Goal: Complete application form: Complete application form

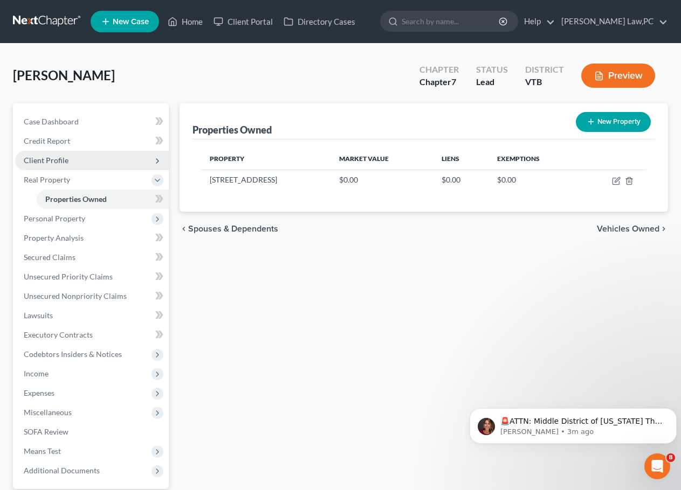
click at [73, 153] on span "Client Profile" at bounding box center [92, 160] width 154 height 19
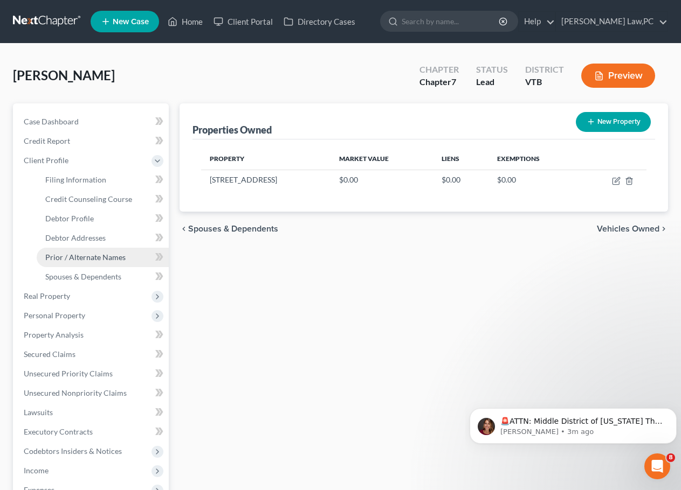
click at [81, 265] on link "Prior / Alternate Names" at bounding box center [103, 257] width 132 height 19
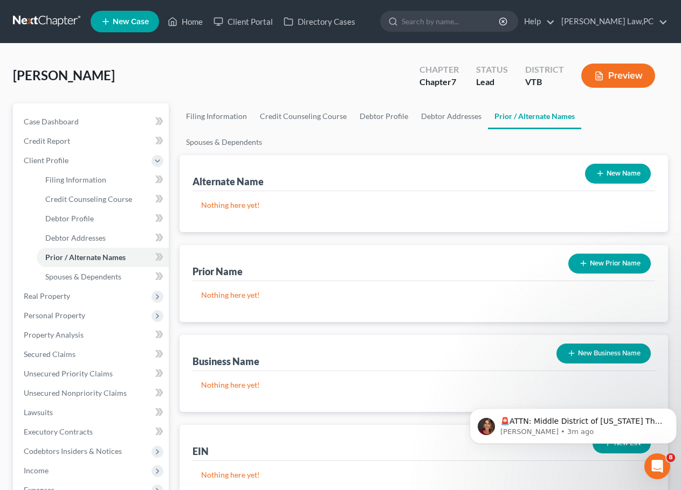
click at [287, 85] on div "Meeks, Rosemary Upgraded Chapter Chapter 7 Status Lead District VTB Preview" at bounding box center [340, 80] width 655 height 47
click at [621, 164] on button "New Name" at bounding box center [618, 174] width 66 height 20
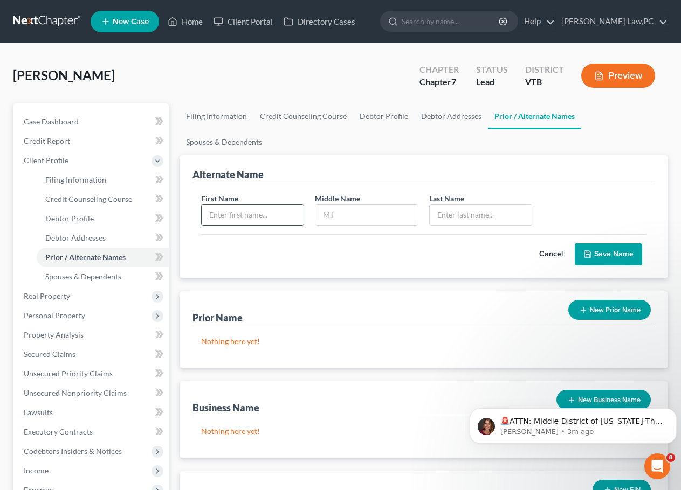
click at [237, 205] on input "text" at bounding box center [253, 215] width 102 height 20
type input "Rosemary"
type input "Nealon"
type input "Meeks"
click at [603, 244] on button "Save Name" at bounding box center [608, 255] width 67 height 23
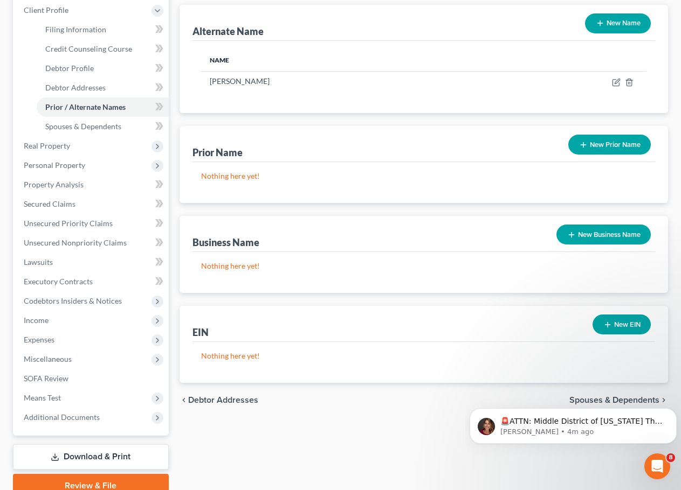
scroll to position [162, 0]
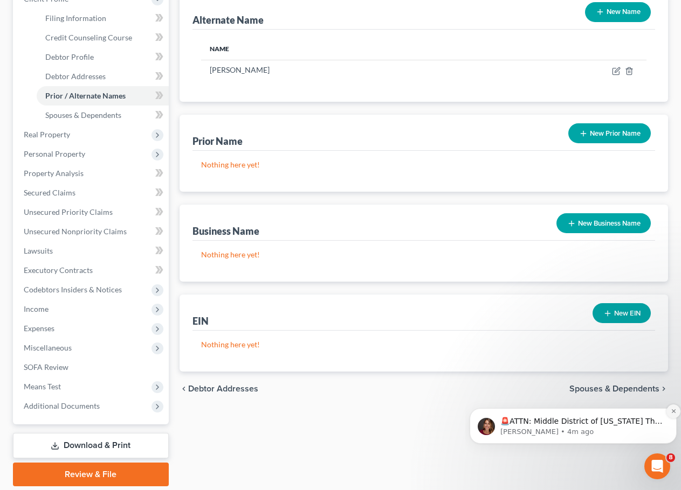
click at [670, 409] on icon "Dismiss notification" at bounding box center [673, 412] width 6 height 6
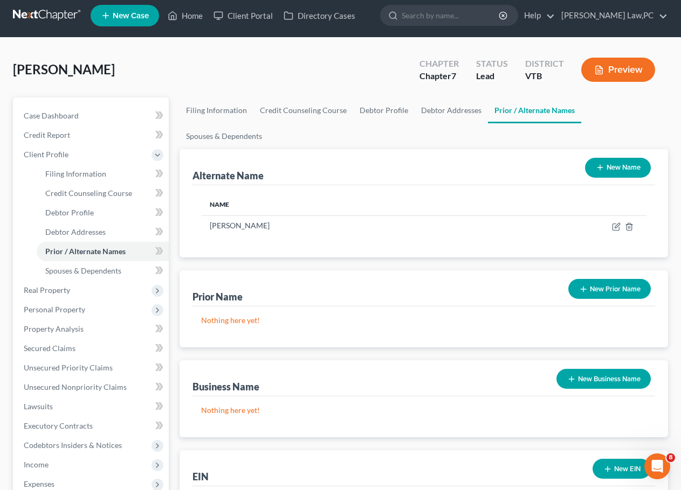
scroll to position [0, 0]
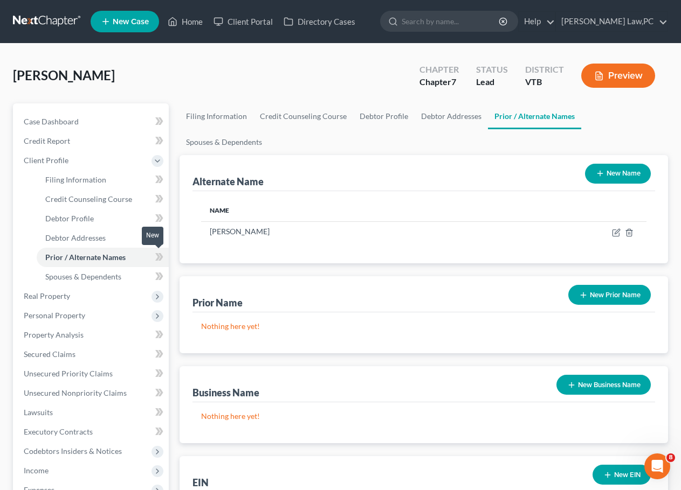
click at [155, 256] on icon at bounding box center [159, 257] width 8 height 13
click at [126, 273] on link "Spouses & Dependents" at bounding box center [103, 276] width 132 height 19
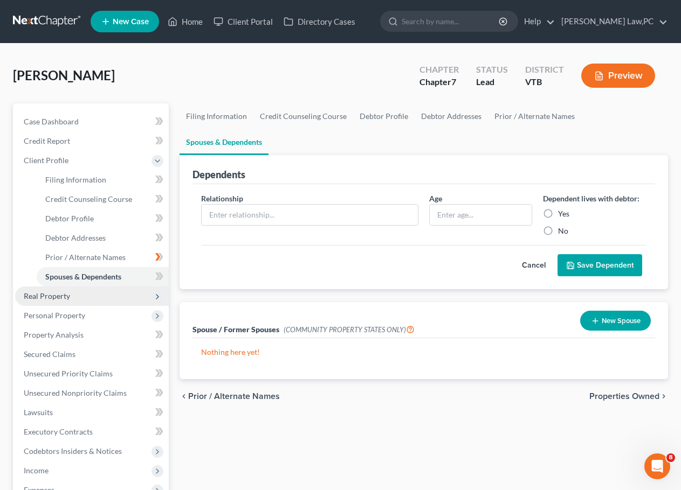
click at [91, 298] on span "Real Property" at bounding box center [92, 296] width 154 height 19
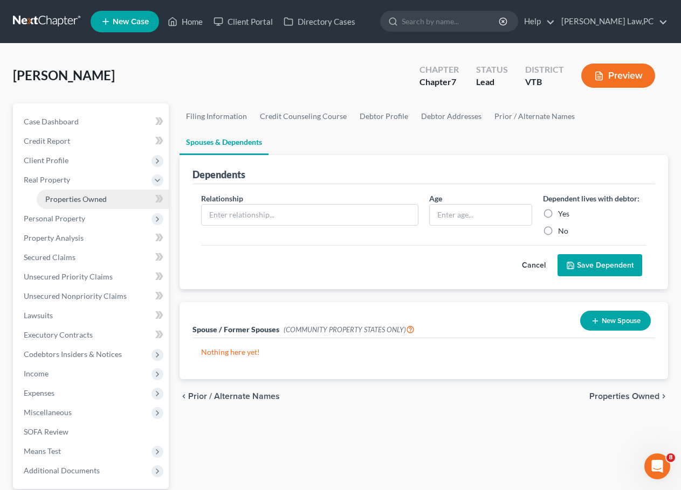
click at [93, 202] on span "Properties Owned" at bounding box center [75, 199] width 61 height 9
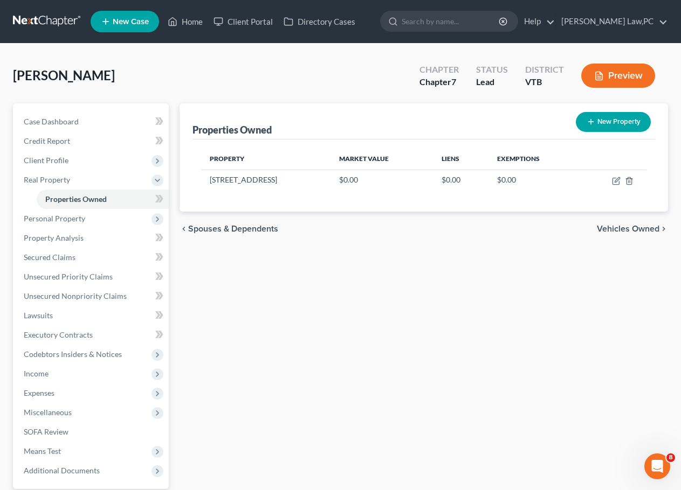
click at [157, 198] on icon at bounding box center [157, 199] width 5 height 8
click at [104, 224] on span "Personal Property" at bounding box center [92, 218] width 154 height 19
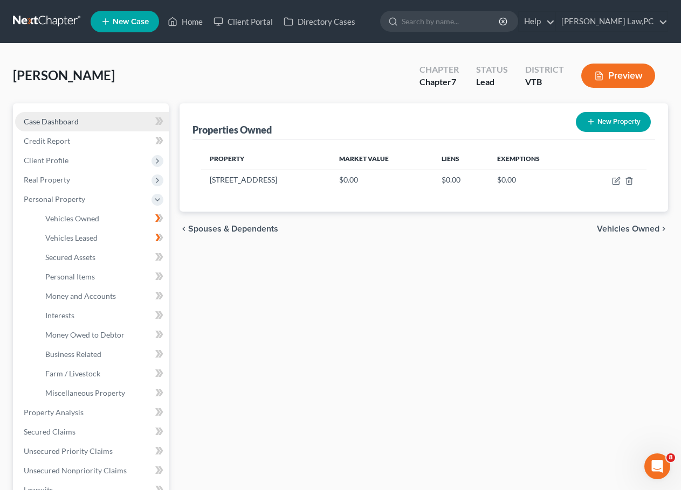
click at [85, 120] on link "Case Dashboard" at bounding box center [92, 121] width 154 height 19
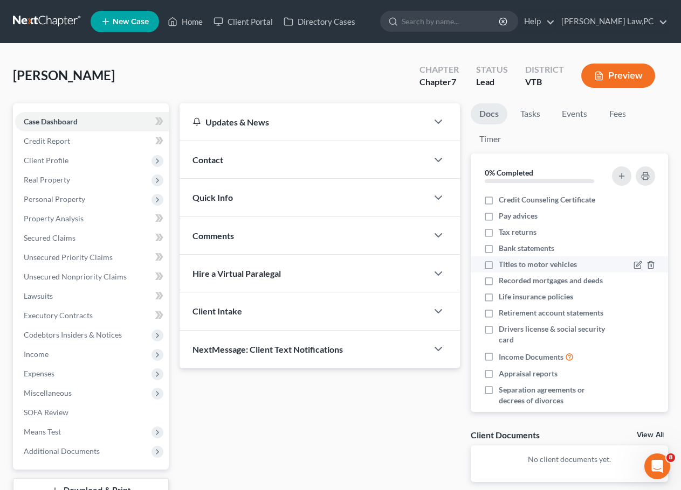
click at [499, 266] on label "Titles to motor vehicles" at bounding box center [538, 264] width 78 height 11
click at [503, 266] on input "Titles to motor vehicles" at bounding box center [506, 262] width 7 height 7
checkbox input "true"
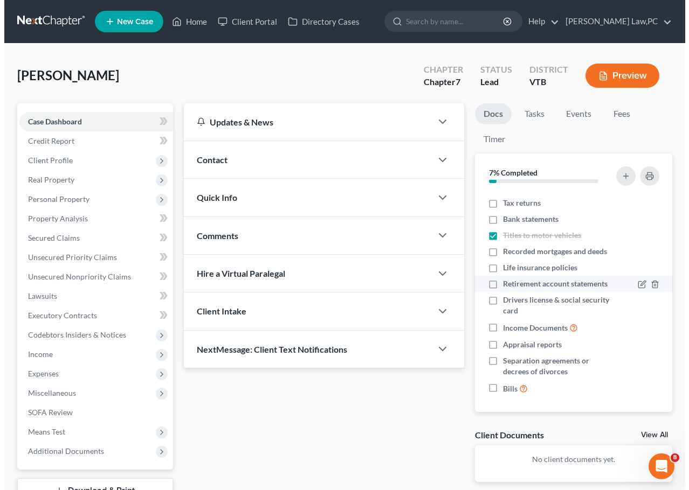
scroll to position [53, 0]
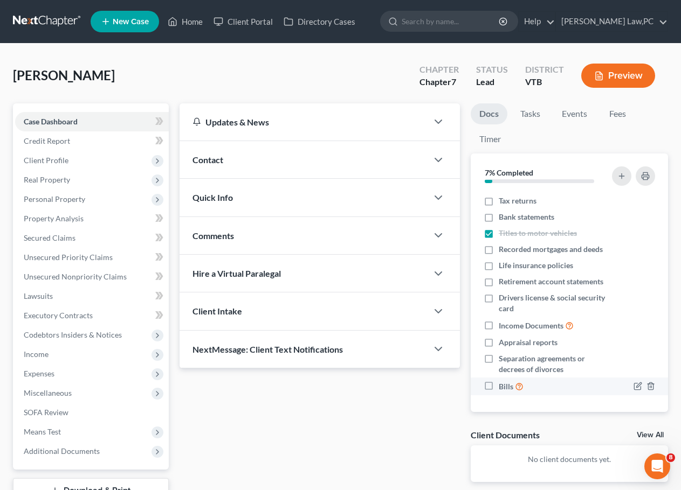
click at [499, 385] on label "Bills" at bounding box center [511, 387] width 25 height 12
click at [503, 385] on input "Bills" at bounding box center [506, 384] width 7 height 7
checkbox input "true"
click at [651, 360] on line "button" at bounding box center [651, 360] width 0 height 2
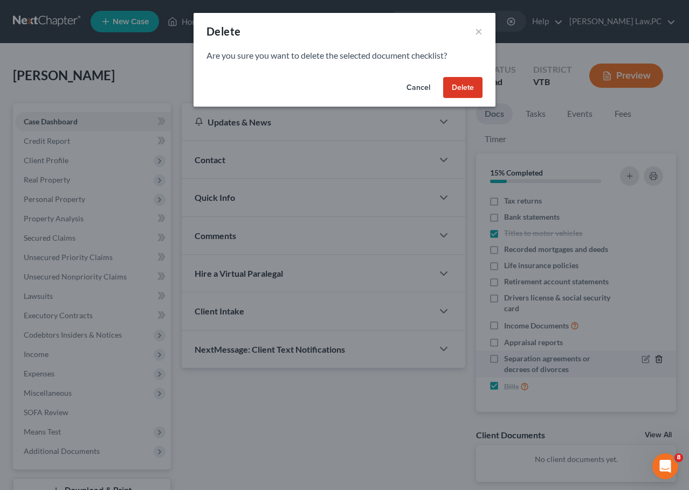
scroll to position [31, 0]
click at [460, 88] on button "Delete" at bounding box center [462, 88] width 39 height 22
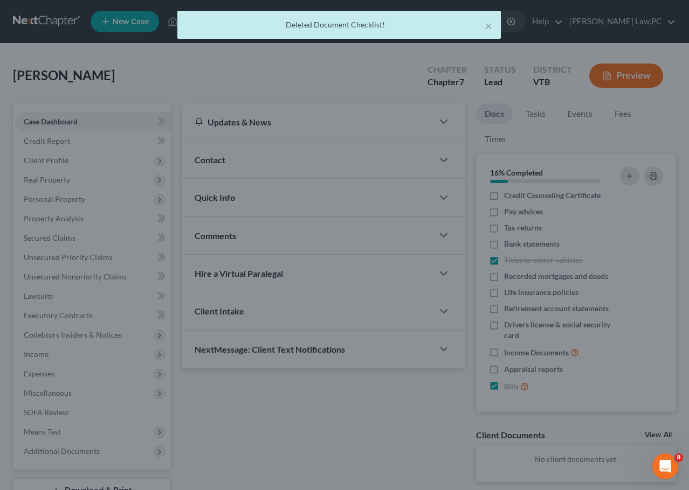
scroll to position [26, 0]
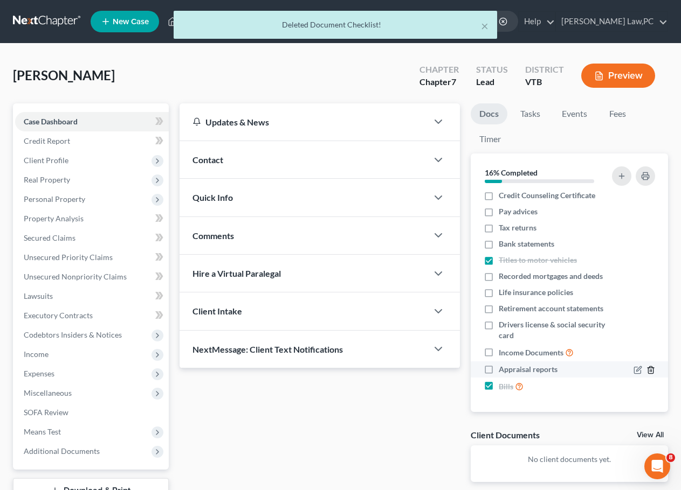
click at [650, 371] on line "button" at bounding box center [650, 371] width 0 height 2
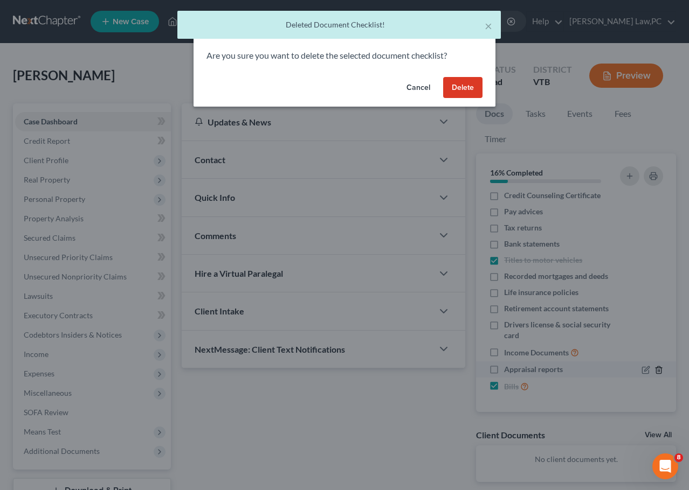
scroll to position [4, 0]
click at [465, 83] on button "Delete" at bounding box center [462, 88] width 39 height 22
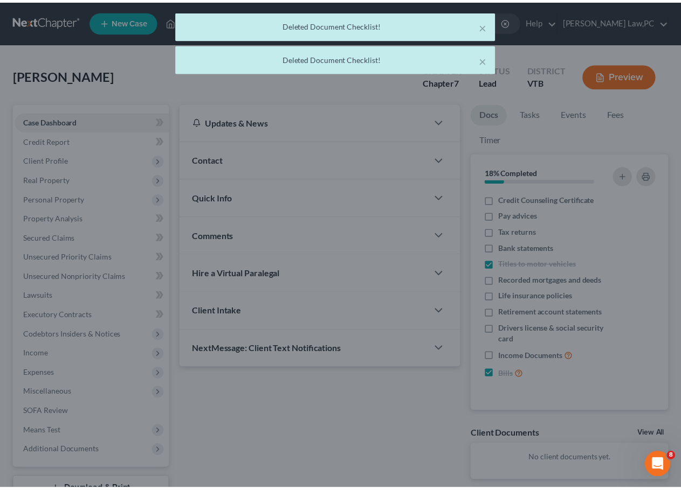
scroll to position [0, 0]
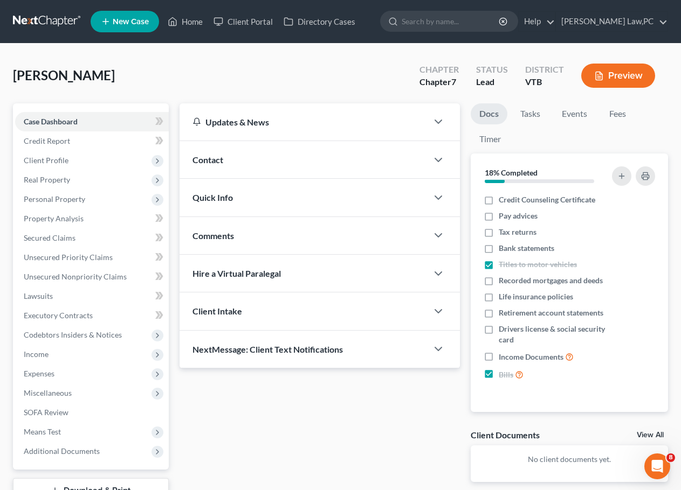
click at [310, 167] on div "Contact" at bounding box center [303, 159] width 248 height 37
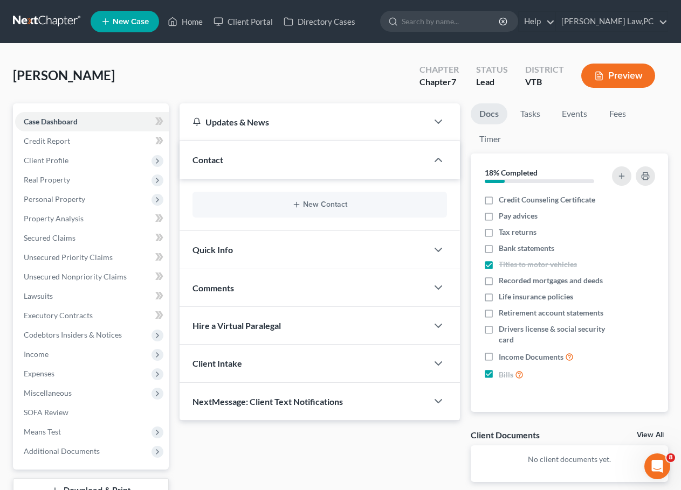
click at [310, 167] on div "Contact" at bounding box center [303, 159] width 248 height 37
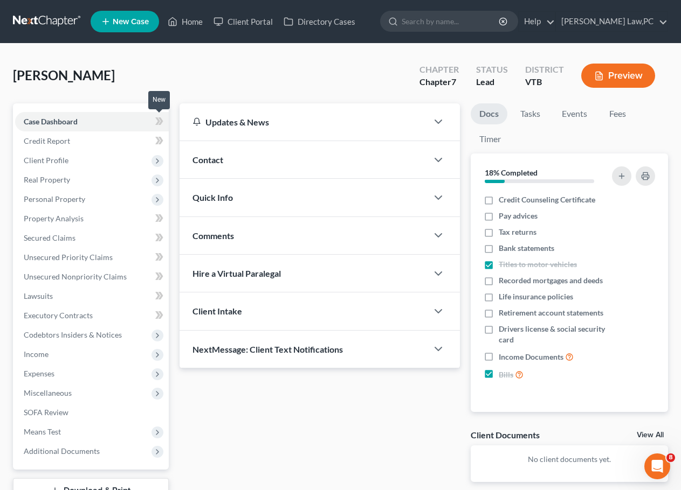
click at [166, 121] on span at bounding box center [159, 123] width 19 height 16
click at [119, 147] on link "Credit Report" at bounding box center [92, 141] width 154 height 19
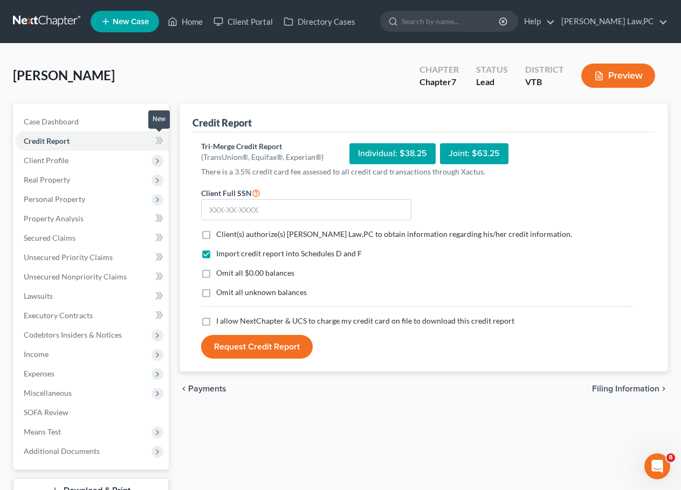
click at [162, 137] on icon at bounding box center [159, 140] width 8 height 13
click at [120, 160] on span "Client Profile" at bounding box center [92, 160] width 154 height 19
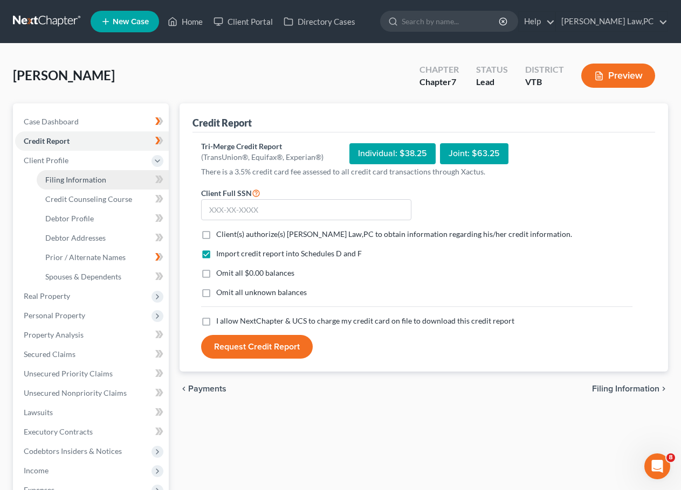
click at [123, 184] on link "Filing Information" at bounding box center [103, 179] width 132 height 19
select select "1"
select select "0"
select select "82"
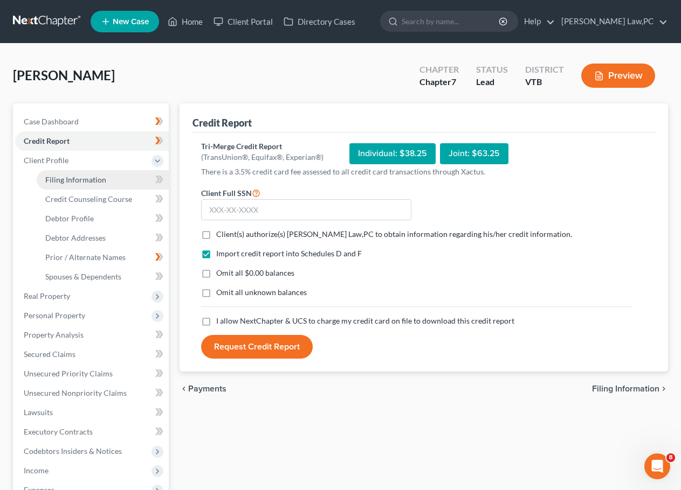
select select "1"
select select "49"
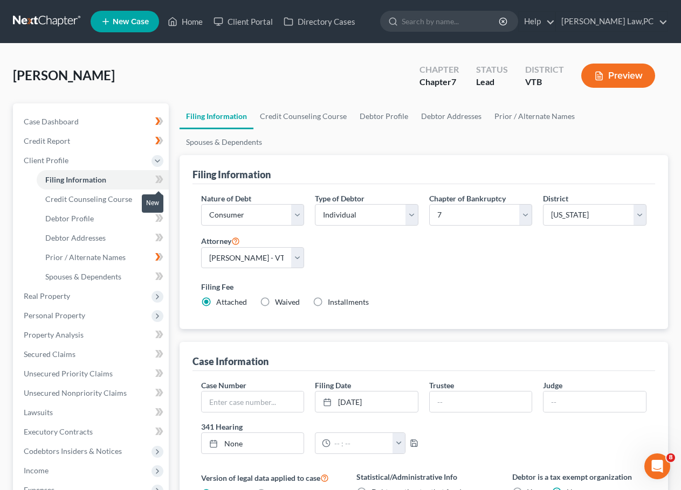
click at [157, 179] on icon at bounding box center [159, 179] width 8 height 13
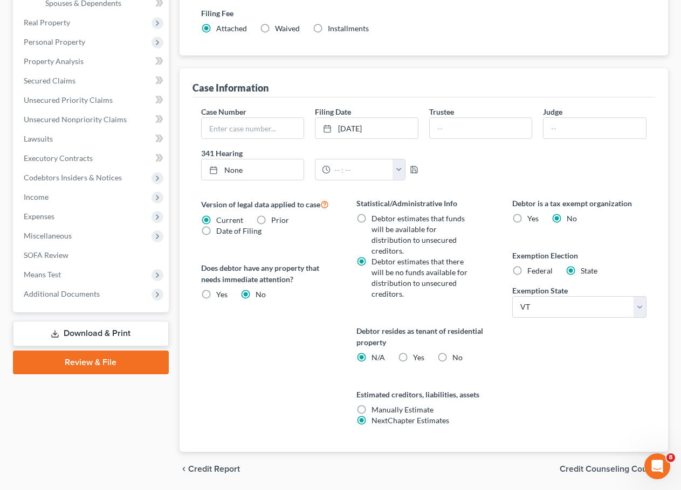
scroll to position [274, 0]
click at [620, 465] on span "Credit Counseling Course" at bounding box center [609, 469] width 100 height 9
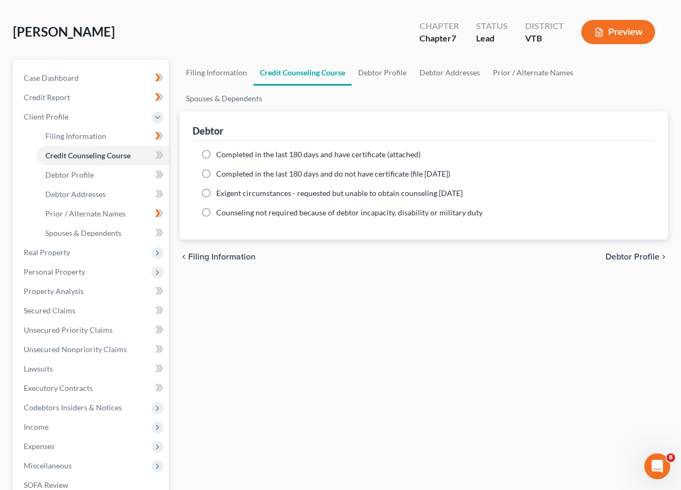
scroll to position [6, 0]
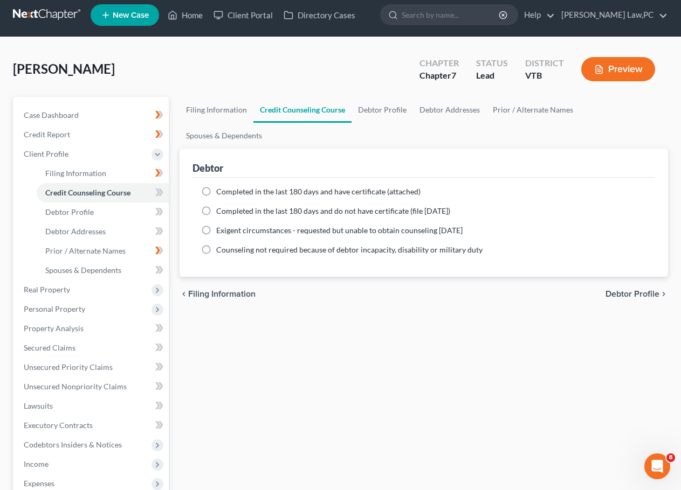
click at [620, 431] on div "Filing Information Credit Counseling Course Debtor Profile Debtor Addresses Pri…" at bounding box center [423, 369] width 499 height 545
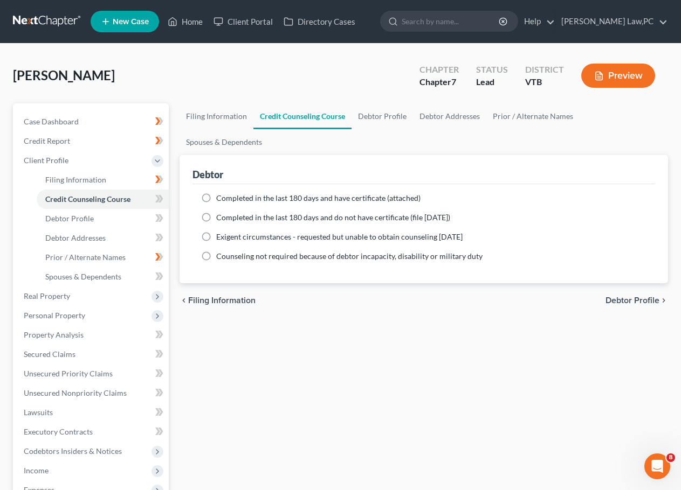
click at [625, 296] on span "Debtor Profile" at bounding box center [632, 300] width 54 height 9
select select "1"
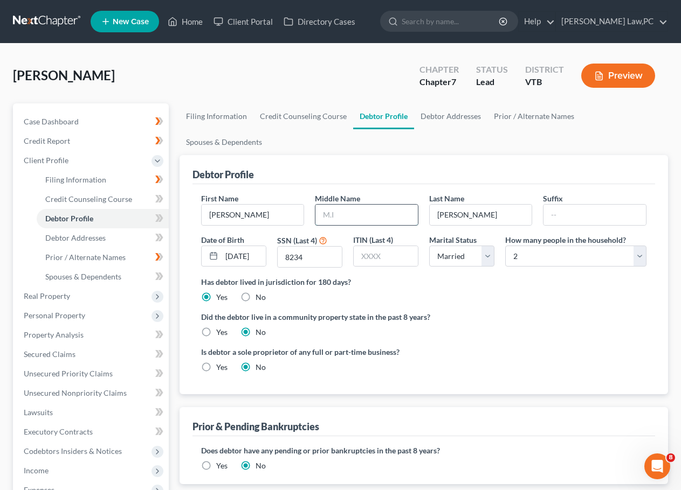
click at [397, 205] on input "text" at bounding box center [366, 215] width 102 height 20
type input "N."
click at [498, 250] on div "First Name Rosemary Middle Name N. Last Name Meeks Suffix Date of Birth 10/07/2…" at bounding box center [424, 235] width 456 height 84
click at [404, 246] on input "text" at bounding box center [386, 256] width 64 height 20
type input "8234"
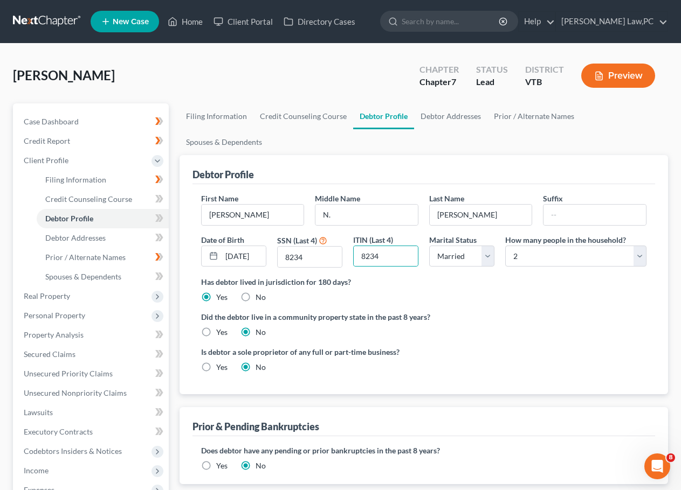
click at [493, 282] on ng-include "First Name Rosemary Middle Name N. Last Name Meeks Suffix Date of Birth 10/07/2…" at bounding box center [423, 287] width 445 height 189
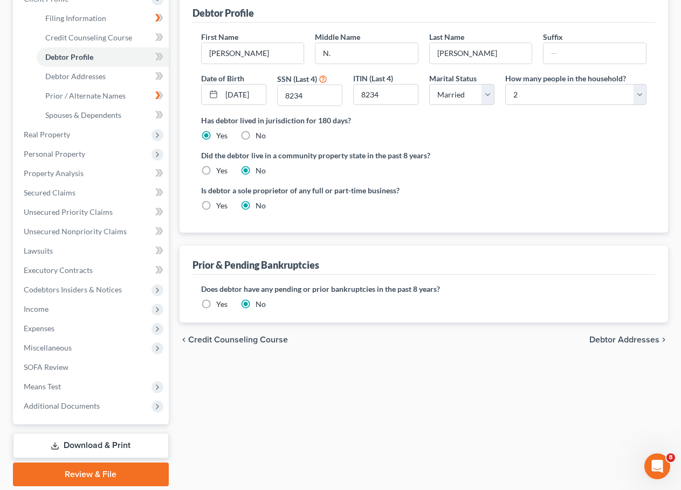
scroll to position [108, 0]
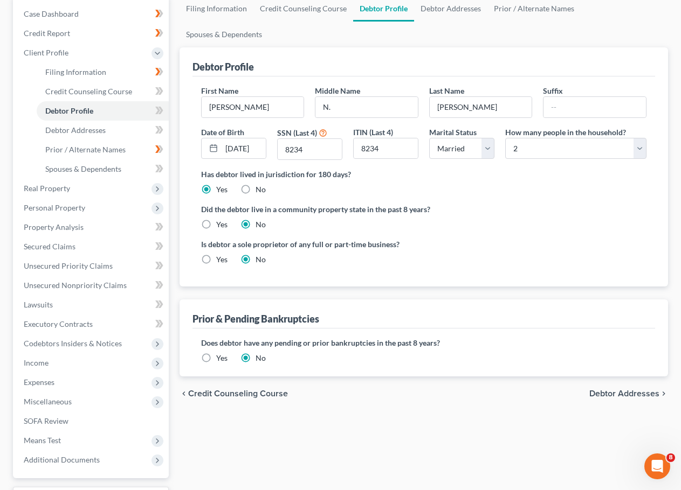
click at [612, 390] on span "Debtor Addresses" at bounding box center [624, 394] width 70 height 9
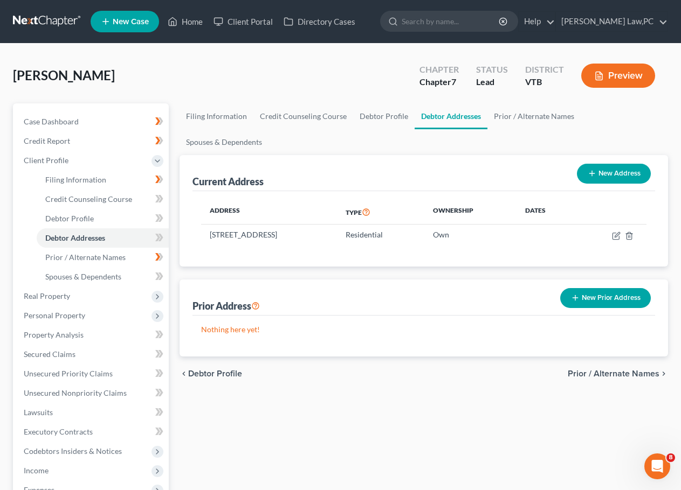
click at [616, 370] on span "Prior / Alternate Names" at bounding box center [614, 374] width 92 height 9
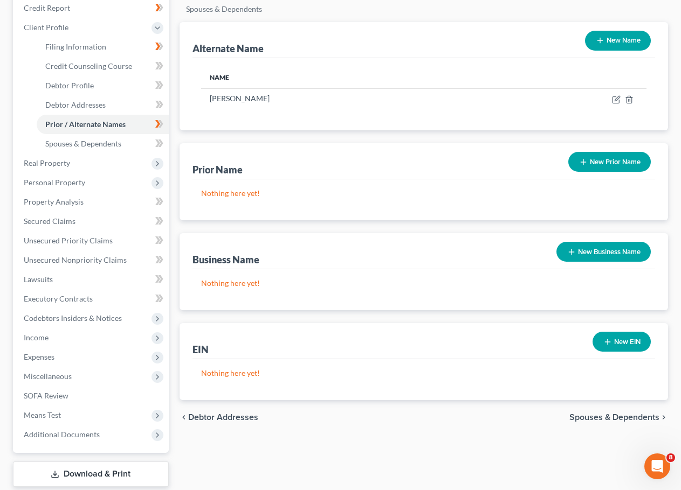
scroll to position [108, 0]
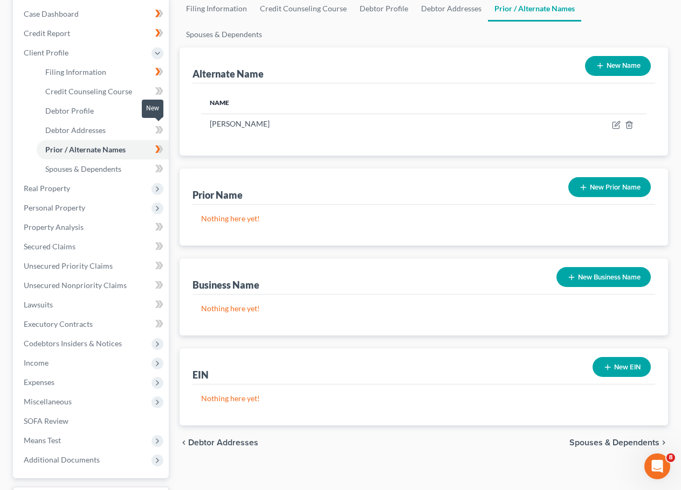
click at [155, 132] on icon at bounding box center [159, 129] width 8 height 13
click at [158, 110] on icon at bounding box center [157, 111] width 5 height 8
click at [131, 168] on link "Spouses & Dependents" at bounding box center [103, 169] width 132 height 19
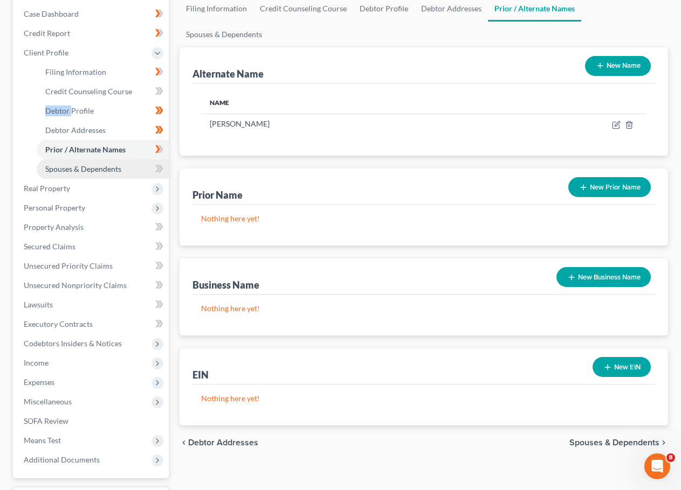
click at [131, 168] on link "Spouses & Dependents" at bounding box center [103, 169] width 132 height 19
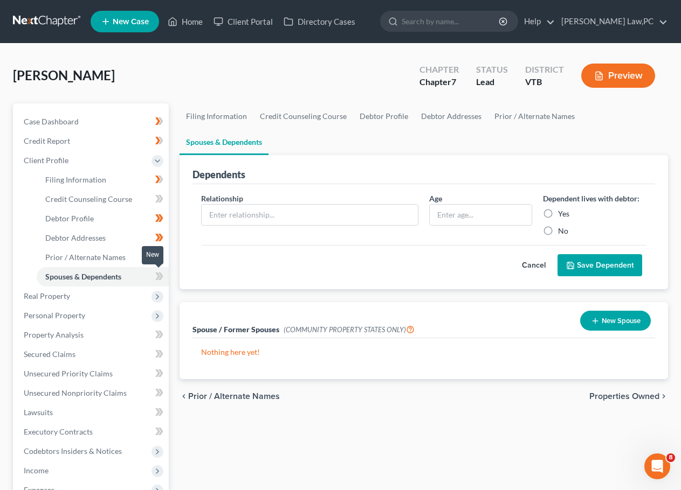
click at [160, 277] on icon at bounding box center [159, 276] width 8 height 13
click at [98, 294] on span "Real Property" at bounding box center [92, 296] width 154 height 19
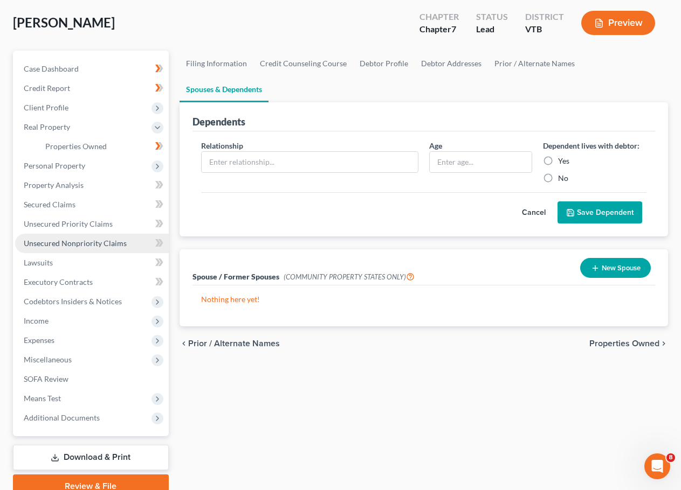
scroll to position [102, 0]
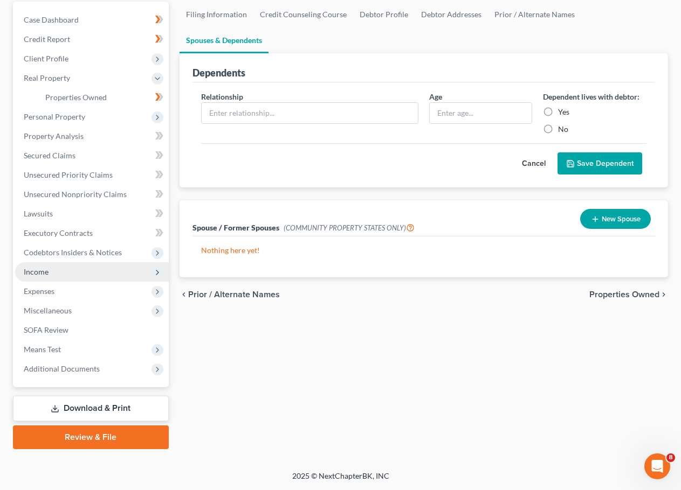
click at [96, 269] on span "Income" at bounding box center [92, 271] width 154 height 19
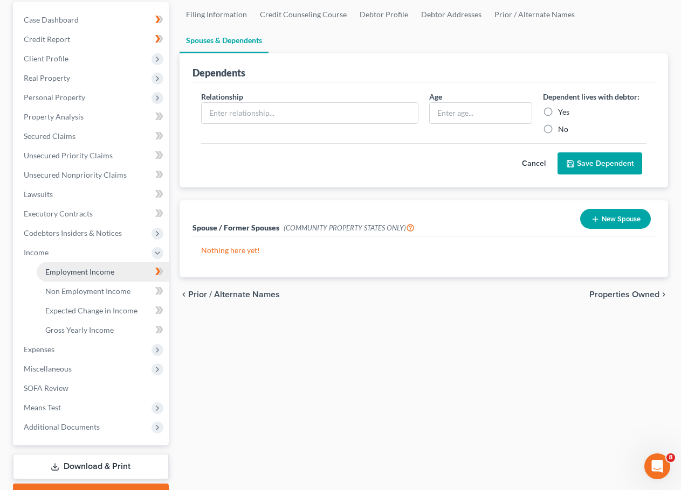
click at [96, 273] on span "Employment Income" at bounding box center [79, 271] width 69 height 9
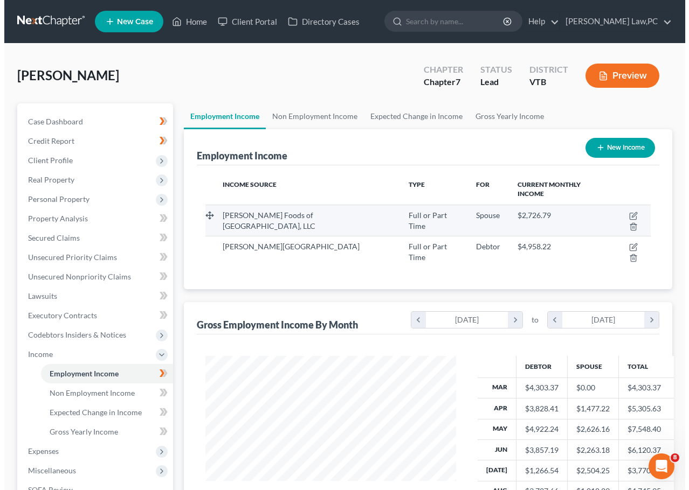
scroll to position [193, 273]
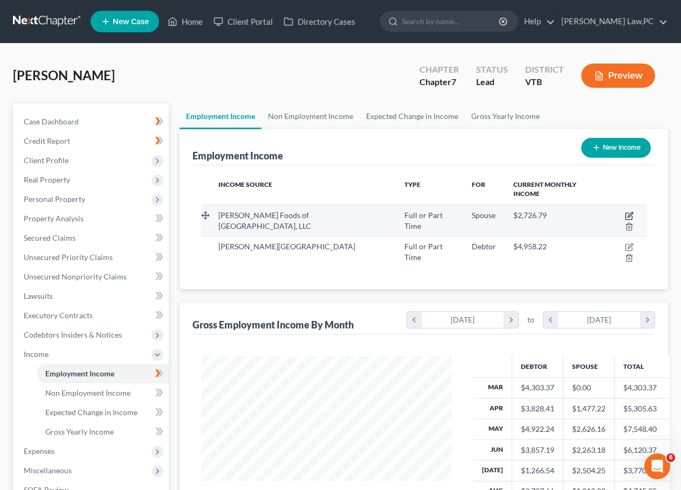
click at [625, 212] on icon "button" at bounding box center [629, 216] width 9 height 9
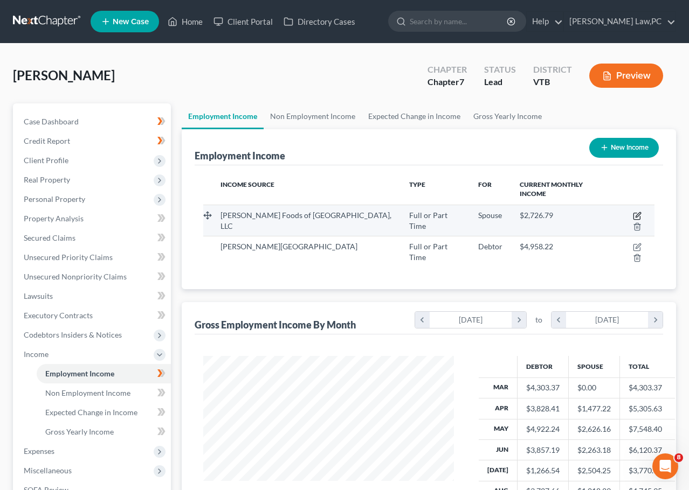
select select "0"
select select "20"
select select "3"
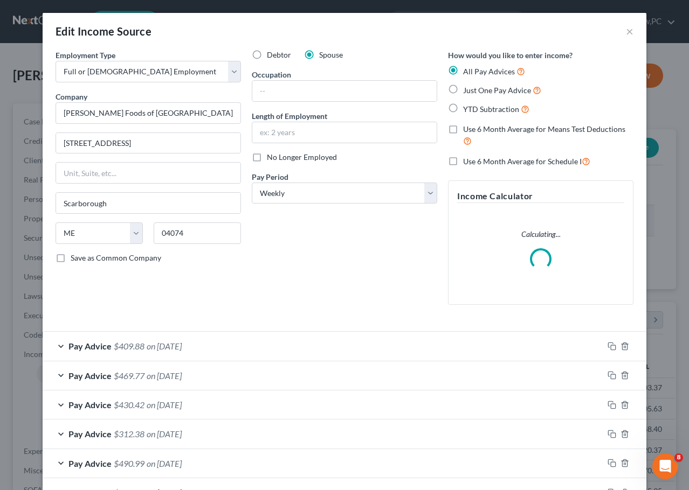
scroll to position [193, 276]
click at [322, 89] on input "text" at bounding box center [344, 91] width 184 height 20
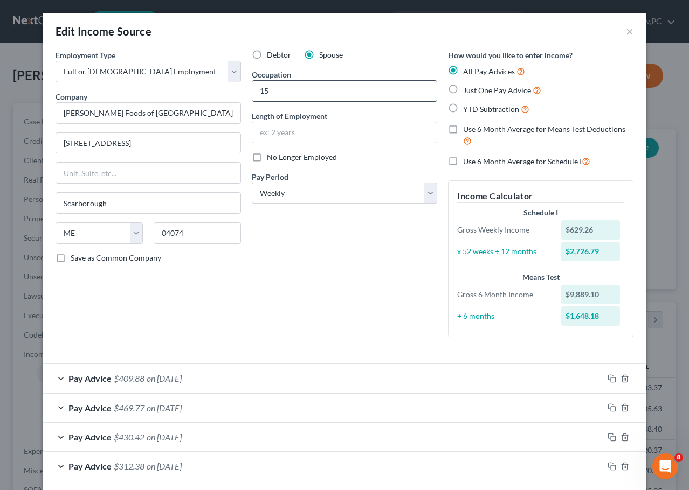
type input "1"
type input "Grocery Clerk"
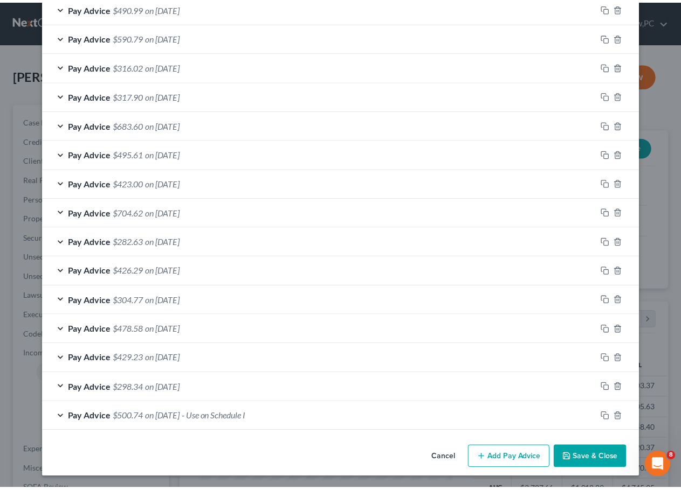
scroll to position [489, 0]
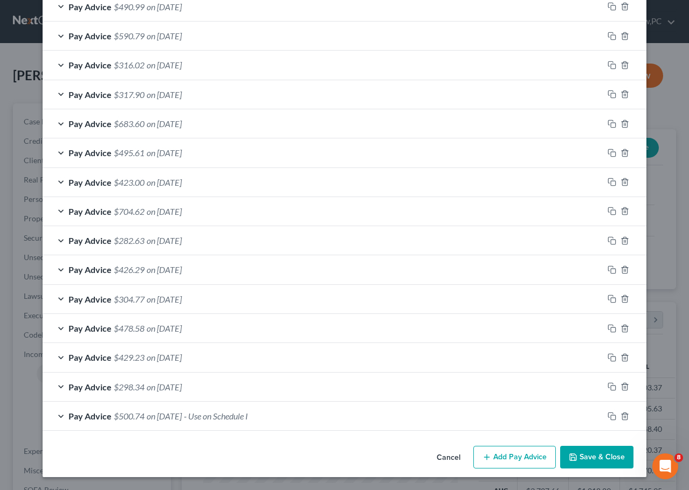
type input "15 Years"
click at [596, 457] on button "Save & Close" at bounding box center [596, 457] width 73 height 23
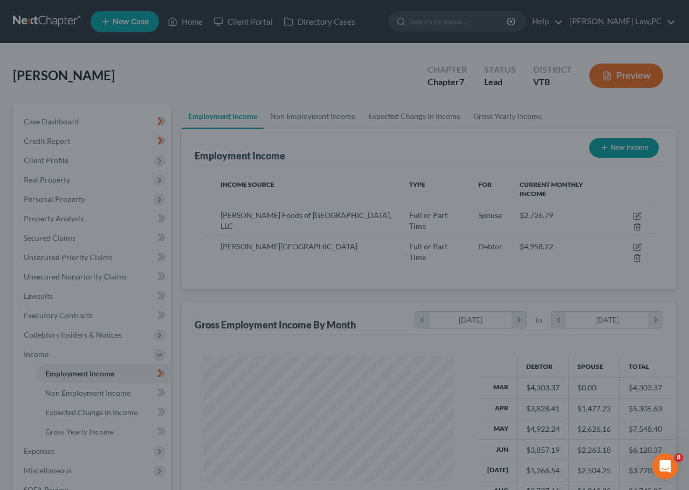
scroll to position [538769, 538690]
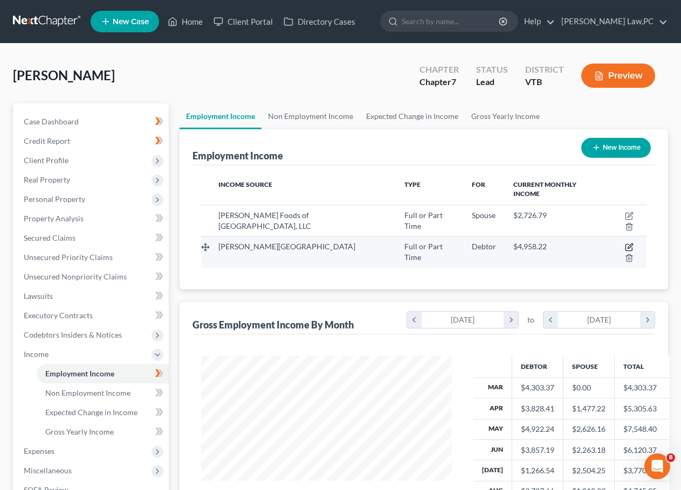
click at [627, 244] on icon "button" at bounding box center [629, 246] width 5 height 5
select select "0"
select select "32"
select select "2"
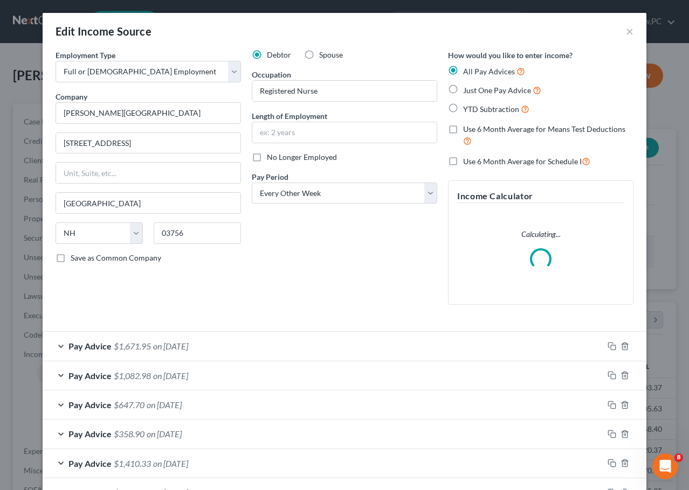
scroll to position [193, 276]
click at [331, 132] on input "text" at bounding box center [344, 132] width 184 height 20
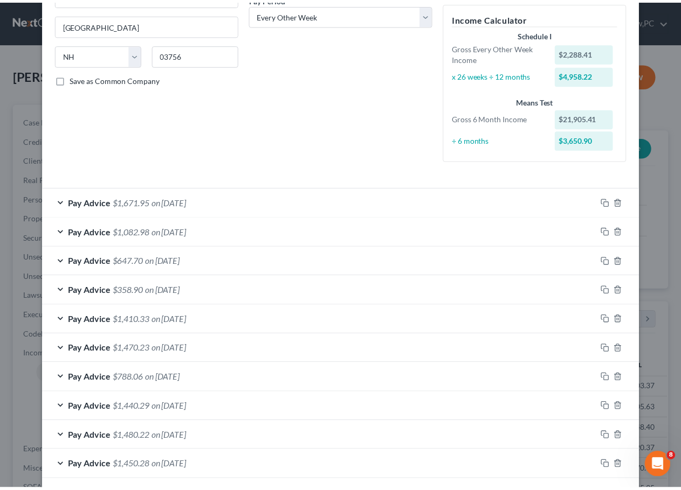
scroll to position [375, 0]
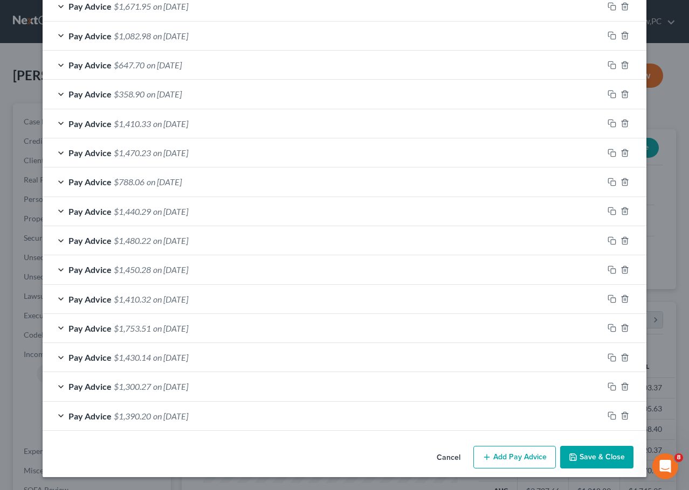
type input "9 years"
click at [605, 458] on button "Save & Close" at bounding box center [596, 457] width 73 height 23
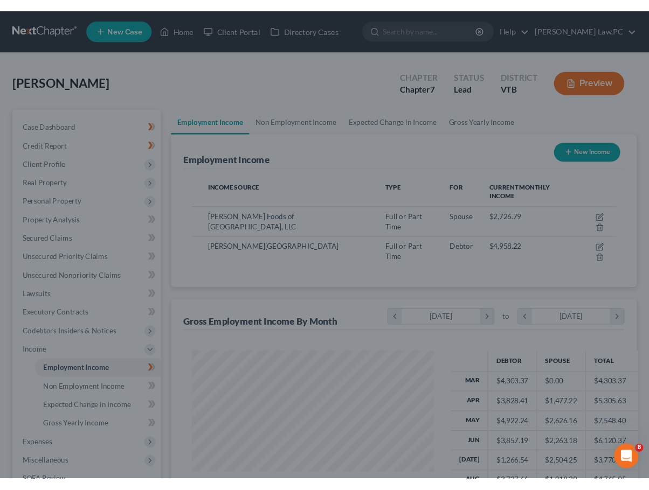
scroll to position [538769, 538690]
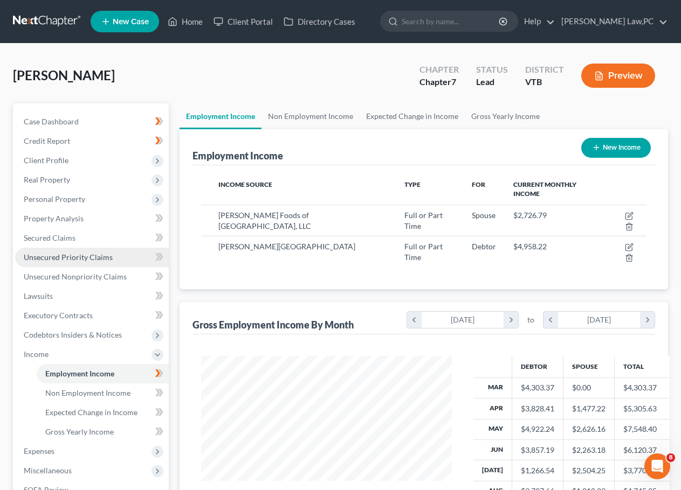
click at [113, 251] on link "Unsecured Priority Claims" at bounding box center [92, 257] width 154 height 19
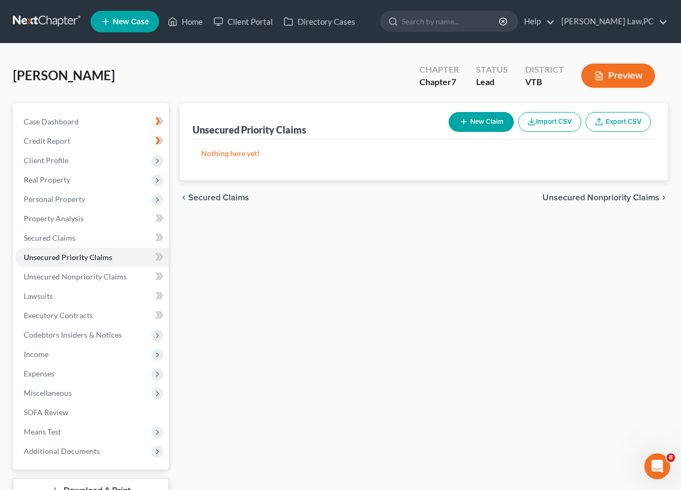
click at [487, 117] on button "New Claim" at bounding box center [480, 122] width 65 height 20
select select "0"
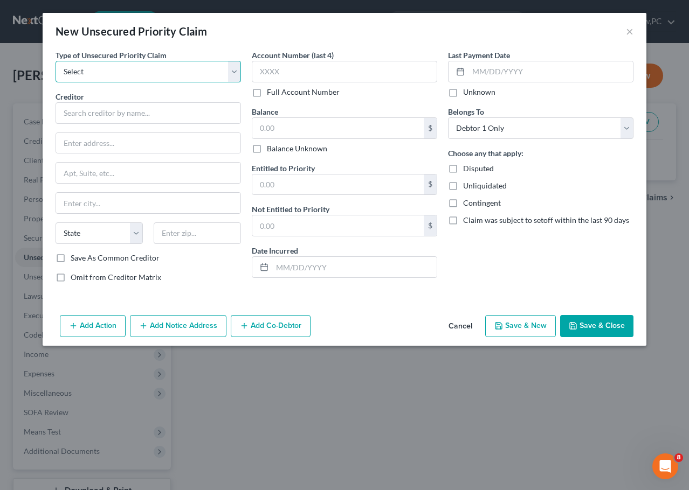
click at [115, 69] on select "Select Taxes & Other Government Units Domestic Support Obligations Extensions o…" at bounding box center [148, 72] width 185 height 22
click at [56, 61] on select "Select Taxes & Other Government Units Domestic Support Obligations Extensions o…" at bounding box center [148, 72] width 185 height 22
click at [135, 98] on div "Creditor *" at bounding box center [148, 107] width 185 height 33
click at [129, 78] on select "Select Taxes & Other Government Units Domestic Support Obligations Extensions o…" at bounding box center [148, 72] width 185 height 22
select select "0"
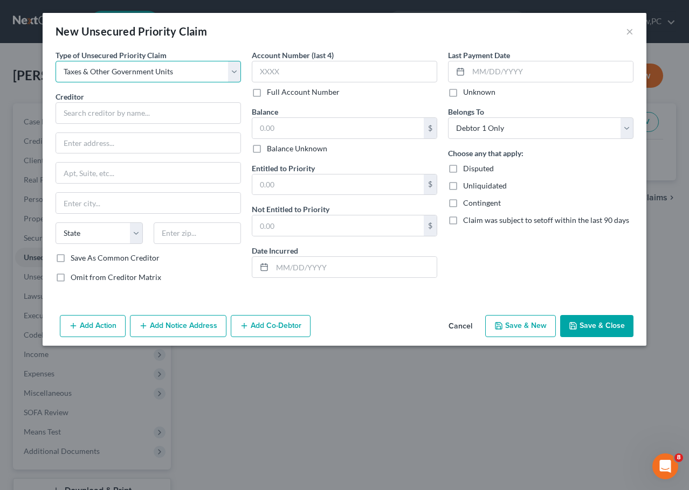
click at [56, 61] on select "Select Taxes & Other Government Units Domestic Support Obligations Extensions o…" at bounding box center [148, 72] width 185 height 22
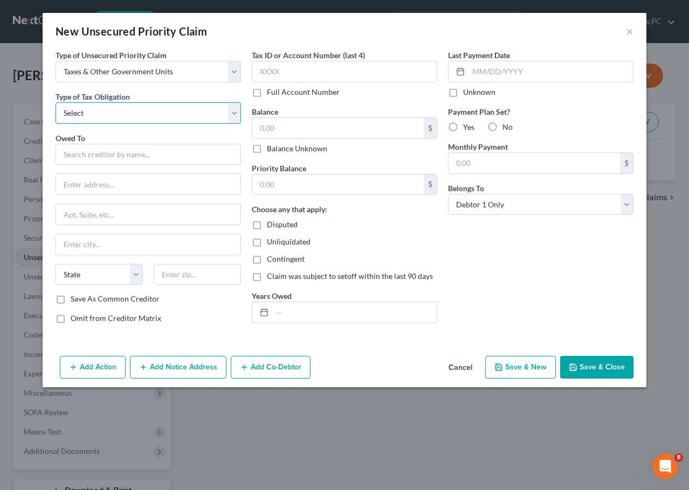
click at [132, 121] on select "Select Federal City State Franchise Tax Board Other" at bounding box center [148, 113] width 185 height 22
select select "0"
click at [56, 102] on select "Select Federal City State Franchise Tax Board Other" at bounding box center [148, 113] width 185 height 22
click at [119, 147] on input "text" at bounding box center [148, 155] width 185 height 22
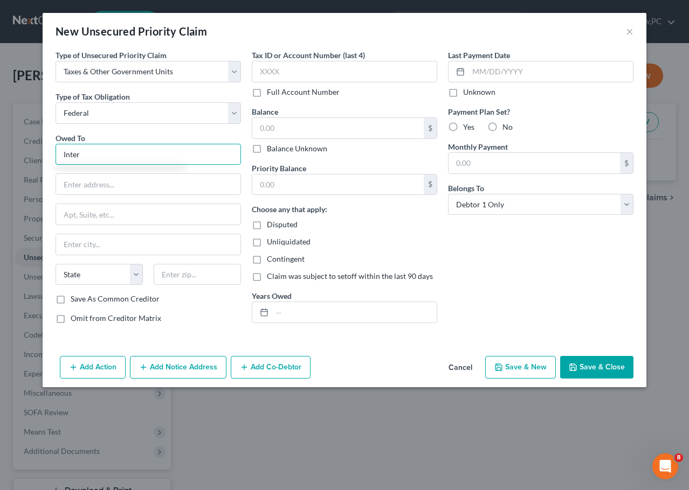
click at [127, 165] on input "Inter" at bounding box center [148, 155] width 185 height 22
drag, startPoint x: 278, startPoint y: 20, endPoint x: 453, endPoint y: 83, distance: 186.2
click at [453, 83] on div "New Unsecured Priority Claim × Type of Unsecured Priority Claim * Select Taxes …" at bounding box center [345, 200] width 604 height 375
click at [136, 154] on input "Inter" at bounding box center [148, 155] width 185 height 22
type input "Internal Revenue Service"
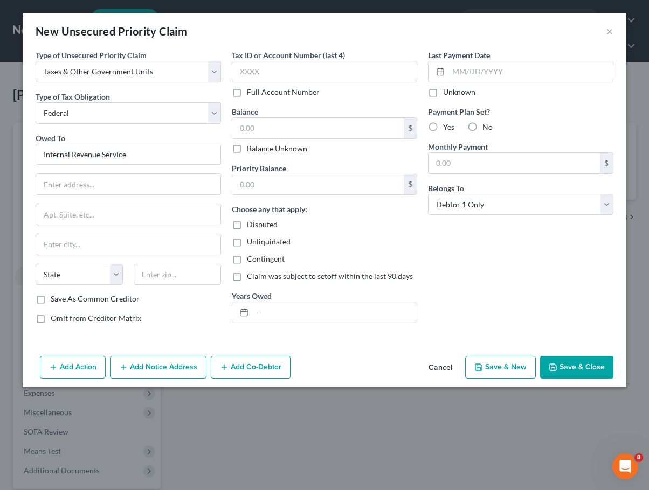
drag, startPoint x: 95, startPoint y: 299, endPoint x: 131, endPoint y: 299, distance: 36.1
click at [95, 299] on label "Save As Common Creditor" at bounding box center [95, 299] width 89 height 11
click at [62, 299] on input "Save As Common Creditor" at bounding box center [58, 297] width 7 height 7
checkbox input "true"
click at [104, 182] on input "text" at bounding box center [128, 184] width 184 height 20
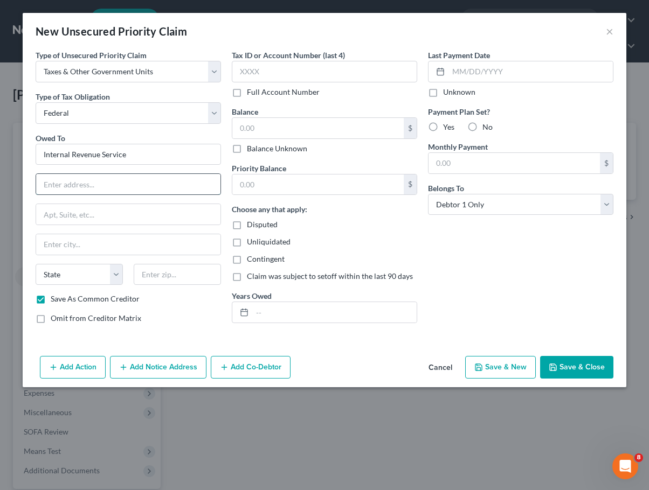
paste input "P.O. Box 7346"
type input "P.O. Box 7346"
click at [113, 240] on input "text" at bounding box center [128, 244] width 184 height 20
click at [144, 251] on input "text" at bounding box center [128, 244] width 184 height 20
type input "Philadelphia"
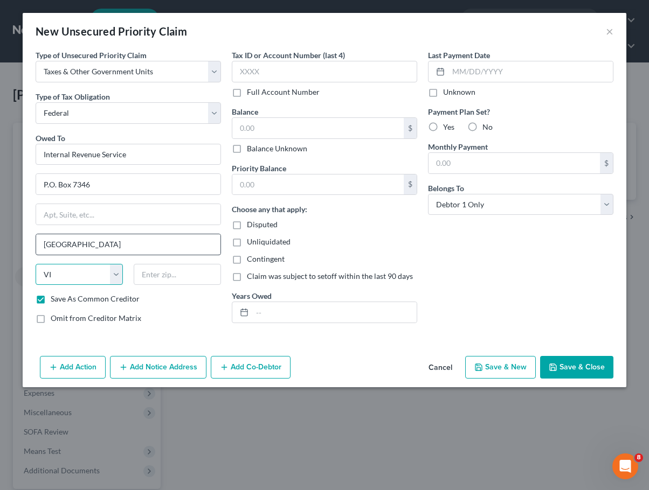
select select "39"
type input "19101-7346"
click at [171, 322] on div "Omit from Creditor Matrix" at bounding box center [128, 318] width 185 height 11
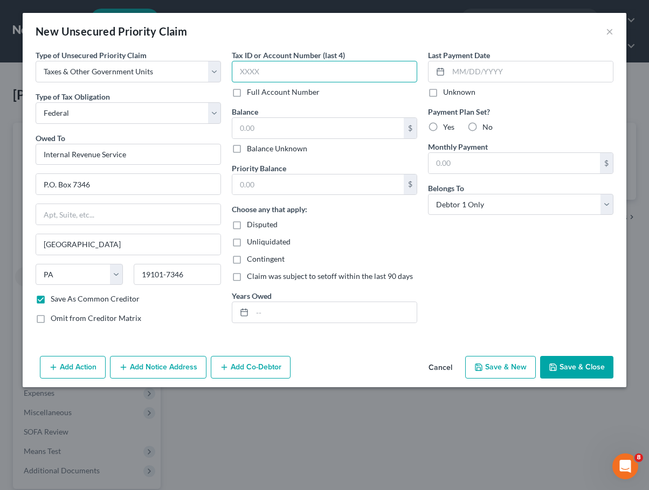
click at [296, 69] on input "text" at bounding box center [324, 72] width 185 height 22
type input "8234"
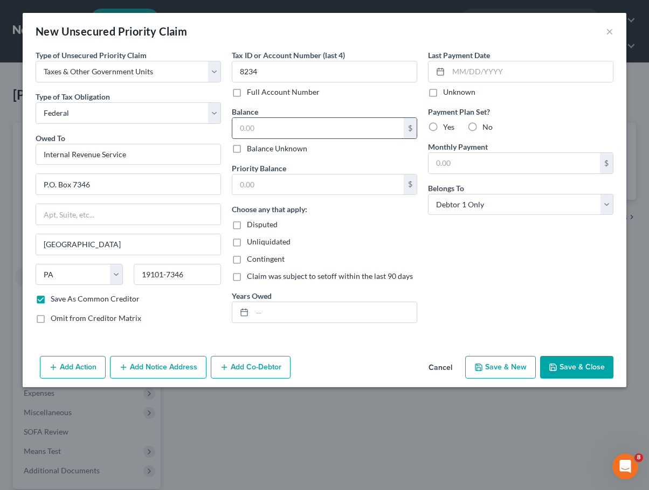
click at [263, 126] on input "text" at bounding box center [317, 128] width 171 height 20
click at [347, 120] on input "text" at bounding box center [317, 128] width 171 height 20
click at [348, 131] on input "text" at bounding box center [317, 128] width 171 height 20
type input "1,374.52"
click at [345, 183] on input "text" at bounding box center [317, 185] width 171 height 20
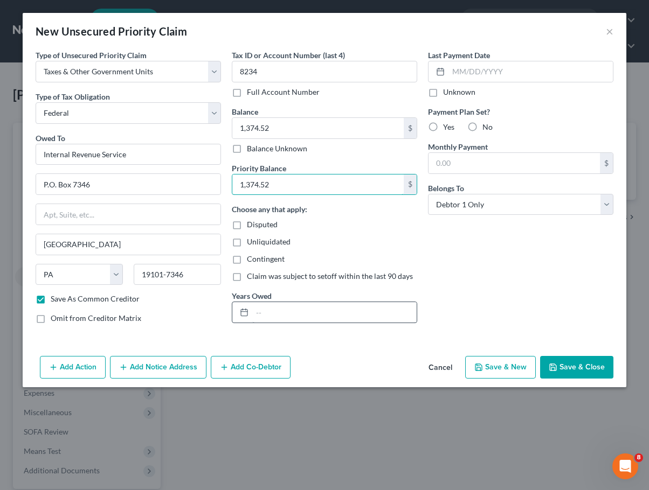
type input "1,374.52"
click at [296, 319] on input "text" at bounding box center [334, 312] width 164 height 20
type input "1"
click at [453, 263] on div "Last Payment Date Unknown Payment Plan Set? Yes No Monthly Payment $ Belongs To…" at bounding box center [521, 191] width 196 height 283
click at [494, 205] on select "Select Debtor 1 Only Debtor 2 Only Debtor 1 And Debtor 2 Only At Least One Of T…" at bounding box center [520, 205] width 185 height 22
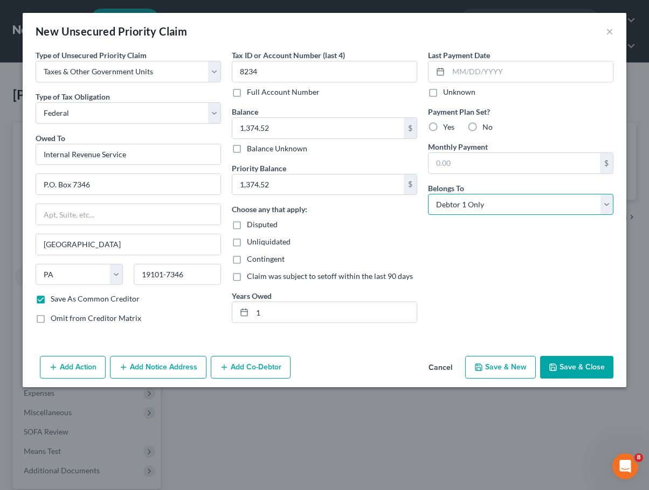
select select "3"
click at [428, 194] on select "Select Debtor 1 Only Debtor 2 Only Debtor 1 And Debtor 2 Only At Least One Of T…" at bounding box center [520, 205] width 185 height 22
click at [514, 231] on div "Last Payment Date Unknown Payment Plan Set? Yes No Monthly Payment $ Belongs To…" at bounding box center [521, 191] width 196 height 283
click at [515, 170] on input "text" at bounding box center [513, 163] width 171 height 20
drag, startPoint x: 486, startPoint y: 133, endPoint x: 470, endPoint y: 129, distance: 16.1
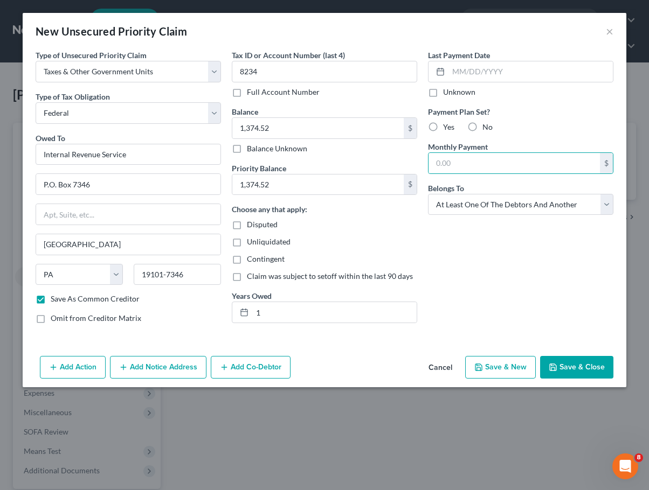
click at [476, 132] on div "Payment Plan Set? Yes No Monthly Payment $" at bounding box center [520, 140] width 185 height 68
click at [482, 129] on label "No" at bounding box center [487, 127] width 10 height 11
click at [487, 129] on input "No" at bounding box center [490, 125] width 7 height 7
radio input "true"
click at [527, 113] on label "Payment Plan Set?" at bounding box center [520, 111] width 185 height 11
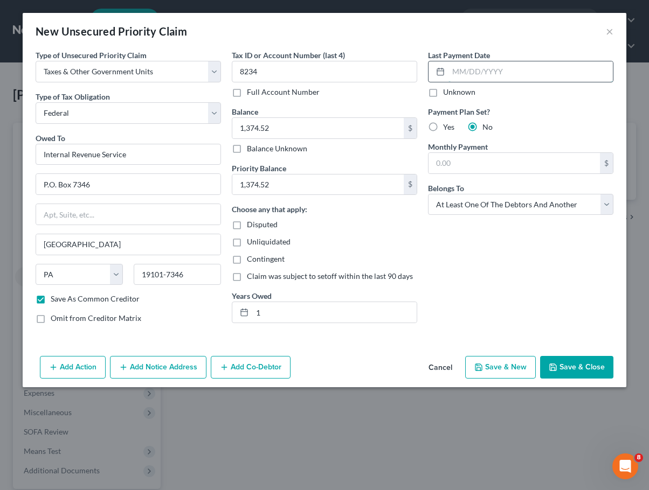
click at [513, 72] on input "text" at bounding box center [530, 71] width 164 height 20
click at [440, 251] on div "Last Payment Date Unknown Payment Plan Set? Yes No Monthly Payment $ Belongs To…" at bounding box center [521, 191] width 196 height 283
click at [172, 363] on button "Add Notice Address" at bounding box center [158, 367] width 96 height 23
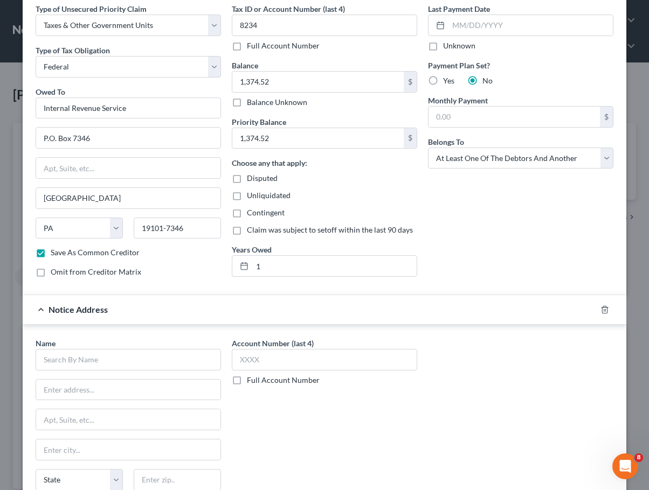
scroll to position [108, 0]
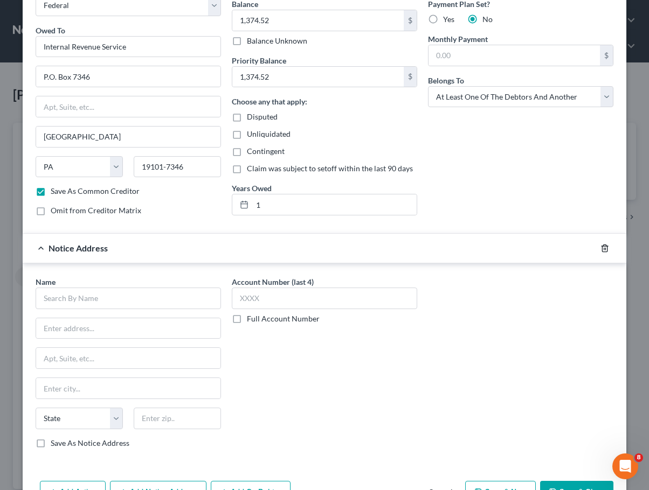
click at [600, 250] on icon "button" at bounding box center [604, 248] width 9 height 9
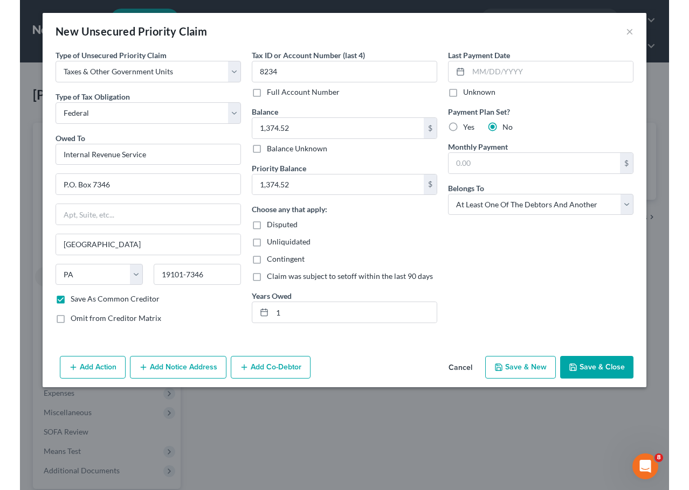
scroll to position [0, 0]
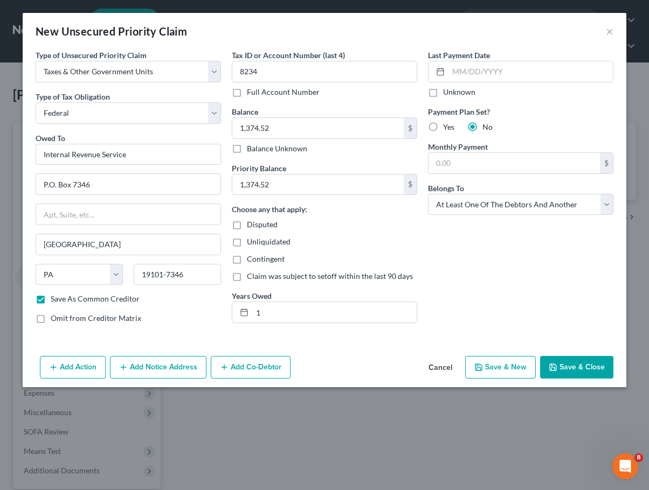
click at [568, 370] on button "Save & Close" at bounding box center [576, 367] width 73 height 23
checkbox input "false"
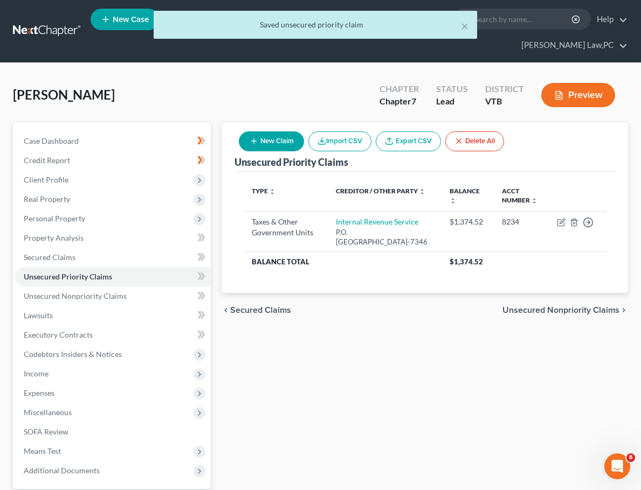
click at [304, 132] on button "New Claim" at bounding box center [271, 142] width 65 height 20
select select "0"
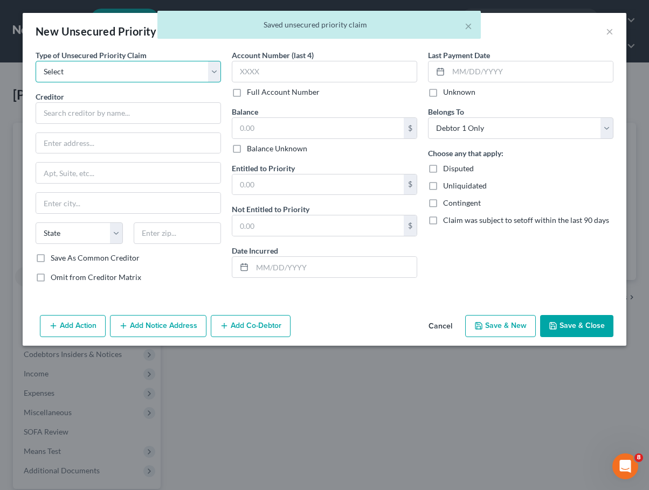
click at [189, 82] on select "Select Taxes & Other Government Units Domestic Support Obligations Extensions o…" at bounding box center [128, 72] width 185 height 22
select select "0"
click at [36, 61] on select "Select Taxes & Other Government Units Domestic Support Obligations Extensions o…" at bounding box center [128, 72] width 185 height 22
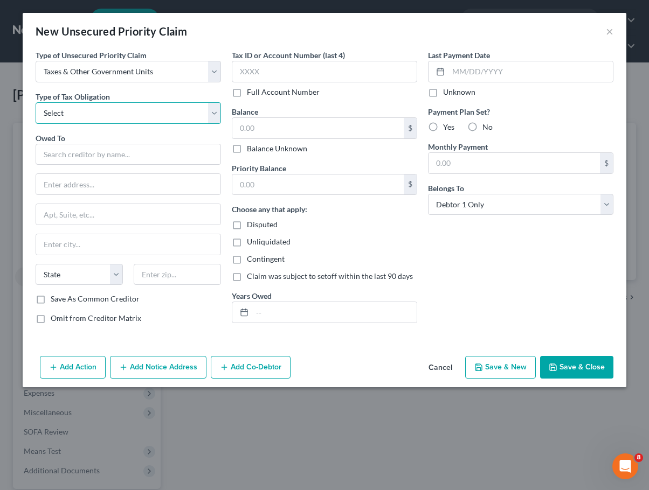
click at [163, 108] on select "Select Federal City State Franchise Tax Board Other" at bounding box center [128, 113] width 185 height 22
select select "2"
click at [36, 102] on select "Select Federal City State Franchise Tax Board Other" at bounding box center [128, 113] width 185 height 22
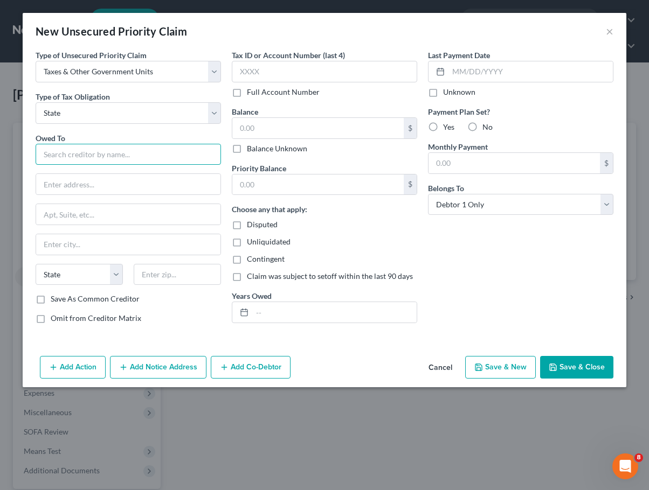
click at [151, 156] on input "text" at bounding box center [128, 155] width 185 height 22
click at [144, 161] on input "text" at bounding box center [128, 155] width 185 height 22
paste input "Vermont Department of Taxes"
type input "Vermont Department of Taxes"
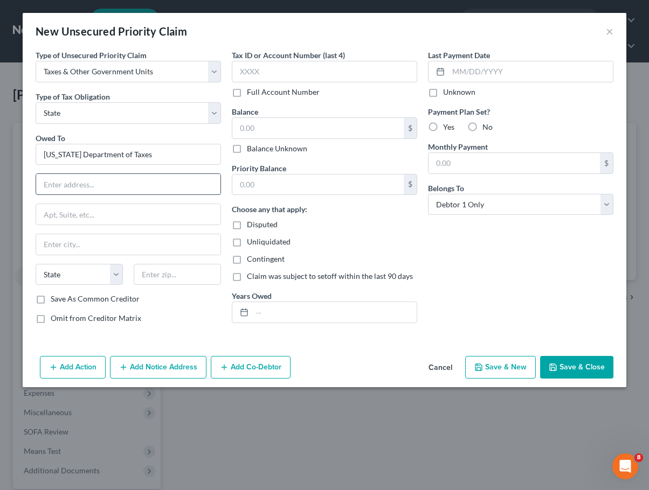
click at [108, 176] on input "text" at bounding box center [128, 184] width 184 height 20
paste input "Bankruptcy Unit, 3rd Fl."
type input "Bankruptcy Unit, 3rd Fl."
click at [109, 300] on label "Save As Common Creditor" at bounding box center [95, 299] width 89 height 11
click at [62, 300] on input "Save As Common Creditor" at bounding box center [58, 297] width 7 height 7
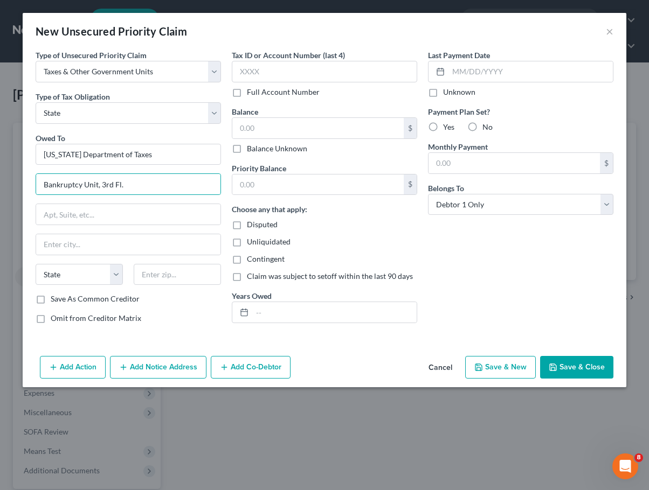
checkbox input "true"
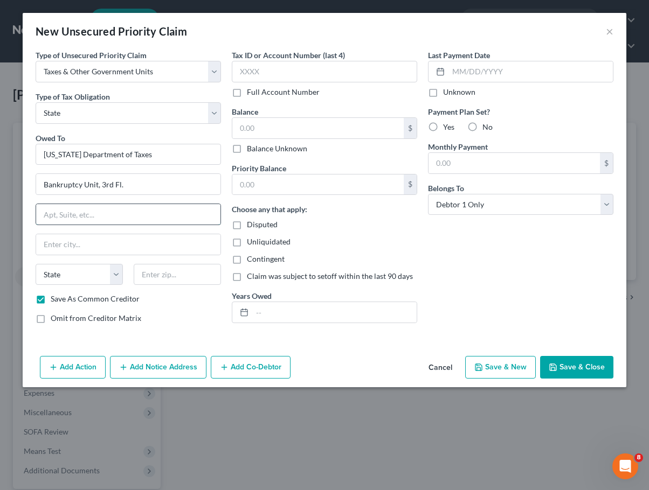
click at [103, 214] on input "text" at bounding box center [128, 214] width 184 height 20
type input "109 State Street; PO Box 429"
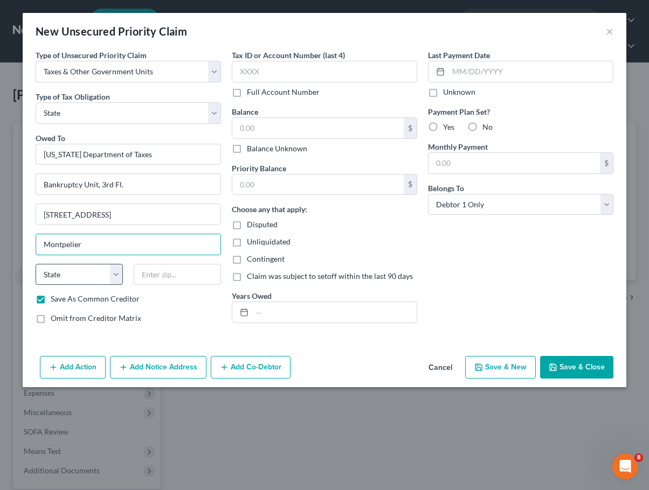
type input "Montpelier"
select select "49"
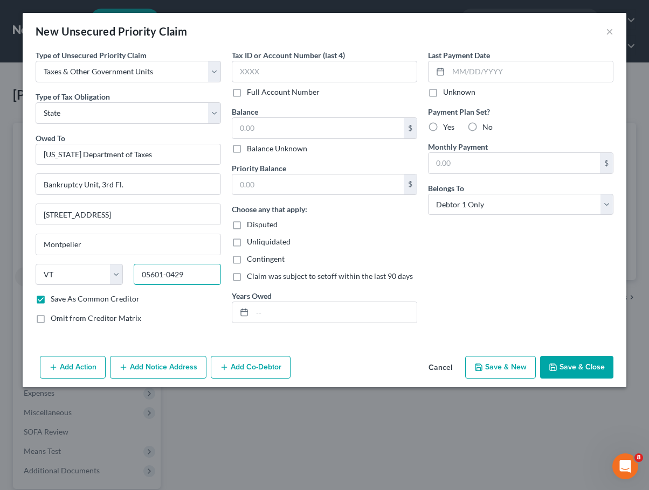
type input "05601-0429"
click at [173, 301] on div "Save As Common Creditor" at bounding box center [128, 299] width 185 height 11
click at [494, 205] on select "Select Debtor 1 Only Debtor 2 Only Debtor 1 And Debtor 2 Only At Least One Of T…" at bounding box center [520, 205] width 185 height 22
click at [576, 363] on button "Save & Close" at bounding box center [576, 367] width 73 height 23
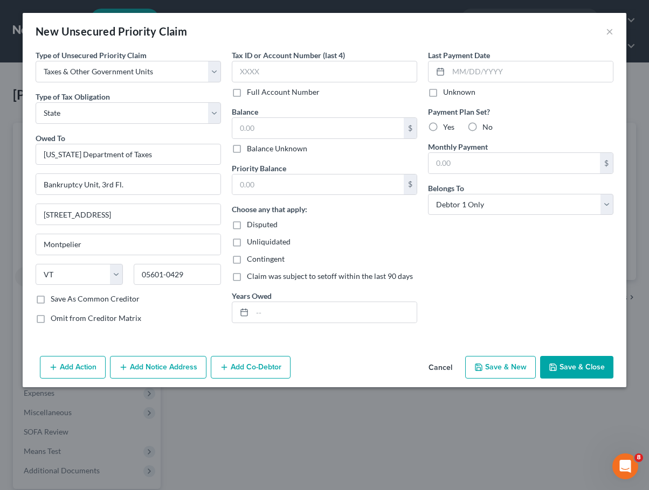
checkbox input "false"
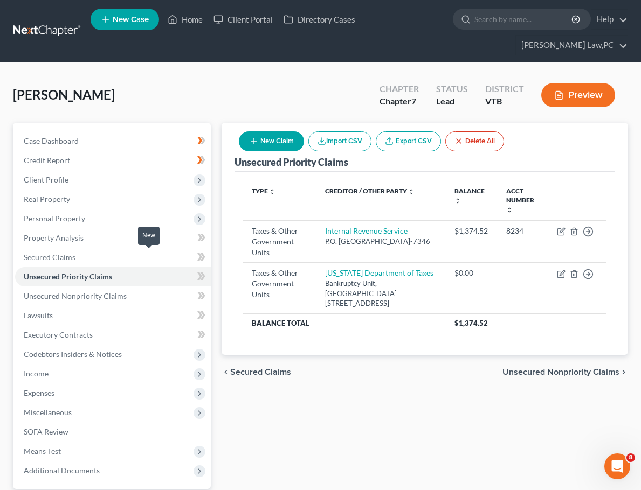
click at [197, 270] on icon at bounding box center [201, 276] width 8 height 13
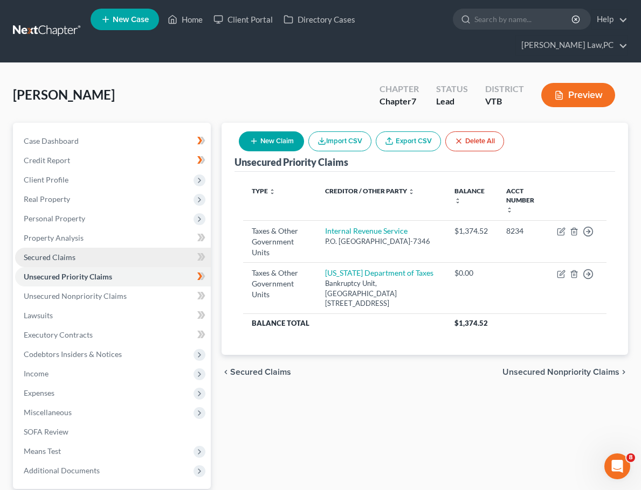
click at [129, 248] on link "Secured Claims" at bounding box center [113, 257] width 196 height 19
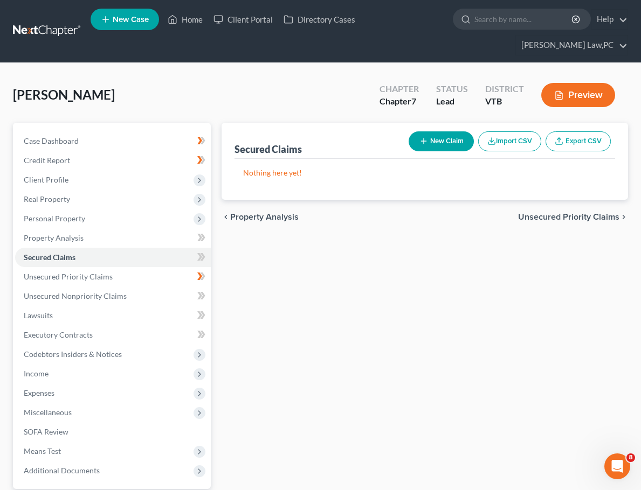
click at [430, 132] on button "New Claim" at bounding box center [441, 142] width 65 height 20
select select "0"
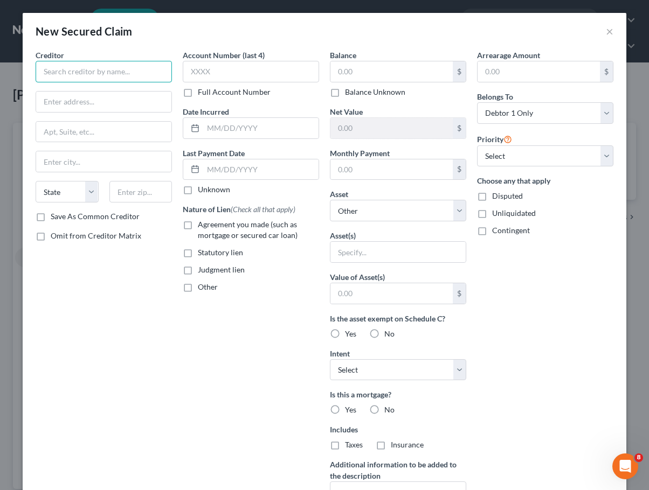
click at [87, 71] on input "text" at bounding box center [104, 72] width 136 height 22
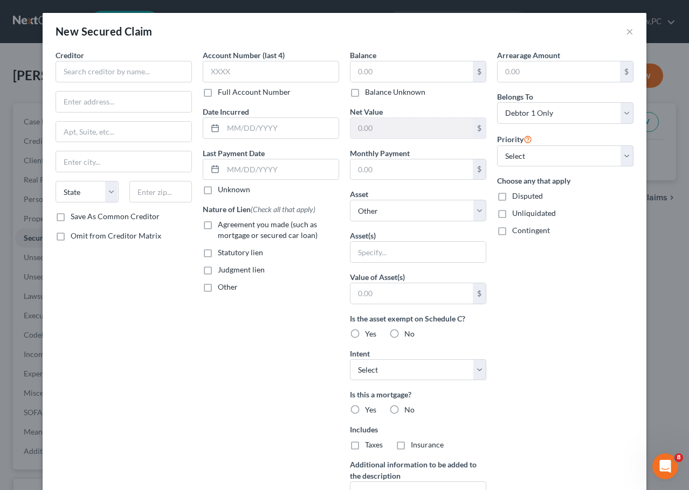
click at [232, 379] on div "Account Number (last 4) Full Account Number Date Incurred Last Payment Date Unk…" at bounding box center [270, 290] width 147 height 481
click at [626, 35] on button "×" at bounding box center [630, 31] width 8 height 13
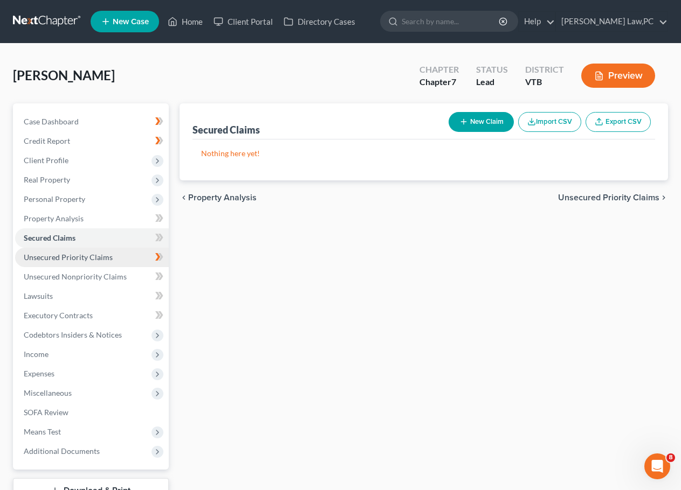
click at [61, 259] on span "Unsecured Priority Claims" at bounding box center [68, 257] width 89 height 9
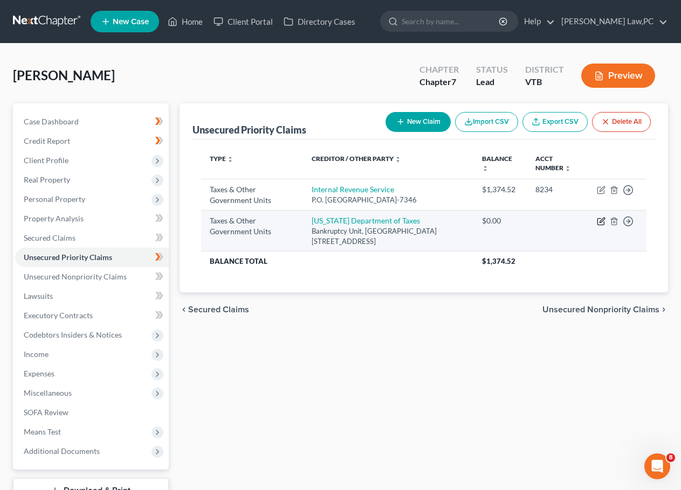
click at [604, 222] on icon "button" at bounding box center [601, 221] width 9 height 9
select select "2"
select select "49"
select select "0"
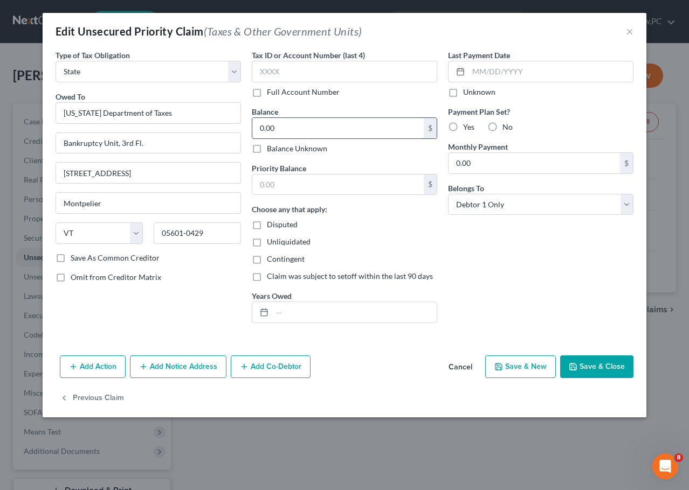
click at [317, 135] on input "0.00" at bounding box center [337, 128] width 171 height 20
type input "1,317.16"
click at [334, 158] on div "Tax ID or Account Number (last 4) Full Account Number Balance 1,317.16 $ Balanc…" at bounding box center [344, 191] width 196 height 282
click at [338, 179] on input "text" at bounding box center [337, 185] width 171 height 20
type input "1,317.16"
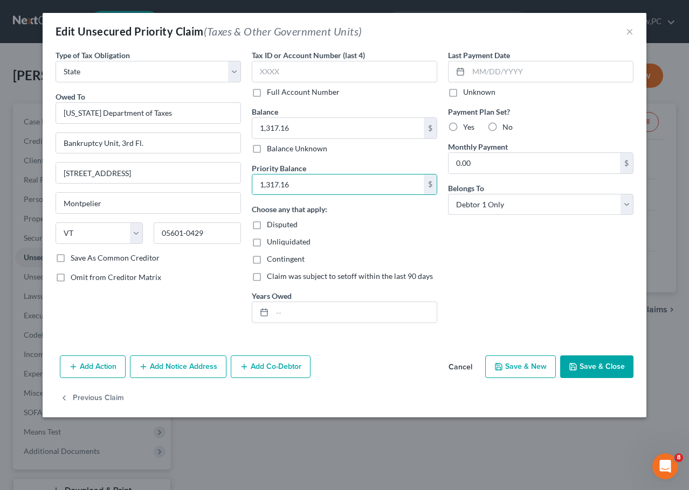
click at [451, 236] on div "Last Payment Date Unknown Payment Plan Set? Yes No Monthly Payment 0.00 $ Belon…" at bounding box center [540, 191] width 196 height 282
click at [298, 316] on input "text" at bounding box center [354, 312] width 164 height 20
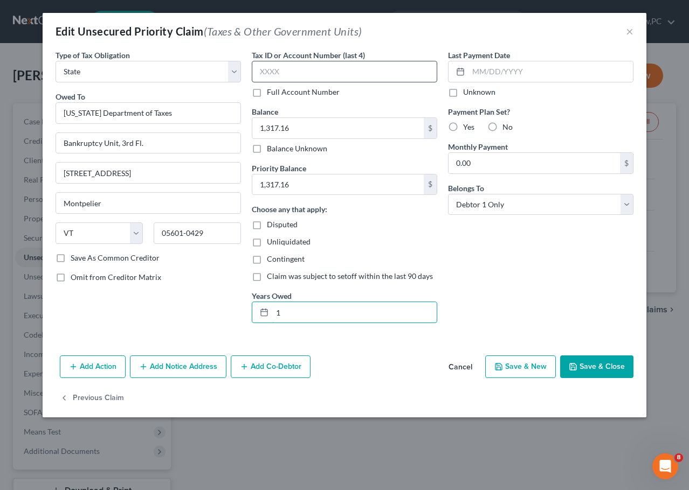
type input "1"
click at [324, 63] on input "text" at bounding box center [344, 72] width 185 height 22
click at [357, 320] on input "1" at bounding box center [354, 312] width 164 height 20
type input "2"
click at [213, 305] on div "Type of Tax Obligation * Select Federal City State Franchise Tax Board Other Ow…" at bounding box center [148, 191] width 196 height 282
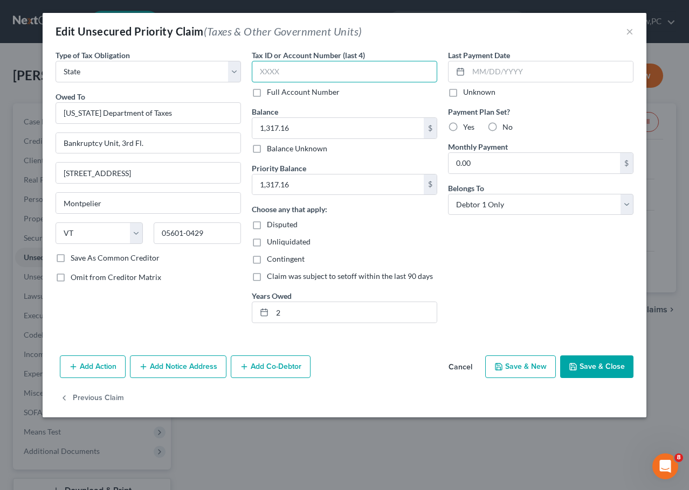
click at [345, 67] on input "text" at bounding box center [344, 72] width 185 height 22
type input "8234"
click at [442, 224] on div "Last Payment Date Unknown Payment Plan Set? Yes No Monthly Payment 0.00 $ Belon…" at bounding box center [540, 191] width 196 height 282
click at [587, 366] on button "Save & Close" at bounding box center [596, 367] width 73 height 23
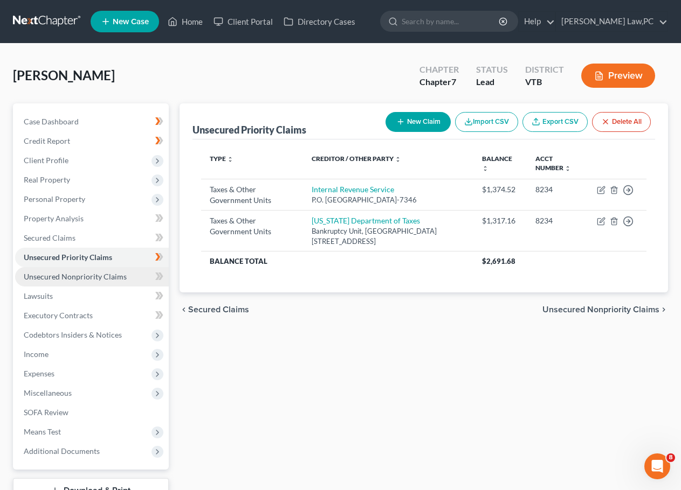
click at [91, 278] on span "Unsecured Nonpriority Claims" at bounding box center [75, 276] width 103 height 9
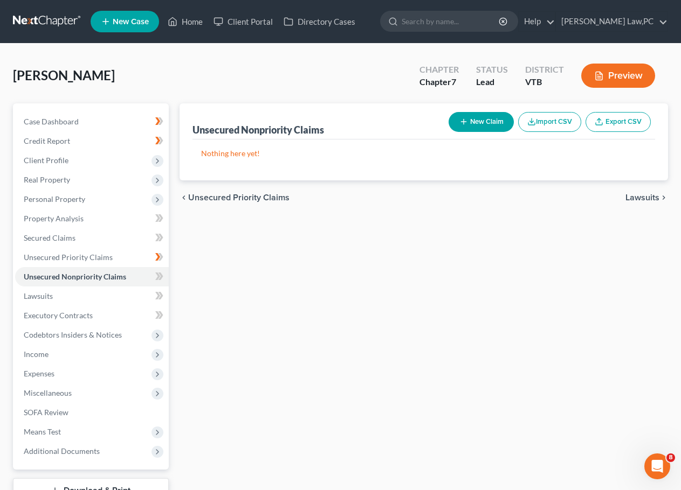
click at [466, 117] on button "New Claim" at bounding box center [480, 122] width 65 height 20
select select "0"
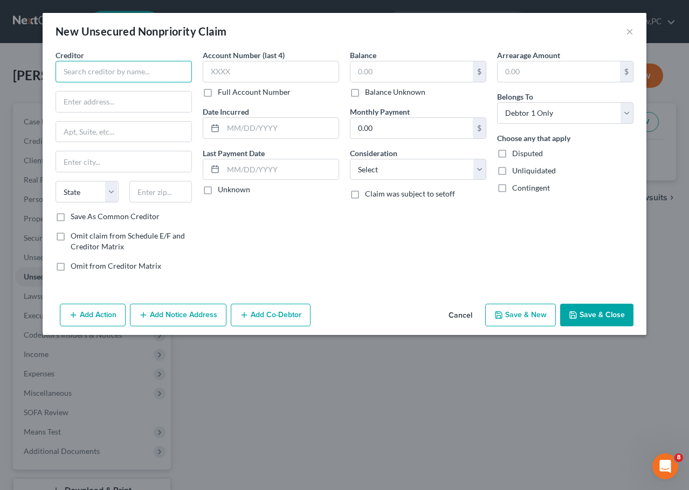
click at [87, 76] on input "text" at bounding box center [124, 72] width 136 height 22
type input "Santander"
click at [136, 105] on input "PO Box" at bounding box center [123, 102] width 135 height 20
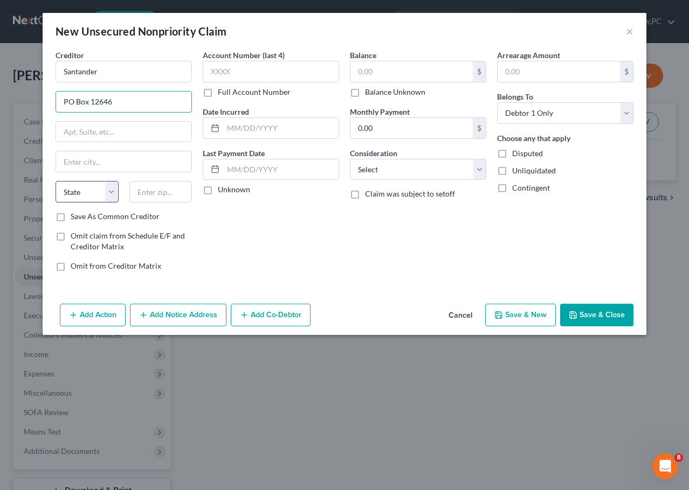
type input "PO Box 12646"
type input "Reading"
select select "39"
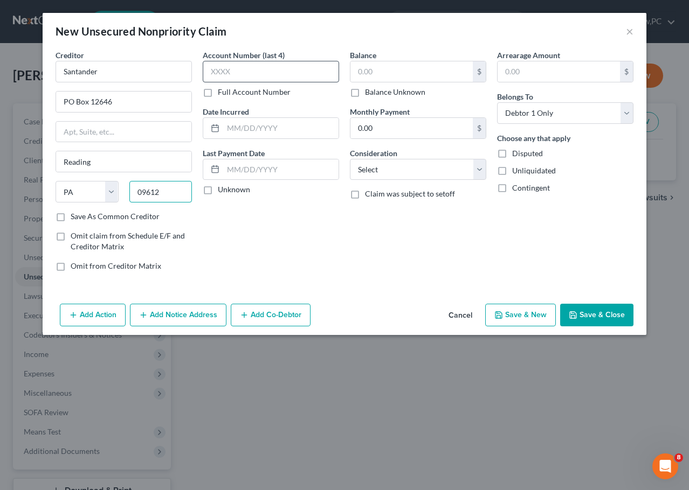
type input "09612"
click at [268, 67] on input "text" at bounding box center [271, 72] width 136 height 22
type input "8582"
click at [399, 70] on input "text" at bounding box center [411, 71] width 122 height 20
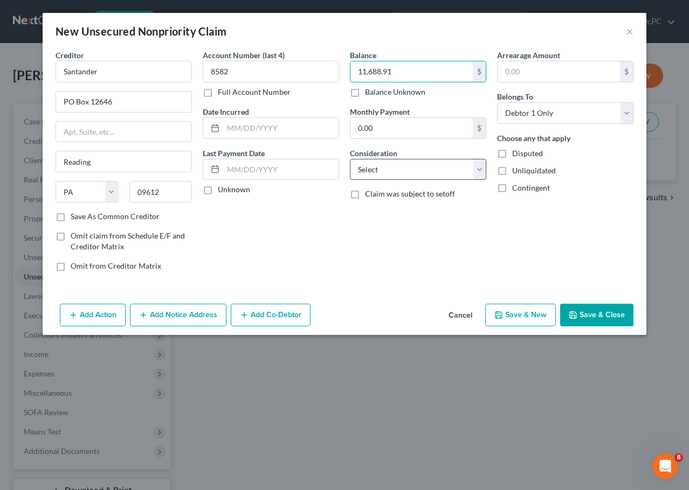
type input "11,688.91"
click at [378, 172] on select "Select Cable / Satellite Services Collection Agency Credit Card Debt Debt Couns…" at bounding box center [418, 170] width 136 height 22
click at [350, 159] on select "Select Cable / Satellite Services Collection Agency Credit Card Debt Debt Couns…" at bounding box center [418, 170] width 136 height 22
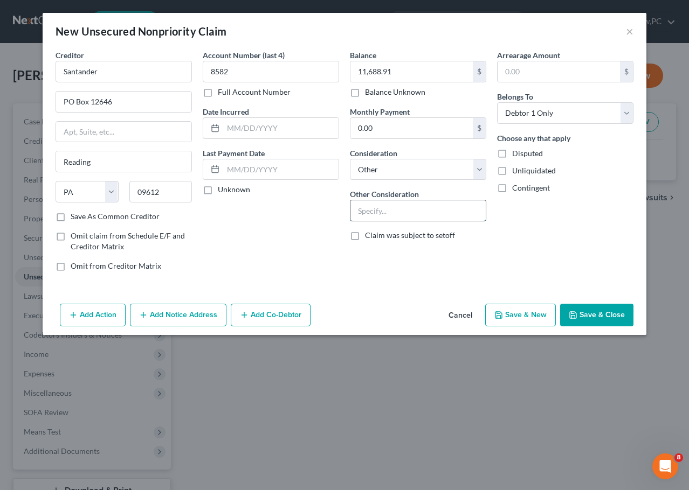
click at [403, 211] on input "text" at bounding box center [417, 210] width 135 height 20
click at [405, 167] on select "Select Cable / Satellite Services Collection Agency Credit Card Debt Debt Couns…" at bounding box center [418, 170] width 136 height 22
select select "10"
click at [350, 159] on select "Select Cable / Satellite Services Collection Agency Credit Card Debt Debt Couns…" at bounding box center [418, 170] width 136 height 22
click at [411, 251] on div "Balance 11,688.91 $ Balance Unknown Balance Undetermined 11,688.91 $ Balance Un…" at bounding box center [417, 165] width 147 height 231
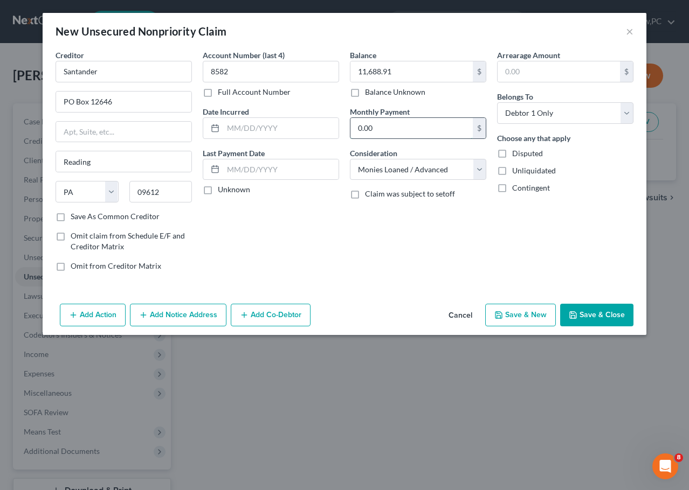
click at [414, 128] on input "0.00" at bounding box center [411, 128] width 122 height 20
type input "491.58"
click at [450, 245] on div "Balance 11,688.91 $ Balance Unknown Balance Undetermined 11,688.91 $ Balance Un…" at bounding box center [417, 165] width 147 height 231
click at [581, 317] on button "Save & Close" at bounding box center [596, 315] width 73 height 23
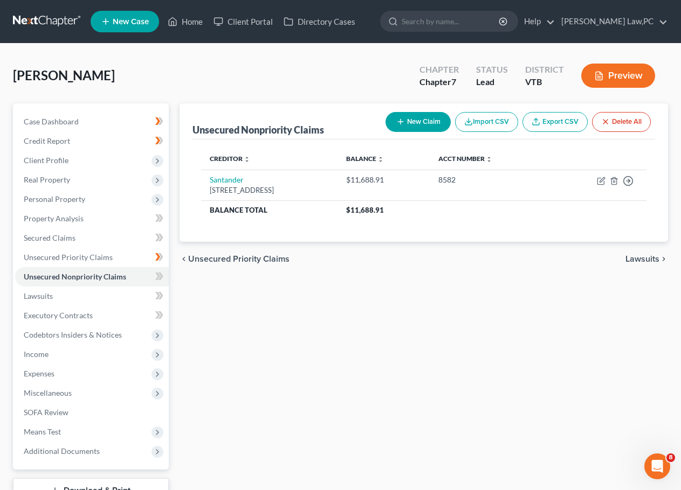
click at [416, 126] on button "New Claim" at bounding box center [417, 122] width 65 height 20
select select "0"
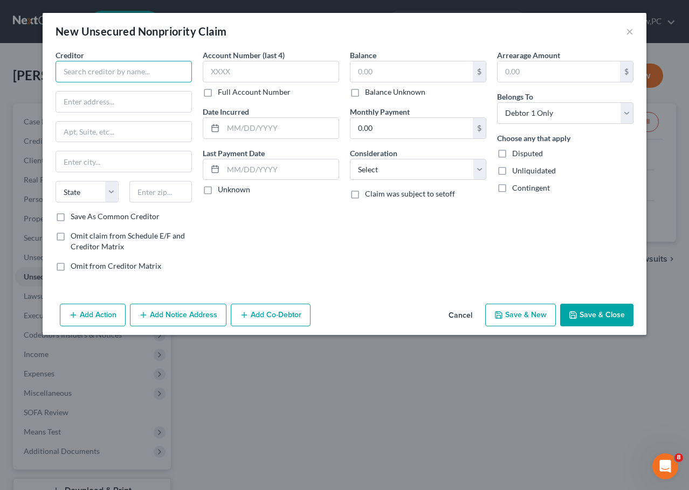
click at [132, 80] on input "text" at bounding box center [124, 72] width 136 height 22
type input "Service Federal Credit Union"
click at [141, 216] on label "Save As Common Creditor" at bounding box center [115, 216] width 89 height 11
click at [82, 216] on input "Save As Common Creditor" at bounding box center [78, 214] width 7 height 7
click at [141, 220] on label "Save As Common Creditor" at bounding box center [115, 216] width 89 height 11
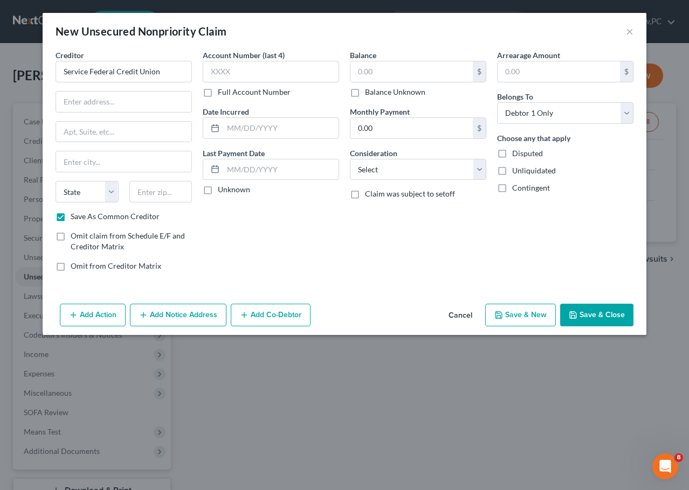
click at [82, 218] on input "Save As Common Creditor" at bounding box center [78, 214] width 7 height 7
click at [141, 220] on label "Save As Common Creditor" at bounding box center [115, 216] width 89 height 11
click at [82, 218] on input "Save As Common Creditor" at bounding box center [78, 214] width 7 height 7
checkbox input "true"
click at [129, 100] on input "text" at bounding box center [123, 102] width 135 height 20
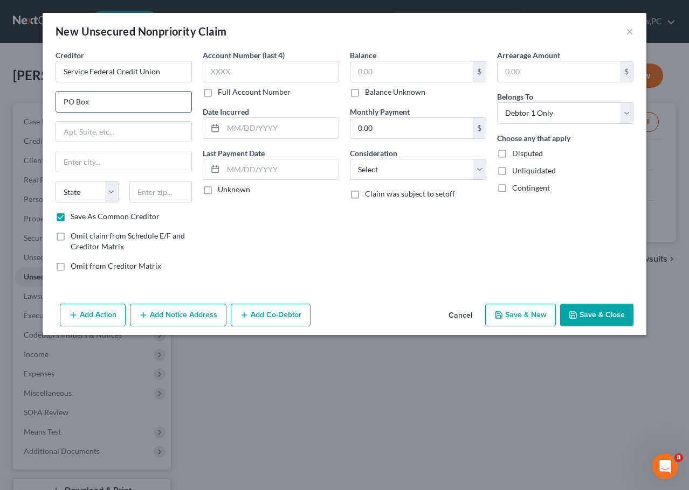
click at [105, 105] on input "PO Box" at bounding box center [123, 102] width 135 height 20
type input "PO Box 1268"
type input "Portsmouth"
select select "32"
type input "03802-1653"
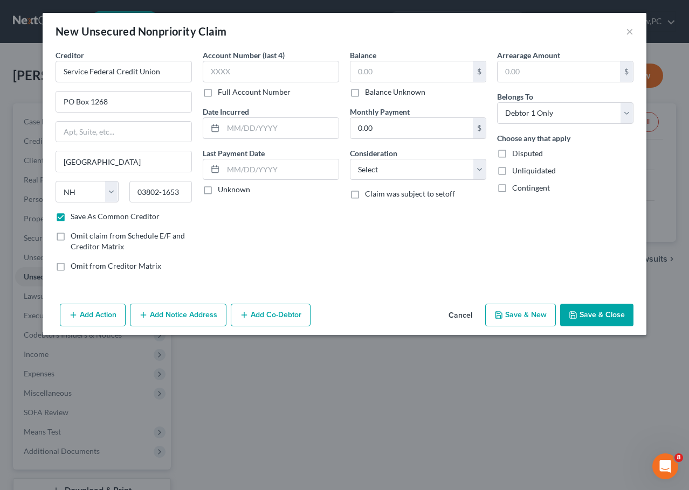
click at [231, 216] on div "Account Number (last 4) Full Account Number Date Incurred Last Payment Date Unk…" at bounding box center [270, 165] width 147 height 231
click at [216, 67] on input "text" at bounding box center [271, 72] width 136 height 22
type input "1127"
click at [393, 72] on input "text" at bounding box center [411, 71] width 122 height 20
type input "5,057.44"
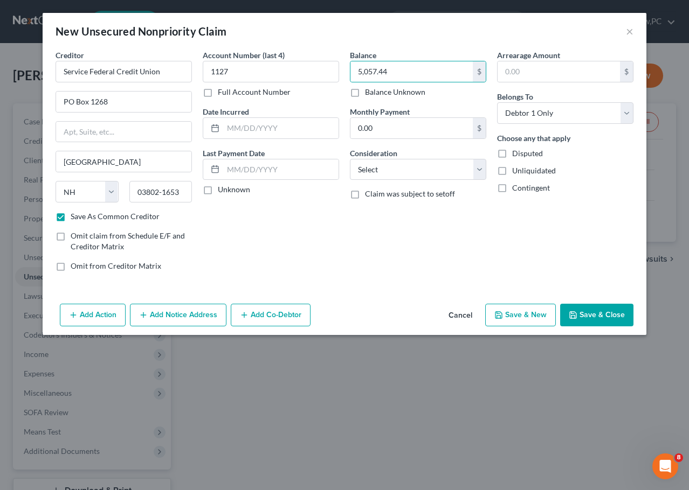
click at [391, 222] on div "Balance 5,057.44 $ Balance Unknown Balance Undetermined 5,057.44 $ Balance Unkn…" at bounding box center [417, 165] width 147 height 231
click at [406, 160] on select "Select Cable / Satellite Services Collection Agency Credit Card Debt Debt Couns…" at bounding box center [418, 170] width 136 height 22
select select "2"
click at [350, 159] on select "Select Cable / Satellite Services Collection Agency Credit Card Debt Debt Couns…" at bounding box center [418, 170] width 136 height 22
click at [395, 229] on div "Balance 5,057.44 $ Balance Unknown Balance Undetermined 5,057.44 $ Balance Unkn…" at bounding box center [417, 165] width 147 height 231
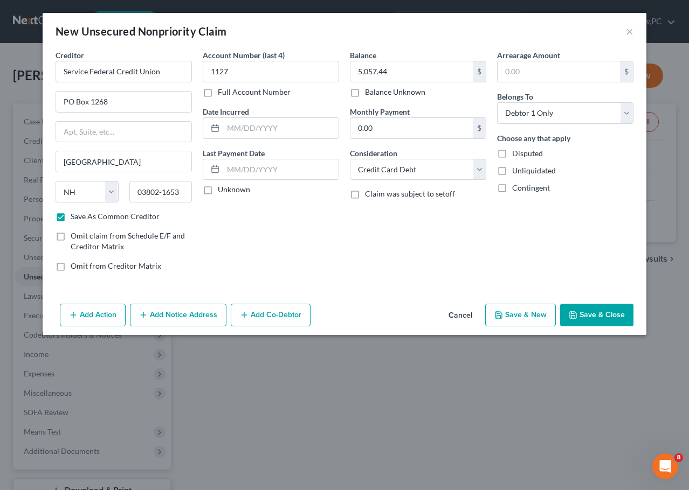
click at [590, 317] on button "Save & Close" at bounding box center [596, 315] width 73 height 23
checkbox input "false"
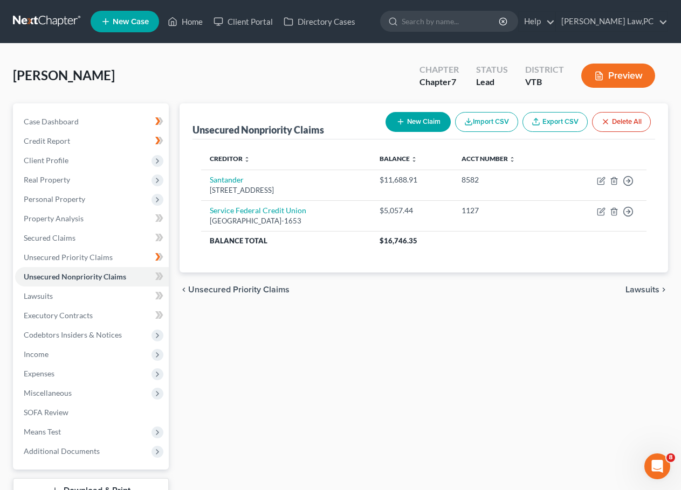
click at [374, 314] on div "Unsecured Nonpriority Claims New Claim Import CSV Export CSV Delete All Credito…" at bounding box center [423, 317] width 499 height 428
click at [155, 278] on icon at bounding box center [159, 276] width 8 height 13
click at [44, 197] on span "Personal Property" at bounding box center [54, 199] width 61 height 9
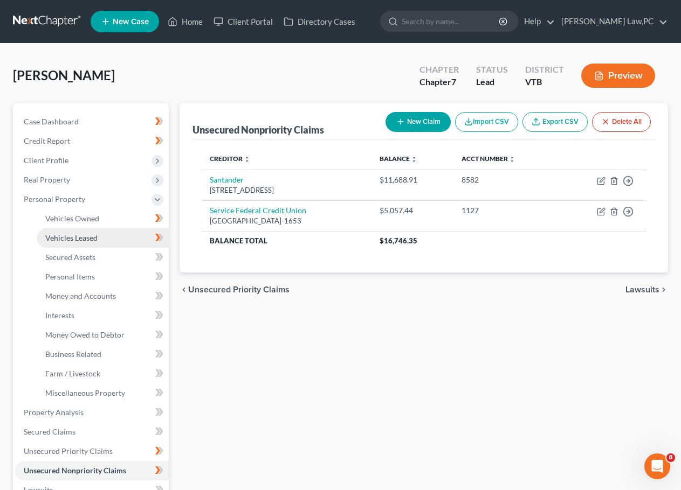
click at [71, 236] on span "Vehicles Leased" at bounding box center [71, 237] width 52 height 9
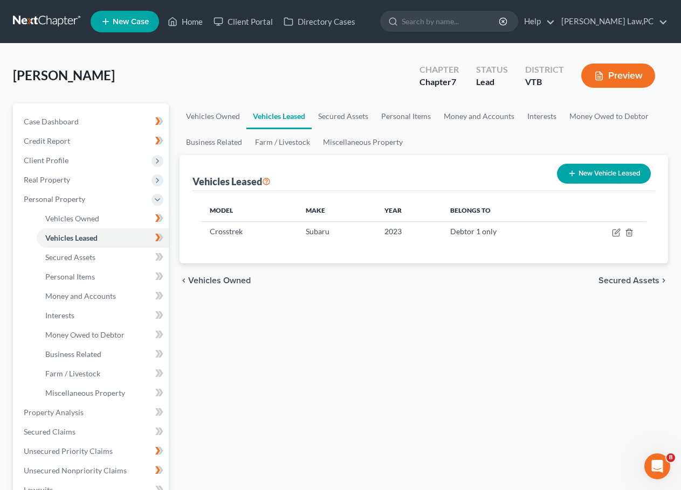
click at [572, 175] on line "button" at bounding box center [572, 173] width 0 height 5
select select "0"
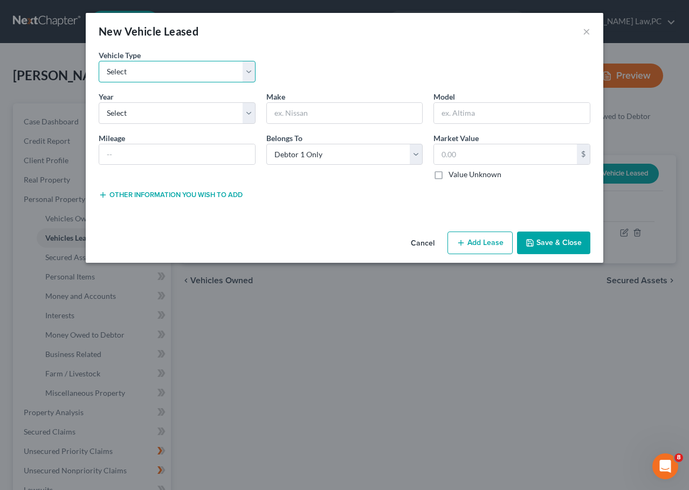
click at [164, 71] on select "Select Automobile Truck Trailer Watercraft Aircraft Motor Home Atv Other Vehicle" at bounding box center [177, 72] width 157 height 22
select select "1"
click at [99, 61] on select "Select Automobile Truck Trailer Watercraft Aircraft Motor Home Atv Other Vehicle" at bounding box center [177, 72] width 157 height 22
click at [144, 112] on select "Select 2026 2025 2024 2023 2022 2021 2020 2019 2018 2017 2016 2015 2014 2013 20…" at bounding box center [177, 113] width 157 height 22
select select "4"
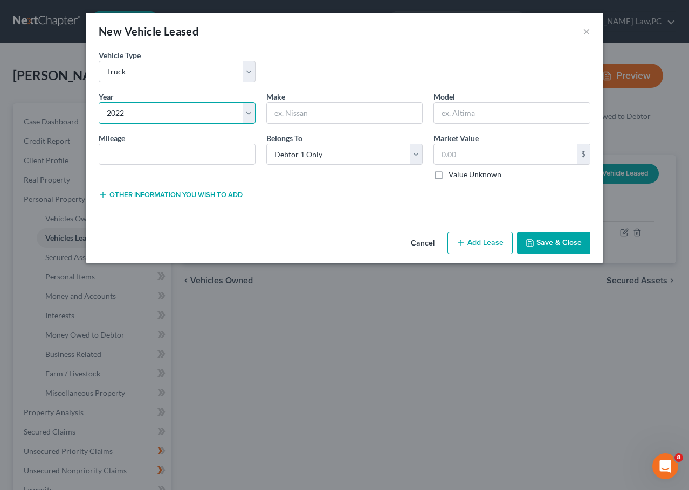
click at [99, 102] on select "Select 2026 2025 2024 2023 2022 2021 2020 2019 2018 2017 2016 2015 2014 2013 20…" at bounding box center [177, 113] width 157 height 22
click at [294, 107] on input "text" at bounding box center [345, 113] width 156 height 20
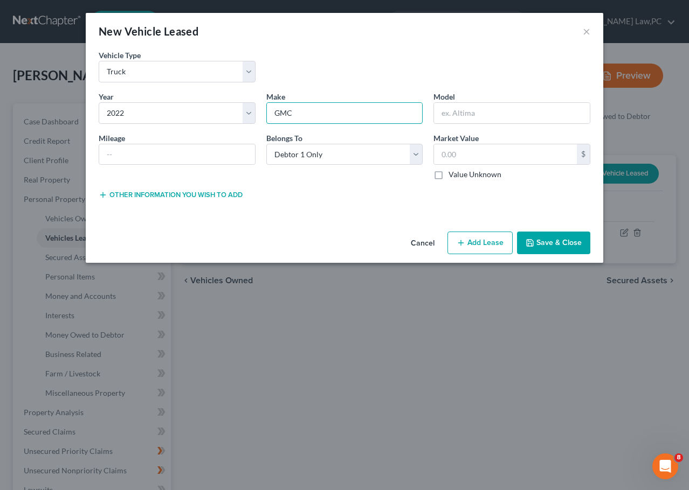
type input "GMC"
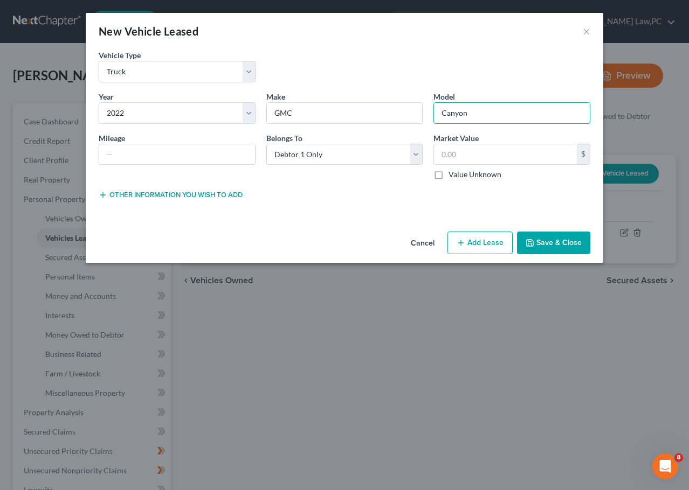
type input "Canyon"
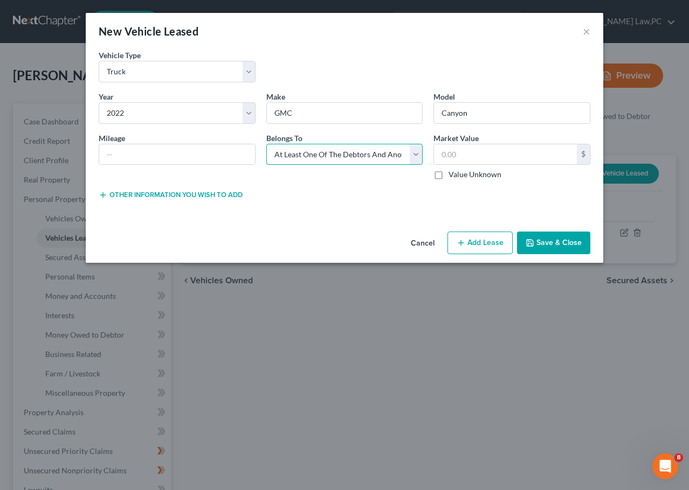
select select "2"
type input "0.00"
click at [330, 197] on div "Lease Select" at bounding box center [345, 194] width 168 height 11
click at [233, 196] on button "Other information you wish to add" at bounding box center [171, 195] width 144 height 9
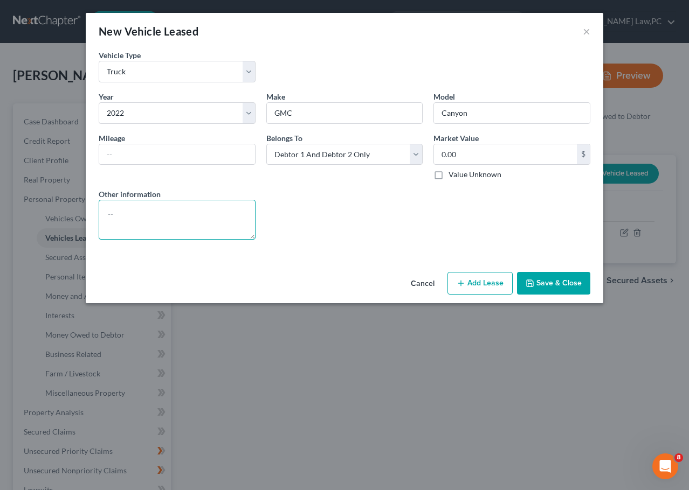
click at [193, 204] on textarea at bounding box center [177, 220] width 157 height 40
click at [203, 215] on textarea "Leased by Debtor and Spouse. Acct: 3416. VIN: ______________" at bounding box center [177, 220] width 157 height 40
click at [155, 237] on textarea "Leased by Debtor and Spouse from Capitol City Auto Mart, Inc. Acct: 3416. VIN: …" at bounding box center [177, 220] width 157 height 40
click at [197, 227] on textarea "Leased by Debtor and Spouse from Capitol City Auto Mart, Inc. Acct: 3416. VIN: …" at bounding box center [177, 220] width 157 height 40
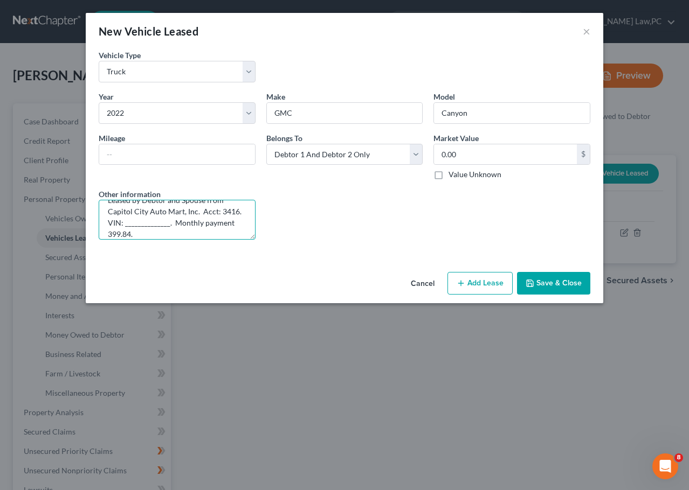
scroll to position [0, 0]
drag, startPoint x: 196, startPoint y: 211, endPoint x: 103, endPoint y: 225, distance: 93.8
click at [103, 225] on textarea "Leased by Debtor and Spouse from Capitol City Auto Mart, Inc. Acct: 3416. VIN: …" at bounding box center [177, 220] width 157 height 40
type textarea "Leased by Debtor and Spouse from GM Financial. Acct: 3416. VIN: ______________.…"
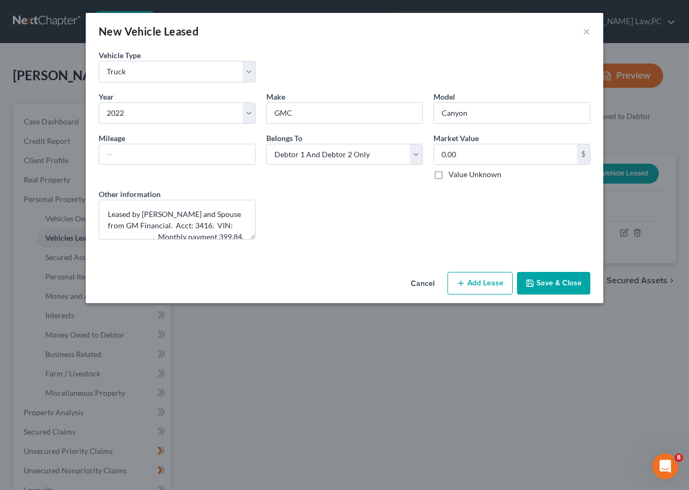
click at [448, 171] on label "Value Unknown" at bounding box center [474, 174] width 53 height 11
click at [453, 171] on input "Value Unknown" at bounding box center [456, 172] width 7 height 7
checkbox input "true"
click at [355, 199] on div "Lease Select" at bounding box center [345, 214] width 168 height 51
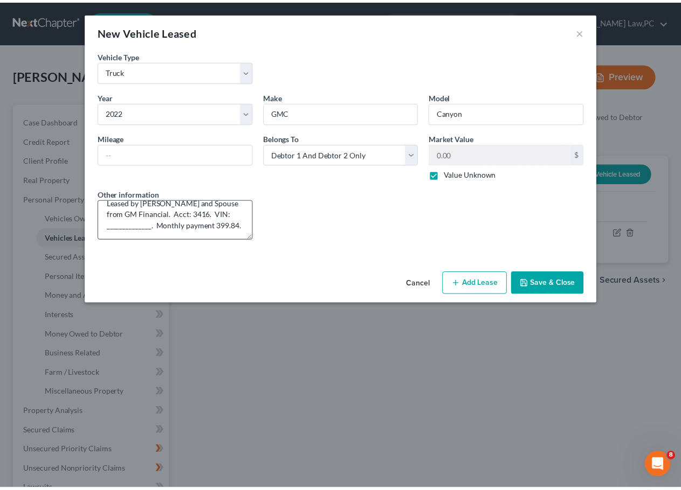
scroll to position [23, 0]
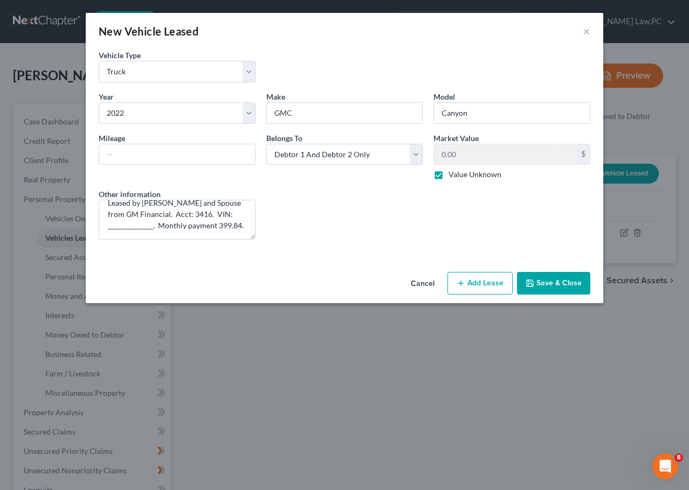
click at [550, 289] on button "Save & Close" at bounding box center [553, 283] width 73 height 23
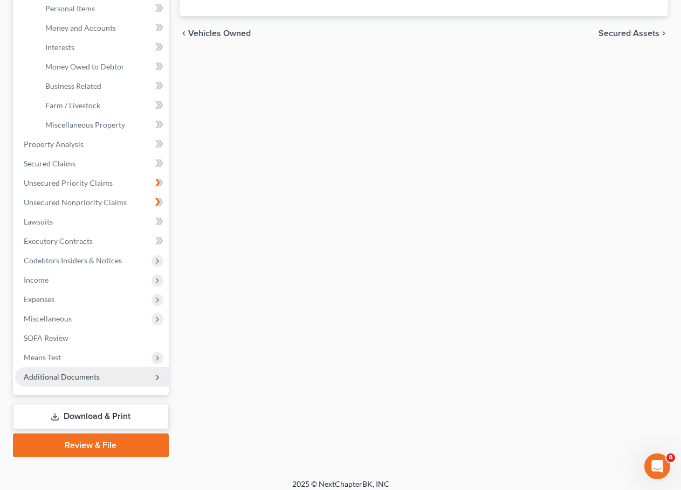
scroll to position [269, 0]
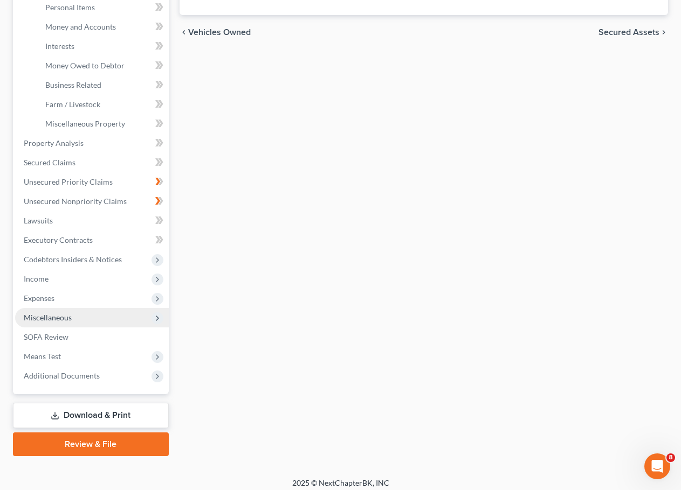
drag, startPoint x: 76, startPoint y: 321, endPoint x: 78, endPoint y: 310, distance: 10.5
click at [78, 310] on span "Miscellaneous" at bounding box center [92, 317] width 154 height 19
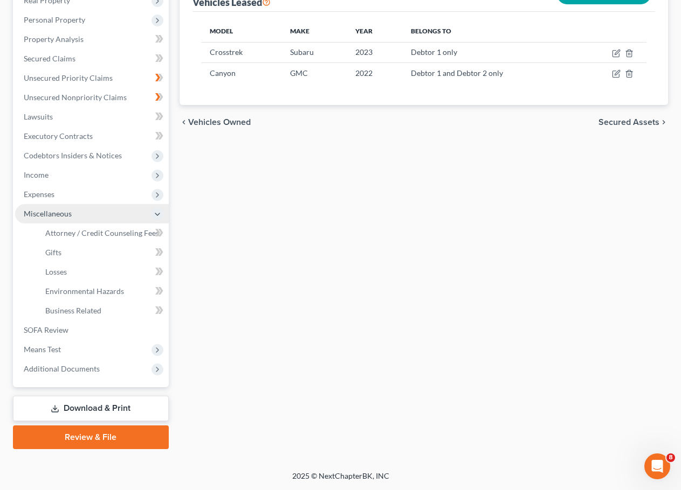
scroll to position [179, 0]
click at [81, 229] on span "Attorney / Credit Counseling Fees" at bounding box center [102, 233] width 114 height 9
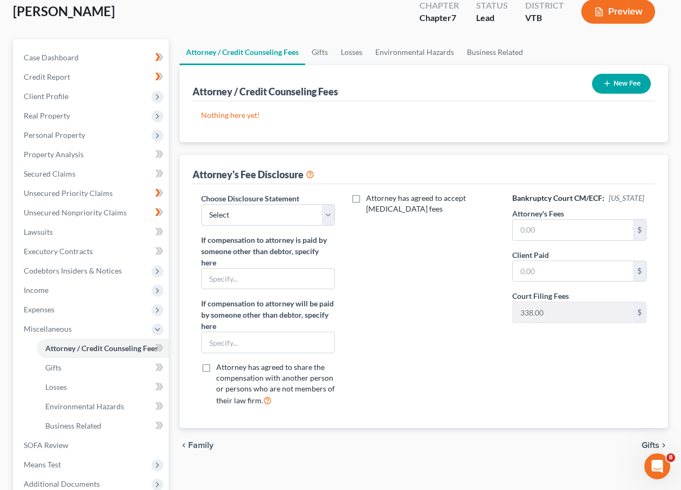
scroll to position [108, 0]
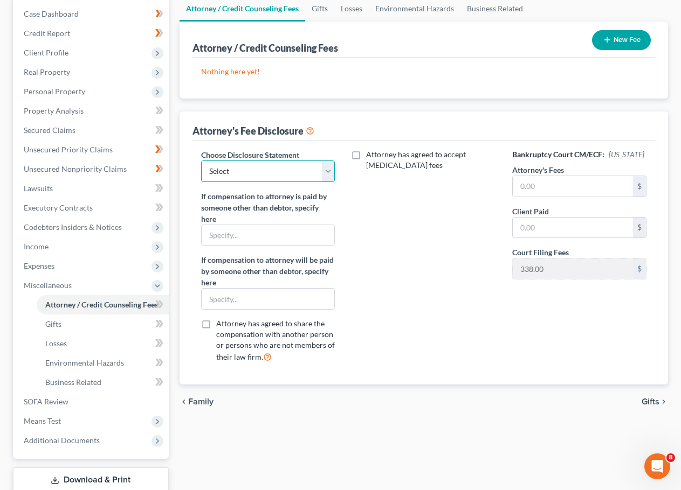
click at [326, 171] on select "Select Attorney" at bounding box center [268, 172] width 134 height 22
select select "0"
click at [201, 161] on select "Select Attorney" at bounding box center [268, 172] width 134 height 22
click at [366, 156] on label "Attorney has agreed to accept retainer fees" at bounding box center [431, 160] width 130 height 22
click at [370, 156] on input "Attorney has agreed to accept retainer fees" at bounding box center [373, 152] width 7 height 7
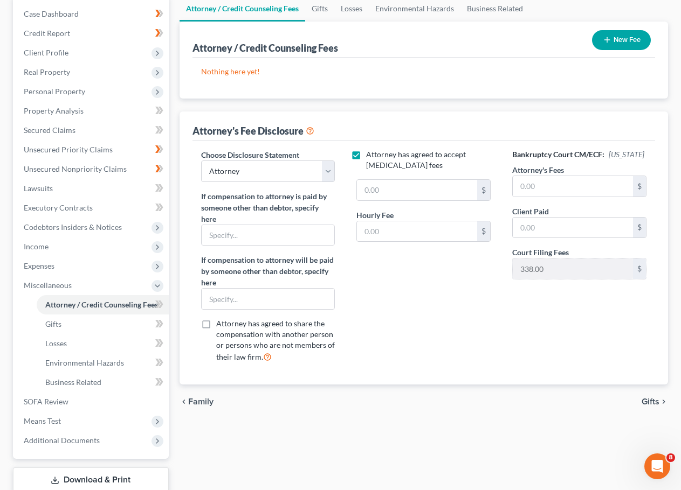
click at [366, 156] on label "Attorney has agreed to accept retainer fees" at bounding box center [431, 160] width 130 height 22
click at [370, 156] on input "Attorney has agreed to accept retainer fees" at bounding box center [373, 152] width 7 height 7
checkbox input "false"
click at [600, 184] on input "text" at bounding box center [573, 186] width 120 height 20
type input "1,800.00"
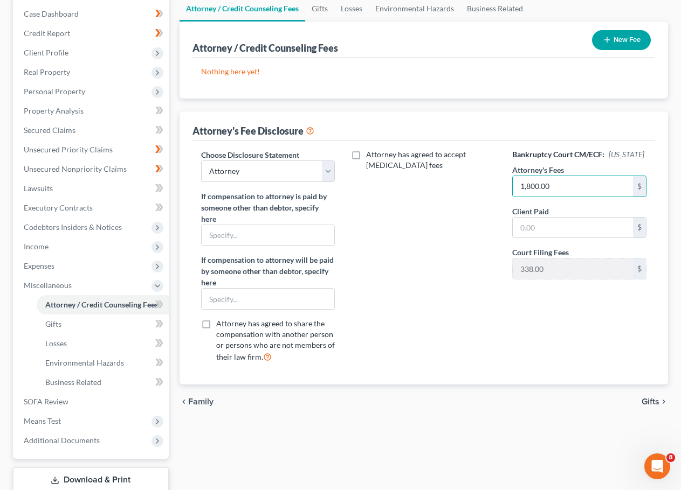
click at [455, 219] on div "Attorney has agreed to accept retainer fees" at bounding box center [423, 260] width 156 height 223
click at [528, 225] on input "text" at bounding box center [573, 228] width 120 height 20
type input "1,800.00"
click at [435, 231] on div "Attorney has agreed to accept retainer fees" at bounding box center [423, 260] width 156 height 223
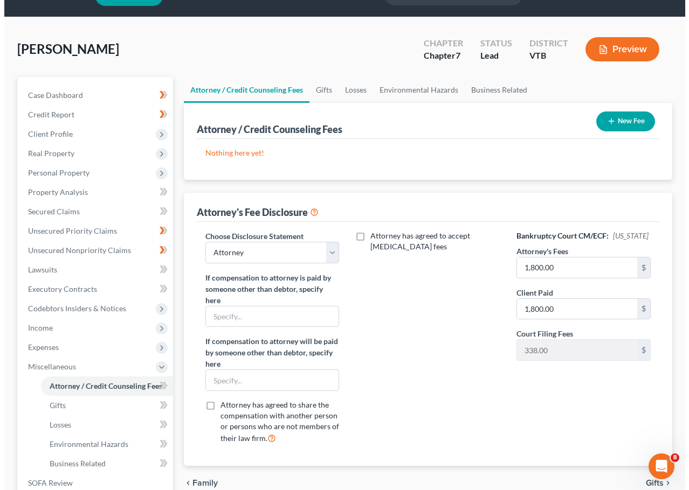
scroll to position [0, 0]
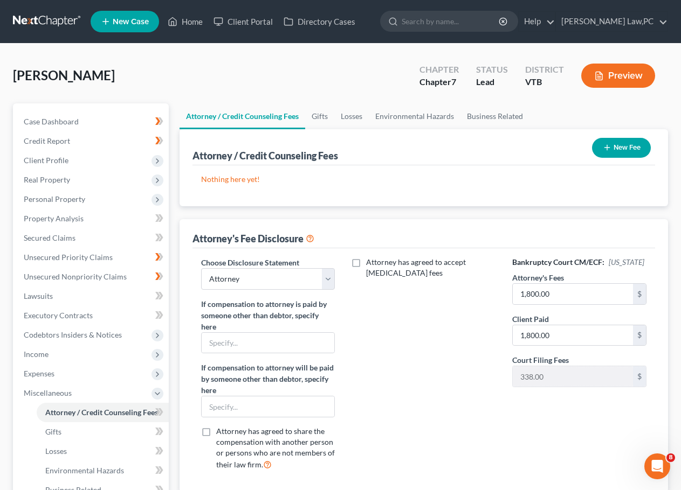
click at [616, 146] on button "New Fee" at bounding box center [621, 148] width 59 height 20
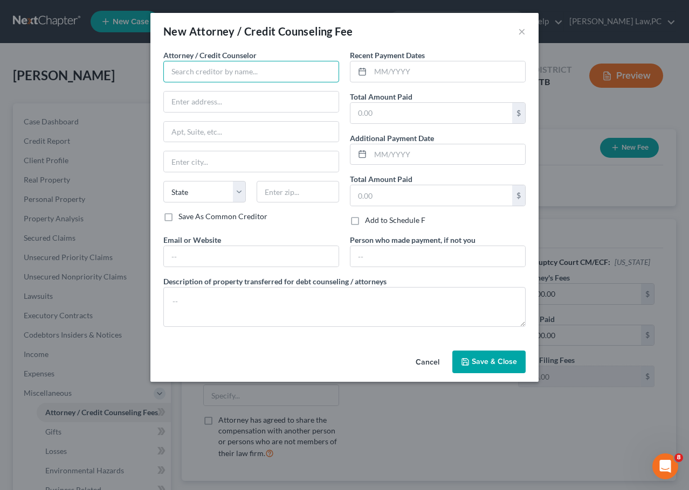
click at [273, 75] on input "text" at bounding box center [251, 72] width 176 height 22
type input "[PERSON_NAME]"
type input "H"
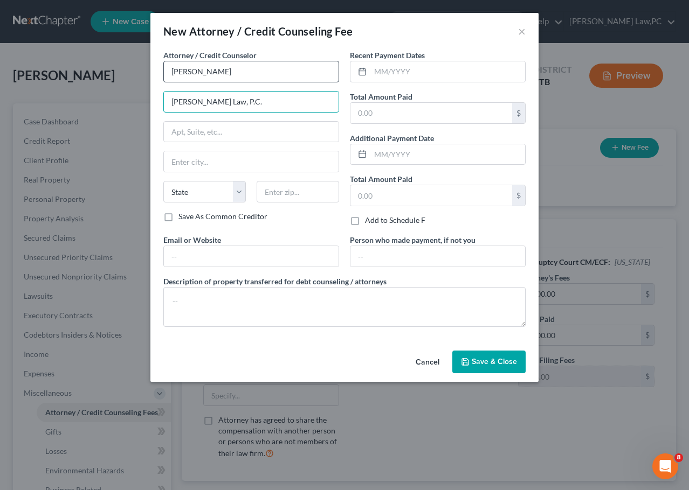
type input "Hayes Law, P.C."
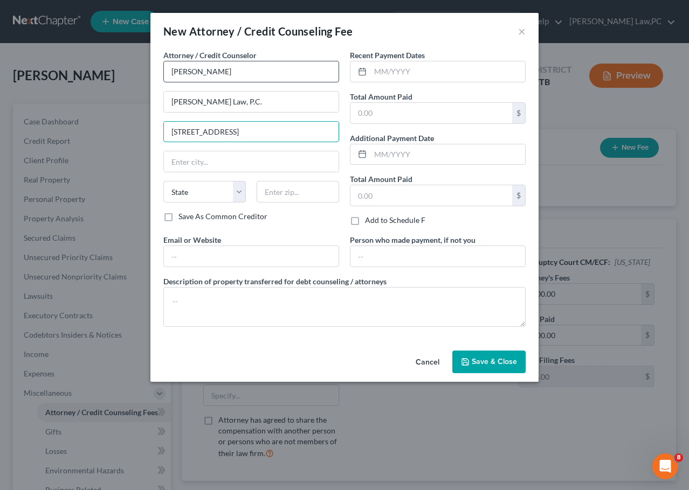
type input "50 South Street"
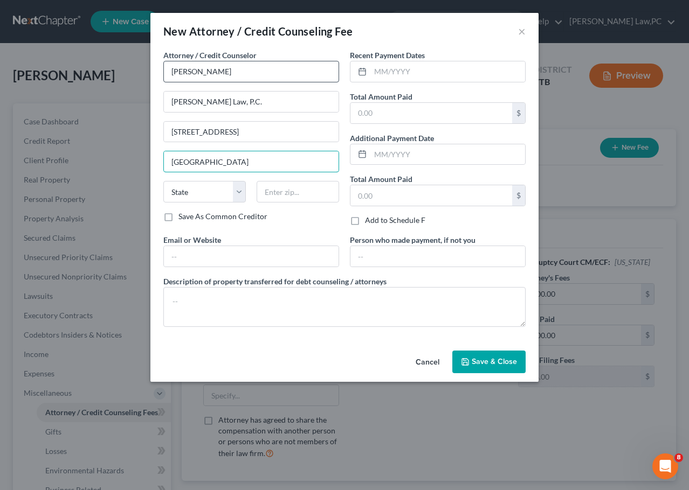
type input "South Royalton"
select select "49"
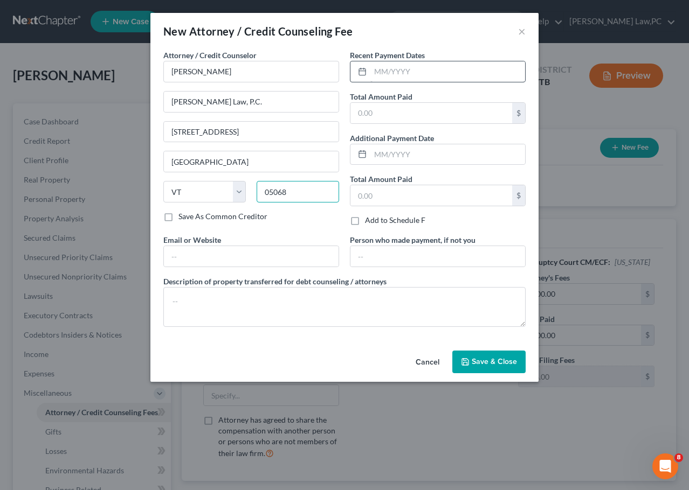
type input "05068"
click at [416, 67] on input "text" at bounding box center [447, 71] width 155 height 20
click at [403, 121] on input "text" at bounding box center [431, 113] width 162 height 20
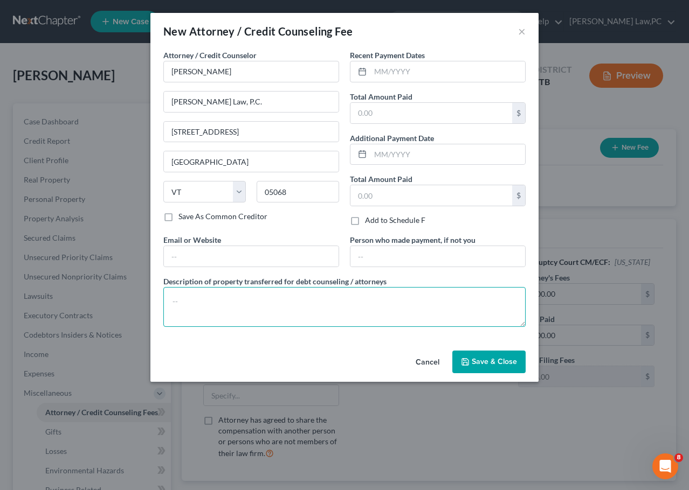
click at [303, 303] on textarea at bounding box center [344, 307] width 362 height 40
type textarea "Attorney Fees: $1,800.00 Filing Fee:"
click at [239, 316] on textarea "Attorney Fees: $1,800.00 Filing Fee:" at bounding box center [344, 307] width 362 height 40
click at [207, 322] on textarea "Attorney Fees: $1,800.00 Filing Fee: $338.00 Total Paid: 2,138.00" at bounding box center [344, 307] width 362 height 40
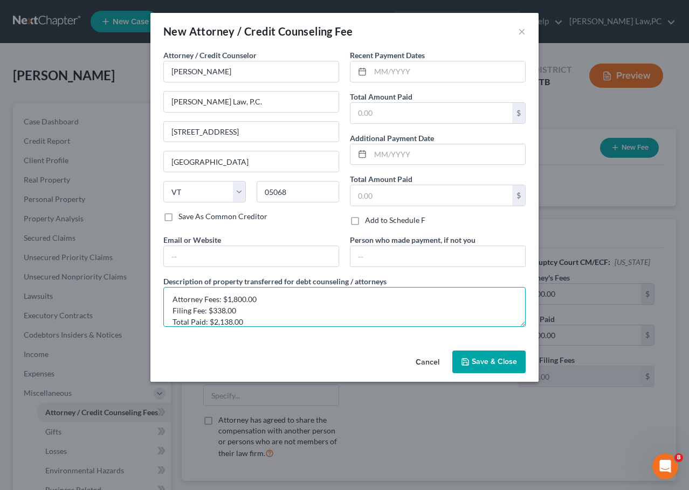
click at [276, 315] on textarea "Attorney Fees: $1,800.00 Filing Fee: $338.00 Total Paid: $2,138.00" at bounding box center [344, 307] width 362 height 40
click at [281, 321] on textarea "Attorney Fees: $1,800.00 Filing Fee: $338.00 Total Paid: $2,138.00" at bounding box center [344, 307] width 362 height 40
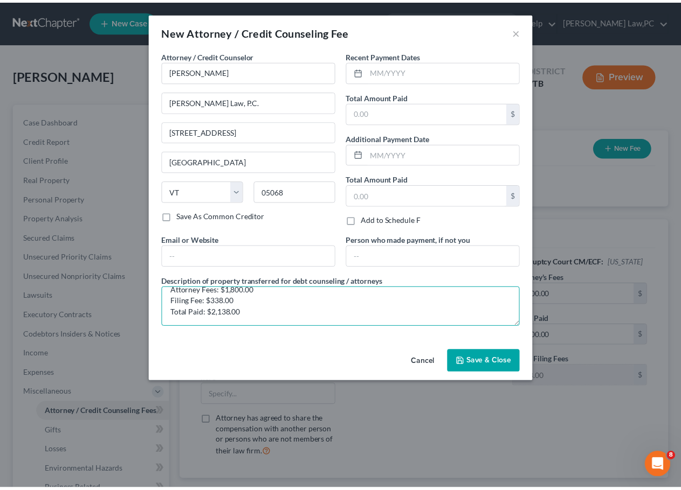
scroll to position [0, 0]
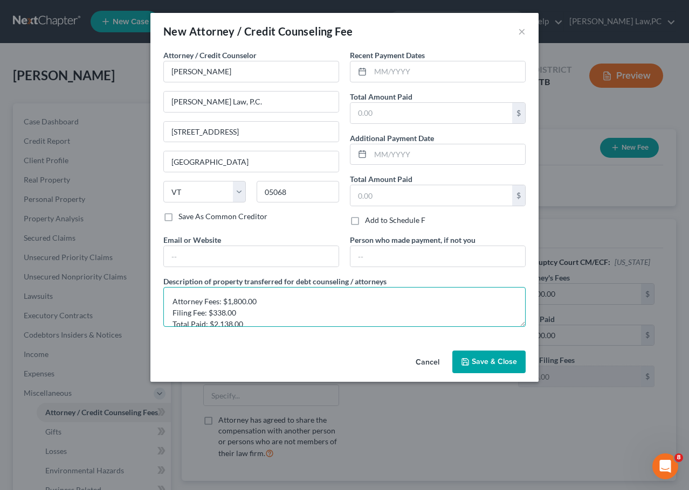
type textarea "Attorney Fees: $1,800.00 Filing Fee: $338.00 Total Paid: $2,138.00"
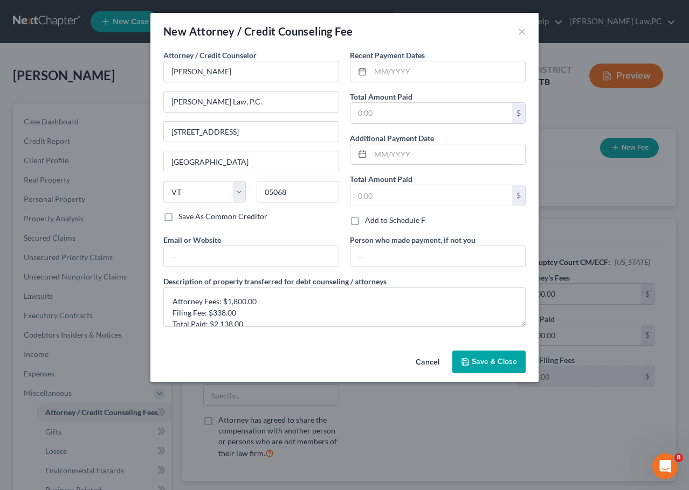
click at [482, 359] on span "Save & Close" at bounding box center [494, 361] width 45 height 9
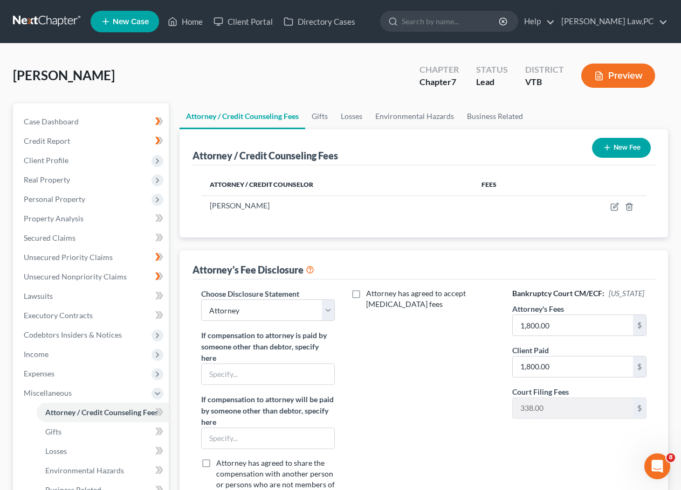
click at [632, 155] on button "New Fee" at bounding box center [621, 148] width 59 height 20
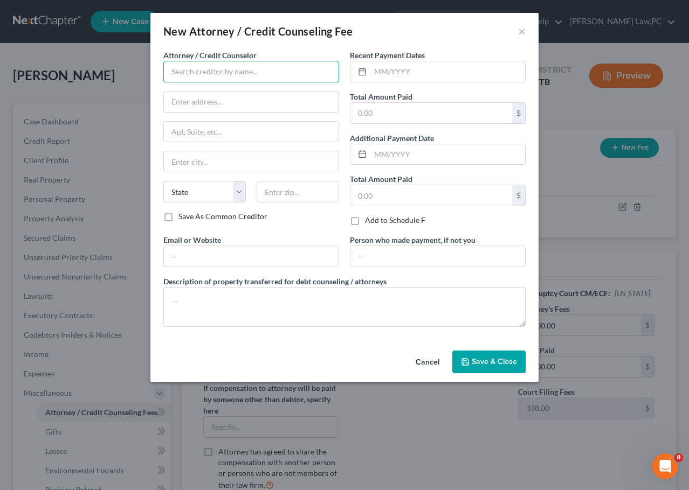
click at [257, 69] on input "text" at bounding box center [251, 72] width 176 height 22
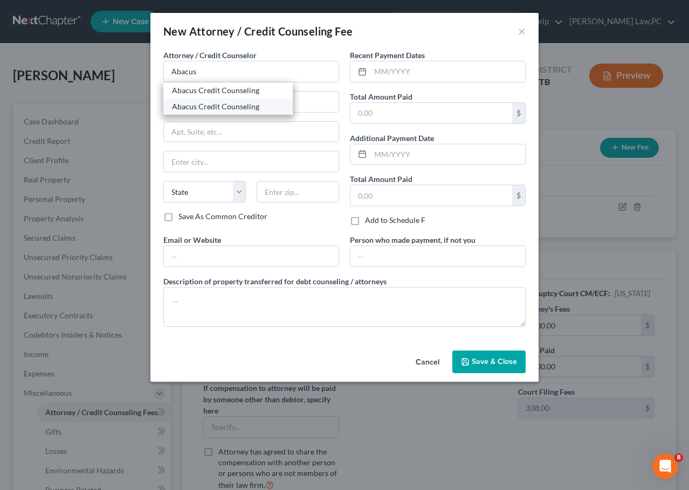
click at [240, 99] on div "Abacus Credit Counseling" at bounding box center [227, 107] width 129 height 16
type input "Abacus Credit Counseling"
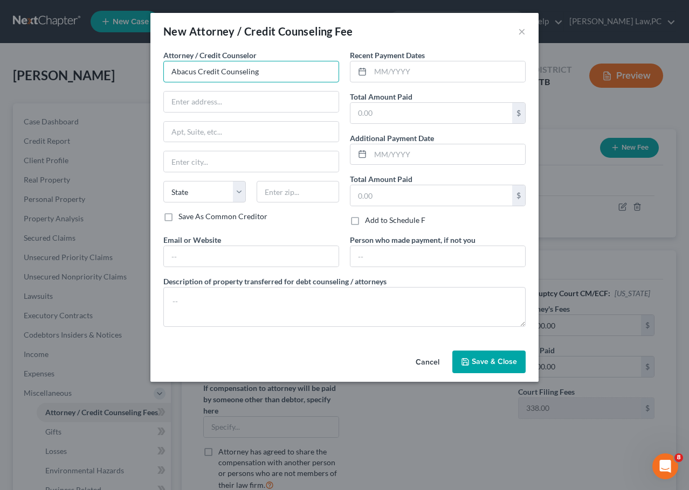
click at [262, 75] on input "Abacus Credit Counseling" at bounding box center [251, 72] width 176 height 22
drag, startPoint x: 289, startPoint y: 65, endPoint x: 116, endPoint y: 45, distance: 173.7
click at [116, 45] on div "New Attorney / Credit Counseling Fee × Attorney / Credit Counselor * Abacus Cre…" at bounding box center [344, 245] width 689 height 490
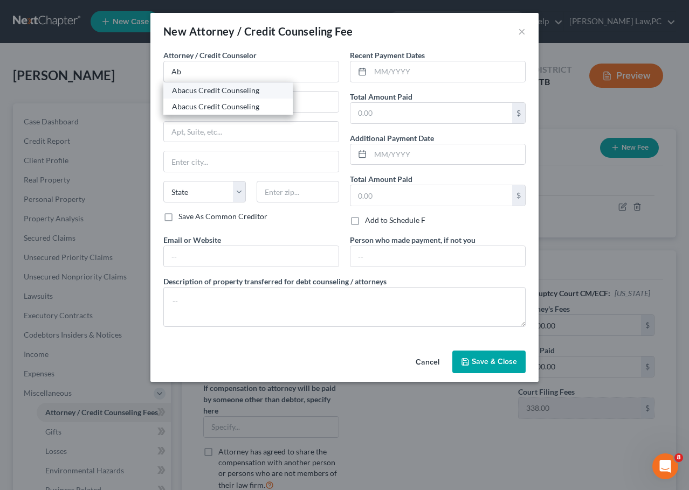
click at [248, 89] on div "Abacus Credit Counseling" at bounding box center [228, 90] width 112 height 11
type input "Abacus Credit Counseling"
type input "15760 Ventura Boulevard"
type input "Suite 700"
type input "Encino"
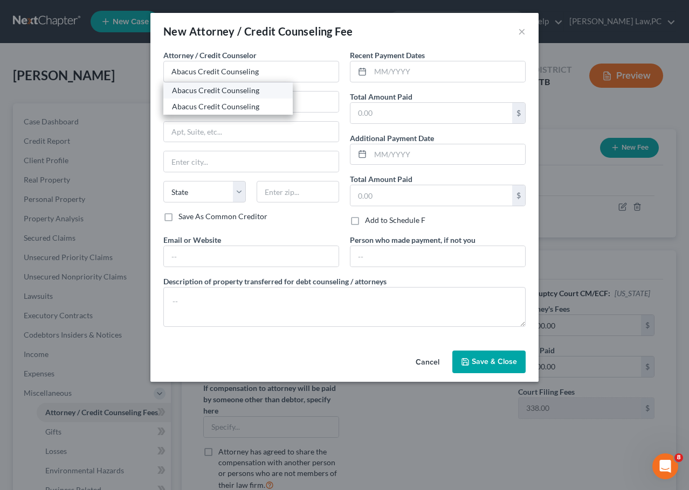
select select "4"
type input "91436"
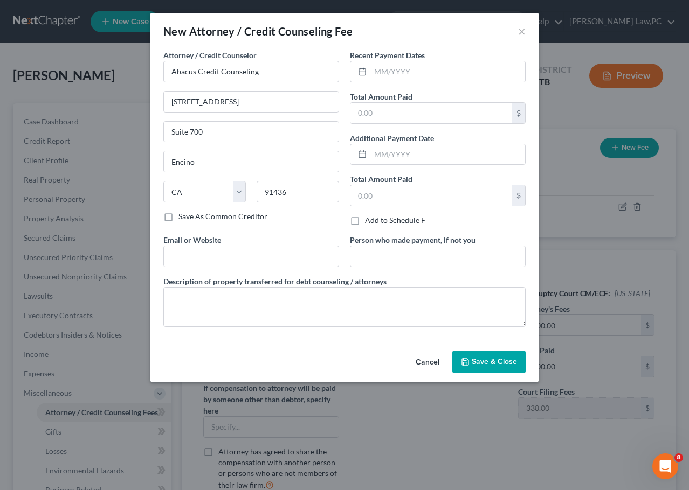
click at [505, 365] on span "Save & Close" at bounding box center [494, 361] width 45 height 9
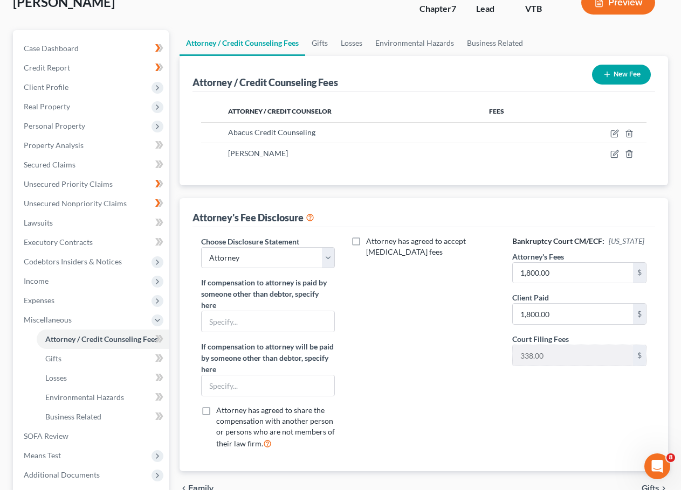
scroll to position [54, 0]
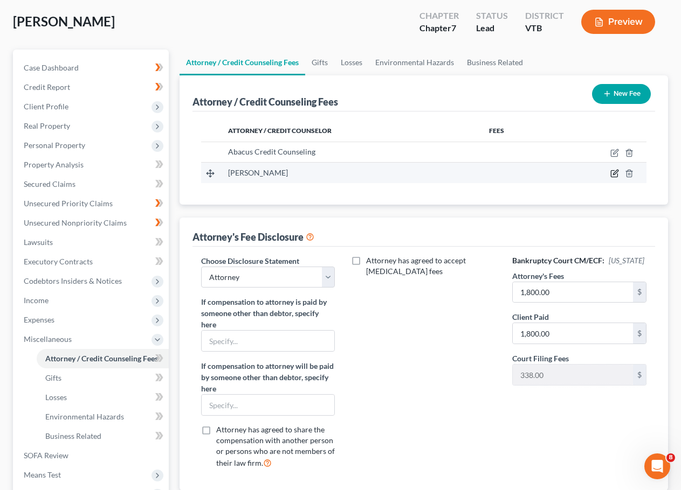
click at [617, 175] on icon "button" at bounding box center [614, 173] width 9 height 9
select select "49"
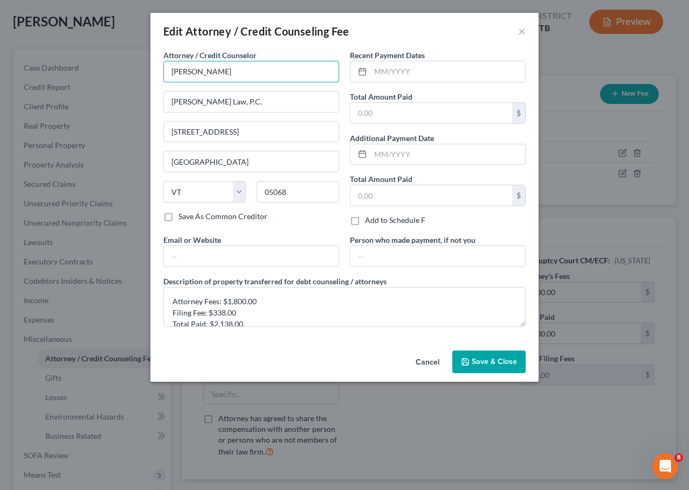
click at [250, 74] on input "[PERSON_NAME]" at bounding box center [251, 72] width 176 height 22
type input "Megan Calla, Esq."
click at [178, 215] on label "Save As Common Creditor" at bounding box center [222, 216] width 89 height 11
click at [183, 215] on input "Save As Common Creditor" at bounding box center [186, 214] width 7 height 7
checkbox input "true"
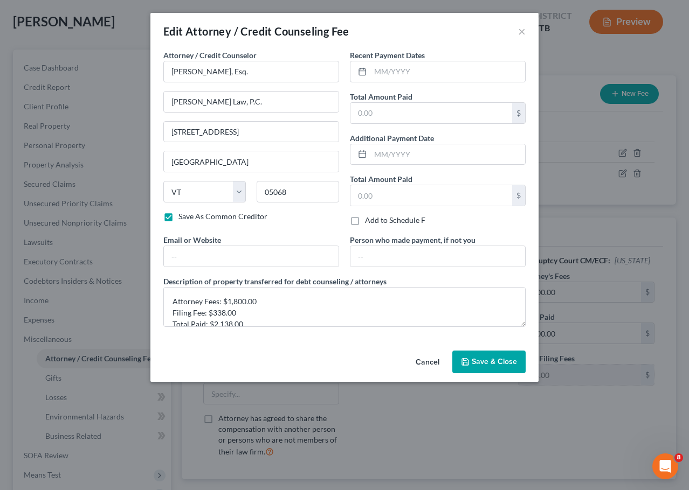
click at [464, 357] on button "Save & Close" at bounding box center [488, 362] width 73 height 23
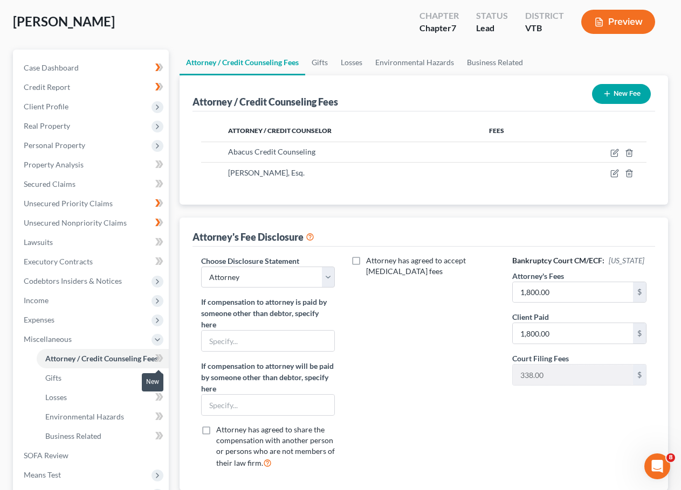
click at [160, 357] on icon at bounding box center [159, 358] width 8 height 13
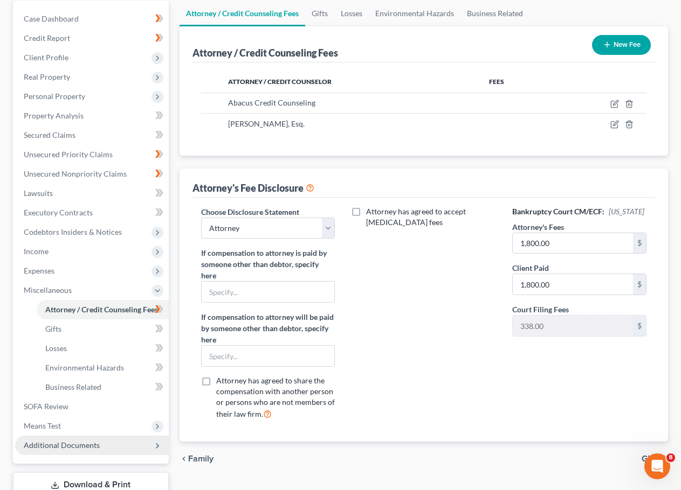
scroll to position [108, 0]
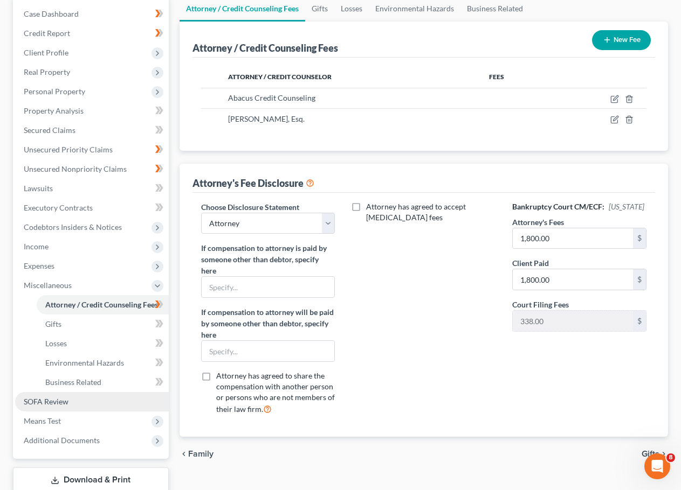
click at [53, 403] on span "SOFA Review" at bounding box center [46, 401] width 45 height 9
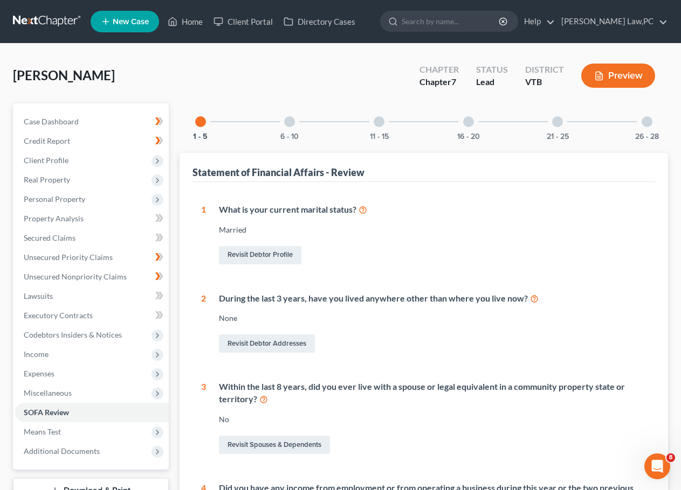
click at [290, 123] on div at bounding box center [289, 121] width 11 height 11
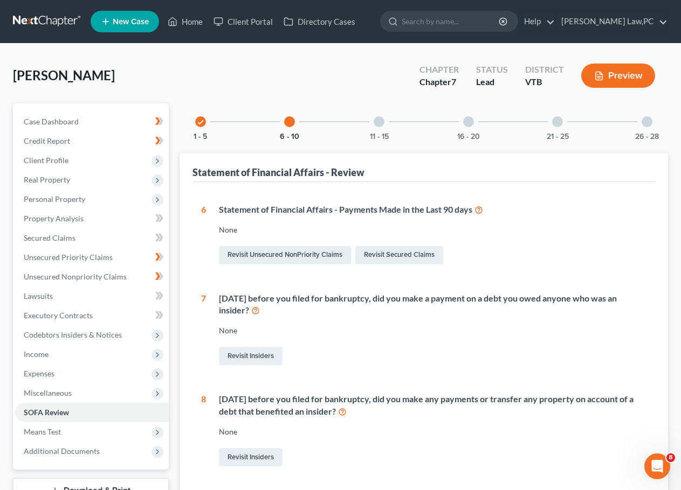
click at [384, 121] on div at bounding box center [379, 121] width 11 height 11
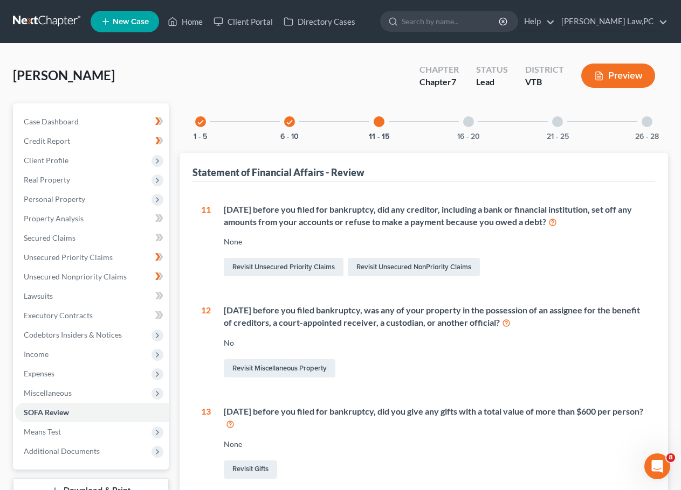
click at [474, 129] on div "16 - 20" at bounding box center [468, 121] width 37 height 37
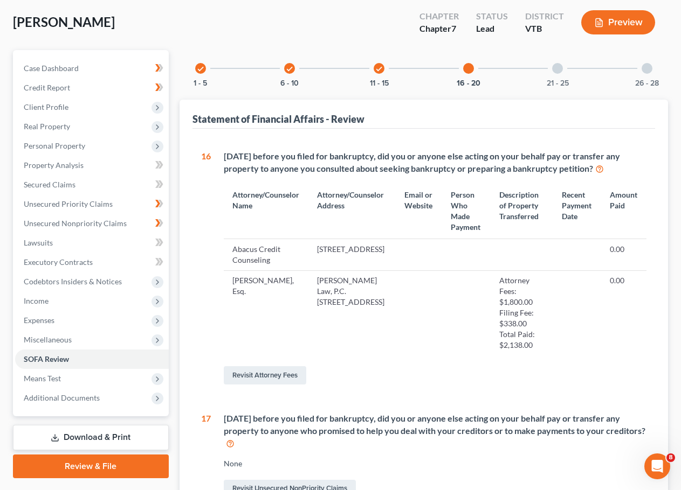
scroll to position [54, 0]
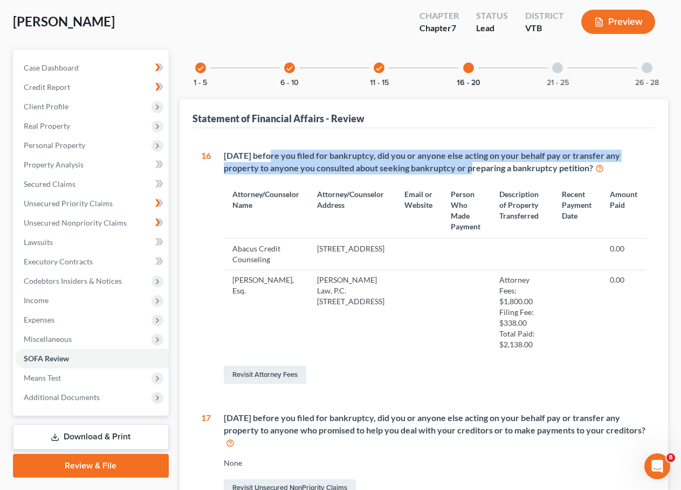
drag, startPoint x: 273, startPoint y: 160, endPoint x: 447, endPoint y: 167, distance: 173.7
click at [447, 167] on div "Within 1 year before you filed for bankruptcy, did you or anyone else acting on…" at bounding box center [435, 162] width 423 height 25
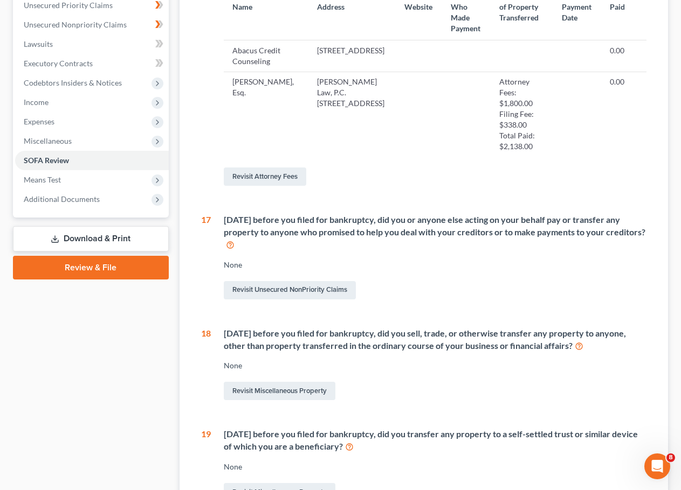
scroll to position [269, 0]
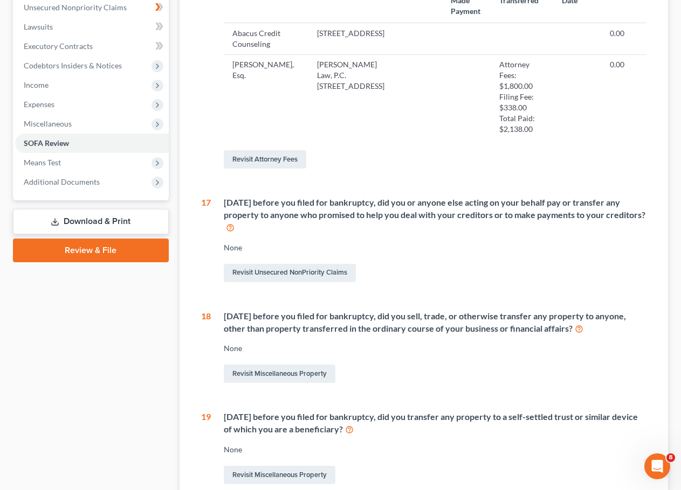
click at [232, 232] on icon at bounding box center [230, 227] width 9 height 10
click at [130, 329] on div "Case Dashboard Payments Invoices Payments Payments Credit Report Client Profile" at bounding box center [91, 247] width 167 height 827
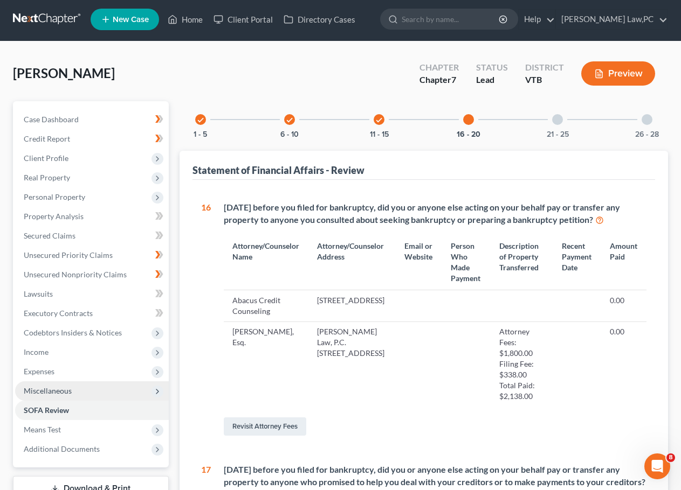
scroll to position [0, 0]
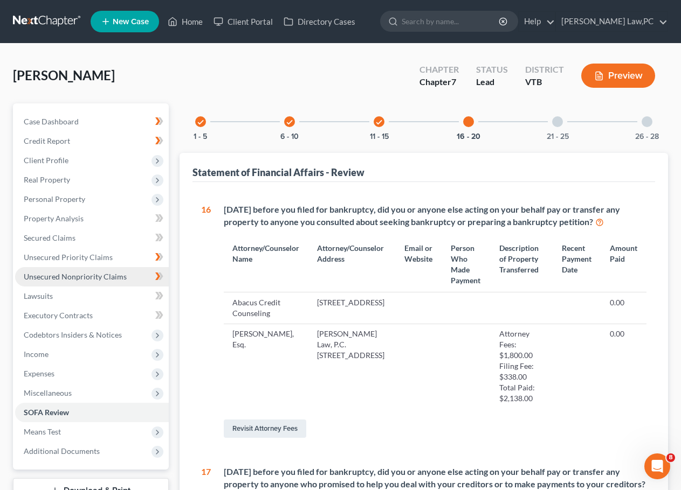
click at [100, 274] on span "Unsecured Nonpriority Claims" at bounding box center [75, 276] width 103 height 9
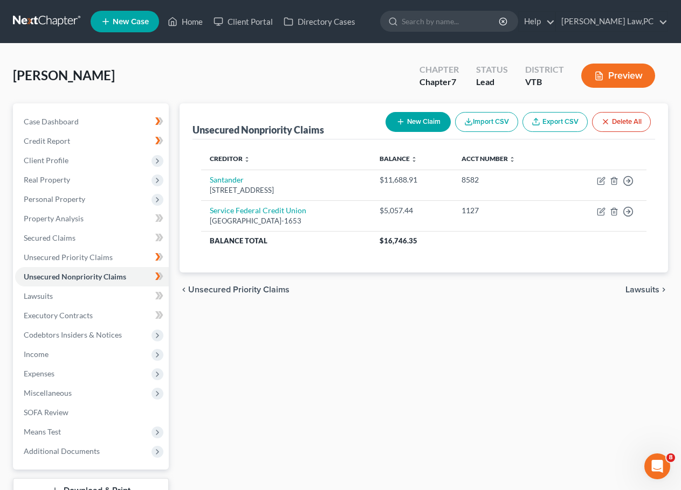
click at [407, 122] on button "New Claim" at bounding box center [417, 122] width 65 height 20
select select "0"
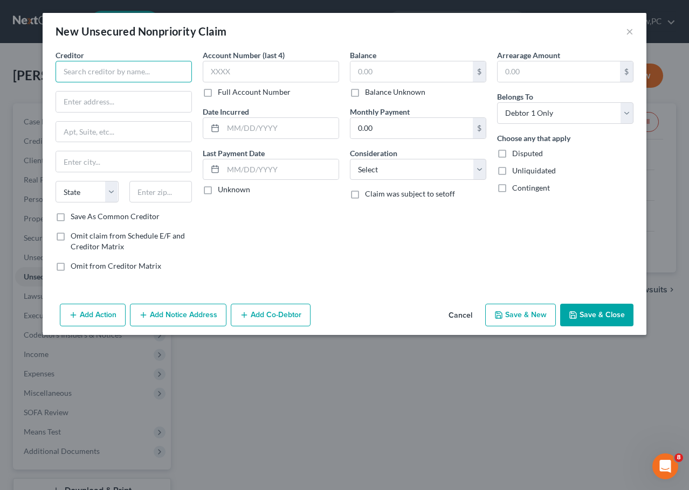
click at [137, 68] on input "text" at bounding box center [124, 72] width 136 height 22
type input "BlueCrossBlueShield of Vermont"
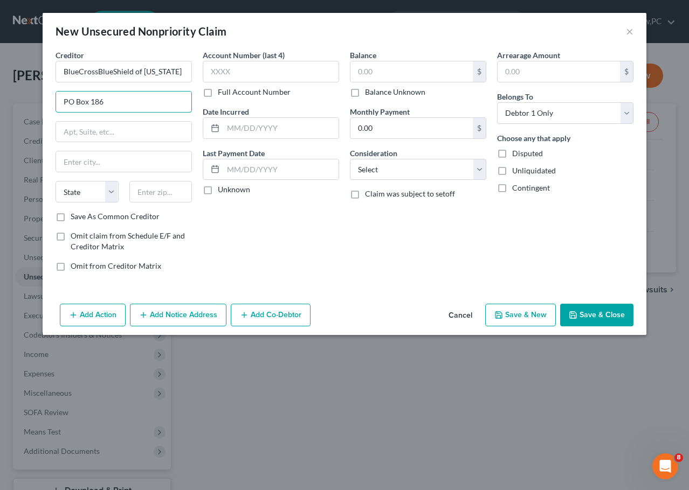
type input "PO Box 186"
type input "Montpelier"
select select "49"
type input "05601-0186"
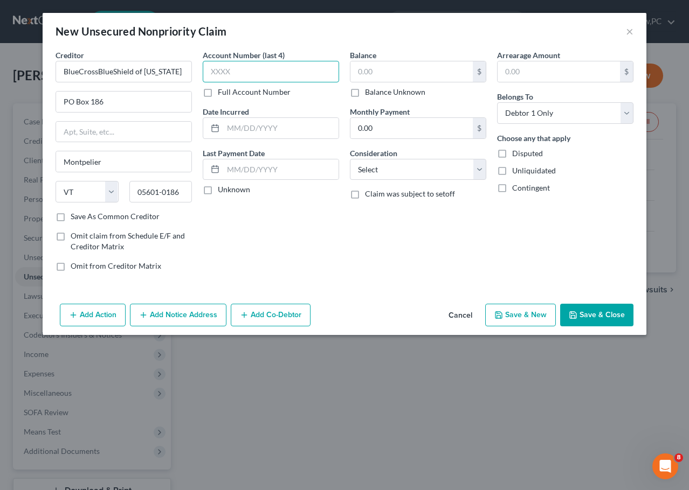
click at [260, 67] on input "text" at bounding box center [271, 72] width 136 height 22
type input "0915"
click at [468, 317] on button "Cancel" at bounding box center [460, 316] width 41 height 22
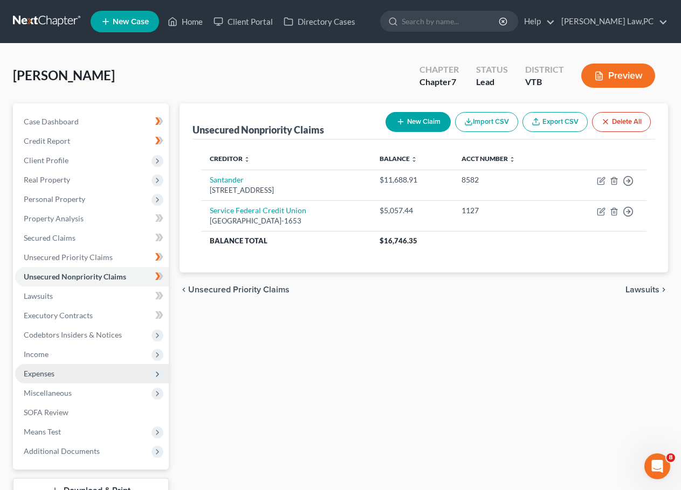
click at [82, 370] on span "Expenses" at bounding box center [92, 373] width 154 height 19
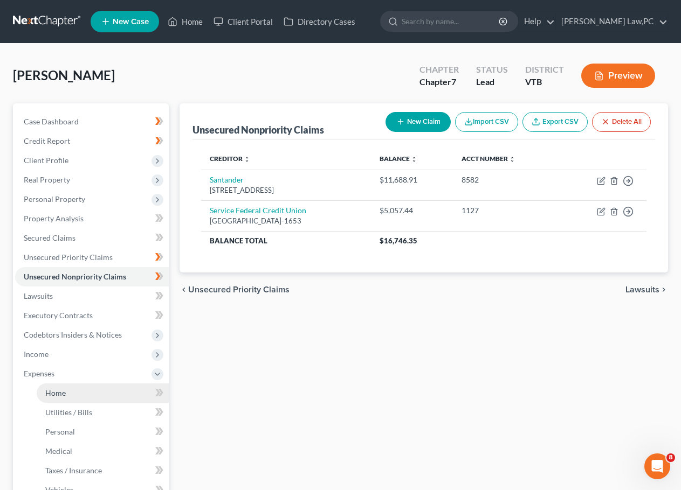
click at [92, 389] on link "Home" at bounding box center [103, 393] width 132 height 19
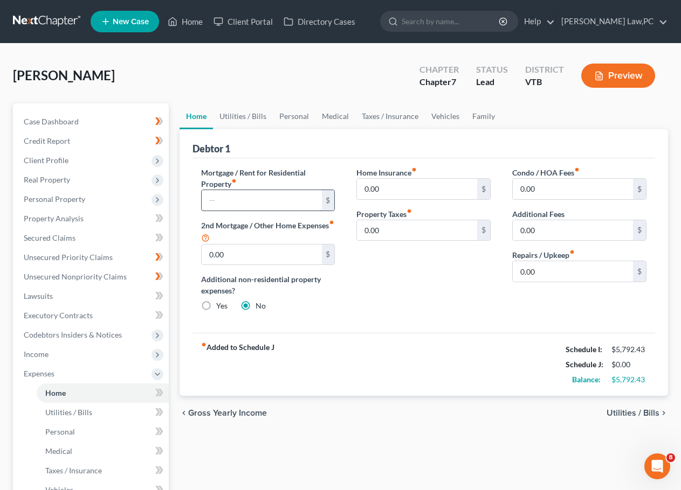
click at [265, 204] on input "text" at bounding box center [262, 200] width 120 height 20
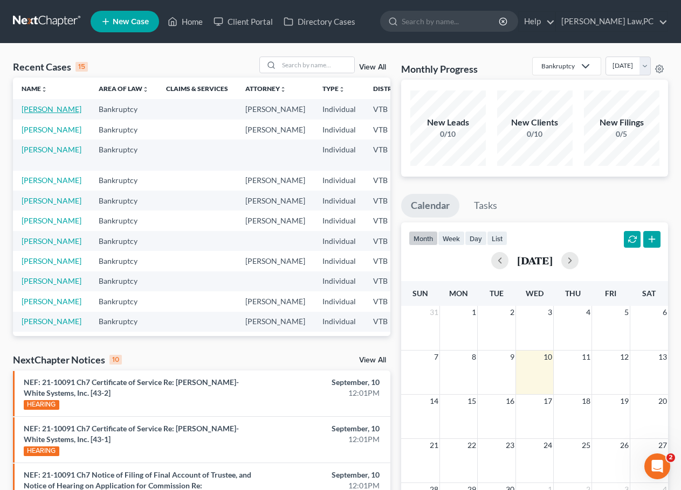
click at [37, 112] on link "[PERSON_NAME]" at bounding box center [52, 109] width 60 height 9
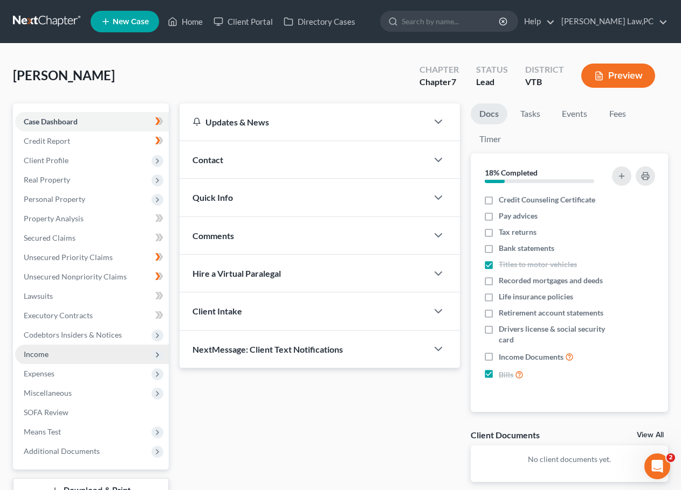
drag, startPoint x: 56, startPoint y: 363, endPoint x: 51, endPoint y: 359, distance: 6.3
click at [56, 363] on span "Income" at bounding box center [92, 354] width 154 height 19
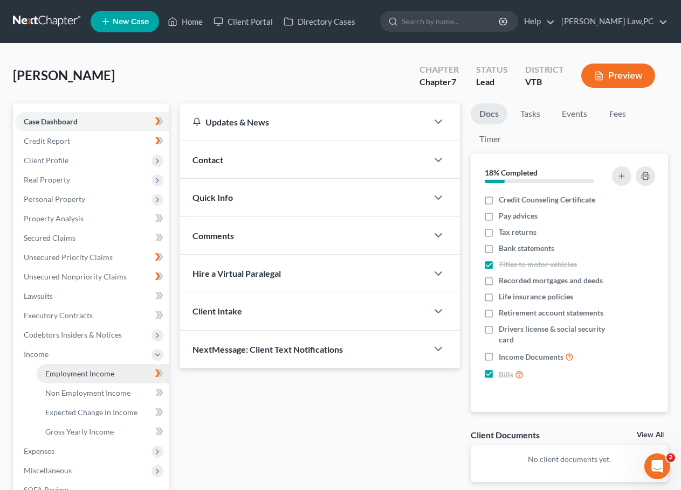
click at [66, 370] on span "Employment Income" at bounding box center [79, 373] width 69 height 9
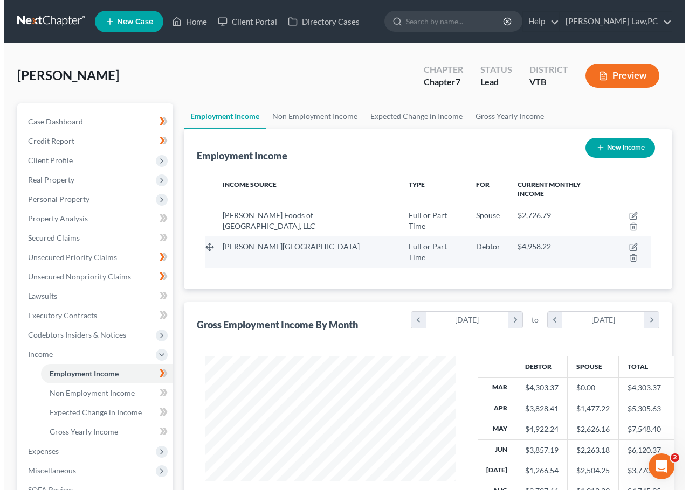
scroll to position [193, 273]
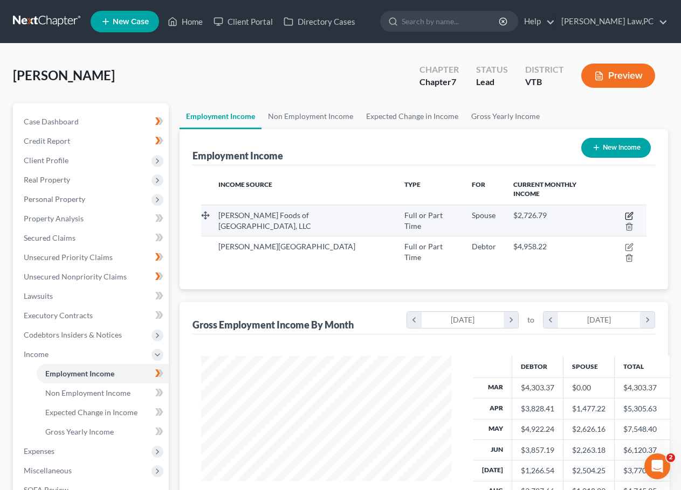
click at [625, 212] on icon "button" at bounding box center [629, 216] width 9 height 9
select select "0"
select select "20"
select select "3"
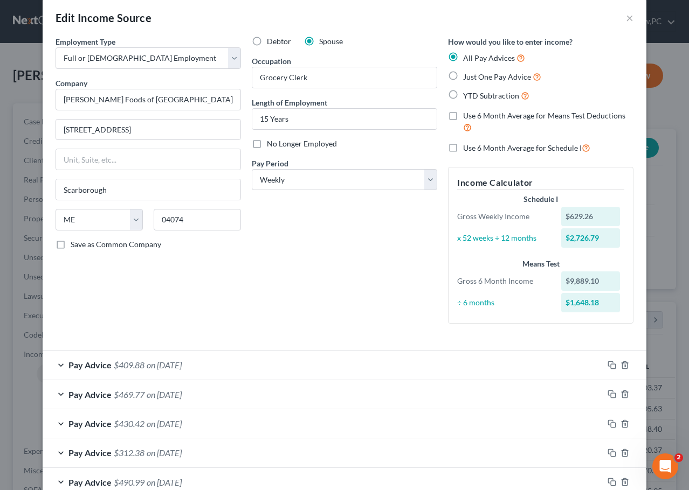
scroll to position [0, 0]
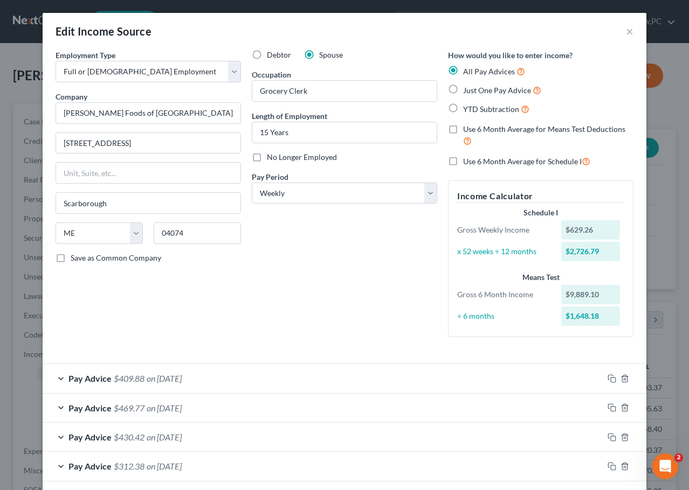
click at [500, 163] on span "Use 6 Month Average for Schedule I" at bounding box center [522, 161] width 119 height 9
click at [474, 162] on input "Use 6 Month Average for Schedule I" at bounding box center [470, 158] width 7 height 7
checkbox input "true"
click at [396, 264] on div "Debtor Spouse Occupation Grocery Clerk Length of Employment 15 Years No Longer …" at bounding box center [344, 198] width 196 height 296
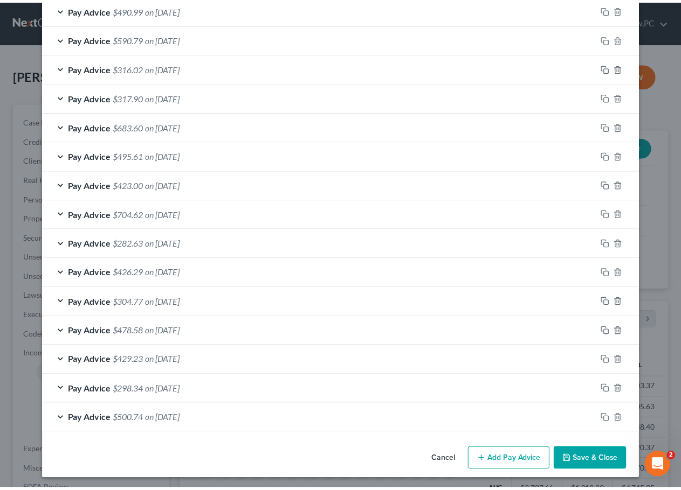
scroll to position [489, 0]
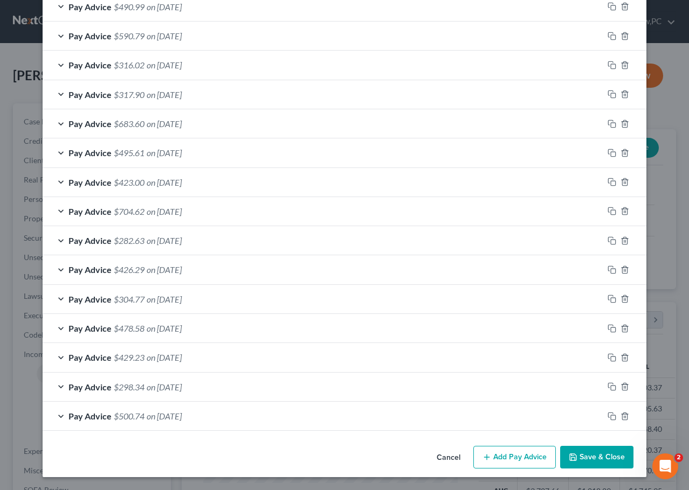
click at [589, 454] on button "Save & Close" at bounding box center [596, 457] width 73 height 23
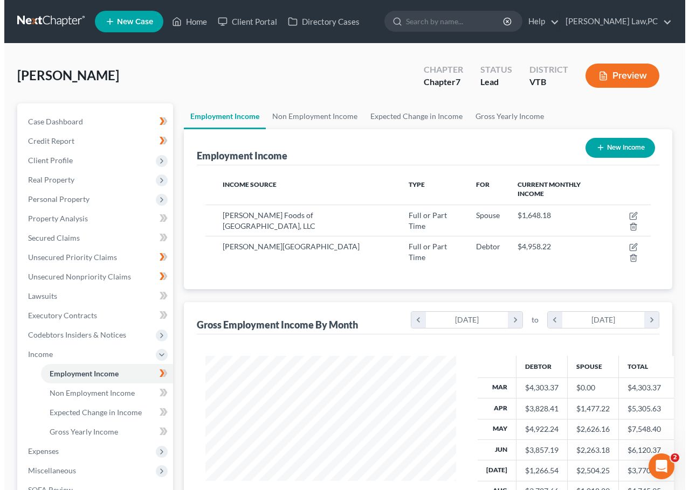
scroll to position [538769, 538690]
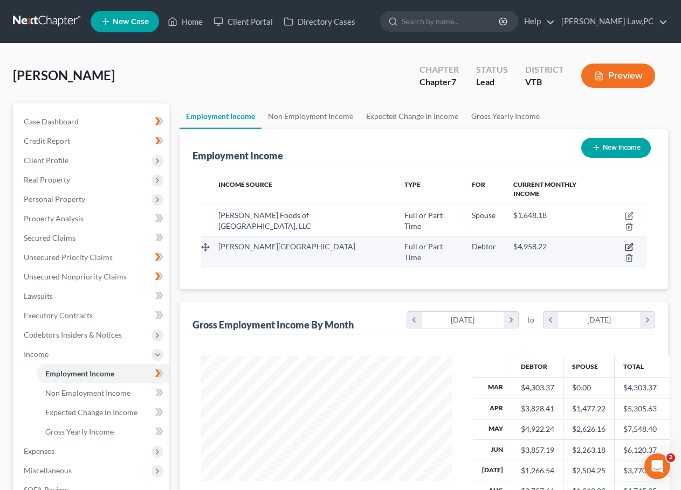
click at [625, 245] on icon "button" at bounding box center [628, 248] width 6 height 6
select select "0"
select select "32"
select select "2"
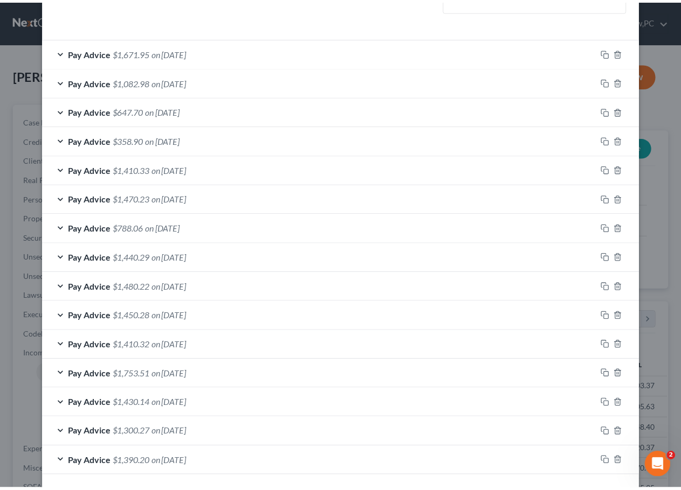
scroll to position [375, 0]
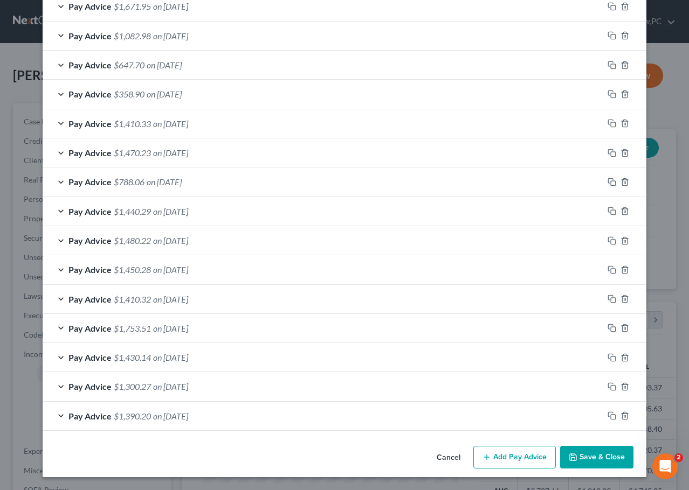
click at [601, 455] on button "Save & Close" at bounding box center [596, 457] width 73 height 23
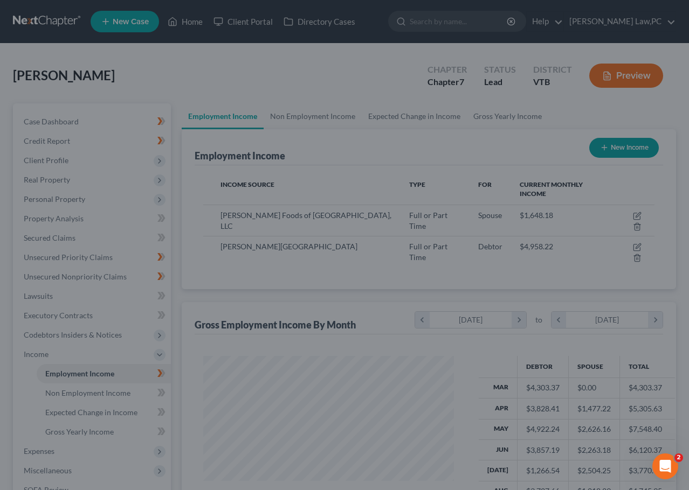
scroll to position [538769, 538690]
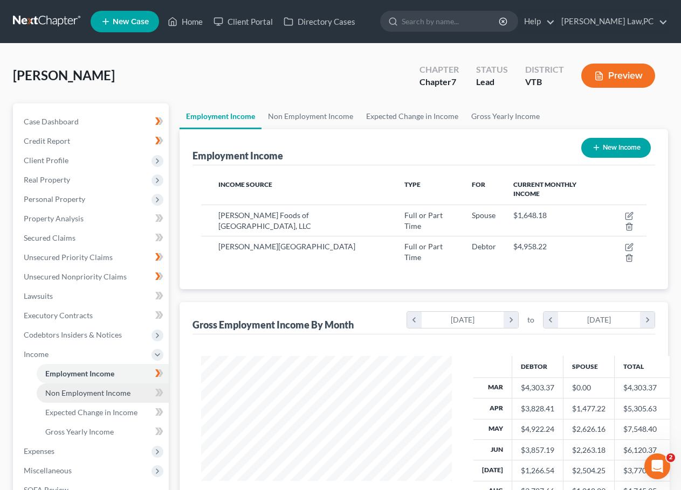
click at [102, 396] on span "Non Employment Income" at bounding box center [87, 393] width 85 height 9
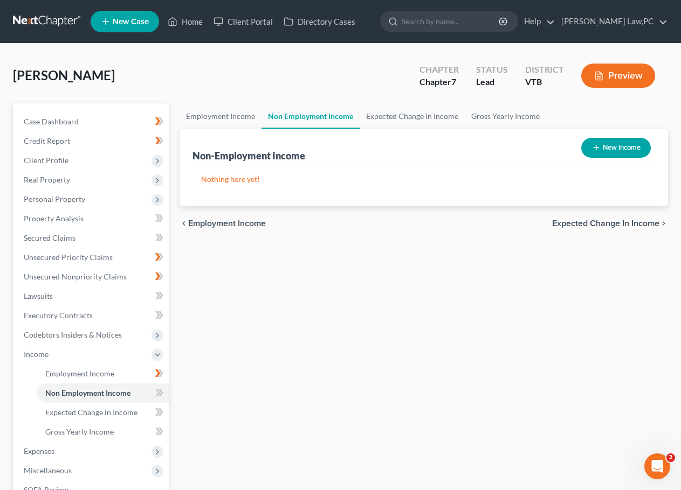
click at [633, 146] on button "New Income" at bounding box center [616, 148] width 70 height 20
select select "0"
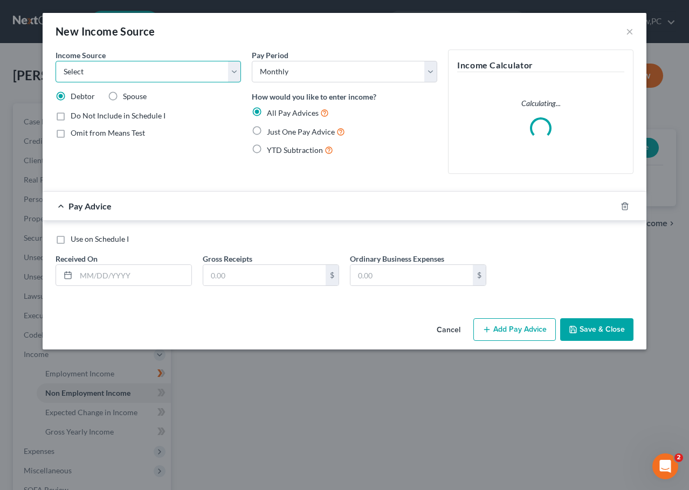
click at [142, 73] on select "Select Unemployment Disability (from employer) Pension Retirement Social Securi…" at bounding box center [148, 72] width 185 height 22
select select "4"
click at [56, 61] on select "Select Unemployment Disability (from employer) Pension Retirement Social Securi…" at bounding box center [148, 72] width 185 height 22
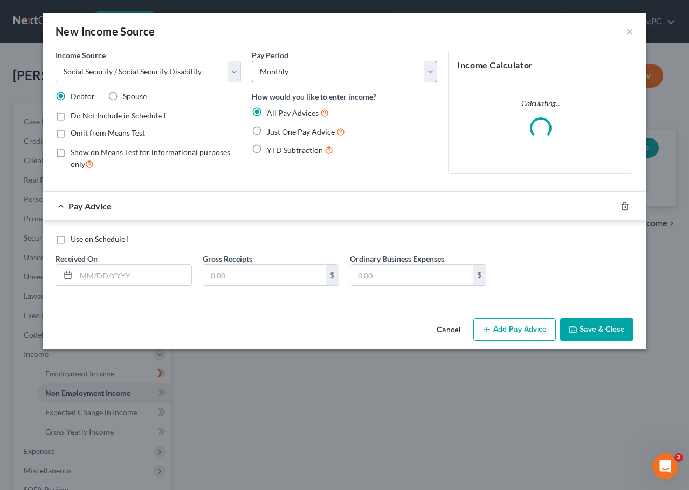
click at [294, 67] on select "Select Monthly Twice Monthly Every Other Week Weekly" at bounding box center [344, 72] width 185 height 22
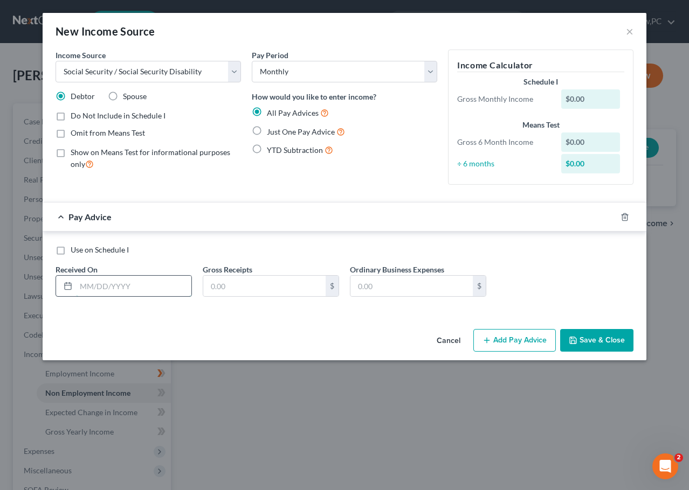
click at [110, 286] on input "text" at bounding box center [133, 286] width 115 height 20
click at [267, 133] on label "Just One Pay Advice" at bounding box center [306, 132] width 78 height 12
click at [271, 133] on input "Just One Pay Advice" at bounding box center [274, 129] width 7 height 7
radio input "true"
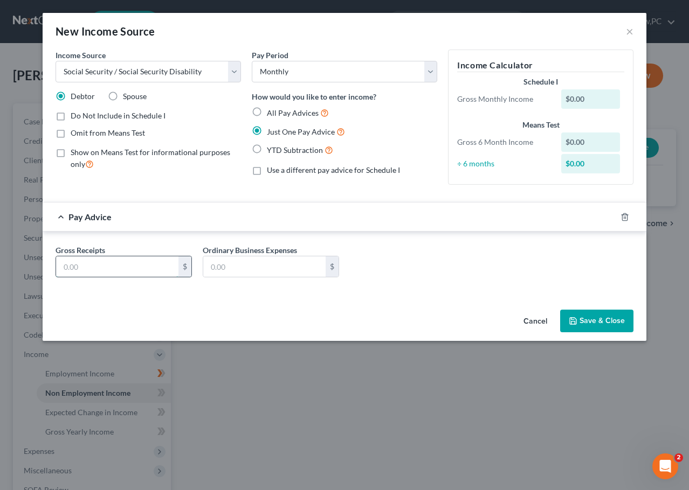
click at [121, 262] on input "text" at bounding box center [117, 267] width 122 height 20
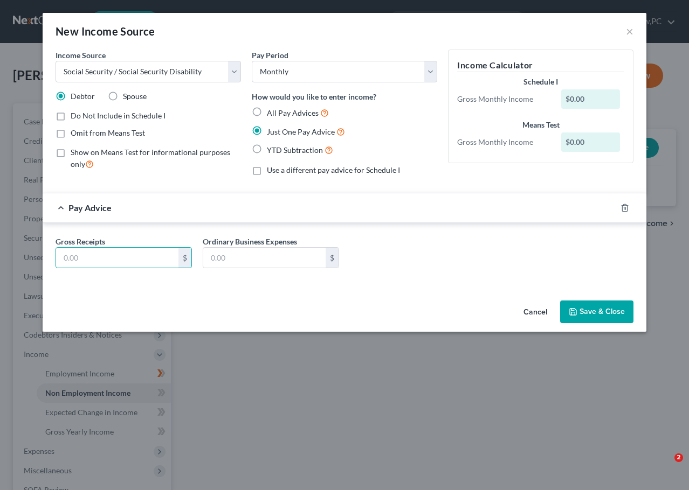
select select "4"
select select "0"
type input "2,118.10"
click at [378, 259] on div "Gross Receipts 2,118.10 $ Ordinary Business Expenses $" at bounding box center [344, 257] width 589 height 42
click at [303, 258] on input "text" at bounding box center [264, 258] width 122 height 20
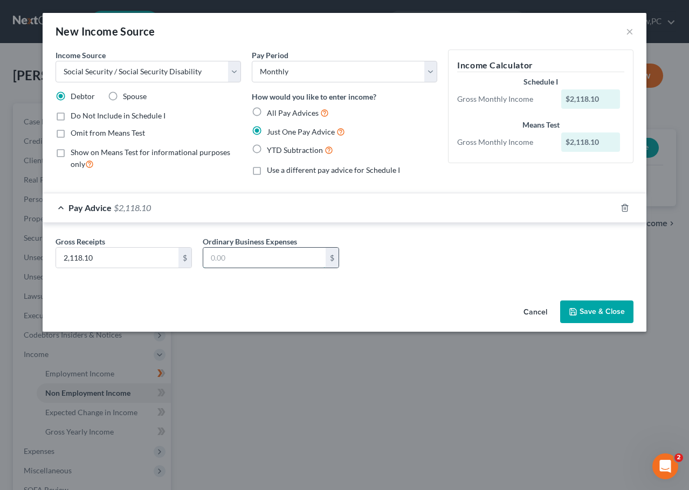
click at [287, 249] on input "text" at bounding box center [264, 258] width 122 height 20
type input "424"
click at [522, 245] on div "Gross Receipts 2,118.10 $ Ordinary Business Expenses 424 $" at bounding box center [344, 257] width 589 height 42
click at [594, 309] on button "Save & Close" at bounding box center [596, 312] width 73 height 23
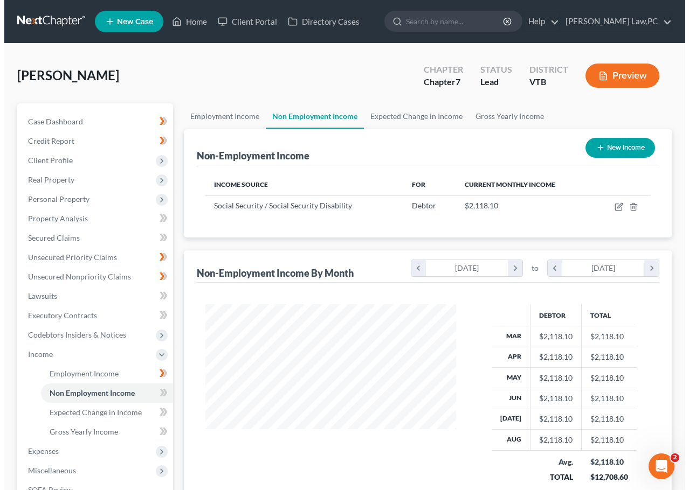
scroll to position [538769, 538690]
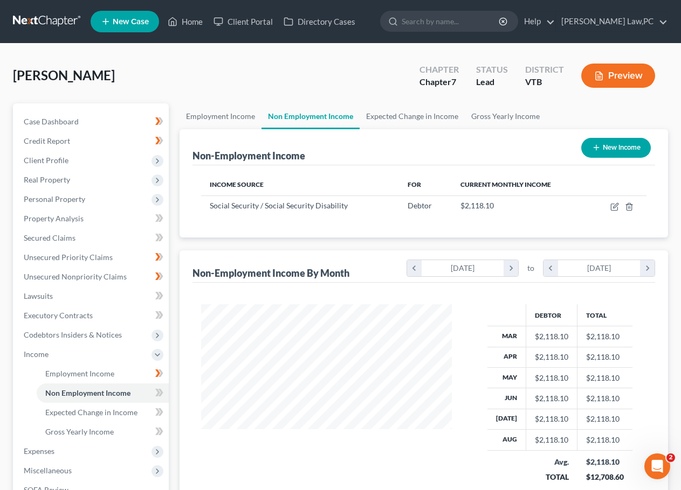
click at [619, 143] on button "New Income" at bounding box center [616, 148] width 70 height 20
select select "0"
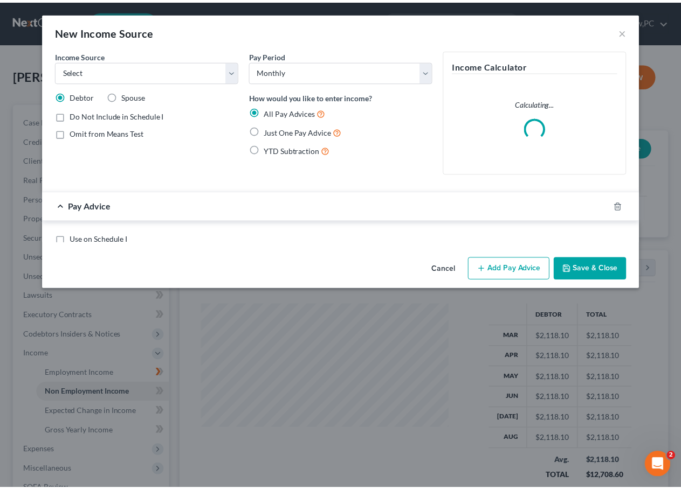
scroll to position [193, 276]
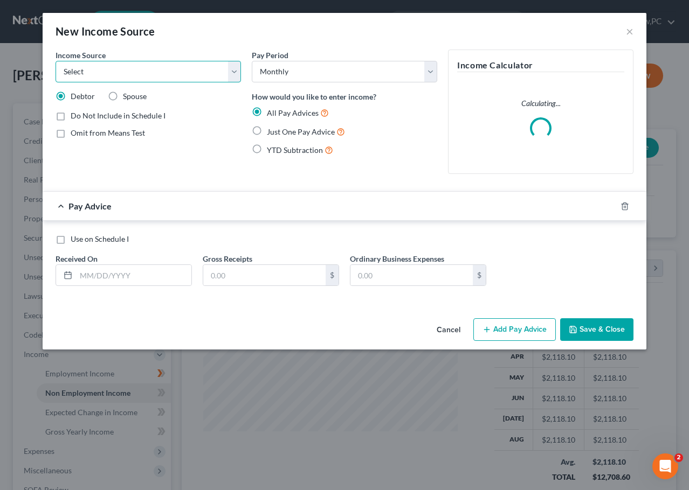
click at [218, 74] on select "Select Unemployment Disability (from employer) Pension Retirement Social Securi…" at bounding box center [148, 72] width 185 height 22
select select "4"
click at [56, 61] on select "Select Unemployment Disability (from employer) Pension Retirement Social Securi…" at bounding box center [148, 72] width 185 height 22
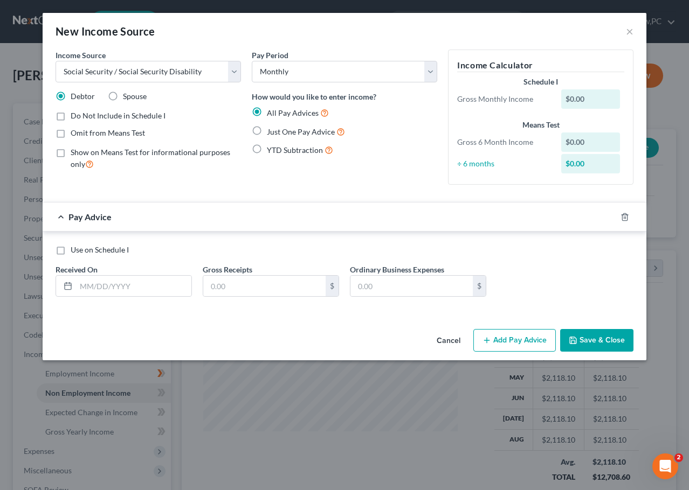
click at [292, 60] on div "Pay Period Select Monthly Twice Monthly Every Other Week Weekly" at bounding box center [344, 66] width 185 height 33
click at [293, 71] on select "Select Monthly Twice Monthly Every Other Week Weekly" at bounding box center [344, 72] width 185 height 22
click at [123, 101] on label "Spouse" at bounding box center [135, 96] width 24 height 11
click at [127, 98] on input "Spouse" at bounding box center [130, 94] width 7 height 7
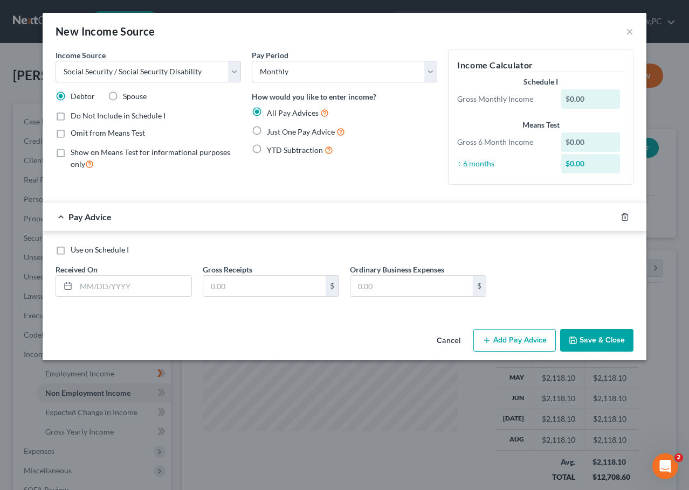
radio input "true"
click at [211, 121] on div "Do Not Include in Schedule I" at bounding box center [148, 115] width 185 height 11
click at [121, 288] on input "text" at bounding box center [133, 286] width 115 height 20
click at [84, 115] on span "Do Not Include in Schedule I" at bounding box center [118, 115] width 95 height 9
click at [82, 115] on input "Do Not Include in Schedule I" at bounding box center [78, 113] width 7 height 7
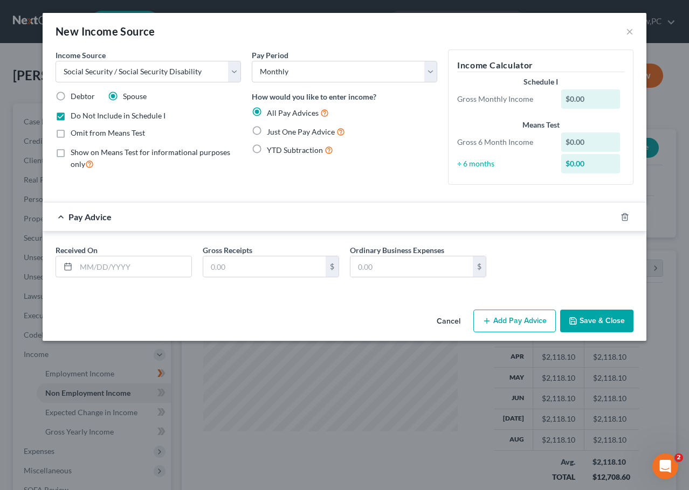
click at [89, 116] on span "Do Not Include in Schedule I" at bounding box center [118, 115] width 95 height 9
click at [82, 116] on input "Do Not Include in Schedule I" at bounding box center [78, 113] width 7 height 7
checkbox input "false"
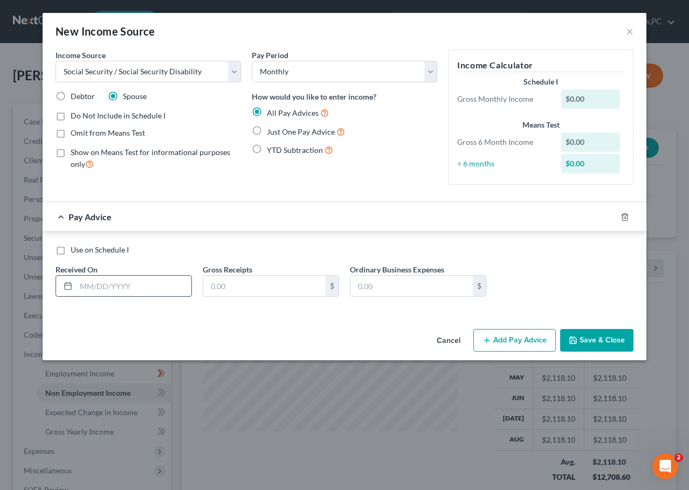
click at [132, 283] on input "text" at bounding box center [133, 286] width 115 height 20
click at [288, 132] on span "Just One Pay Advice" at bounding box center [301, 131] width 68 height 9
click at [278, 132] on input "Just One Pay Advice" at bounding box center [274, 129] width 7 height 7
radio input "true"
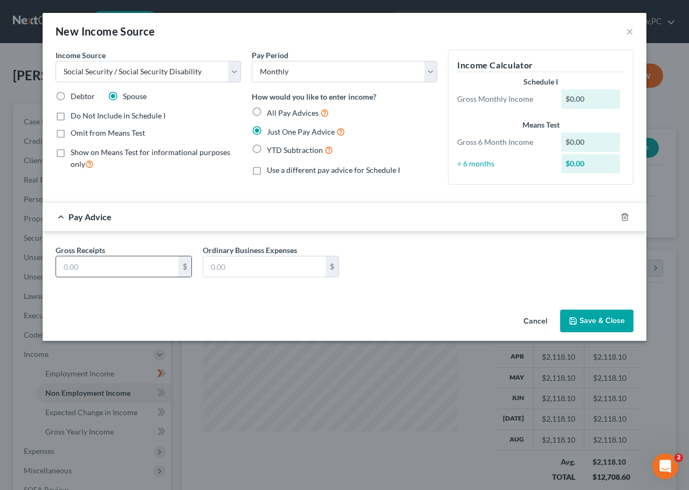
click at [123, 267] on input "text" at bounding box center [117, 267] width 122 height 20
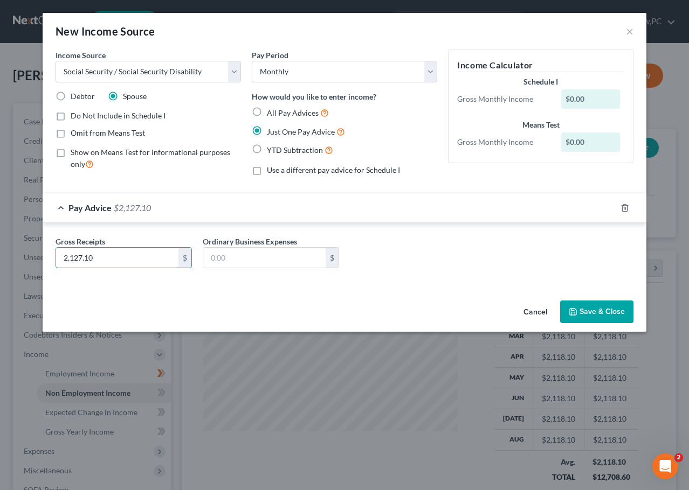
type input "2,127.10"
click at [264, 259] on input "text" at bounding box center [264, 258] width 122 height 20
click at [239, 251] on input "text" at bounding box center [264, 258] width 122 height 20
type input "370.10"
click at [605, 315] on button "Save & Close" at bounding box center [596, 312] width 73 height 23
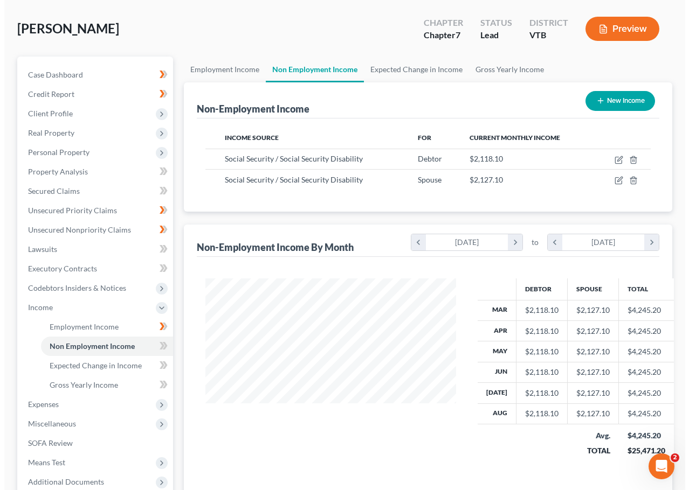
scroll to position [0, 0]
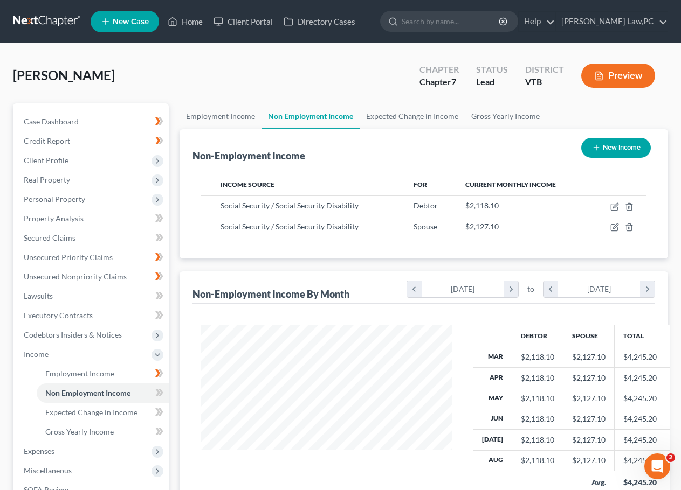
click at [618, 141] on button "New Income" at bounding box center [616, 148] width 70 height 20
select select "0"
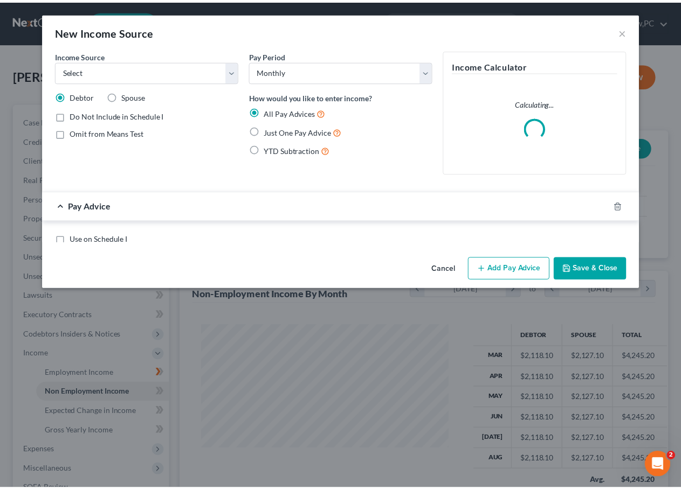
scroll to position [193, 276]
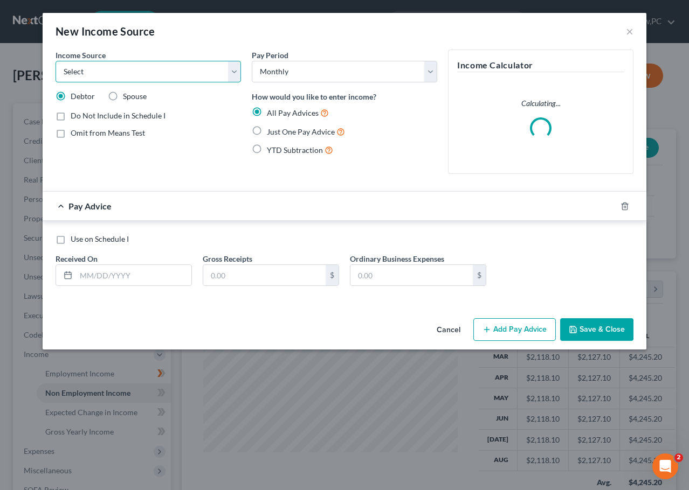
click at [198, 73] on select "Select Unemployment Disability (from employer) Pension Retirement Social Securi…" at bounding box center [148, 72] width 185 height 22
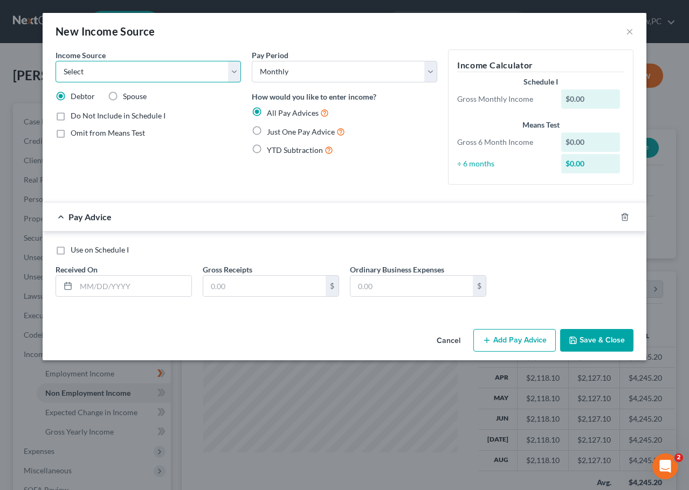
select select "3"
click at [56, 61] on select "Select Unemployment Disability (from employer) Pension Retirement Social Securi…" at bounding box center [148, 72] width 185 height 22
click at [120, 287] on input "text" at bounding box center [133, 286] width 115 height 20
click at [267, 128] on label "Just One Pay Advice" at bounding box center [306, 132] width 78 height 12
click at [271, 128] on input "Just One Pay Advice" at bounding box center [274, 129] width 7 height 7
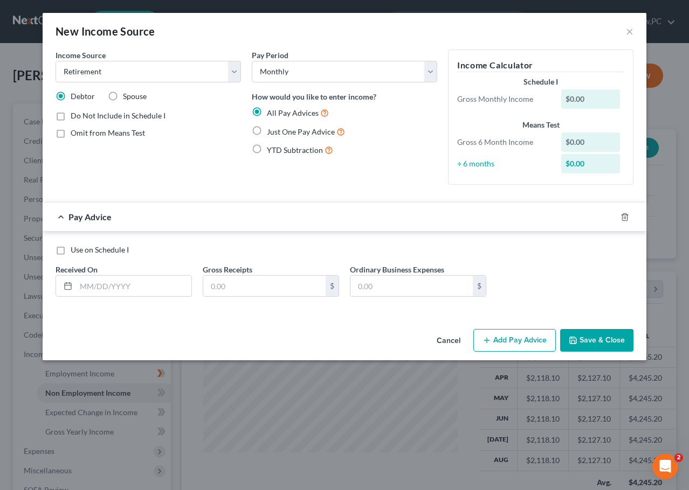
radio input "true"
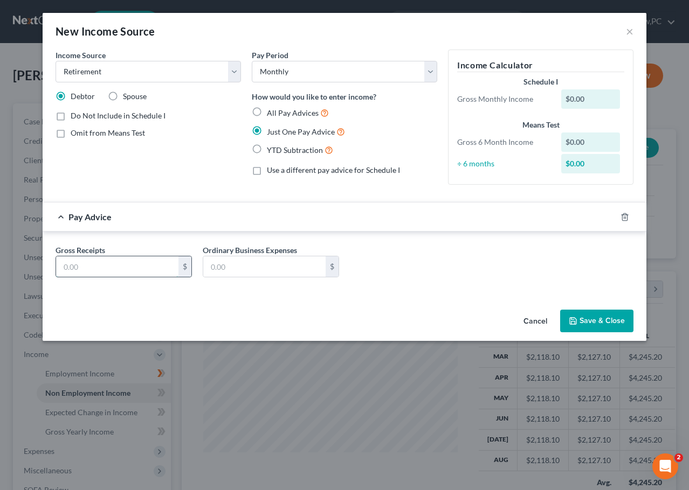
click at [155, 262] on input "text" at bounding box center [117, 267] width 122 height 20
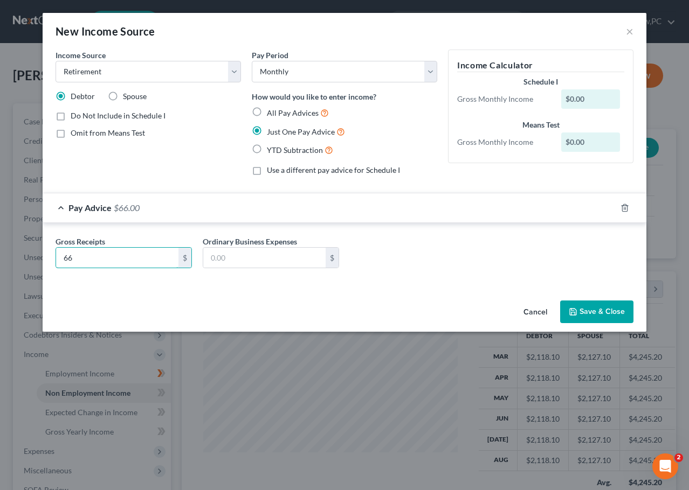
type input "66"
click at [380, 241] on div "Gross Receipts 66 $ Ordinary Business Expenses $" at bounding box center [344, 257] width 589 height 42
click at [608, 313] on button "Save & Close" at bounding box center [596, 312] width 73 height 23
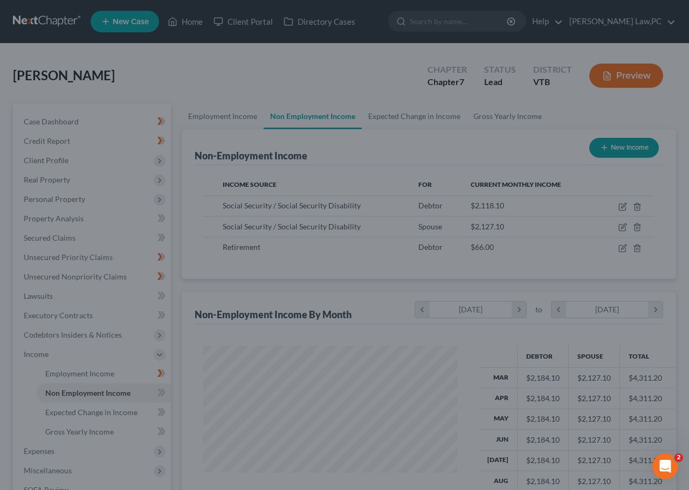
scroll to position [538769, 538690]
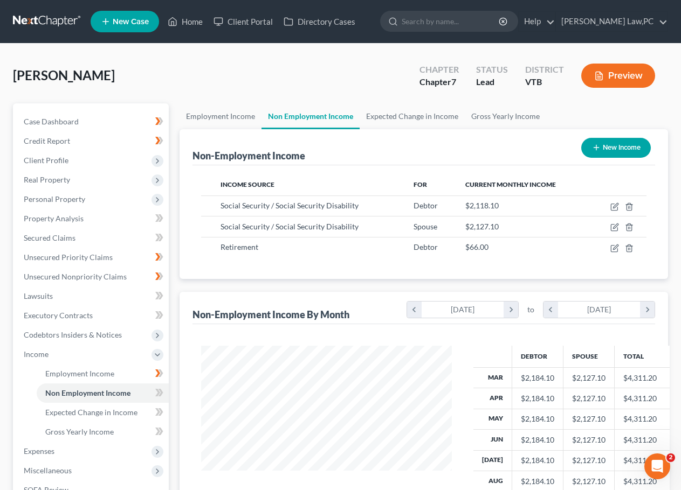
click at [617, 148] on button "New Income" at bounding box center [616, 148] width 70 height 20
select select "0"
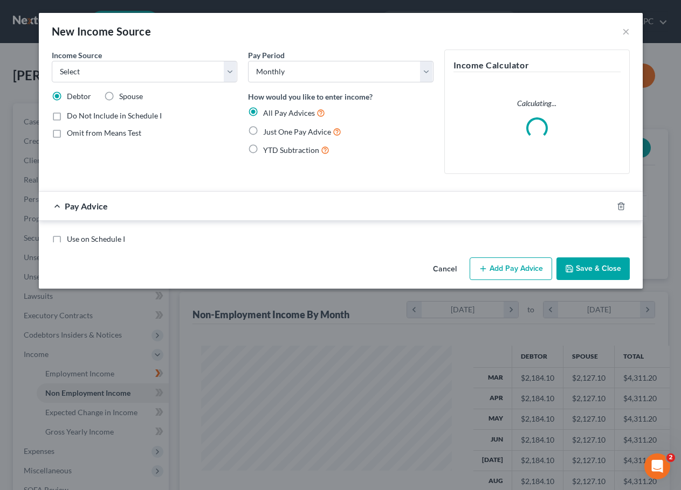
scroll to position [193, 276]
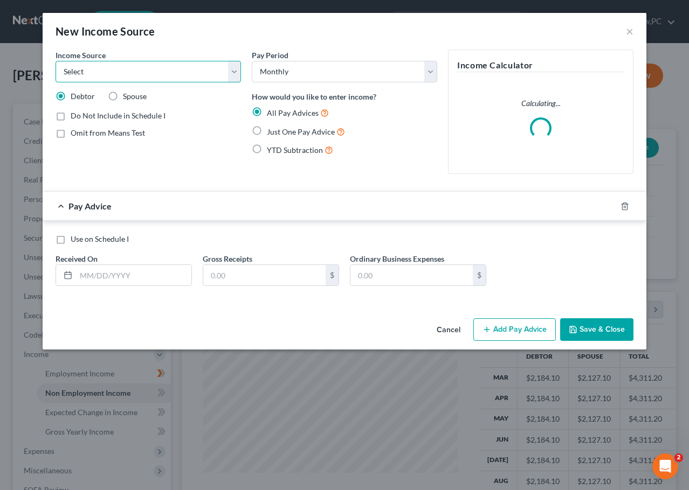
click at [85, 78] on select "Select Unemployment Disability (from employer) Pension Retirement Social Securi…" at bounding box center [148, 72] width 185 height 22
select select "3"
click at [56, 61] on select "Select Unemployment Disability (from employer) Pension Retirement Social Securi…" at bounding box center [148, 72] width 185 height 22
click at [121, 99] on div "Spouse" at bounding box center [127, 96] width 39 height 11
click at [123, 102] on div "Income Source * Select Unemployment Disability (from employer) Pension Retireme…" at bounding box center [148, 116] width 196 height 133
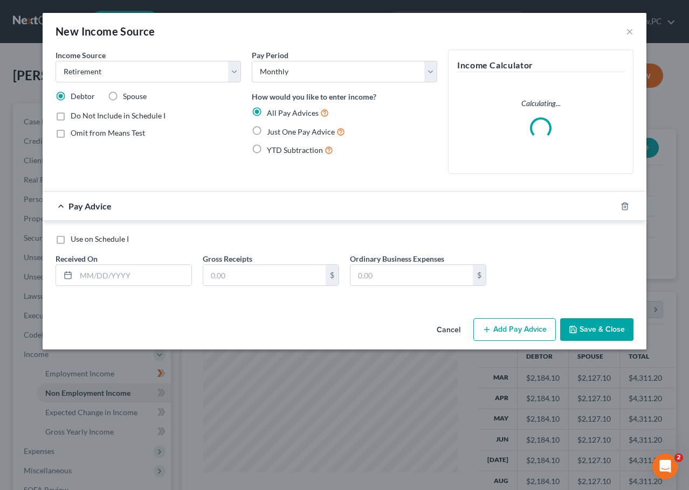
click at [123, 98] on label "Spouse" at bounding box center [135, 96] width 24 height 11
click at [127, 98] on input "Spouse" at bounding box center [130, 94] width 7 height 7
radio input "true"
click at [128, 141] on div "Income Source * Select Unemployment Disability (from employer) Pension Retireme…" at bounding box center [148, 116] width 196 height 133
click at [280, 135] on span "Just One Pay Advice" at bounding box center [301, 131] width 68 height 9
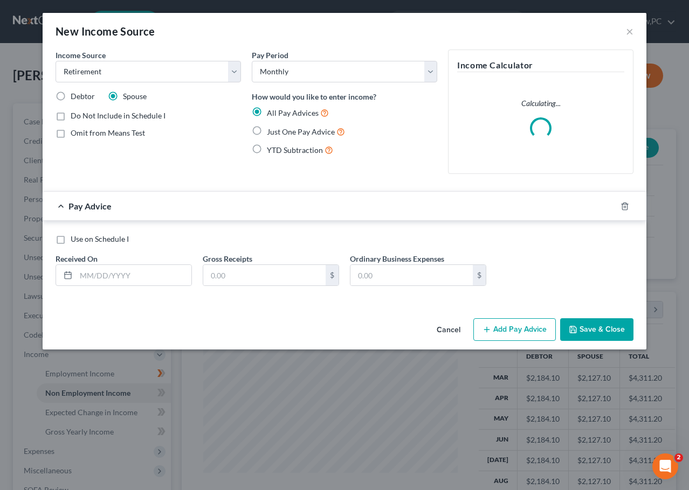
click at [278, 133] on input "Just One Pay Advice" at bounding box center [274, 129] width 7 height 7
radio input "true"
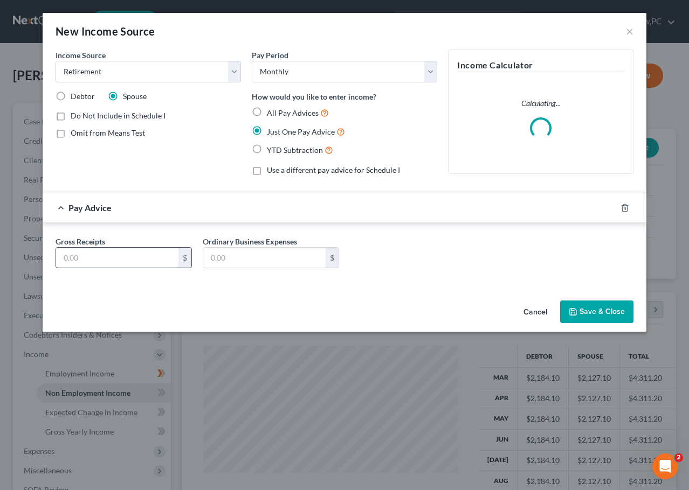
click at [149, 254] on input "text" at bounding box center [117, 258] width 122 height 20
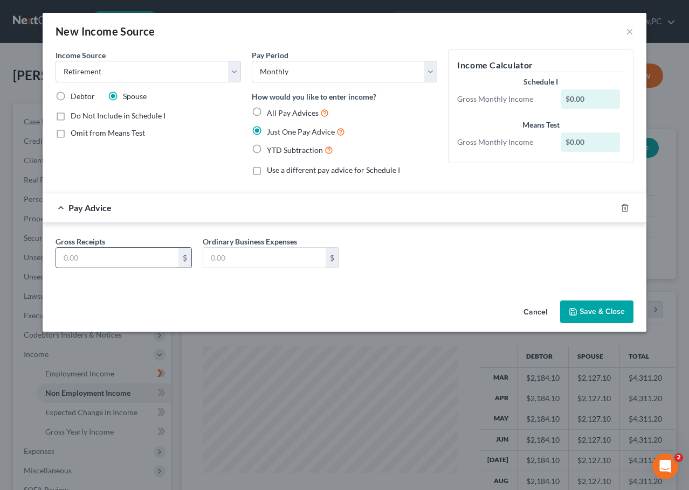
click at [97, 261] on input "text" at bounding box center [117, 258] width 122 height 20
type input "464"
click at [458, 220] on div "Pay Advice $464.00" at bounding box center [329, 207] width 573 height 29
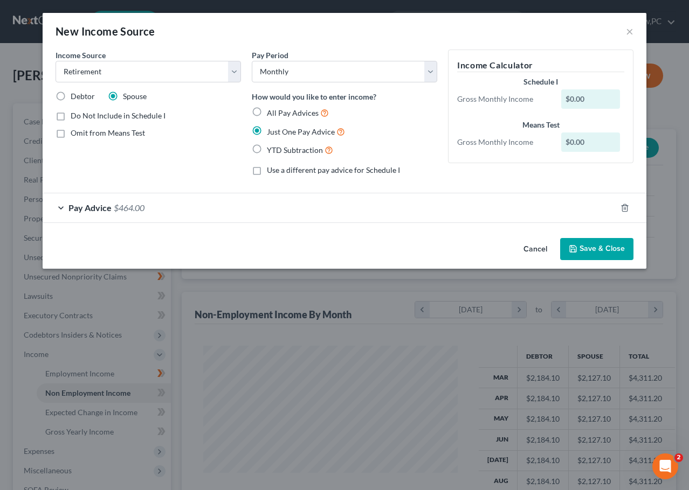
click at [609, 253] on button "Save & Close" at bounding box center [596, 249] width 73 height 23
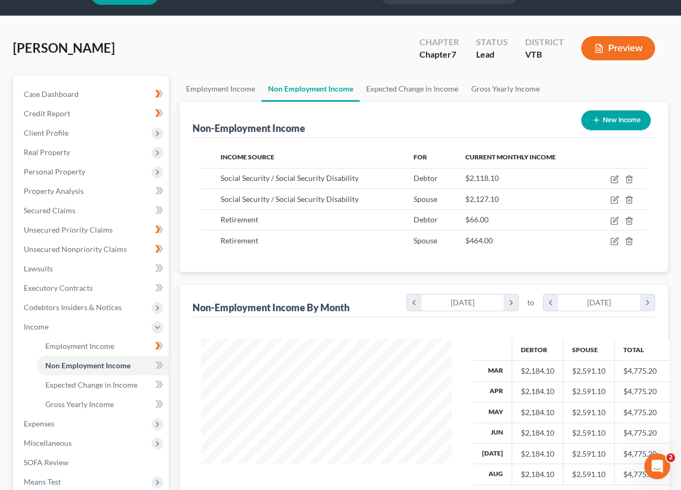
scroll to position [54, 0]
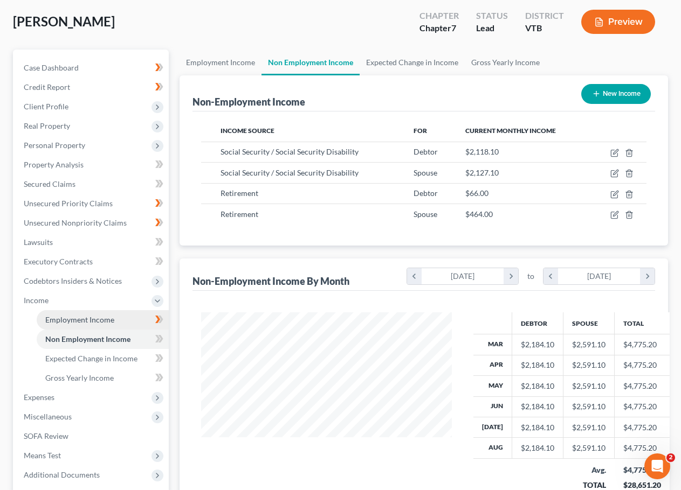
click at [90, 321] on span "Employment Income" at bounding box center [79, 319] width 69 height 9
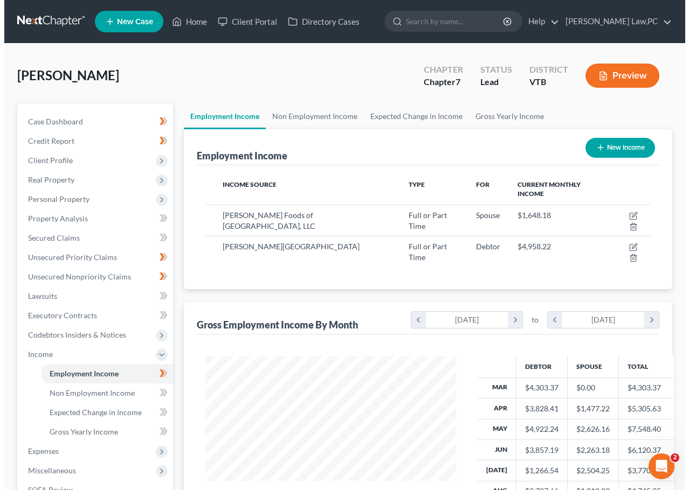
scroll to position [193, 273]
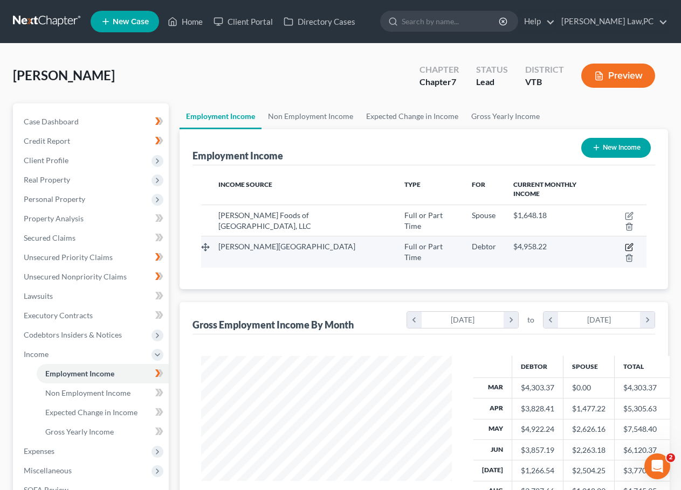
click at [625, 243] on icon "button" at bounding box center [629, 247] width 9 height 9
select select "0"
select select "32"
select select "2"
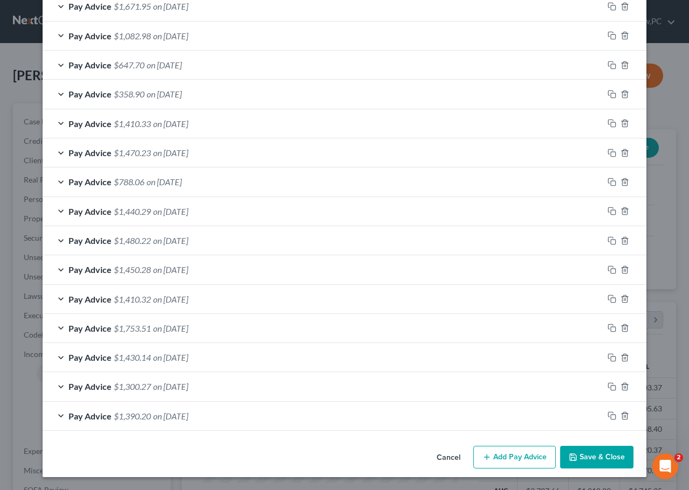
scroll to position [0, 0]
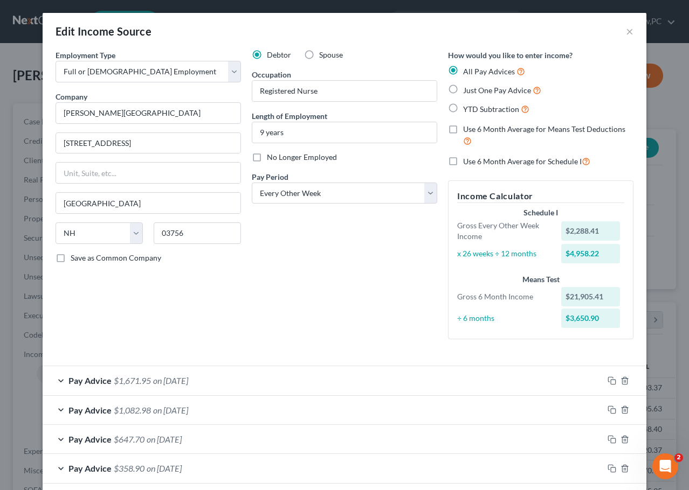
click at [463, 130] on label "Use 6 Month Average for Means Test Deductions" at bounding box center [548, 135] width 170 height 23
click at [467, 130] on input "Use 6 Month Average for Means Test Deductions" at bounding box center [470, 127] width 7 height 7
click at [500, 144] on label "Use 6 Month Average for Means Test Deductions" at bounding box center [548, 135] width 170 height 23
click at [474, 131] on input "Use 6 Month Average for Means Test Deductions" at bounding box center [470, 127] width 7 height 7
click at [476, 133] on span "Use 6 Month Average for Means Test Deductions" at bounding box center [544, 129] width 162 height 9
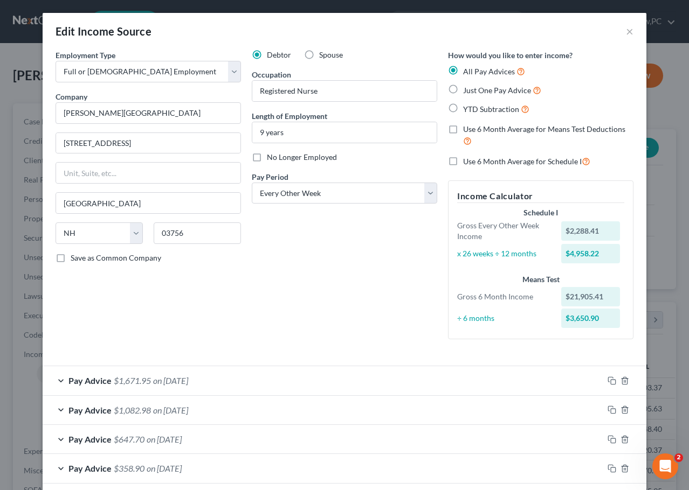
click at [474, 131] on input "Use 6 Month Average for Means Test Deductions" at bounding box center [470, 127] width 7 height 7
checkbox input "true"
click at [347, 265] on div "Debtor Spouse Occupation Registered Nurse Length of Employment 9 years No Longe…" at bounding box center [344, 199] width 196 height 299
click at [267, 153] on label "No Longer Employed" at bounding box center [302, 157] width 70 height 11
click at [271, 153] on input "No Longer Employed" at bounding box center [274, 155] width 7 height 7
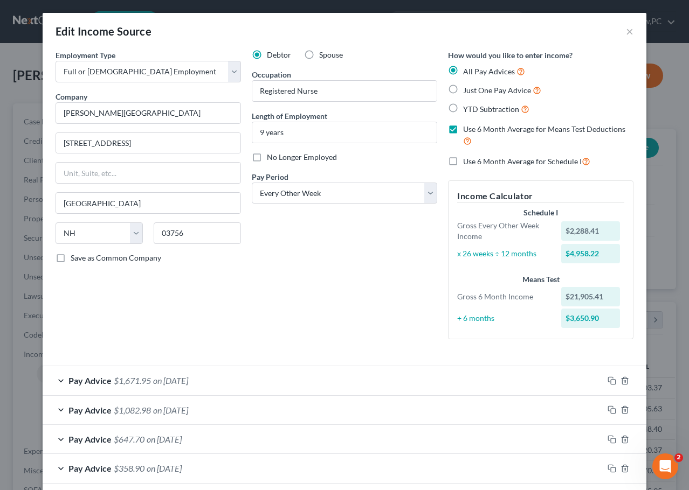
checkbox input "true"
click at [305, 237] on div "Debtor Spouse Occupation Registered Nurse Length of Employment 9 years No Longe…" at bounding box center [344, 199] width 196 height 299
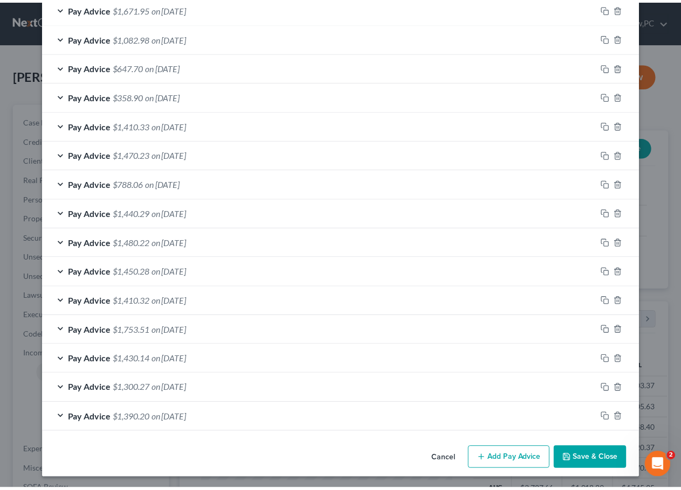
scroll to position [375, 0]
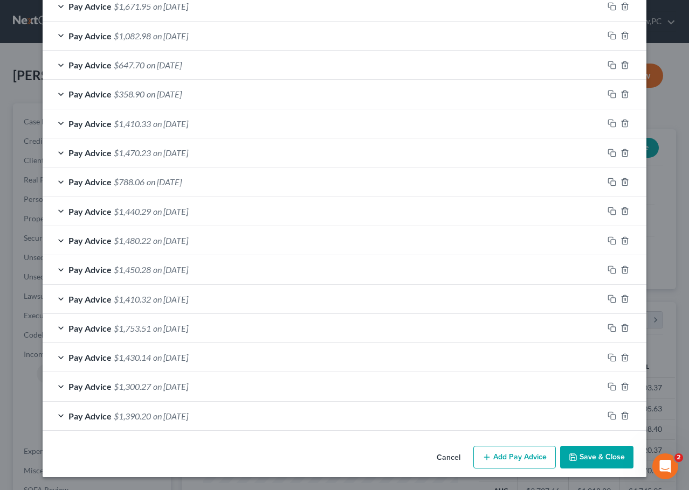
click at [577, 454] on button "Save & Close" at bounding box center [596, 457] width 73 height 23
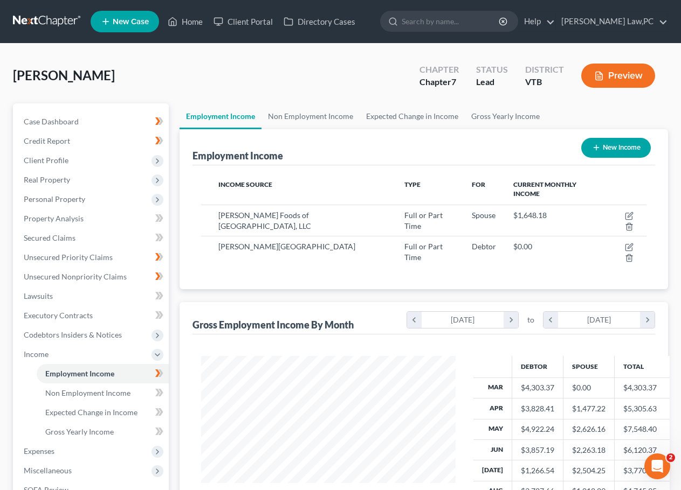
scroll to position [538769, 538690]
click at [158, 395] on icon at bounding box center [157, 393] width 5 height 8
click at [127, 411] on span "Expected Change in Income" at bounding box center [91, 412] width 92 height 9
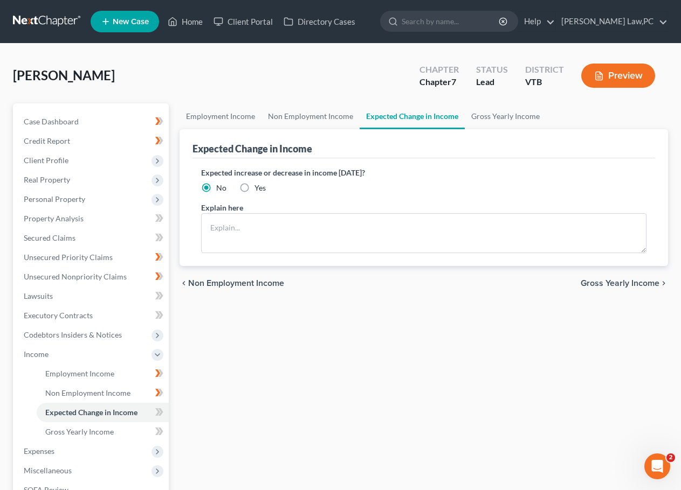
click at [254, 188] on label "Yes" at bounding box center [259, 188] width 11 height 11
click at [259, 188] on input "Yes" at bounding box center [262, 186] width 7 height 7
radio input "true"
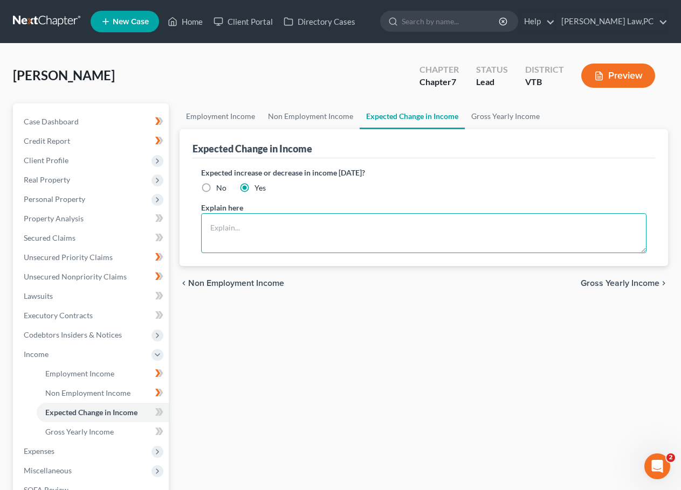
click at [257, 219] on textarea at bounding box center [423, 233] width 445 height 40
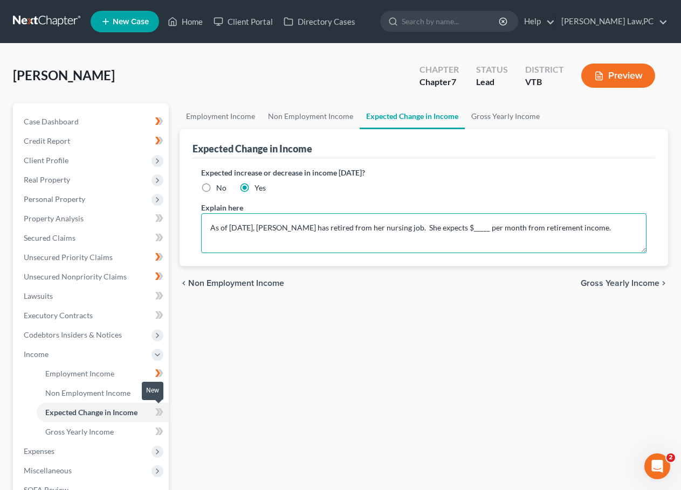
type textarea "As of September 1, 2025, Debtor has retired from her nursing job. She expects $…"
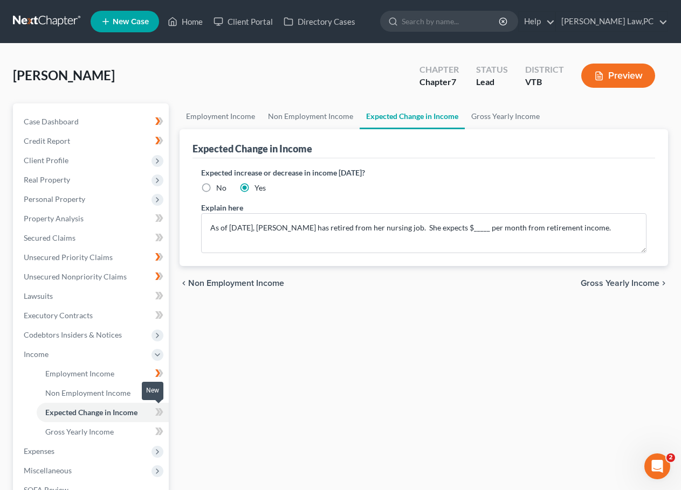
click at [157, 413] on icon at bounding box center [159, 412] width 8 height 13
click at [253, 344] on div "Employment Income Non Employment Income Expected Change in Income Gross Yearly …" at bounding box center [423, 356] width 499 height 506
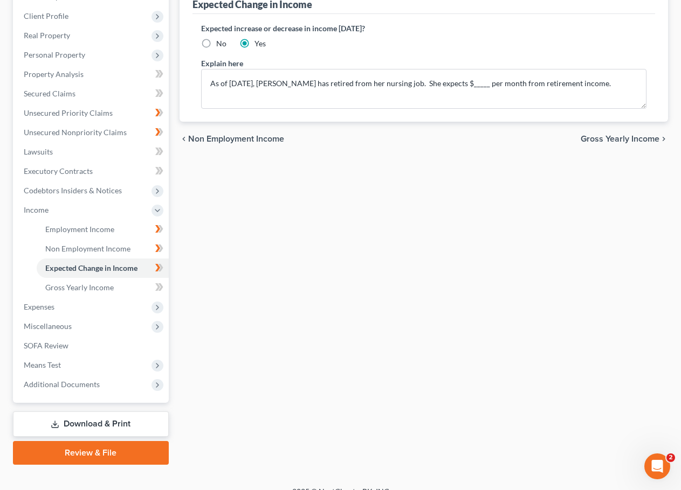
scroll to position [106, 0]
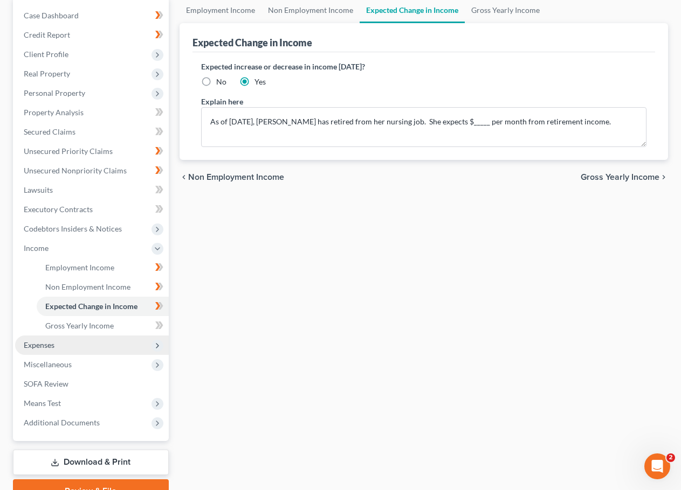
click at [103, 345] on span "Expenses" at bounding box center [92, 345] width 154 height 19
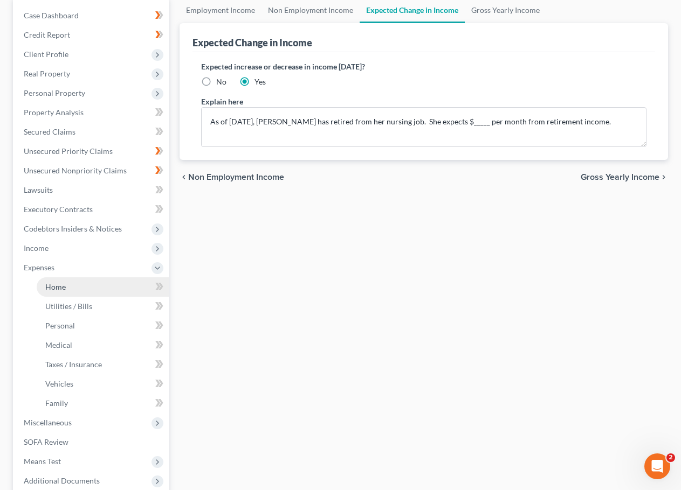
click at [80, 281] on link "Home" at bounding box center [103, 287] width 132 height 19
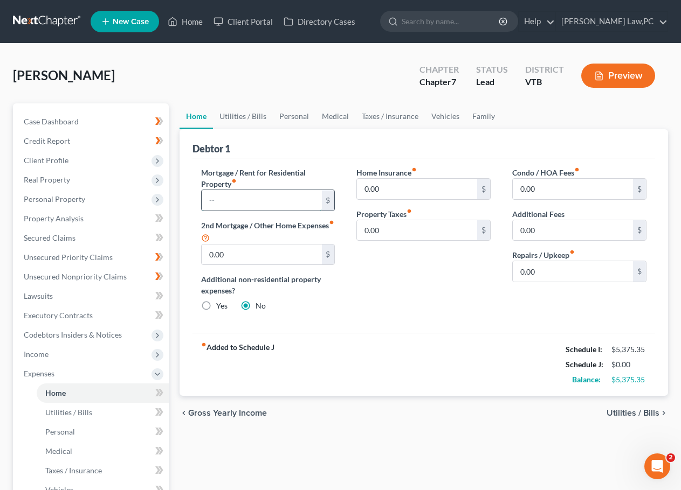
click at [255, 194] on input "text" at bounding box center [262, 200] width 120 height 20
type input "500"
click at [400, 196] on input "0.00" at bounding box center [417, 189] width 120 height 20
click at [413, 221] on input "0.00" at bounding box center [417, 230] width 120 height 20
type input "283"
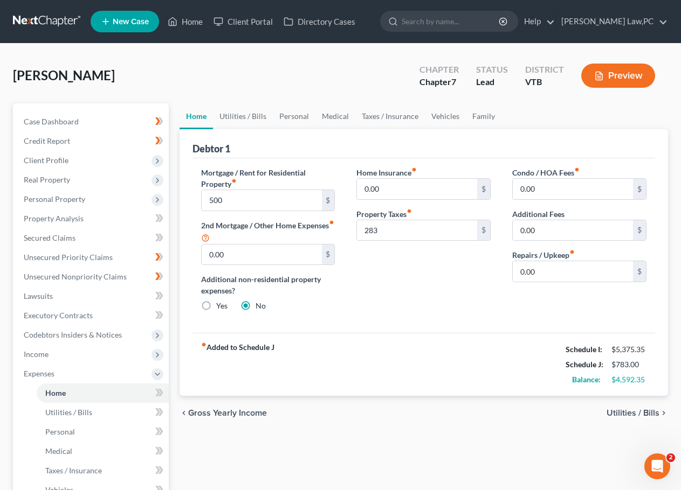
click at [393, 293] on div "Home Insurance fiber_manual_record 0.00 $ Property Taxes fiber_manual_record 28…" at bounding box center [423, 244] width 156 height 154
click at [241, 199] on input "500" at bounding box center [262, 200] width 120 height 20
click at [246, 198] on input "500" at bounding box center [262, 200] width 120 height 20
type input "489.5"
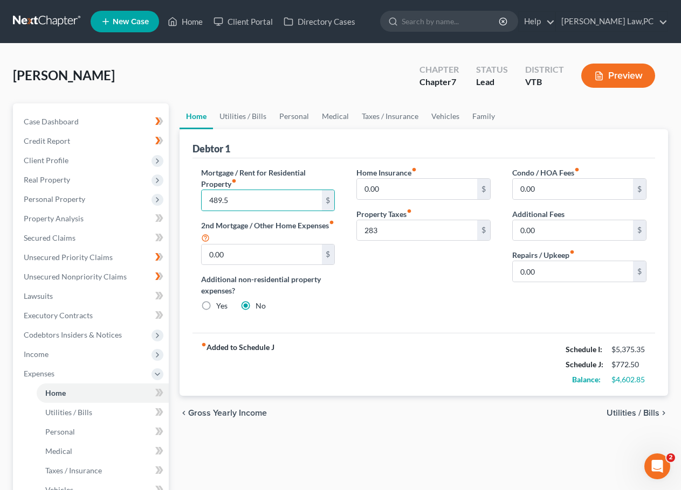
click at [399, 272] on div "Home Insurance fiber_manual_record 0.00 $ Property Taxes fiber_manual_record 28…" at bounding box center [423, 244] width 156 height 154
click at [399, 234] on input "283" at bounding box center [417, 230] width 120 height 20
type input "283.16"
click at [399, 269] on div "Home Insurance fiber_manual_record 0.00 $ Property Taxes fiber_manual_record 28…" at bounding box center [423, 244] width 156 height 154
click at [162, 392] on icon at bounding box center [160, 393] width 5 height 8
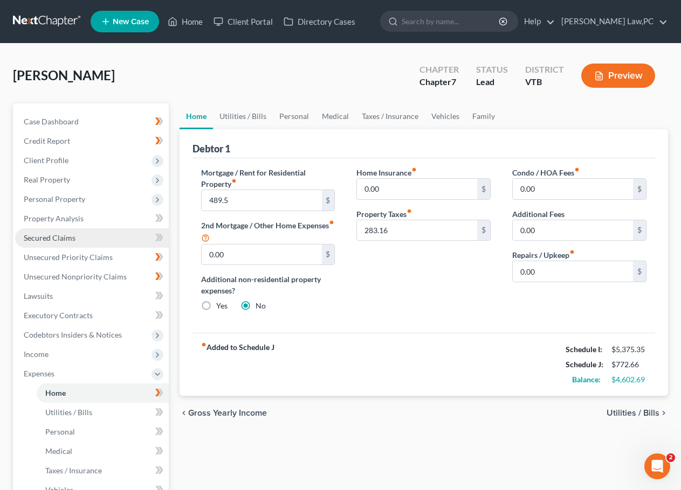
click at [87, 241] on link "Secured Claims" at bounding box center [92, 238] width 154 height 19
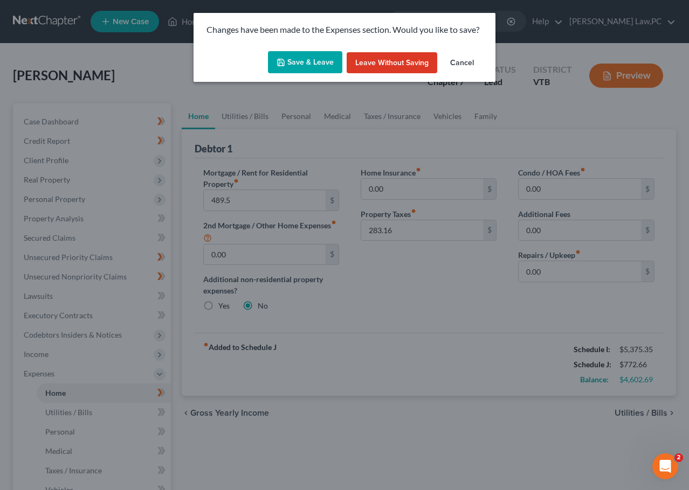
click at [303, 70] on button "Save & Leave" at bounding box center [305, 62] width 74 height 23
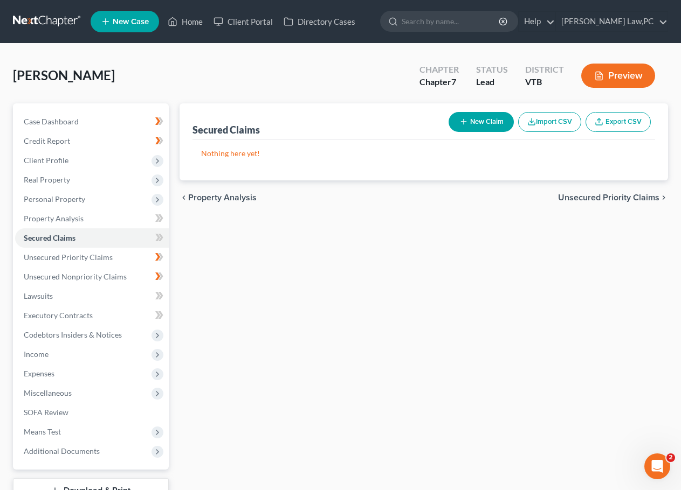
click at [489, 112] on button "New Claim" at bounding box center [480, 122] width 65 height 20
select select "0"
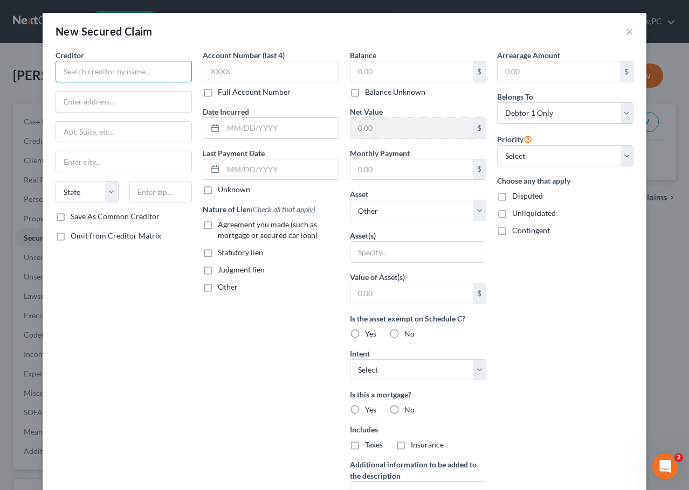
click at [95, 71] on input "text" at bounding box center [124, 72] width 136 height 22
drag, startPoint x: 525, startPoint y: 29, endPoint x: 555, endPoint y: 31, distance: 29.7
click at [555, 31] on div "New Secured Claim ×" at bounding box center [345, 31] width 604 height 37
drag, startPoint x: 140, startPoint y: 60, endPoint x: 147, endPoint y: 66, distance: 9.2
click at [141, 60] on div "Creditor * Community Bank" at bounding box center [124, 66] width 136 height 33
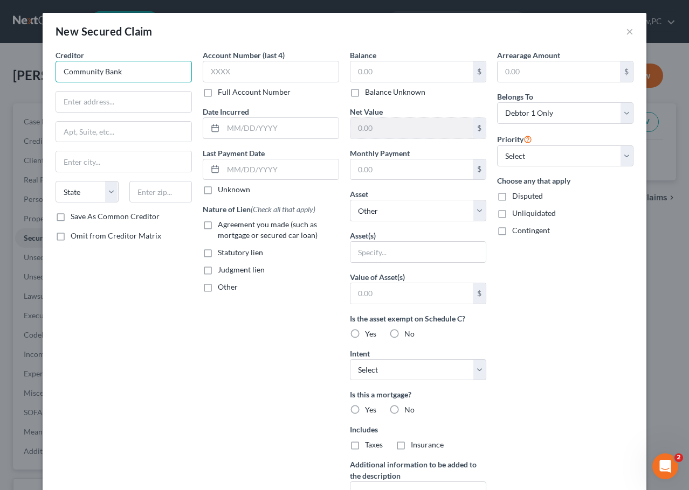
click at [150, 69] on input "Community Bank" at bounding box center [124, 72] width 136 height 22
type input "Community Bank, N.A."
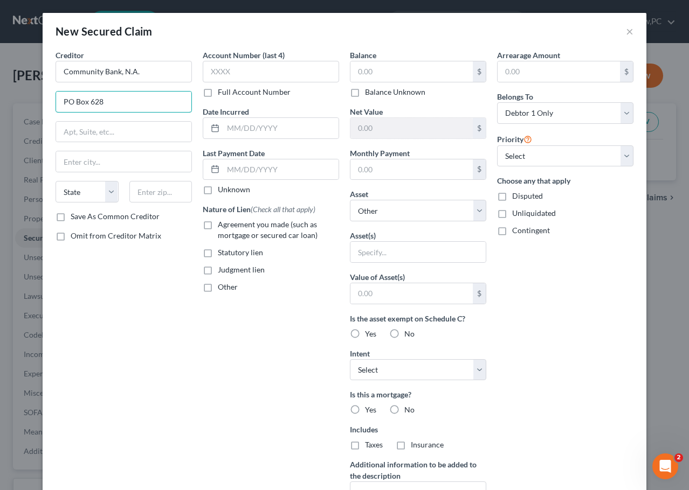
type input "PO Box 628"
type input "Olean"
select select "35"
type input "14760"
click at [74, 216] on label "Save As Common Creditor" at bounding box center [115, 216] width 89 height 11
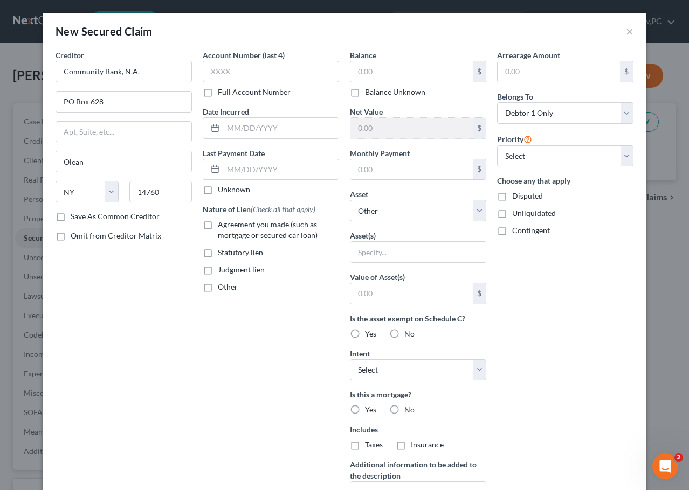
click at [75, 216] on input "Save As Common Creditor" at bounding box center [78, 214] width 7 height 7
checkbox input "true"
click at [234, 74] on input "text" at bounding box center [271, 72] width 136 height 22
type input "3323"
click at [270, 132] on input "text" at bounding box center [280, 128] width 115 height 20
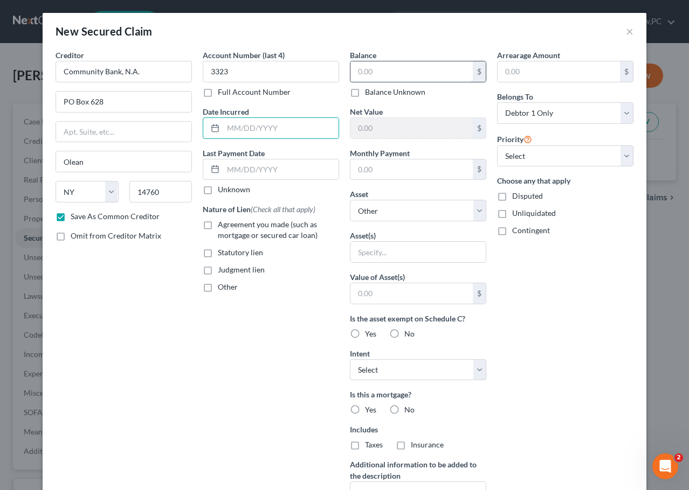
click at [383, 72] on input "text" at bounding box center [411, 71] width 122 height 20
type input "92,876.51"
click at [414, 169] on input "text" at bounding box center [411, 170] width 122 height 20
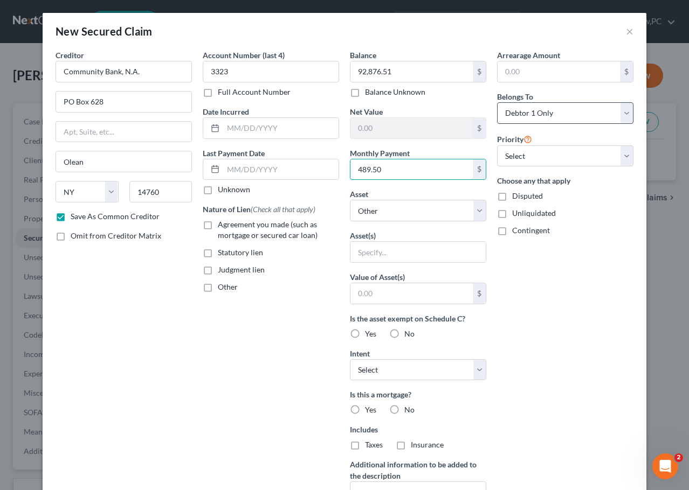
type input "489.50"
click at [547, 114] on select "Select Debtor 1 Only Debtor 2 Only Debtor 1 And Debtor 2 Only At Least One Of T…" at bounding box center [565, 113] width 136 height 22
select select "2"
click at [497, 102] on select "Select Debtor 1 Only Debtor 2 Only Debtor 1 And Debtor 2 Only At Least One Of T…" at bounding box center [565, 113] width 136 height 22
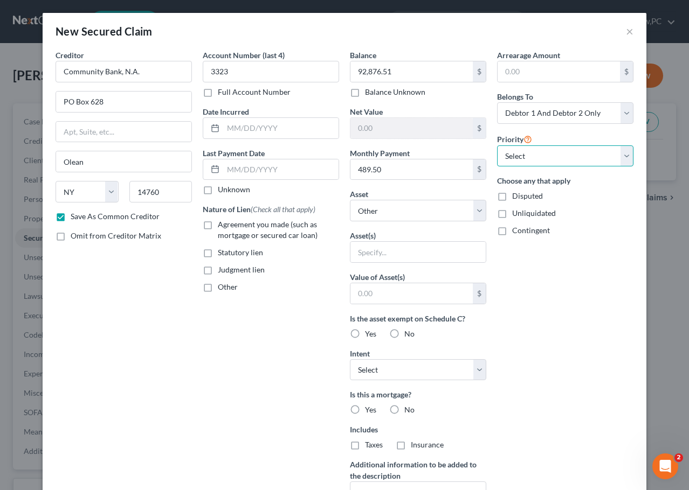
click at [528, 155] on select "Select 1st 2nd 3rd 4th 5th 6th 7th 8th 9th 10th 11th 12th 13th 14th 15th 16th 1…" at bounding box center [565, 157] width 136 height 22
select select "0"
click at [497, 146] on select "Select 1st 2nd 3rd 4th 5th 6th 7th 8th 9th 10th 11th 12th 13th 14th 15th 16th 1…" at bounding box center [565, 157] width 136 height 22
drag, startPoint x: 526, startPoint y: 287, endPoint x: 515, endPoint y: 287, distance: 10.8
click at [524, 287] on div "Arrearage Amount $ Belongs To * Select Debtor 1 Only Debtor 2 Only Debtor 1 And…" at bounding box center [565, 290] width 147 height 481
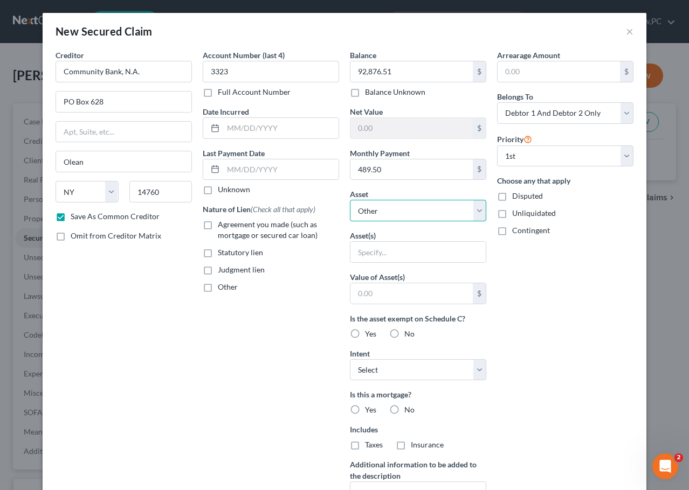
click at [426, 202] on select "Select Other Multiple Assets 856 Fairgrounds Road - $0.0 2023 Subaru Crosstrek …" at bounding box center [418, 211] width 136 height 22
select select "2"
click at [350, 200] on select "Select Other Multiple Assets 856 Fairgrounds Road - $0.0 2023 Subaru Crosstrek …" at bounding box center [418, 211] width 136 height 22
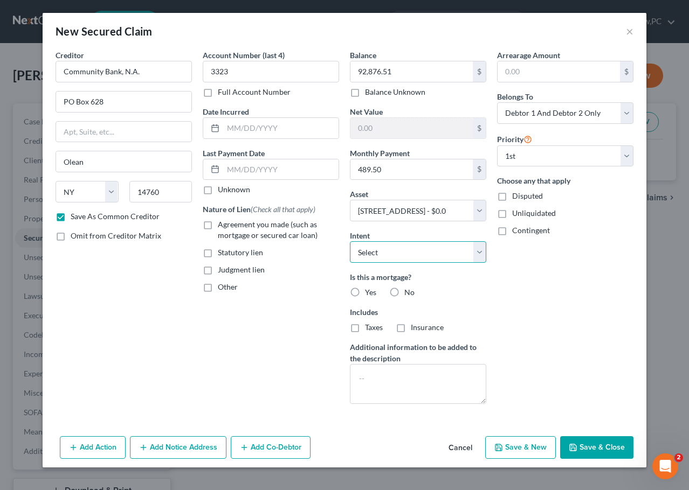
click at [430, 249] on select "Select Surrender Redeem Reaffirm Avoid Other" at bounding box center [418, 252] width 136 height 22
select select "4"
click at [350, 241] on select "Select Surrender Redeem Reaffirm Avoid Other" at bounding box center [418, 252] width 136 height 22
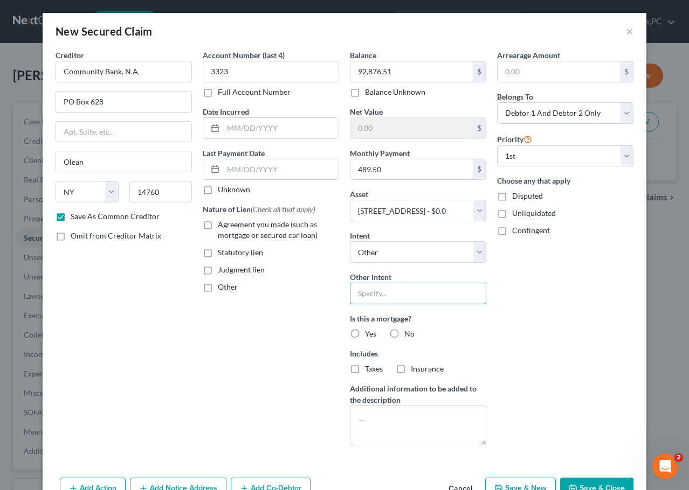
click at [407, 300] on input "text" at bounding box center [418, 294] width 136 height 22
type input "Retain and Pay"
click at [365, 338] on label "Yes" at bounding box center [370, 334] width 11 height 11
click at [369, 336] on input "Yes" at bounding box center [372, 332] width 7 height 7
radio input "true"
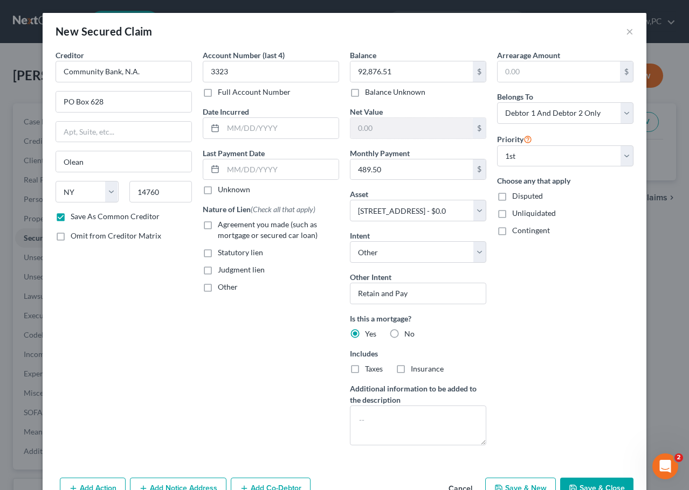
click at [310, 379] on div "Account Number (last 4) 3323 Full Account Number Date Incurred Last Payment Dat…" at bounding box center [270, 252] width 147 height 405
click at [383, 420] on textarea at bounding box center [418, 426] width 136 height 40
click at [261, 123] on input "text" at bounding box center [280, 128] width 115 height 20
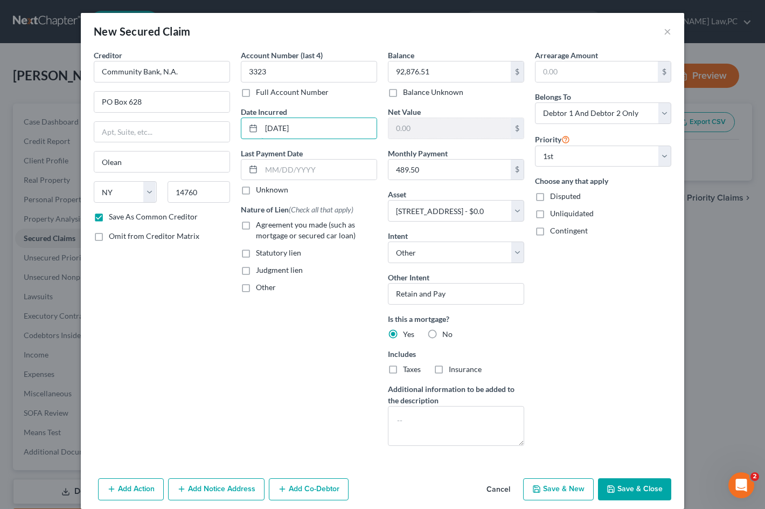
type input "2/25/22"
click at [236, 327] on div "Account Number (last 4) 3323 Full Account Number Date Incurred 2/25/22 Last Pay…" at bounding box center [309, 252] width 147 height 405
click at [296, 173] on input "text" at bounding box center [318, 170] width 115 height 20
click at [256, 225] on label "Agreement you made (such as mortgage or secured car loan)" at bounding box center [316, 230] width 121 height 22
click at [260, 225] on input "Agreement you made (such as mortgage or secured car loan)" at bounding box center [263, 222] width 7 height 7
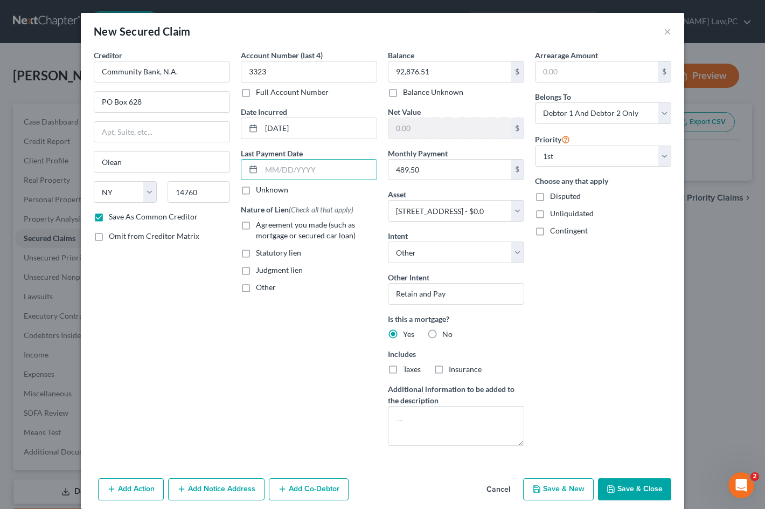
checkbox input "true"
click at [280, 345] on div "Account Number (last 4) 3323 Full Account Number Date Incurred 2/25/22 Last Pay…" at bounding box center [309, 252] width 147 height 405
click at [448, 411] on textarea at bounding box center [456, 426] width 136 height 40
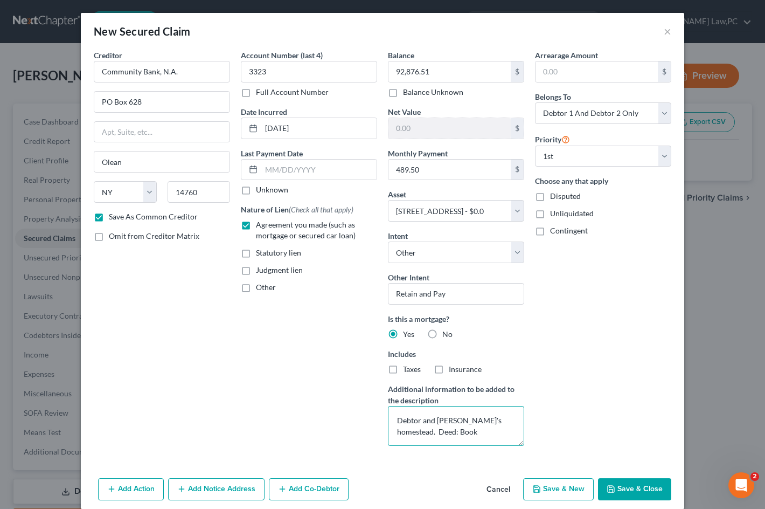
click at [461, 433] on textarea "Debtor and Spouse's homestead. Deed: Book" at bounding box center [456, 426] width 136 height 40
click at [475, 434] on textarea "Debtor and Spouse's homestead. Warranty Deed: Book 48, Page 31 of Town of Corin…" at bounding box center [456, 426] width 136 height 40
click at [469, 440] on textarea "Debtor and Spouse's homestead. Warranty Deed: Book 48, Page 31 of Town of Corin…" at bounding box center [456, 426] width 136 height 40
type textarea "Debtor and Spouse's homestead. Warranty Deed: Book 48, Page 31 of Town of Corin…"
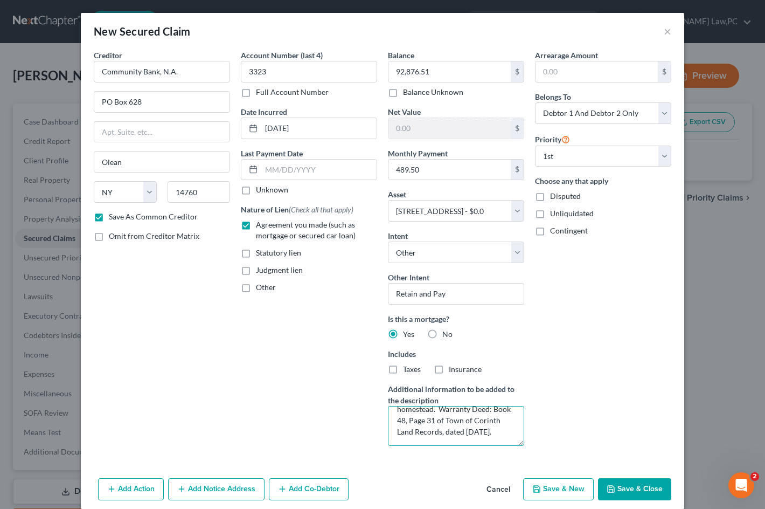
scroll to position [0, 0]
drag, startPoint x: 481, startPoint y: 442, endPoint x: 359, endPoint y: 386, distance: 133.9
click at [359, 386] on div "Creditor * Community Bank, N.A. PO Box 628 Olean State AL AK AR AZ CA CO CT DE …" at bounding box center [382, 252] width 589 height 405
click at [639, 488] on button "Save & Close" at bounding box center [634, 489] width 73 height 23
checkbox input "false"
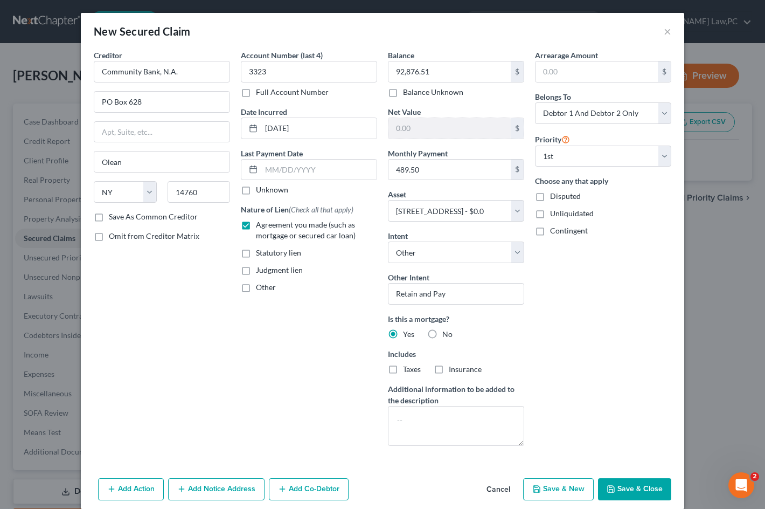
select select
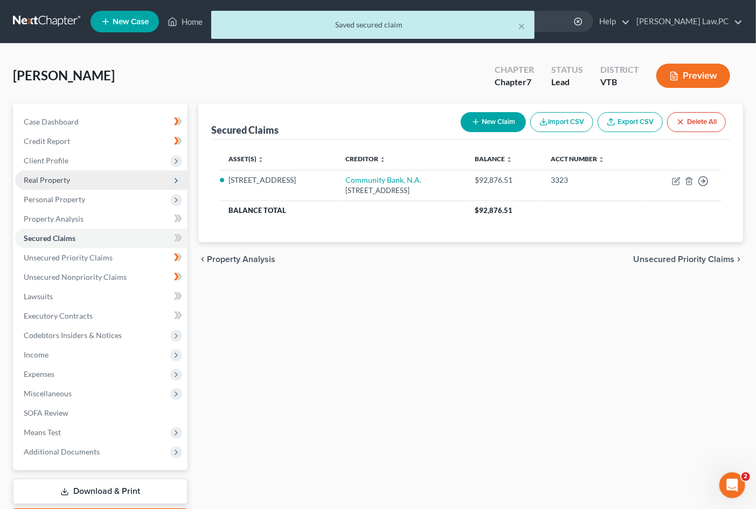
click at [86, 180] on span "Real Property" at bounding box center [101, 179] width 172 height 19
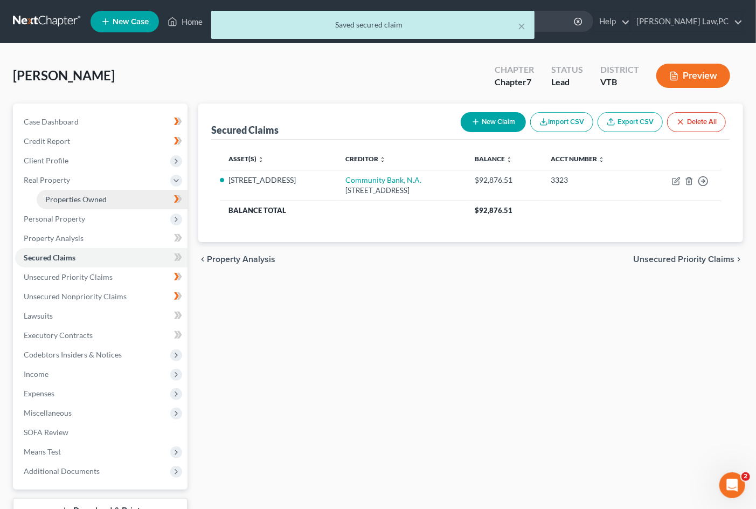
click at [93, 195] on span "Properties Owned" at bounding box center [75, 199] width 61 height 9
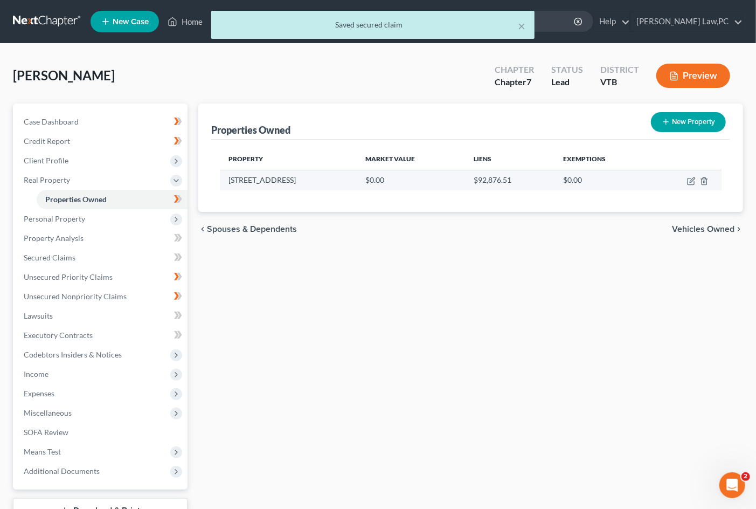
click at [301, 176] on td "856 Fairgrounds Road" at bounding box center [288, 180] width 137 height 20
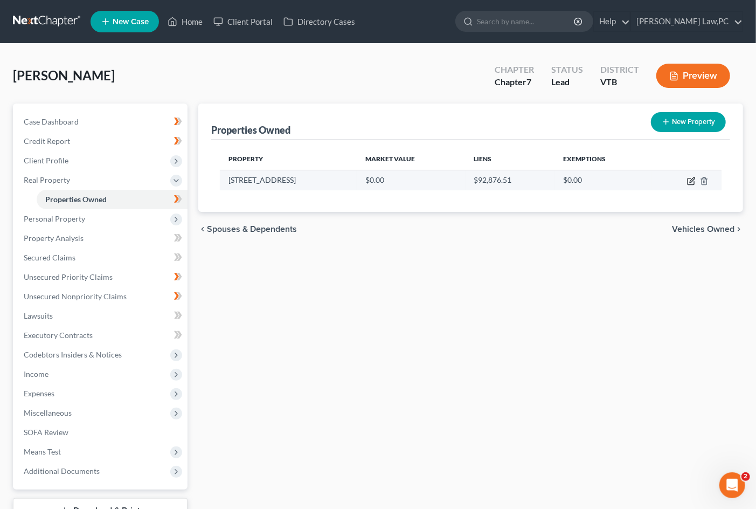
click at [688, 177] on icon "button" at bounding box center [691, 181] width 9 height 9
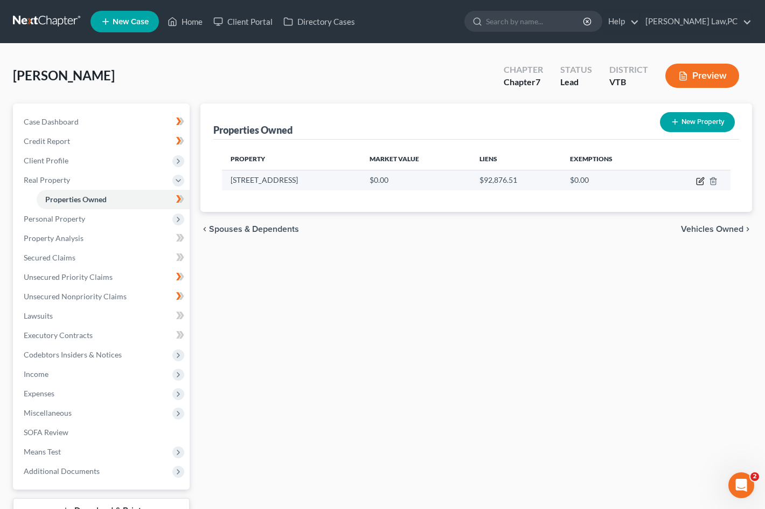
select select "49"
select select "8"
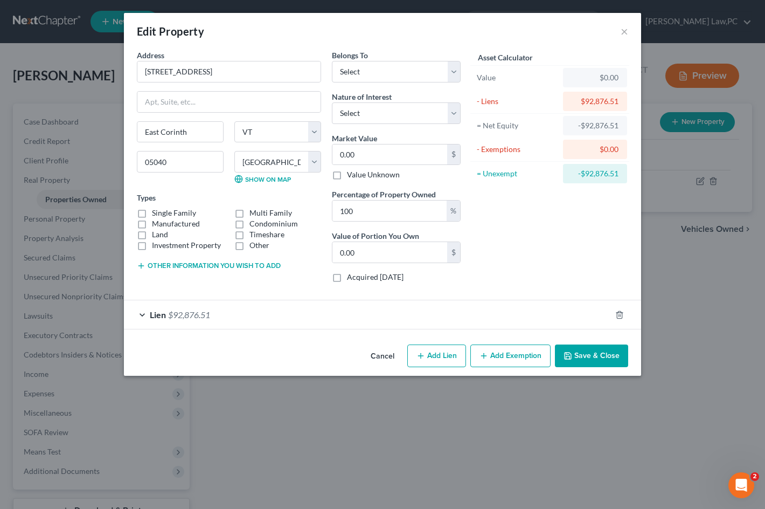
click at [239, 262] on button "Other information you wish to add" at bounding box center [209, 265] width 144 height 9
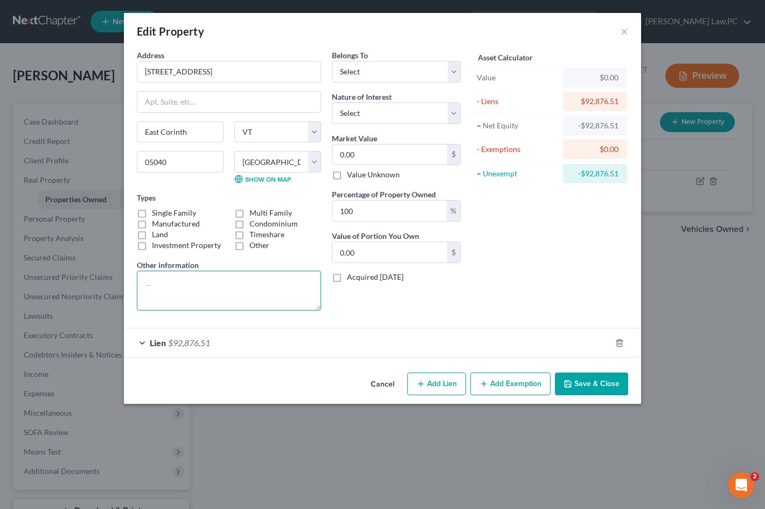
click at [235, 285] on textarea at bounding box center [229, 291] width 184 height 40
paste textarea "Debtor and Spouse's homestead. Warranty Deed: Book 48, Page 31 of Town of Corin…"
type textarea "Debtor and Spouse's homestead. Warranty Deed: Book 48, Page 31 of Town of Corin…"
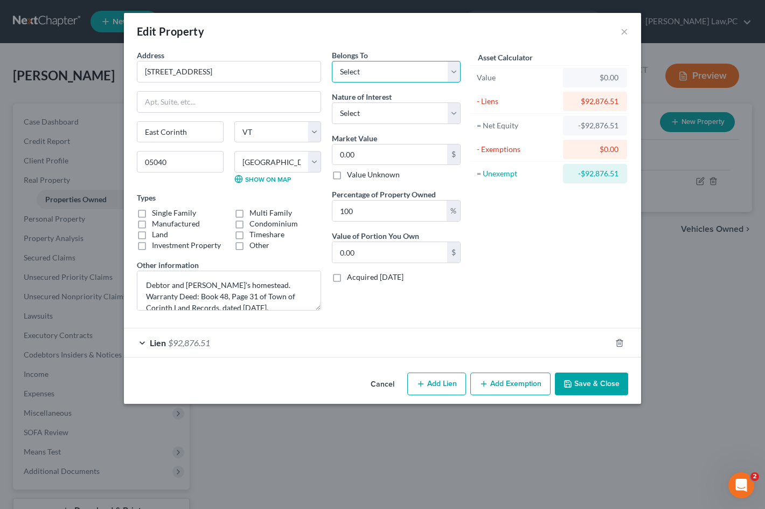
click at [383, 76] on select "Select Debtor 1 Only Debtor 2 Only Debtor 1 And Debtor 2 Only At Least One Of T…" at bounding box center [396, 72] width 129 height 22
select select "2"
click at [332, 61] on select "Select Debtor 1 Only Debtor 2 Only Debtor 1 And Debtor 2 Only At Least One Of T…" at bounding box center [396, 72] width 129 height 22
click at [381, 116] on select "Select Fee Simple Joint Tenant Life Estate Equitable Interest Future Interest T…" at bounding box center [396, 113] width 129 height 22
select select "5"
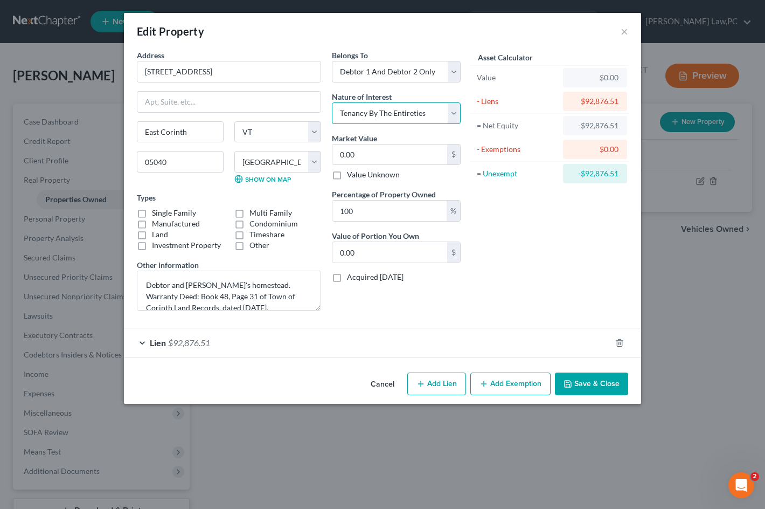
click at [332, 102] on select "Select Fee Simple Joint Tenant Life Estate Equitable Interest Future Interest T…" at bounding box center [396, 113] width 129 height 22
click at [405, 157] on input "0.00" at bounding box center [390, 154] width 115 height 20
click at [427, 206] on input "100" at bounding box center [390, 210] width 114 height 20
type input "5"
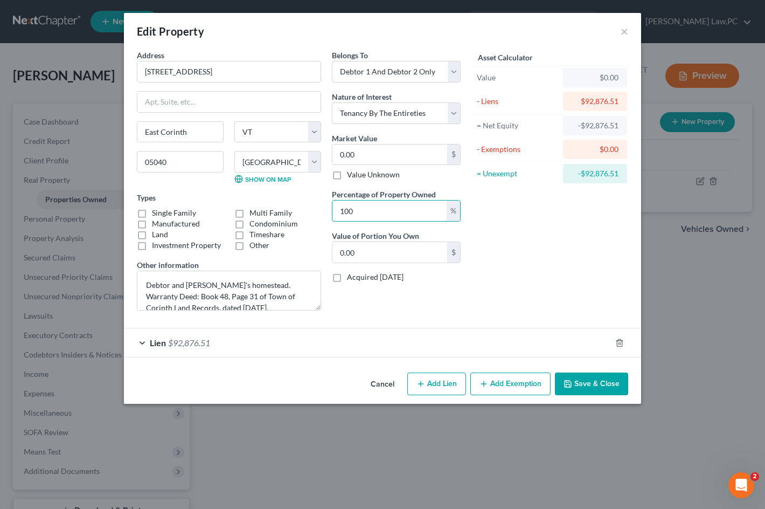
type input "0"
type input "50"
click at [493, 238] on div "Asset Calculator Value $0.00 - Liens $92,876.51 = Net Equity -$92,876.51 - Exem…" at bounding box center [550, 184] width 168 height 269
click at [427, 250] on input "0" at bounding box center [390, 252] width 115 height 20
click at [411, 157] on input "0.00" at bounding box center [390, 154] width 115 height 20
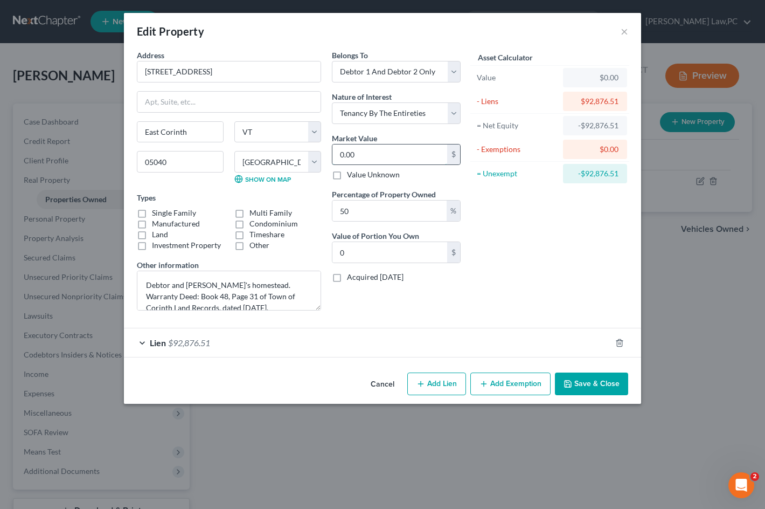
click at [411, 157] on input "0.00" at bounding box center [390, 154] width 115 height 20
type input "1"
type input "0.50"
type input "16"
type input "8.00"
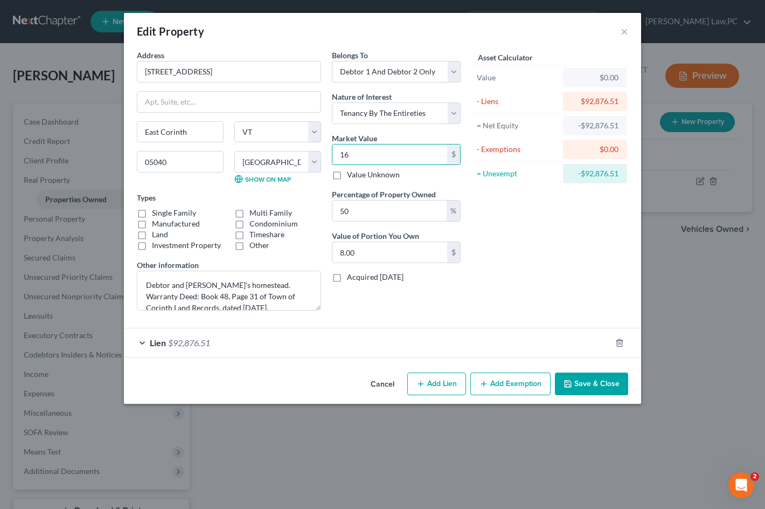
type input "164"
type input "82.00"
type input "1644"
type input "822.00"
type input "1,6440"
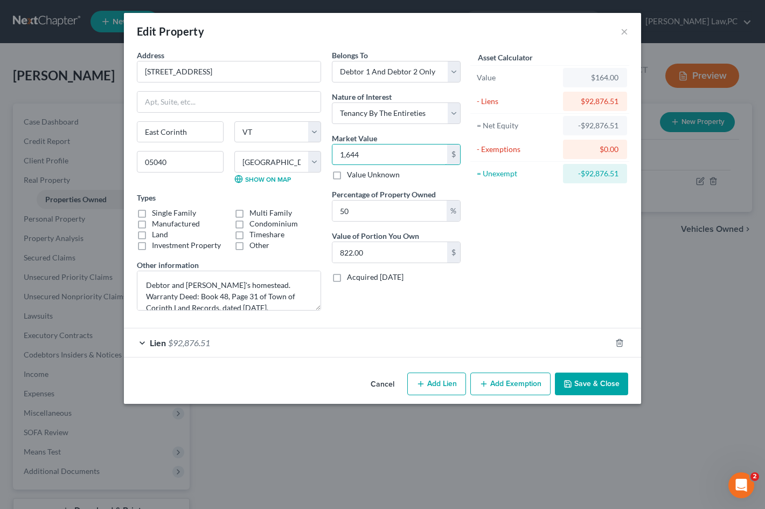
type input "8,220.00"
type input "16,4400"
type input "82,200.00"
type input "164,400"
click at [544, 251] on div "Asset Calculator Value $164,400.00 - Liens $92,876.51 = Net Equity -$92,712.51 …" at bounding box center [550, 184] width 168 height 269
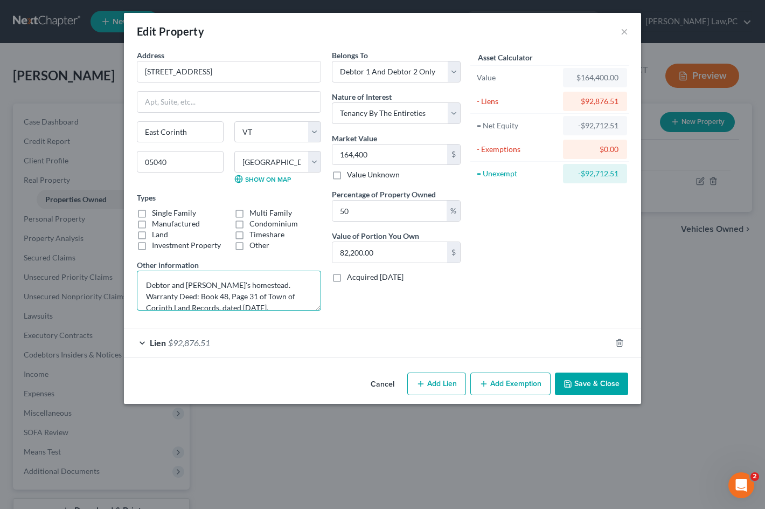
click at [289, 308] on textarea "Debtor and Spouse's homestead. Warranty Deed: Book 48, Page 31 of Town of Corin…" at bounding box center [229, 291] width 184 height 40
type textarea "Debtor and Spouse's homestead. Warranty Deed: Book 48, Page 31 of Town of Corin…"
click at [501, 391] on button "Add Exemption" at bounding box center [511, 383] width 80 height 23
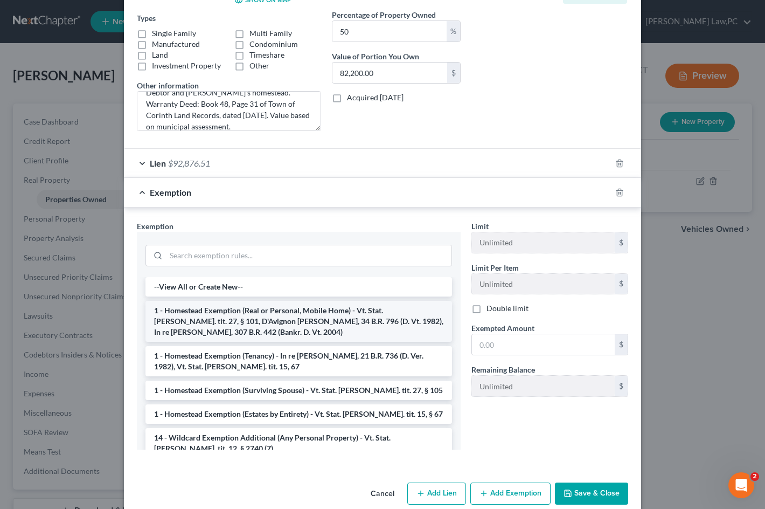
click at [336, 315] on li "1 - Homestead Exemption (Real or Personal, Mobile Home) - Vt. Stat. Ann. tit. 2…" at bounding box center [299, 321] width 307 height 41
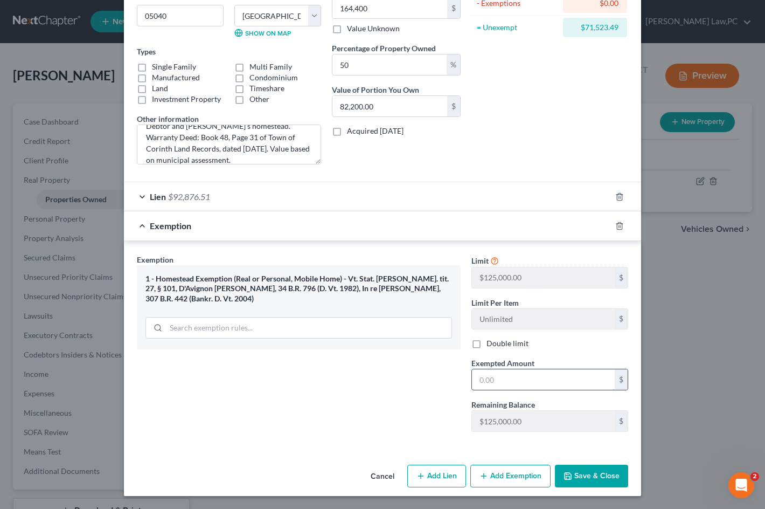
click at [515, 380] on input "text" at bounding box center [543, 379] width 143 height 20
type input "7"
type input "71,523.49"
click at [321, 356] on div "Exemption Set must be selected for CA. Exemption * 1 - Homestead Exemption (Rea…" at bounding box center [299, 347] width 335 height 186
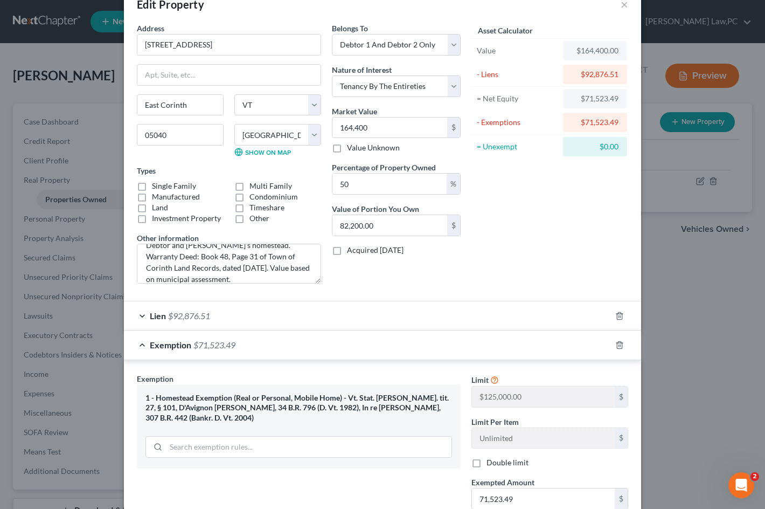
scroll to position [0, 0]
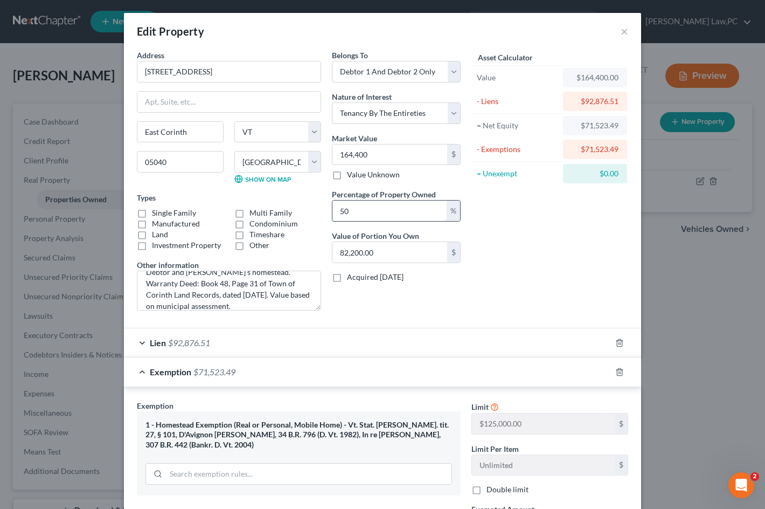
click at [392, 205] on input "50" at bounding box center [390, 210] width 114 height 20
type input "1"
type input "1,644.00"
type input "10"
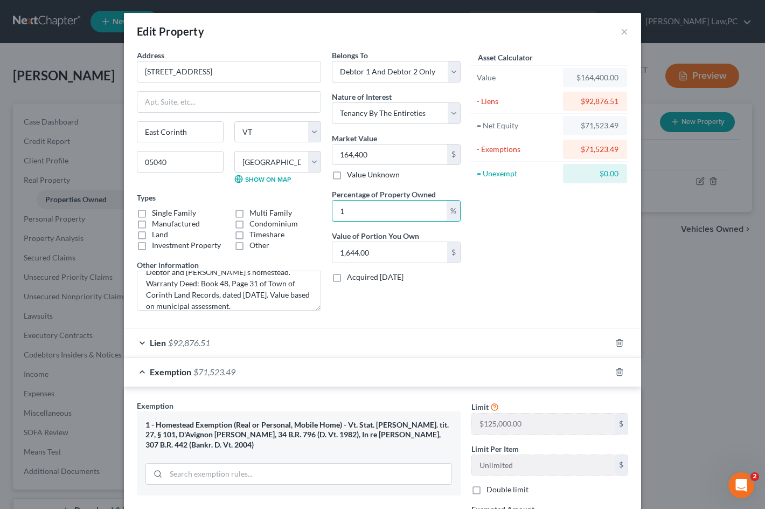
type input "16,440.00"
type input "100"
type input "164,400.00"
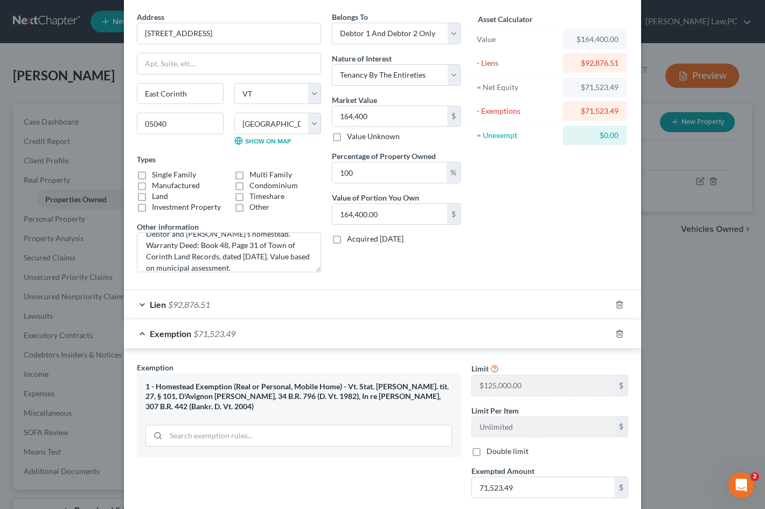
click at [499, 224] on div "Asset Calculator Value $164,400.00 - Liens $92,876.51 = Net Equity $71,523.49 -…" at bounding box center [550, 145] width 168 height 269
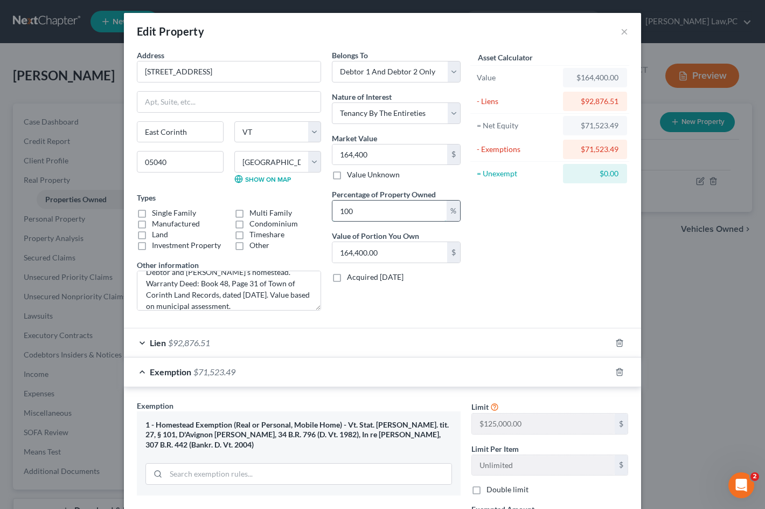
click at [374, 209] on input "100" at bounding box center [390, 210] width 114 height 20
type input "5"
type input "8,220.00"
type input "50"
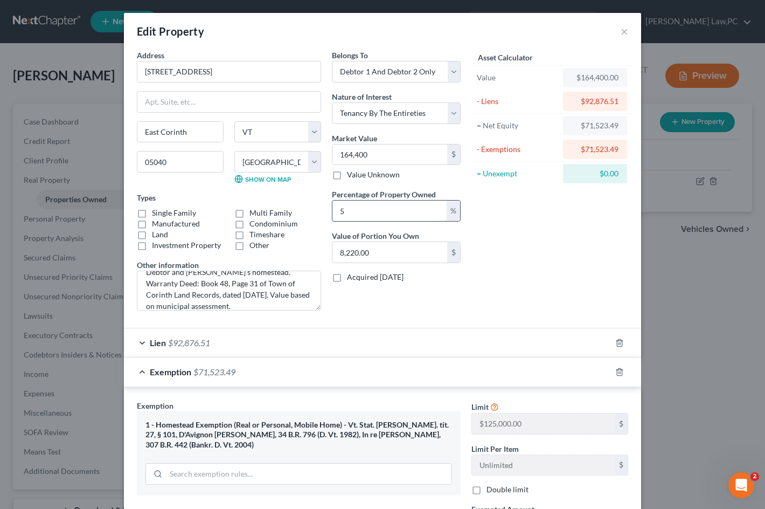
type input "82,200.00"
type input "50"
click at [497, 261] on div "Asset Calculator Value $164,400.00 - Liens $92,876.51 = Net Equity $71,523.49 -…" at bounding box center [550, 184] width 168 height 269
click at [180, 215] on label "Single Family" at bounding box center [174, 213] width 44 height 11
click at [163, 215] on input "Single Family" at bounding box center [159, 211] width 7 height 7
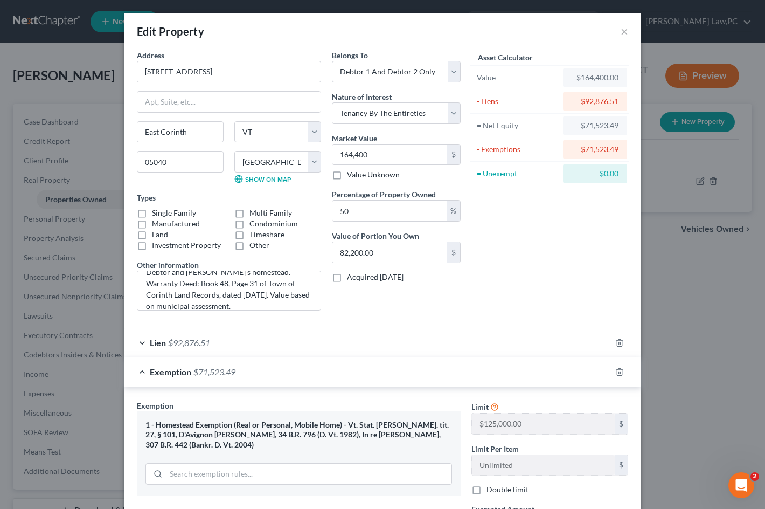
checkbox input "true"
click at [152, 240] on label "Investment Property" at bounding box center [186, 245] width 69 height 11
click at [156, 240] on input "Investment Property" at bounding box center [159, 243] width 7 height 7
checkbox input "true"
click at [152, 230] on label "Land" at bounding box center [160, 234] width 16 height 11
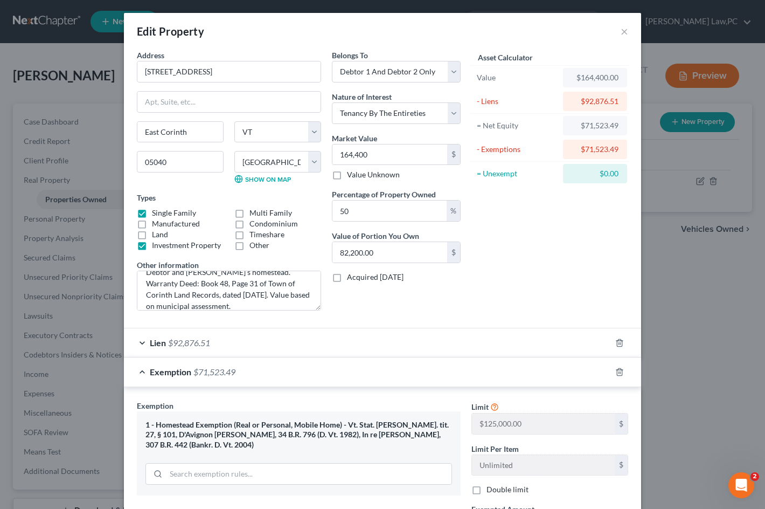
click at [156, 230] on input "Land" at bounding box center [159, 232] width 7 height 7
checkbox input "true"
click at [152, 246] on label "Investment Property" at bounding box center [186, 245] width 69 height 11
click at [156, 246] on input "Investment Property" at bounding box center [159, 243] width 7 height 7
checkbox input "false"
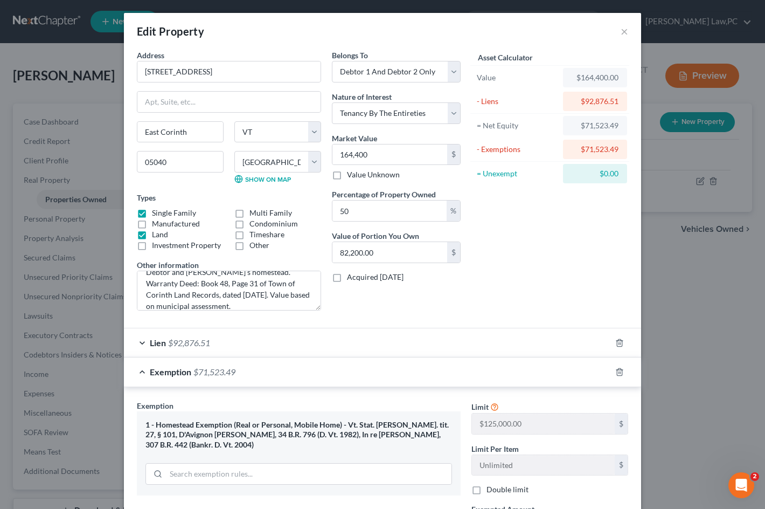
click at [423, 310] on div "Belongs To * Select Debtor 1 Only Debtor 2 Only Debtor 1 And Debtor 2 Only At L…" at bounding box center [397, 184] width 140 height 269
click at [246, 283] on textarea "Debtor and Spouse's homestead. Warranty Deed: Book 48, Page 31 of Town of Corin…" at bounding box center [229, 291] width 184 height 40
click at [286, 294] on textarea "Debtor and Spouse's homestead dwelling on 4 acres. Warranty Deed: Book 48, Page…" at bounding box center [229, 291] width 184 height 40
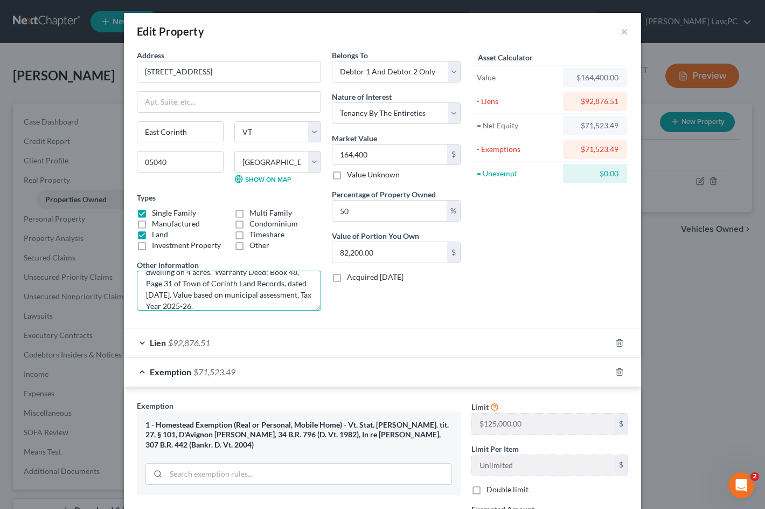
type textarea "Debtor and Spouse's homestead dwelling on 4 acres. Warranty Deed: Book 48, Page…"
click at [378, 289] on div "Belongs To * Select Debtor 1 Only Debtor 2 Only Debtor 1 And Debtor 2 Only At L…" at bounding box center [397, 184] width 140 height 269
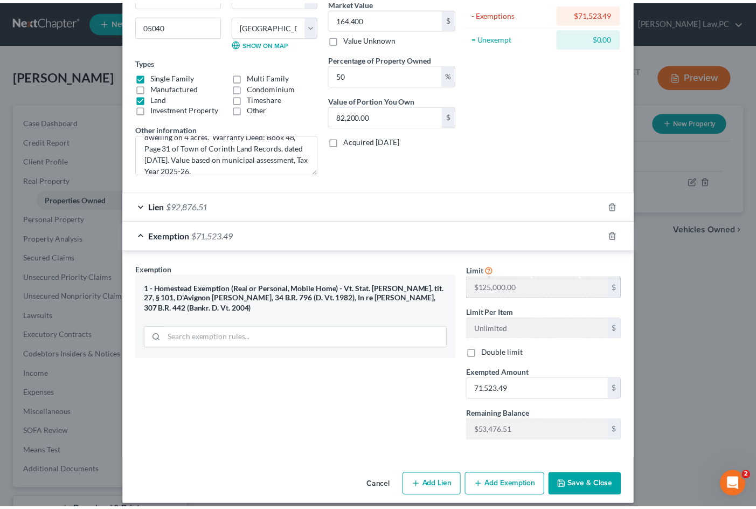
scroll to position [147, 0]
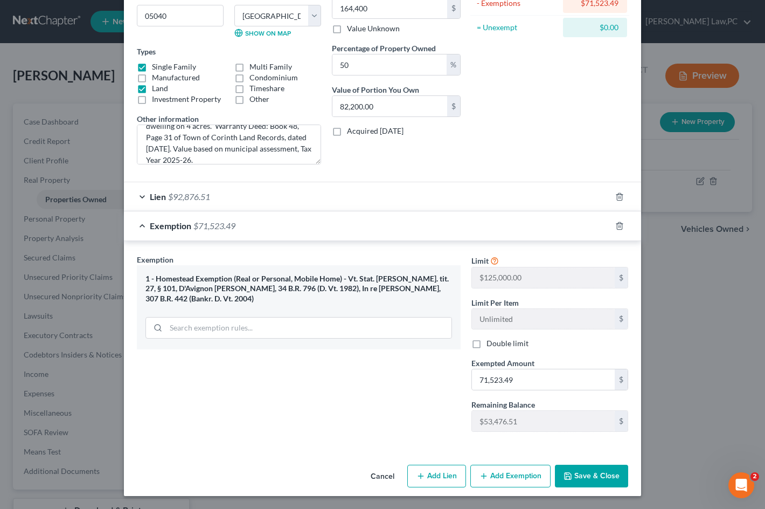
click at [610, 473] on button "Save & Close" at bounding box center [591, 476] width 73 height 23
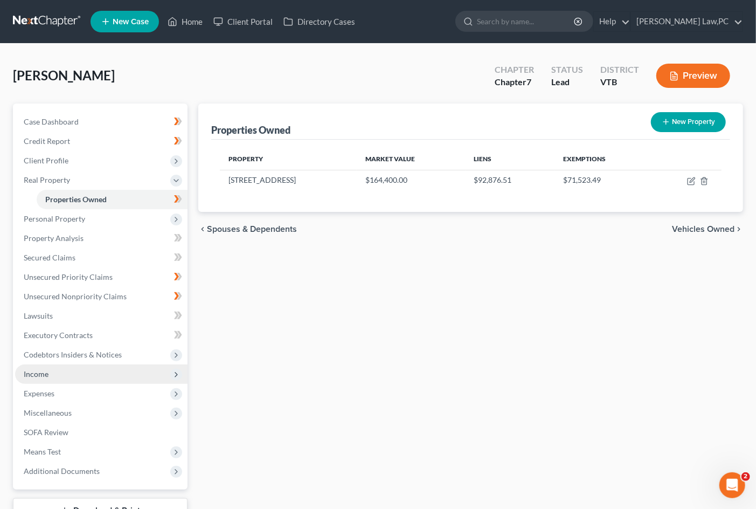
click at [95, 371] on span "Income" at bounding box center [101, 373] width 172 height 19
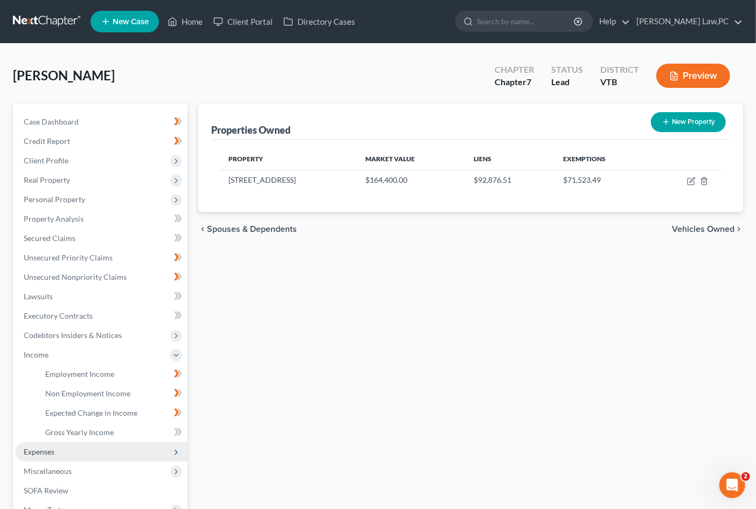
click at [51, 453] on span "Expenses" at bounding box center [39, 451] width 31 height 9
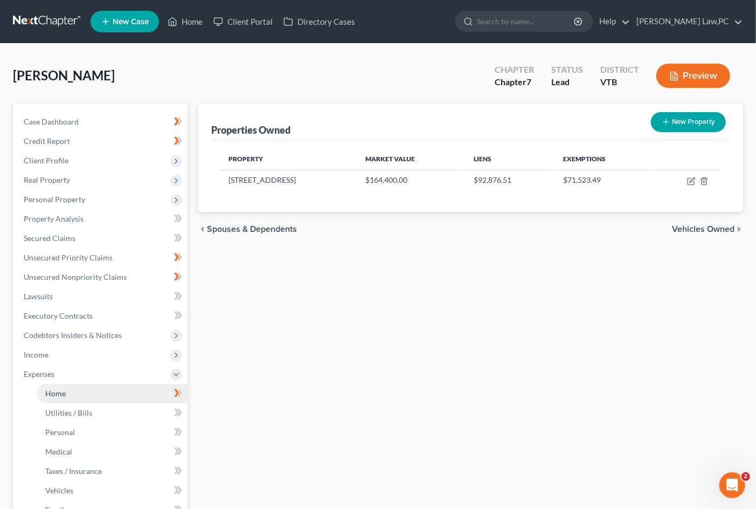
click at [74, 391] on link "Home" at bounding box center [112, 393] width 151 height 19
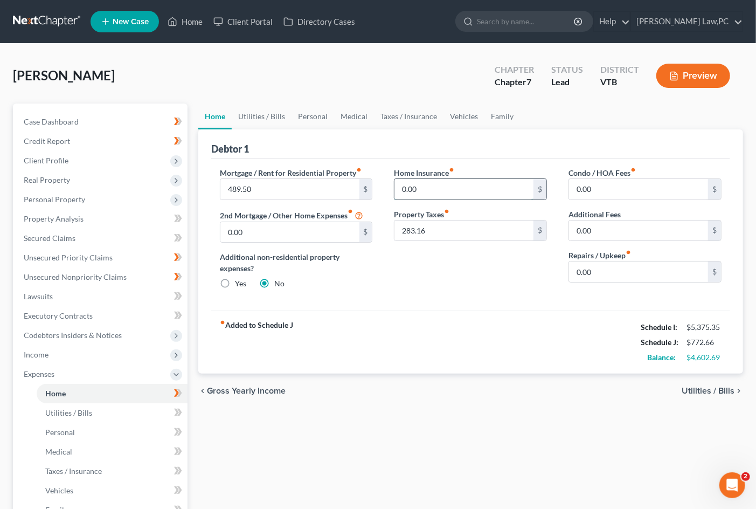
click at [433, 185] on input "0.00" at bounding box center [464, 189] width 139 height 20
type input "181"
click at [511, 268] on div "Home Insurance fiber_manual_record 181 $ Property Taxes fiber_manual_record 283…" at bounding box center [470, 232] width 175 height 131
click at [618, 265] on input "0.00" at bounding box center [638, 271] width 139 height 20
click at [612, 309] on div "Mortgage / Rent for Residential Property fiber_manual_record 489.50 $ 2nd Mortg…" at bounding box center [470, 234] width 519 height 153
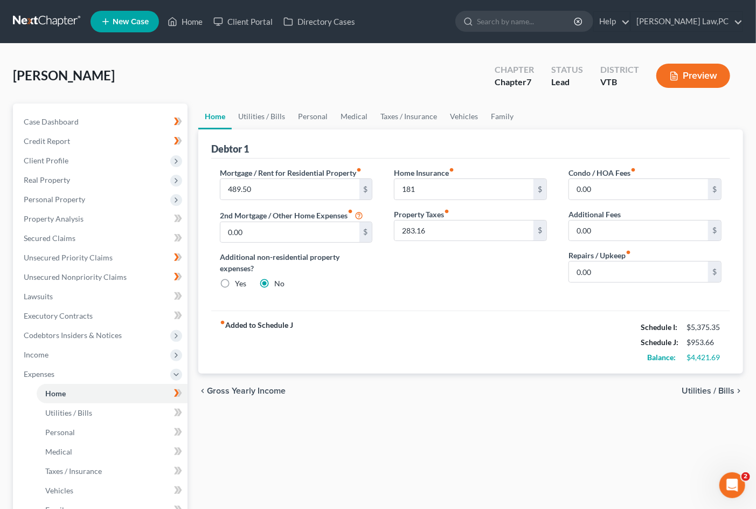
click at [688, 384] on div "chevron_left Gross Yearly Income Utilities / Bills chevron_right" at bounding box center [470, 391] width 545 height 34
click at [688, 397] on div "chevron_left Gross Yearly Income Utilities / Bills chevron_right" at bounding box center [470, 391] width 545 height 34
click at [688, 391] on span "Utilities / Bills" at bounding box center [708, 390] width 53 height 9
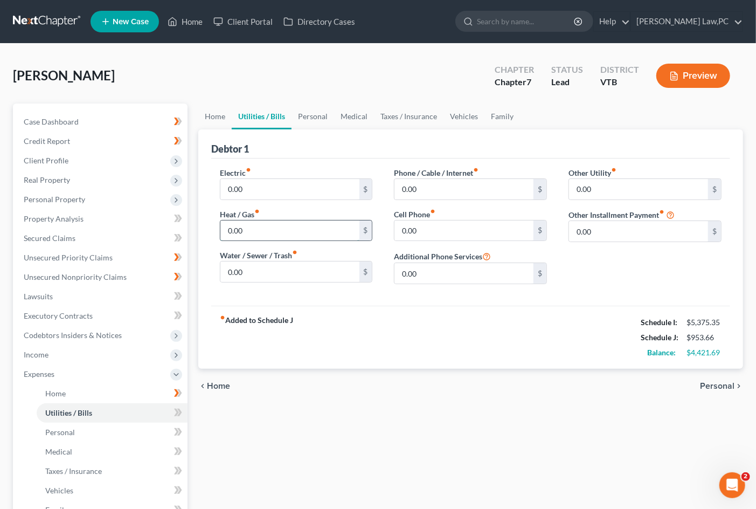
click at [319, 220] on input "0.00" at bounding box center [289, 230] width 139 height 20
type input "300"
click at [365, 284] on div "Electric fiber_manual_record 0.00 $ Heat / Gas fiber_manual_record 300 $ Water …" at bounding box center [296, 230] width 175 height 126
click at [282, 187] on input "0.00" at bounding box center [289, 189] width 139 height 20
click at [433, 174] on label "Phone / Cable / Internet fiber_manual_record" at bounding box center [436, 172] width 85 height 11
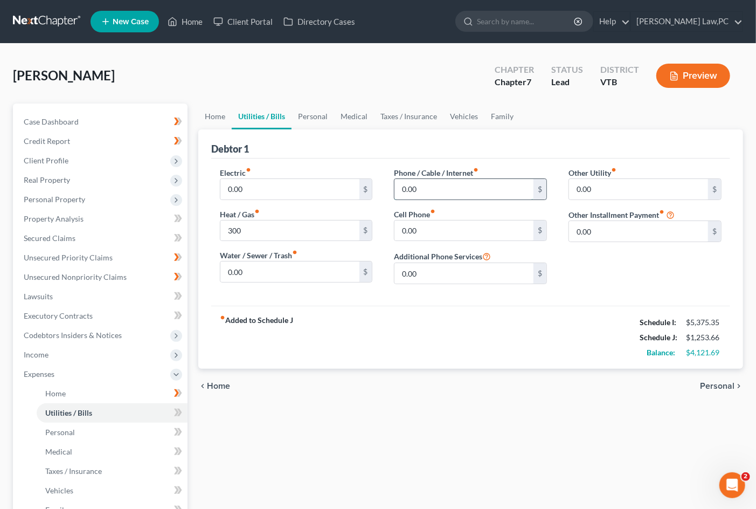
click at [428, 190] on input "0.00" at bounding box center [464, 189] width 139 height 20
type input "90"
click at [449, 233] on input "0.00" at bounding box center [464, 230] width 139 height 20
type input "225"
click at [607, 268] on div "Other Utility fiber_manual_record 0.00 $ Other Installment Payment fiber_manual…" at bounding box center [645, 230] width 175 height 126
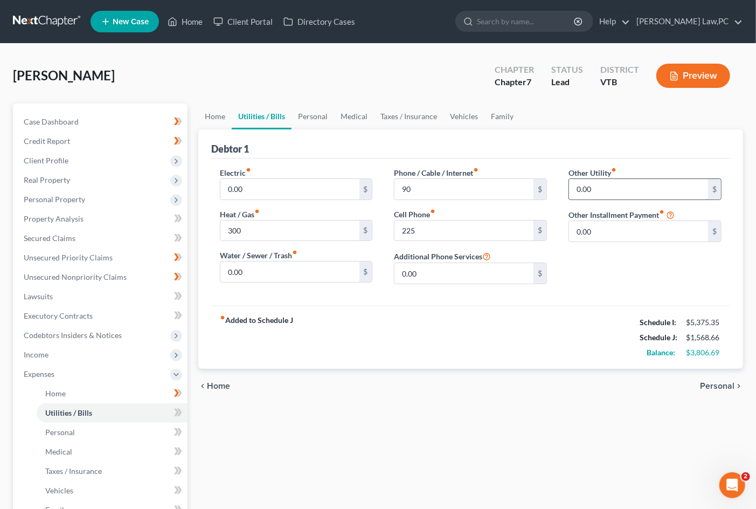
click at [633, 192] on input "0.00" at bounding box center [638, 189] width 139 height 20
click at [273, 183] on input "0.00" at bounding box center [289, 189] width 139 height 20
type input "155"
click at [419, 303] on div "Electric fiber_manual_record 155 $ Heat / Gas fiber_manual_record 300 $ Water /…" at bounding box center [470, 231] width 519 height 147
drag, startPoint x: 331, startPoint y: 283, endPoint x: 333, endPoint y: 275, distance: 8.2
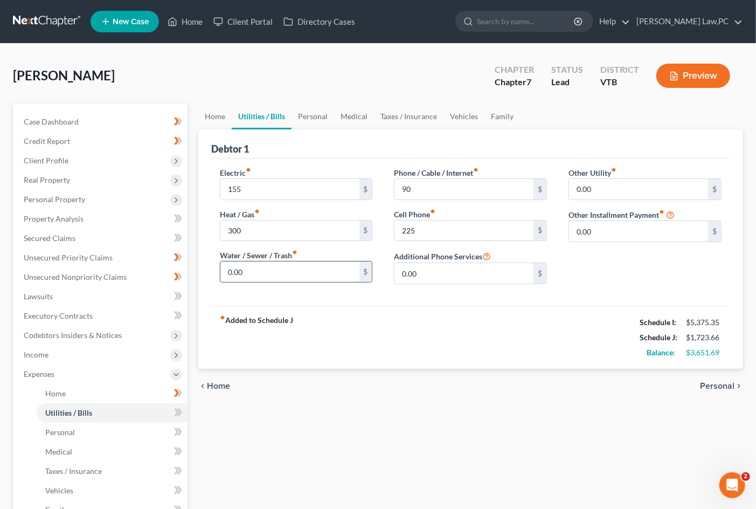
click at [331, 282] on div "Electric fiber_manual_record 155 $ Heat / Gas fiber_manual_record 300 $ Water /…" at bounding box center [296, 230] width 175 height 126
click at [333, 275] on input "0.00" at bounding box center [289, 271] width 139 height 20
click at [219, 387] on span "Home" at bounding box center [218, 386] width 23 height 9
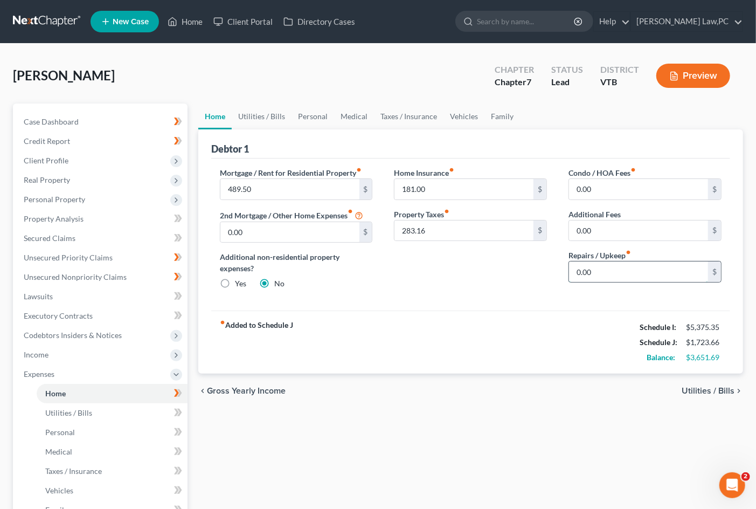
click at [631, 266] on input "0.00" at bounding box center [638, 271] width 139 height 20
type input "100"
click at [454, 293] on div "Home Insurance fiber_manual_record 181.00 $ Property Taxes fiber_manual_record …" at bounding box center [470, 232] width 175 height 131
click at [688, 386] on span "Utilities / Bills" at bounding box center [708, 390] width 53 height 9
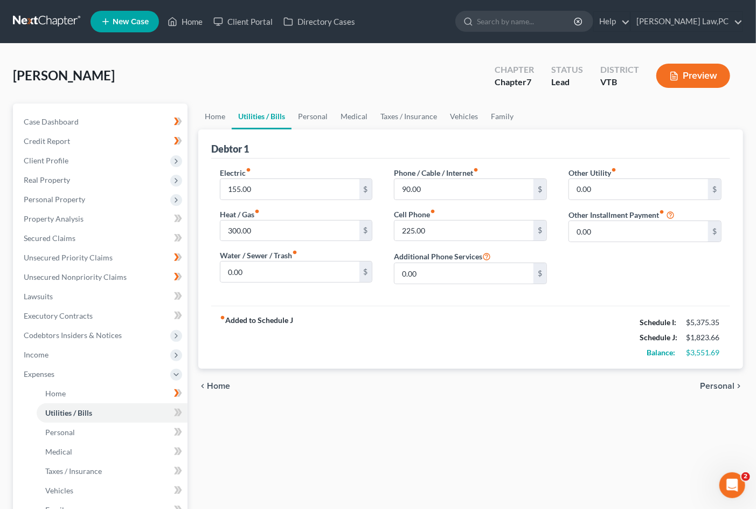
click at [688, 386] on span "Personal" at bounding box center [717, 386] width 34 height 9
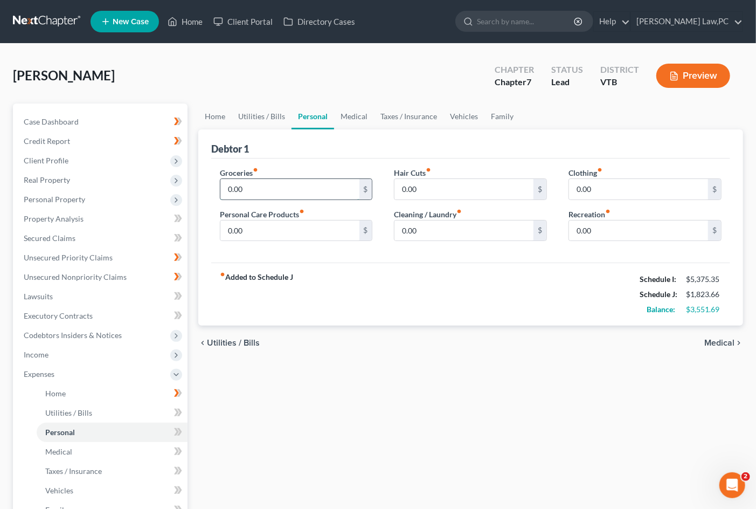
click at [286, 182] on input "0.00" at bounding box center [289, 189] width 139 height 20
type input "600"
drag, startPoint x: 384, startPoint y: 196, endPoint x: 398, endPoint y: 197, distance: 14.1
click at [384, 196] on div "Hair Cuts fiber_manual_record 0.00 $ Cleaning / Laundry fiber_manual_record 0.0…" at bounding box center [470, 208] width 175 height 83
click at [435, 187] on input "0.00" at bounding box center [464, 189] width 139 height 20
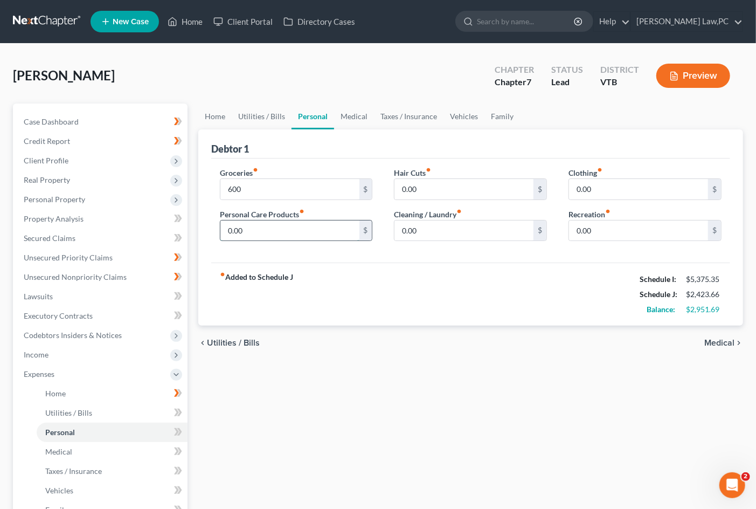
click at [306, 237] on input "0.00" at bounding box center [289, 230] width 139 height 20
type input "25"
click at [388, 246] on div "Hair Cuts fiber_manual_record 0.00 $ Cleaning / Laundry fiber_manual_record 0.0…" at bounding box center [470, 208] width 175 height 83
click at [623, 189] on input "0.00" at bounding box center [638, 189] width 139 height 20
click at [596, 229] on input "0.00" at bounding box center [638, 230] width 139 height 20
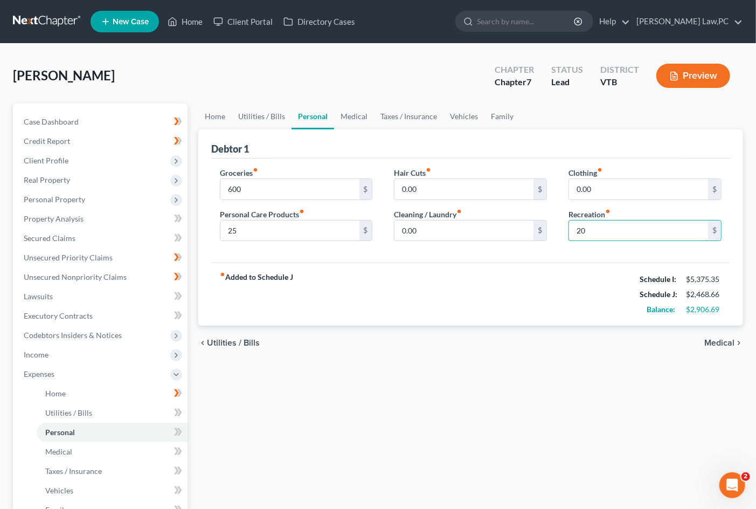
type input "20"
click at [561, 255] on div "Groceries fiber_manual_record 600 $ Personal Care Products fiber_manual_record …" at bounding box center [470, 210] width 519 height 105
click at [638, 189] on input "0.00" at bounding box center [638, 189] width 139 height 20
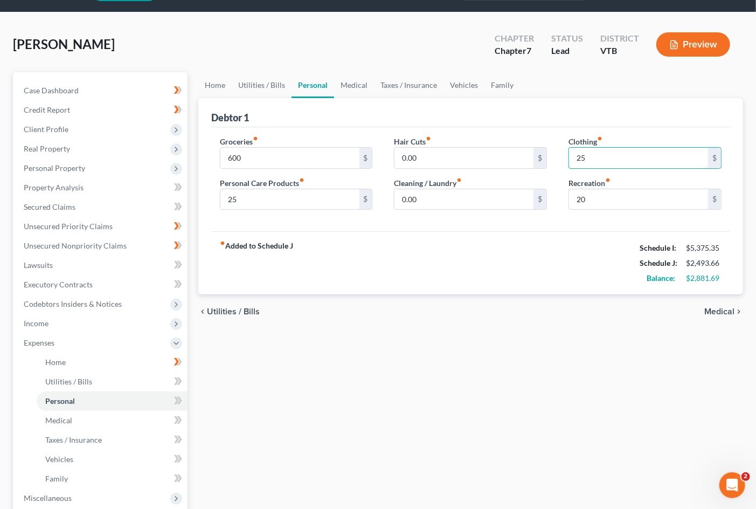
scroll to position [60, 0]
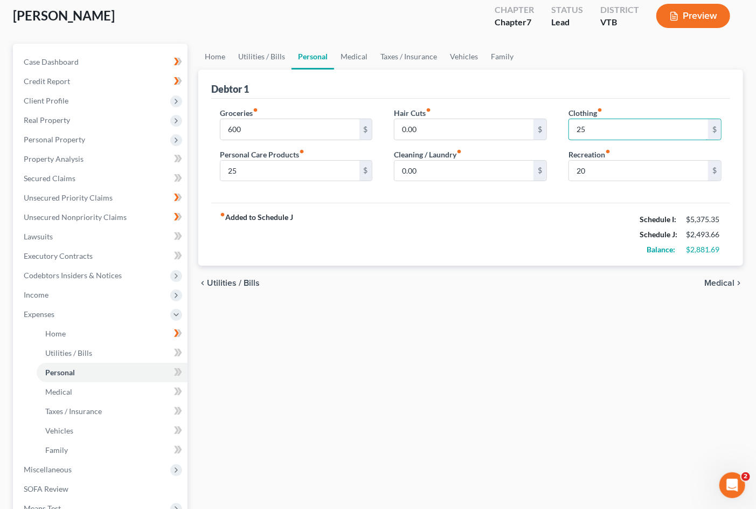
type input "25"
click at [557, 192] on div "Groceries fiber_manual_record 600 $ Personal Care Products fiber_manual_record …" at bounding box center [470, 151] width 519 height 105
click at [448, 171] on input "0.00" at bounding box center [464, 171] width 139 height 20
type input "10"
click at [493, 206] on div "fiber_manual_record Added to Schedule J Schedule I: $5,375.35 Schedule J: $2,50…" at bounding box center [470, 234] width 519 height 63
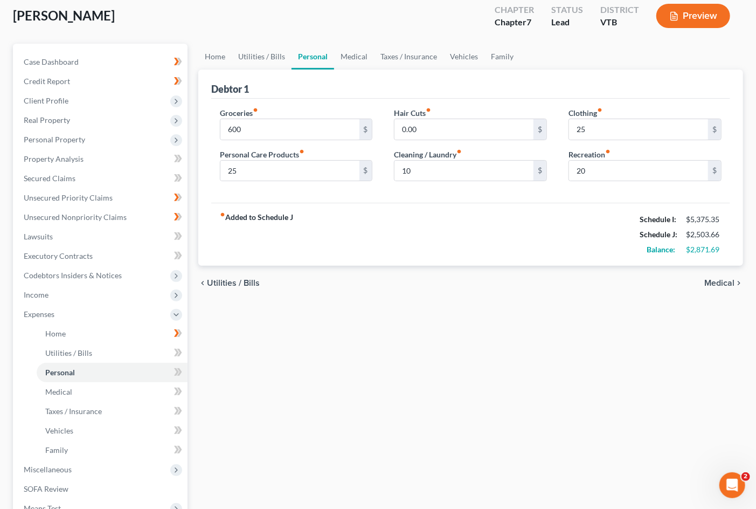
click at [688, 280] on span "Medical" at bounding box center [719, 283] width 30 height 9
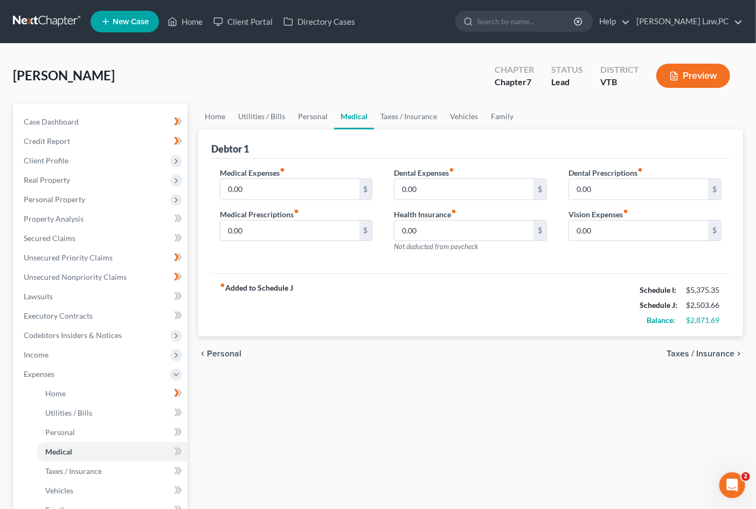
click at [220, 352] on span "Personal" at bounding box center [224, 353] width 34 height 9
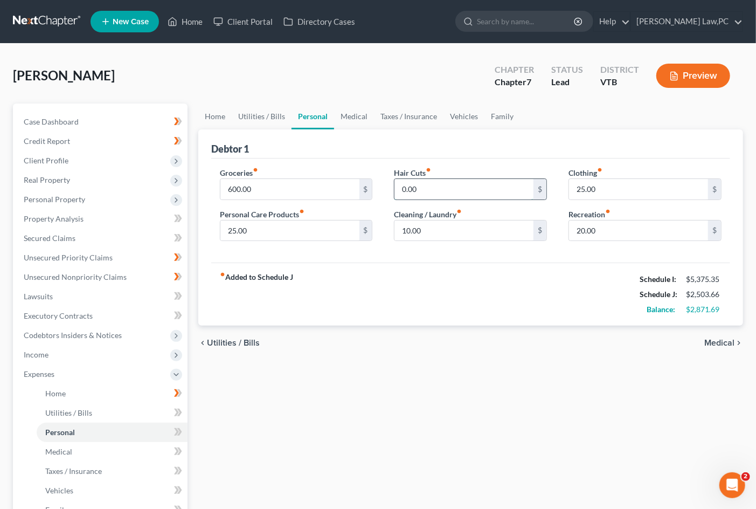
click at [466, 189] on input "0.00" at bounding box center [464, 189] width 139 height 20
type input "25"
click at [406, 286] on div "fiber_manual_record Added to Schedule J Schedule I: $5,375.35 Schedule J: $2,52…" at bounding box center [470, 293] width 519 height 63
click at [688, 344] on span "Medical" at bounding box center [719, 342] width 30 height 9
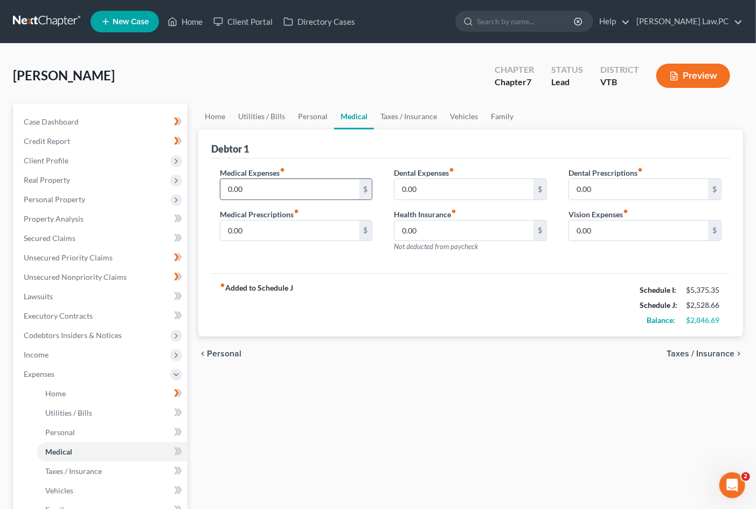
click at [309, 184] on input "0.00" at bounding box center [289, 189] width 139 height 20
click at [325, 232] on input "0.00" at bounding box center [289, 230] width 139 height 20
type input "50"
click at [565, 259] on div "Dental Prescriptions fiber_manual_record 0.00 $ Vision Expenses fiber_manual_re…" at bounding box center [645, 214] width 175 height 94
click at [447, 186] on input "0.00" at bounding box center [464, 189] width 139 height 20
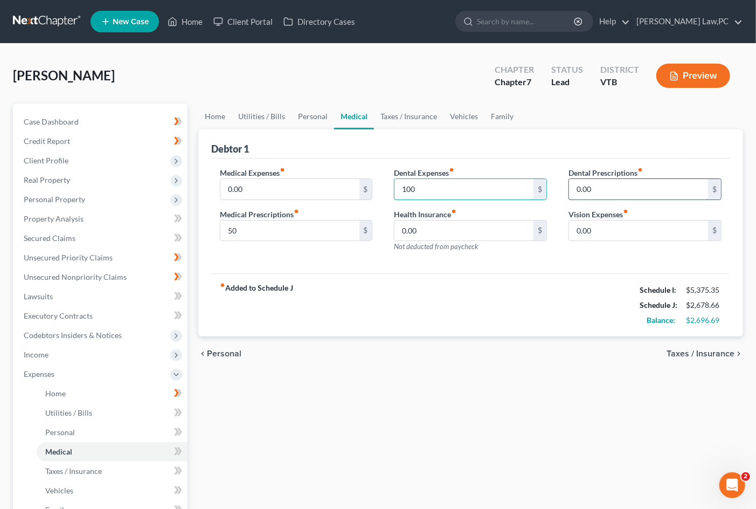
type input "100"
click at [619, 191] on input "0.00" at bounding box center [638, 189] width 139 height 20
click at [558, 246] on div "Dental Prescriptions fiber_manual_record 0.00 $ Vision Expenses fiber_manual_re…" at bounding box center [645, 214] width 175 height 94
click at [254, 196] on input "0.00" at bounding box center [289, 189] width 139 height 20
type input "125"
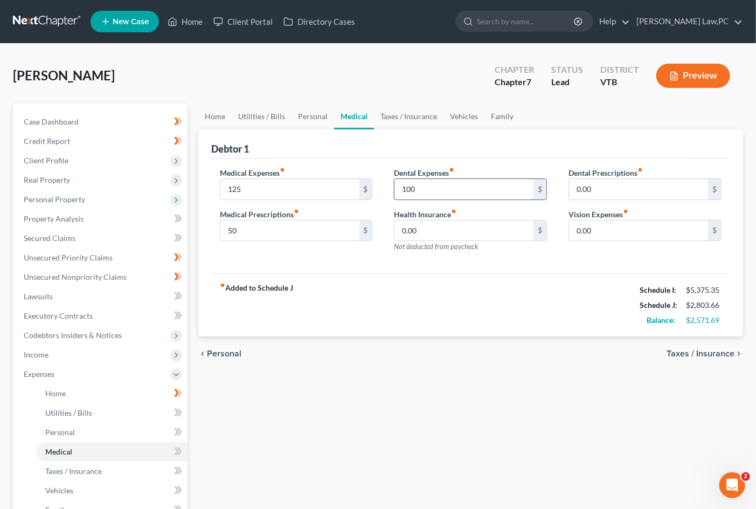
click at [467, 189] on input "100" at bounding box center [464, 189] width 139 height 20
type input "2"
type input "50"
click at [604, 262] on div "Medical Expenses fiber_manual_record 125 $ Medical Prescriptions fiber_manual_r…" at bounding box center [470, 215] width 519 height 115
click at [688, 347] on div "chevron_left Personal Taxes / Insurance chevron_right" at bounding box center [470, 353] width 545 height 34
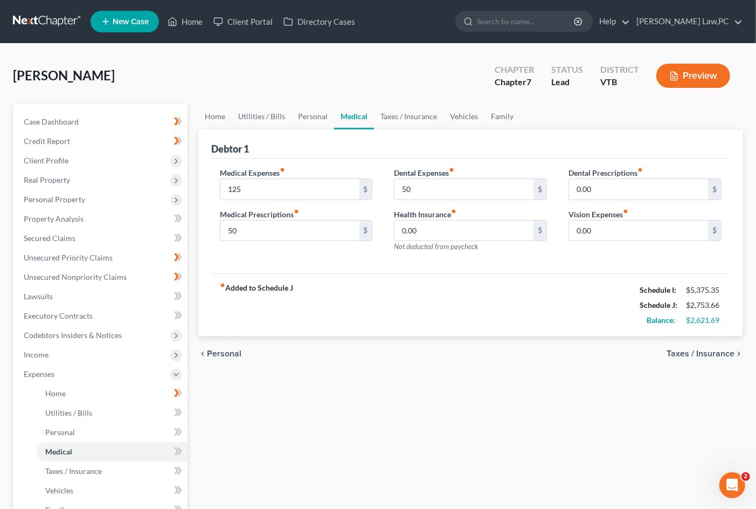
click at [688, 352] on span "Taxes / Insurance" at bounding box center [701, 353] width 68 height 9
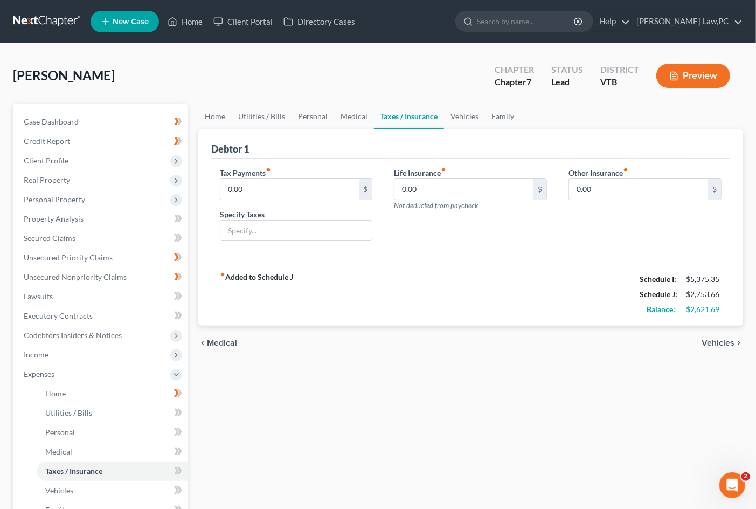
click at [688, 342] on span "Vehicles" at bounding box center [718, 342] width 33 height 9
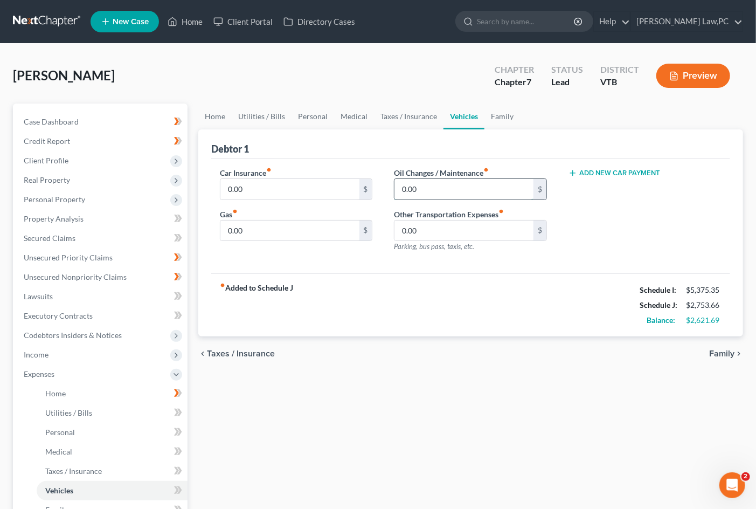
click at [450, 194] on input "0.00" at bounding box center [464, 189] width 139 height 20
click at [434, 225] on input "0.00" at bounding box center [464, 230] width 139 height 20
click at [489, 193] on input "75" at bounding box center [464, 189] width 139 height 20
click at [472, 189] on input "75" at bounding box center [464, 189] width 139 height 20
drag, startPoint x: 449, startPoint y: 196, endPoint x: 363, endPoint y: 197, distance: 85.7
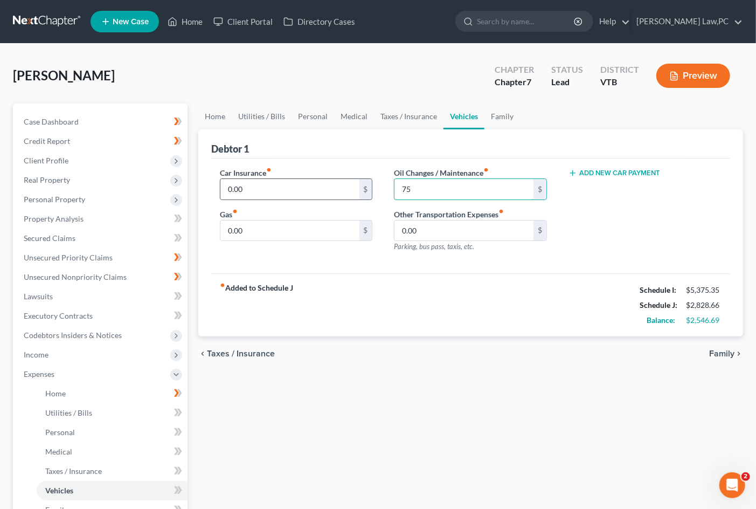
click at [363, 197] on div "Car Insurance fiber_manual_record 0.00 $ Gas fiber_manual_record 0.00 $ Oil Cha…" at bounding box center [470, 214] width 523 height 94
type input "105"
click at [551, 229] on div "Oil Changes / Maintenance fiber_manual_record 105 $ Other Transportation Expens…" at bounding box center [470, 214] width 175 height 94
click at [297, 232] on input "0.00" at bounding box center [289, 230] width 139 height 20
type input "80"
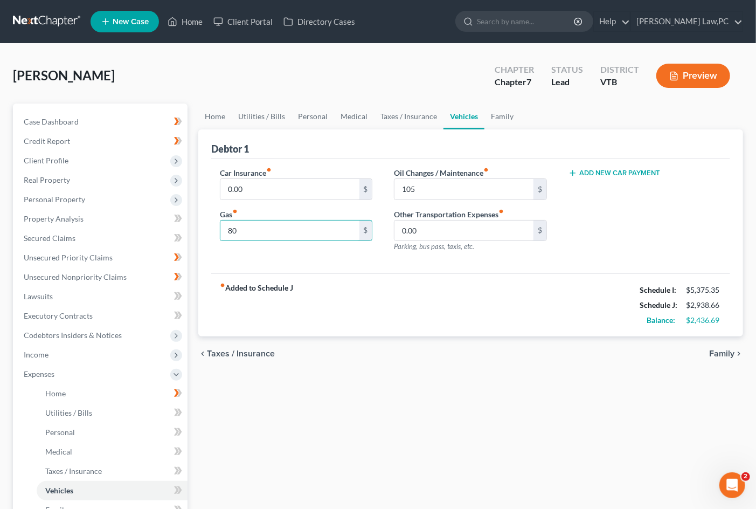
click at [338, 260] on div "Car Insurance fiber_manual_record 0.00 $ Gas fiber_manual_record 80 $" at bounding box center [296, 214] width 175 height 94
click at [425, 232] on input "0.00" at bounding box center [464, 230] width 139 height 20
click at [434, 260] on div "Oil Changes / Maintenance fiber_manual_record 105 $ Other Transportation Expens…" at bounding box center [470, 214] width 175 height 94
click at [287, 191] on input "0.00" at bounding box center [289, 189] width 139 height 20
type input "313"
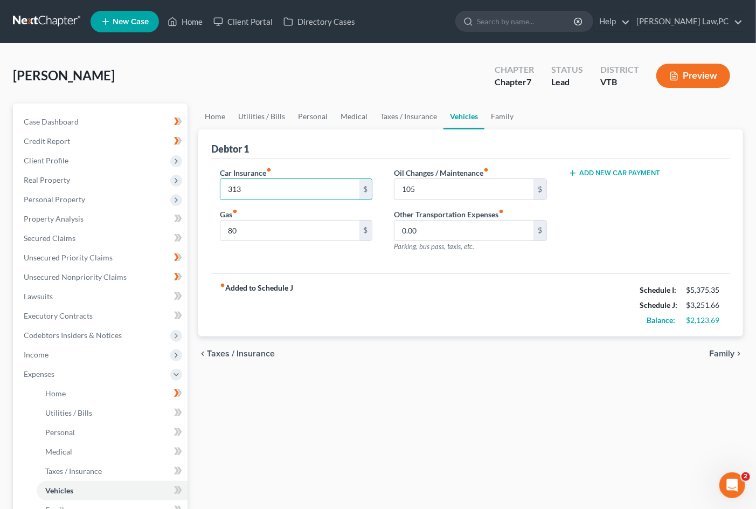
click at [289, 162] on div "Car Insurance fiber_manual_record 313 $ Gas fiber_manual_record 80 $ Oil Change…" at bounding box center [470, 215] width 519 height 115
click at [236, 294] on strong "fiber_manual_record Added to Schedule J" at bounding box center [256, 304] width 73 height 45
click at [246, 349] on span "Taxes / Insurance" at bounding box center [241, 353] width 68 height 9
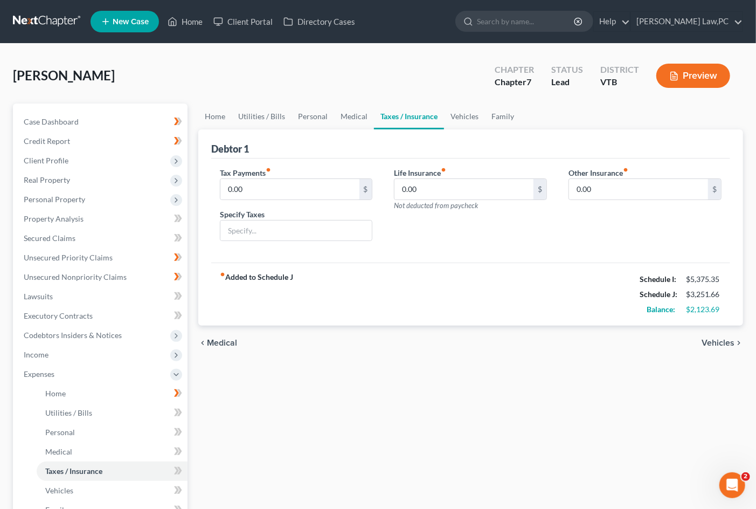
click at [426, 202] on span "Not deducted from paycheck" at bounding box center [436, 205] width 84 height 9
click at [428, 186] on input "0.00" at bounding box center [464, 189] width 139 height 20
type input "120"
click at [475, 233] on div "Life Insurance fiber_manual_record 120 $ Not deducted from paycheck" at bounding box center [470, 208] width 175 height 83
click at [221, 343] on span "Medical" at bounding box center [222, 342] width 30 height 9
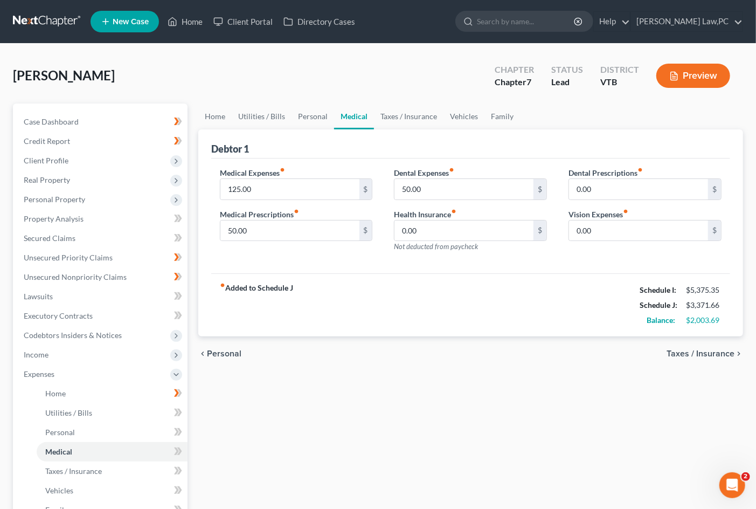
click at [221, 357] on span "Personal" at bounding box center [224, 353] width 34 height 9
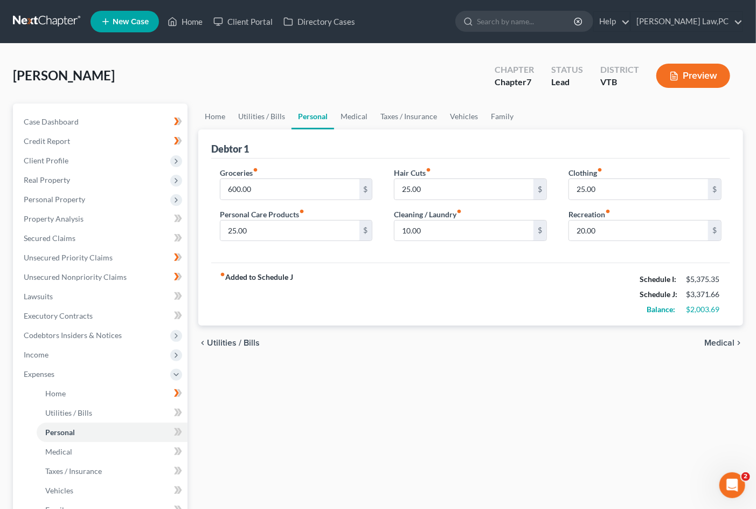
click at [224, 338] on span "Utilities / Bills" at bounding box center [233, 342] width 53 height 9
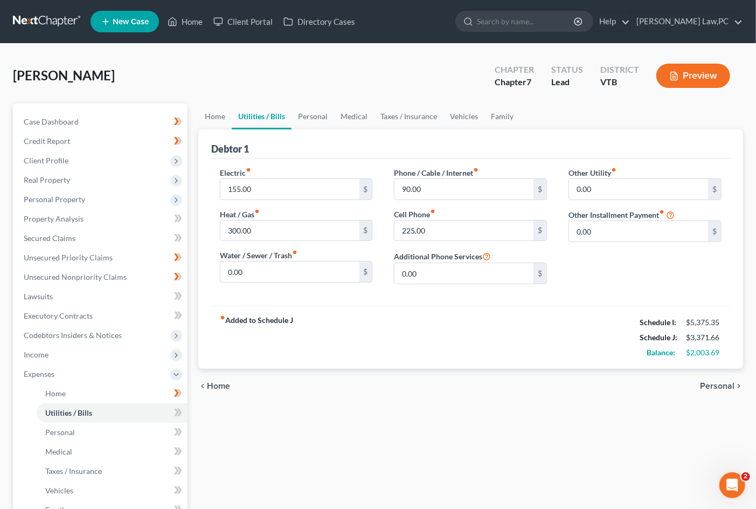
click at [226, 373] on div "chevron_left Home Personal chevron_right" at bounding box center [470, 386] width 545 height 34
click at [219, 382] on span "Home" at bounding box center [218, 386] width 23 height 9
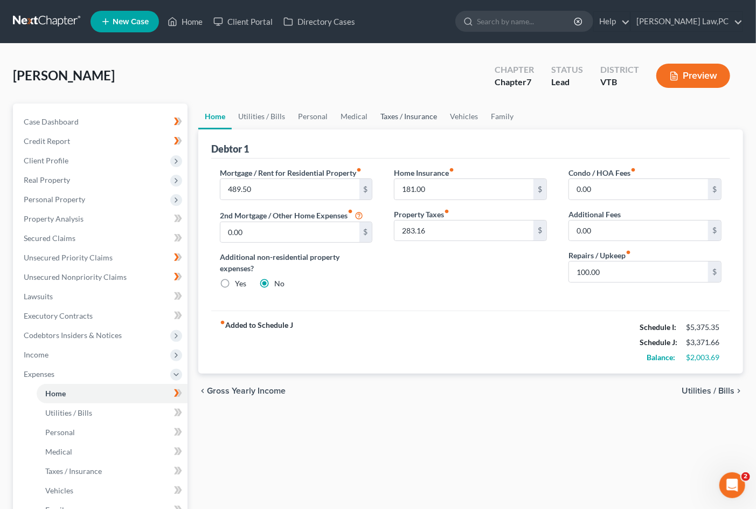
click at [391, 117] on link "Taxes / Insurance" at bounding box center [409, 116] width 70 height 26
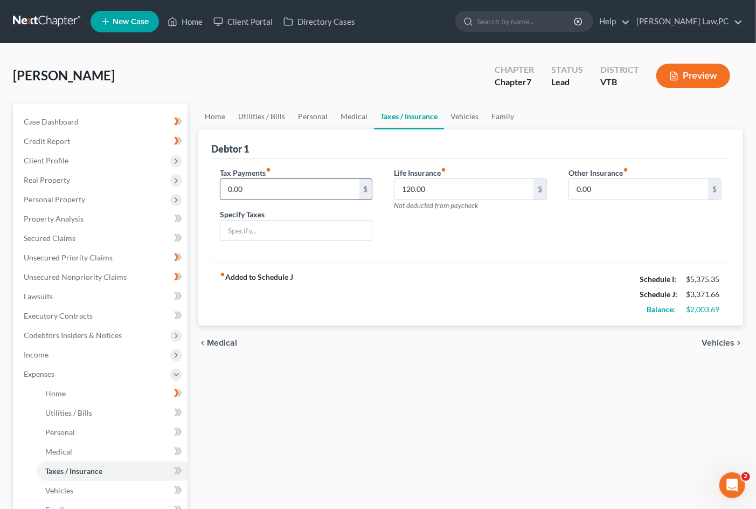
click at [299, 185] on input "0.00" at bounding box center [289, 189] width 139 height 20
type input "400"
click at [384, 236] on div "Life Insurance fiber_manual_record 120.00 $ Not deducted from paycheck" at bounding box center [470, 208] width 175 height 83
click at [325, 221] on input "text" at bounding box center [296, 230] width 152 height 20
type input "200 each to IRS and VT Dept of Taxes"
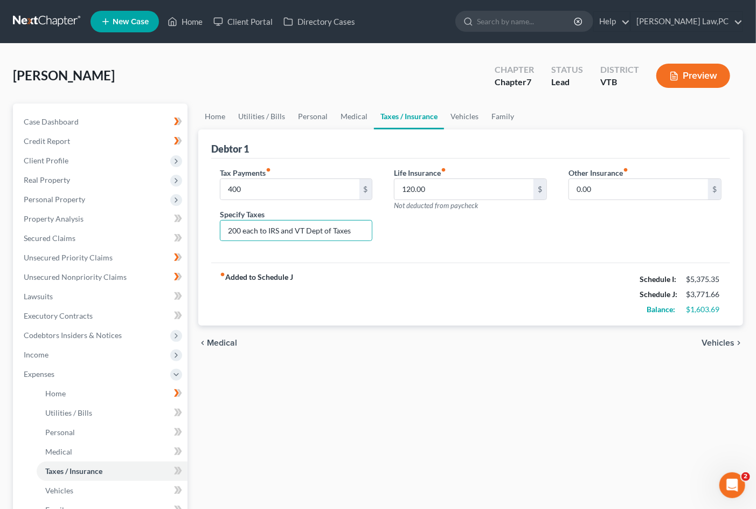
click at [381, 232] on div "Tax Payments fiber_manual_record 400 $ Specify Taxes 200 each to IRS and VT Dep…" at bounding box center [296, 208] width 175 height 83
click at [467, 115] on link "Vehicles" at bounding box center [464, 116] width 41 height 26
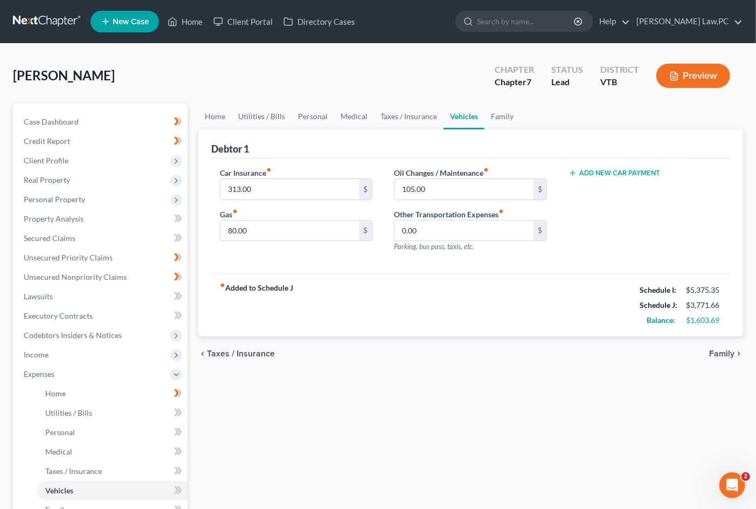
click at [600, 172] on button "Add New Car Payment" at bounding box center [615, 173] width 92 height 9
click at [604, 195] on input "text" at bounding box center [631, 189] width 125 height 20
type input "399"
click at [589, 213] on button "Add New Car Payment" at bounding box center [615, 214] width 92 height 9
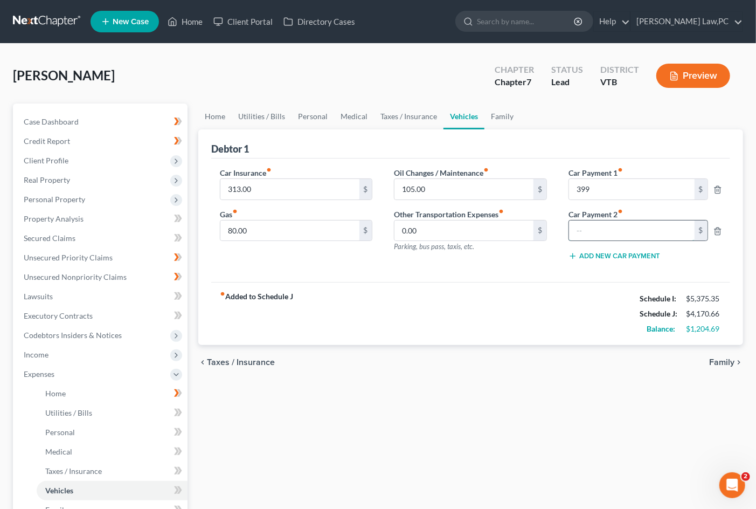
click at [604, 235] on input "text" at bounding box center [631, 230] width 125 height 20
type input "270"
click at [550, 287] on div "fiber_manual_record Added to Schedule J Schedule I: $5,375.35 Schedule J: $4,44…" at bounding box center [470, 313] width 519 height 63
click at [688, 363] on span "Family" at bounding box center [721, 362] width 25 height 9
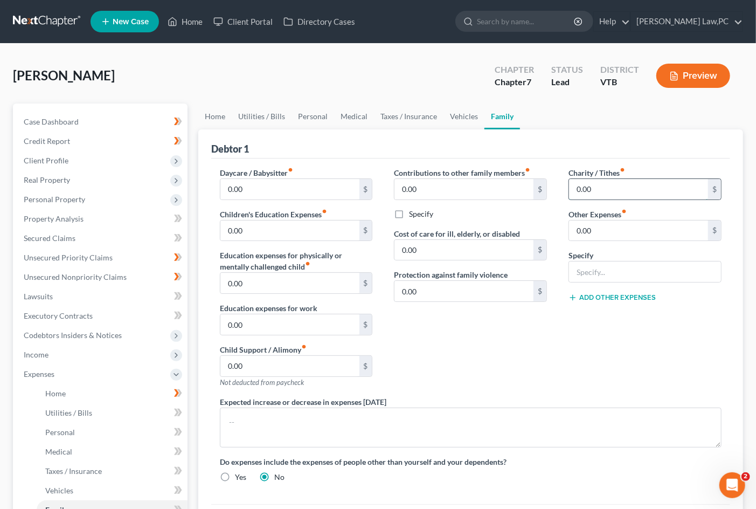
click at [601, 192] on input "0.00" at bounding box center [638, 189] width 139 height 20
type input "45"
click at [530, 338] on div "Contributions to other family members fiber_manual_record 0.00 $ Specify Cost o…" at bounding box center [470, 281] width 175 height 229
click at [645, 225] on input "0.00" at bounding box center [638, 230] width 139 height 20
click at [636, 270] on input "text" at bounding box center [645, 271] width 152 height 20
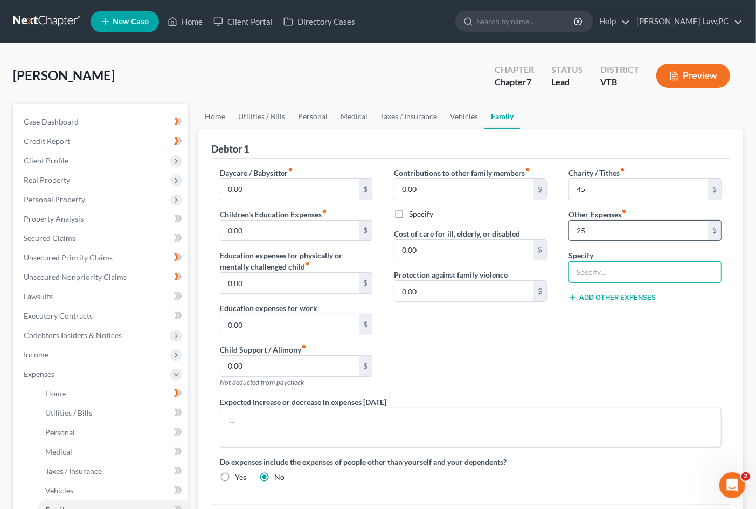
click at [601, 234] on input "25" at bounding box center [638, 230] width 139 height 20
type input "125"
click at [601, 263] on input "text" at bounding box center [645, 271] width 152 height 20
type input "Pets and Gifts"
click at [540, 331] on div "Contributions to other family members fiber_manual_record 0.00 $ Specify Cost o…" at bounding box center [470, 281] width 175 height 229
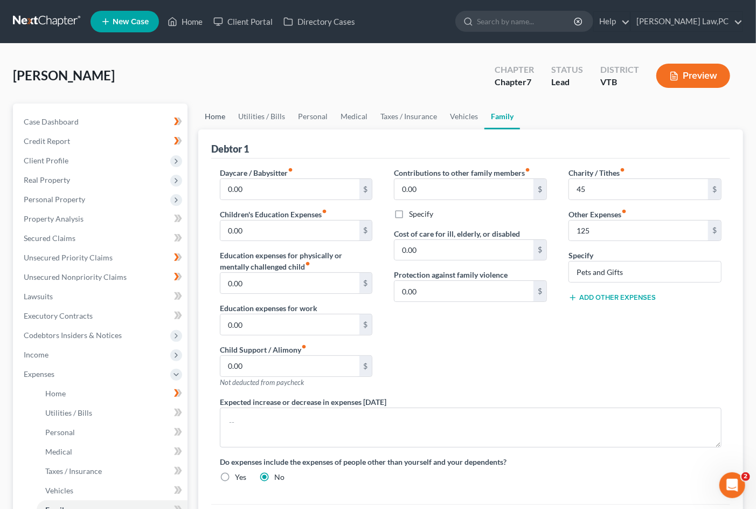
click at [219, 117] on link "Home" at bounding box center [214, 116] width 33 height 26
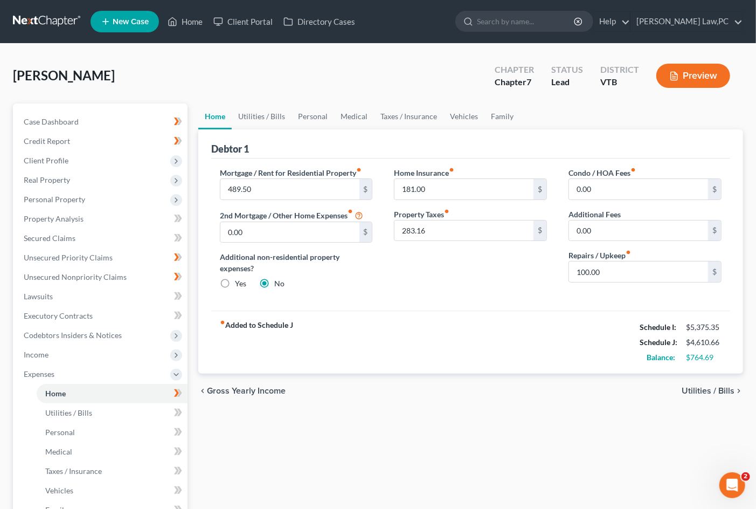
click at [688, 391] on span "Utilities / Bills" at bounding box center [708, 390] width 53 height 9
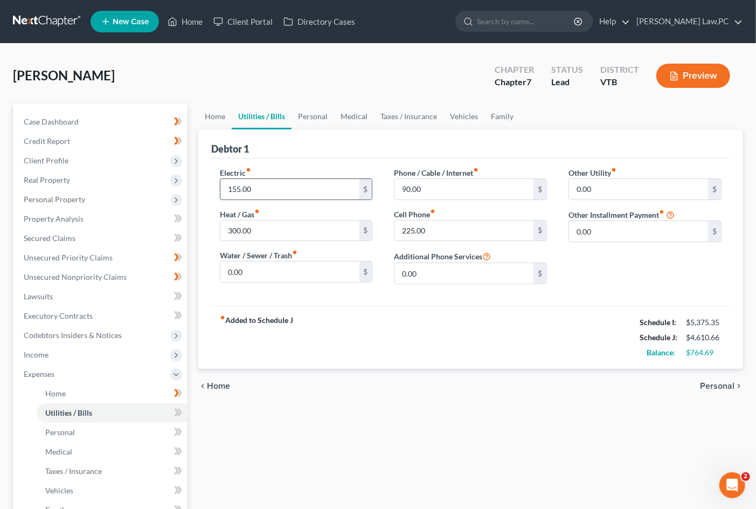
click at [293, 191] on input "155.00" at bounding box center [289, 189] width 139 height 20
click at [688, 386] on span "Personal" at bounding box center [717, 386] width 34 height 9
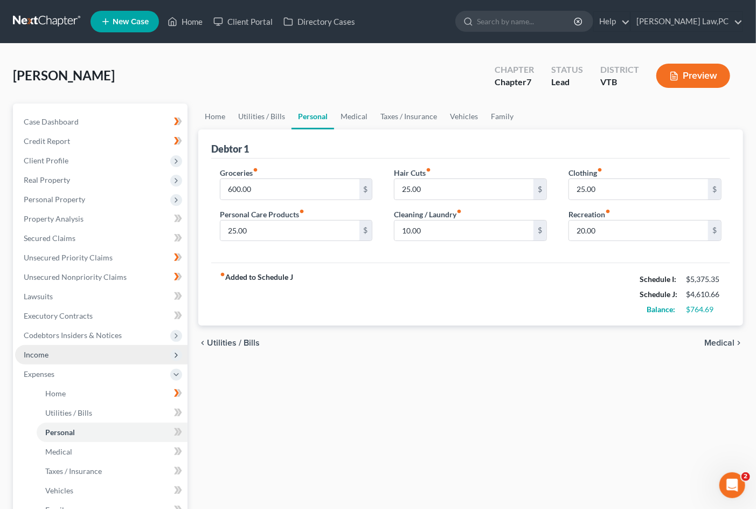
click at [97, 352] on span "Income" at bounding box center [101, 354] width 172 height 19
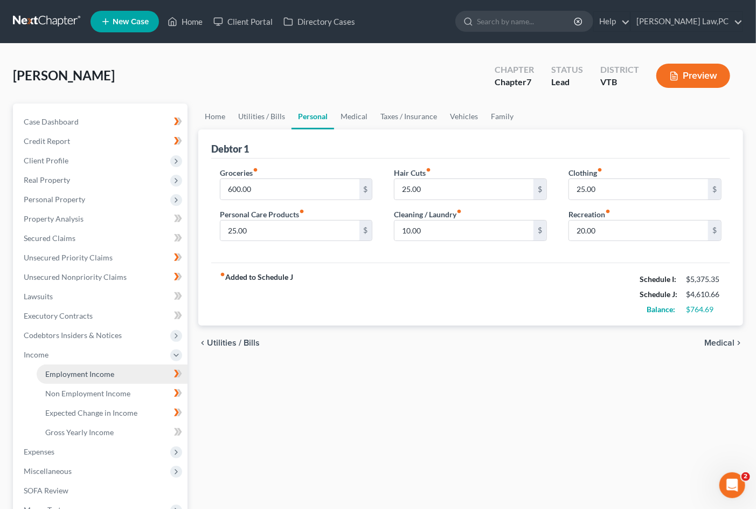
click at [101, 374] on span "Employment Income" at bounding box center [79, 373] width 69 height 9
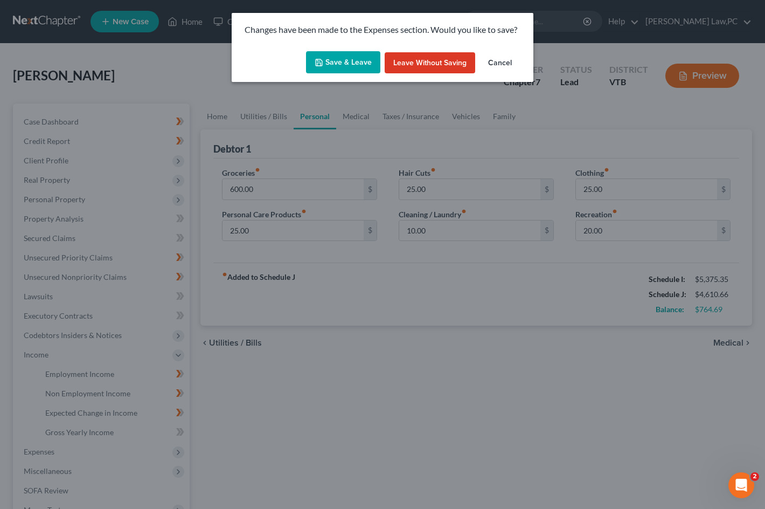
click at [336, 65] on button "Save & Leave" at bounding box center [343, 62] width 74 height 23
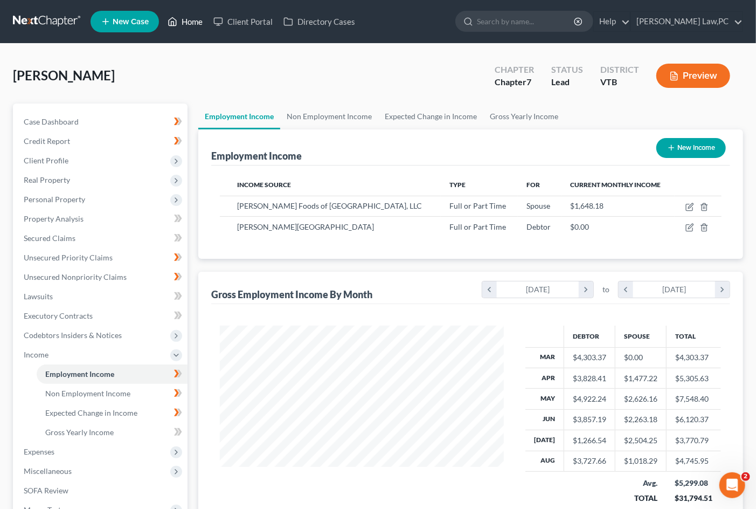
click at [189, 18] on link "Home" at bounding box center [185, 21] width 46 height 19
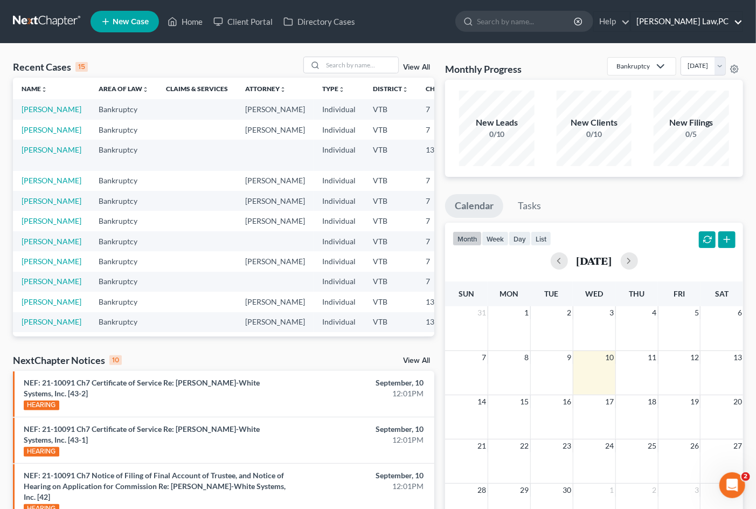
click at [688, 27] on link "[PERSON_NAME] Law,PC" at bounding box center [687, 21] width 112 height 19
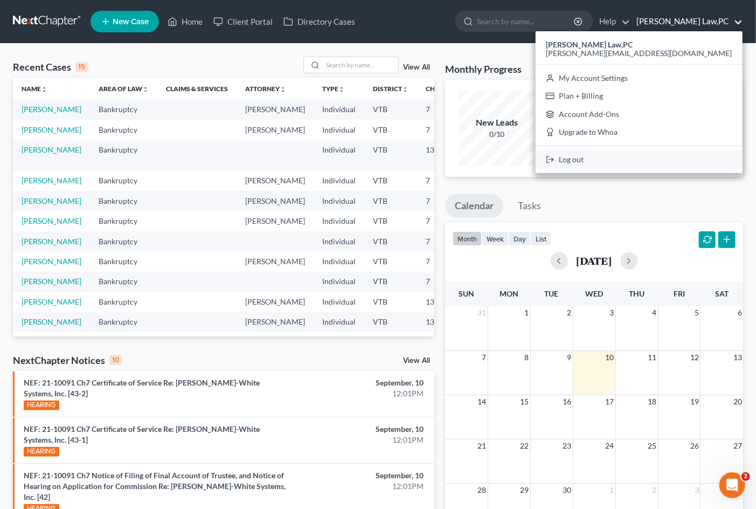
click at [682, 164] on link "Log out" at bounding box center [639, 159] width 207 height 18
